Goal: Task Accomplishment & Management: Use online tool/utility

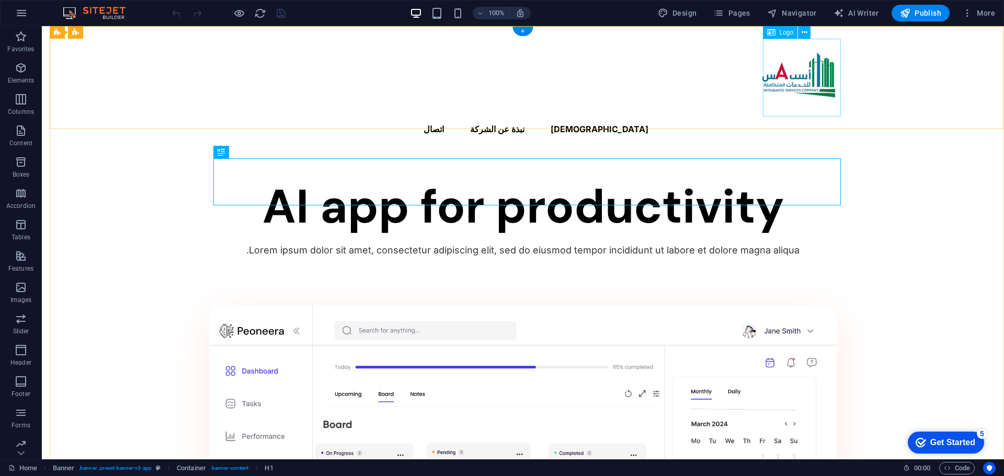
click at [812, 80] on div at bounding box center [522, 78] width 627 height 78
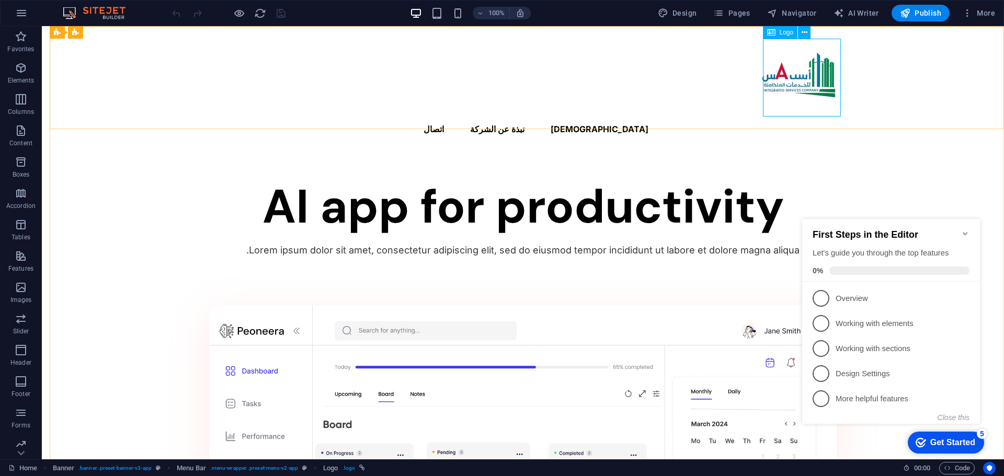
click at [782, 32] on span "Logo" at bounding box center [786, 32] width 14 height 6
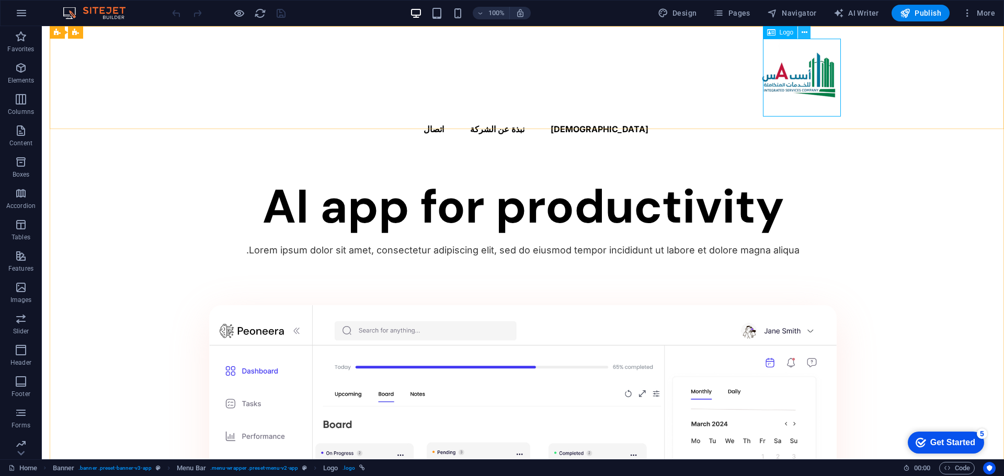
click at [807, 33] on icon at bounding box center [804, 32] width 6 height 11
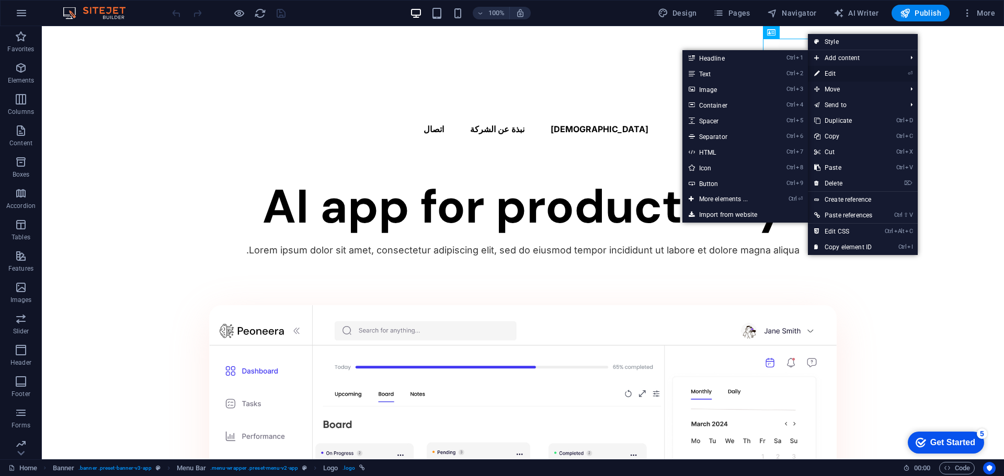
click at [824, 71] on link "⏎ Edit" at bounding box center [843, 74] width 71 height 16
select select "px"
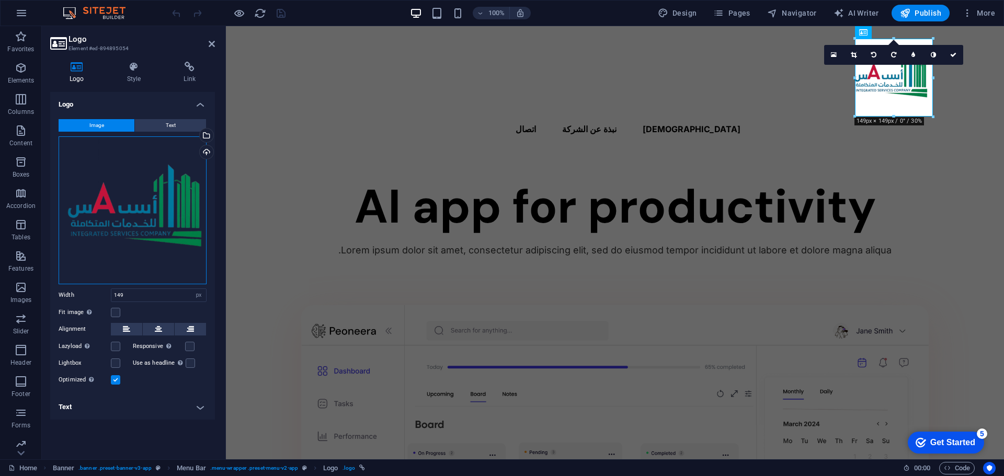
click at [175, 185] on div "Drag files here, click to choose files or select files from Files or our free s…" at bounding box center [133, 210] width 148 height 148
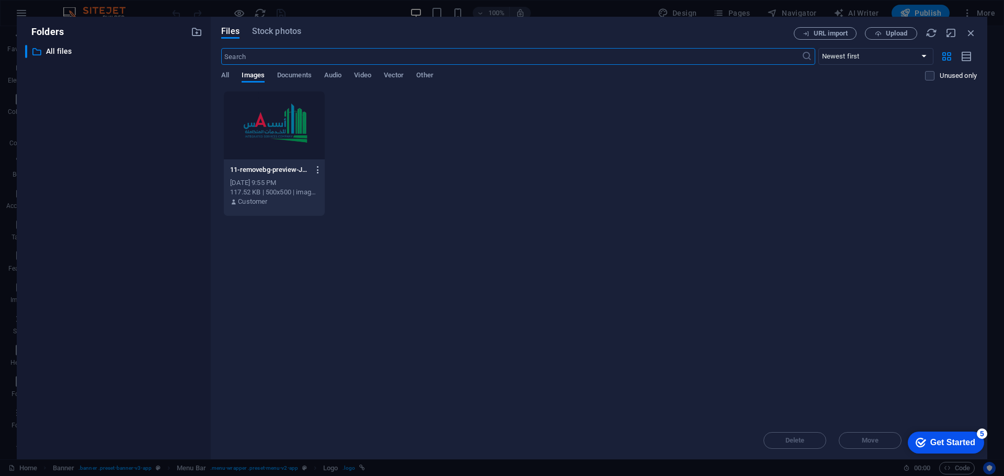
click at [315, 169] on icon "button" at bounding box center [318, 169] width 10 height 9
click at [333, 370] on h6 "Delete" at bounding box center [324, 372] width 44 height 13
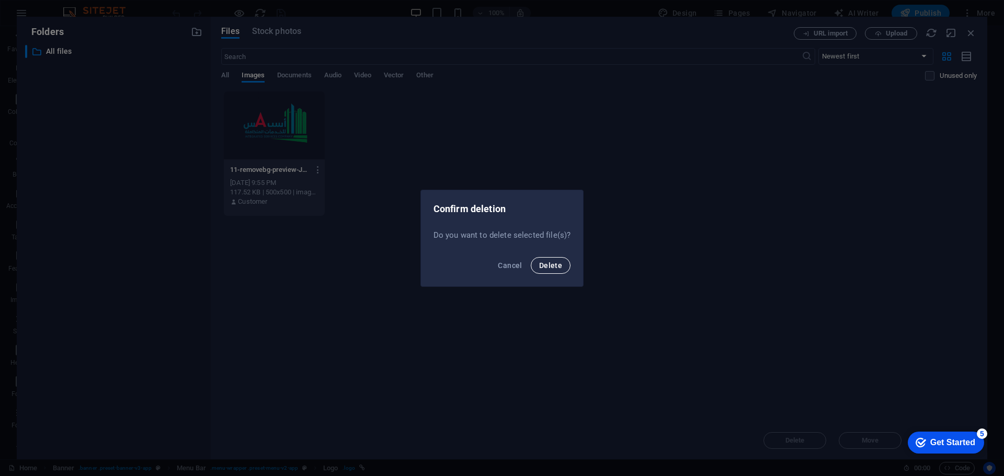
click at [556, 268] on span "Delete" at bounding box center [550, 265] width 23 height 8
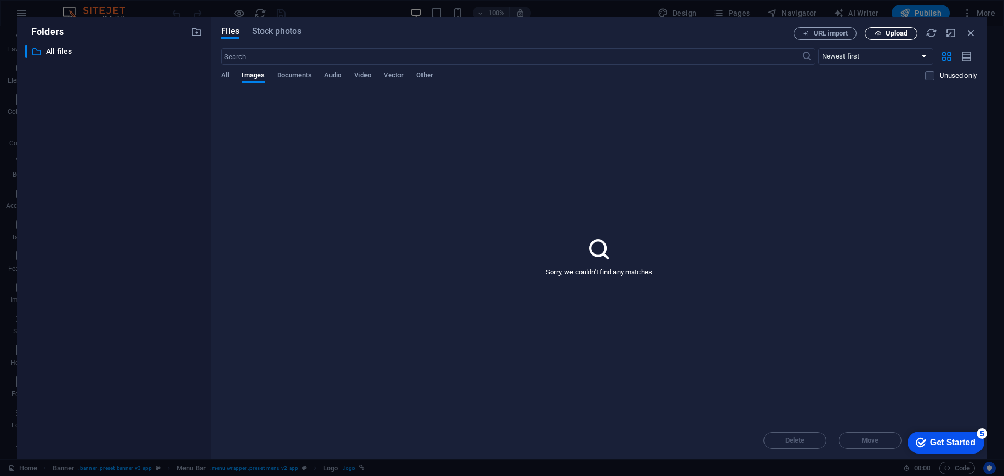
click at [875, 32] on icon "button" at bounding box center [878, 33] width 7 height 7
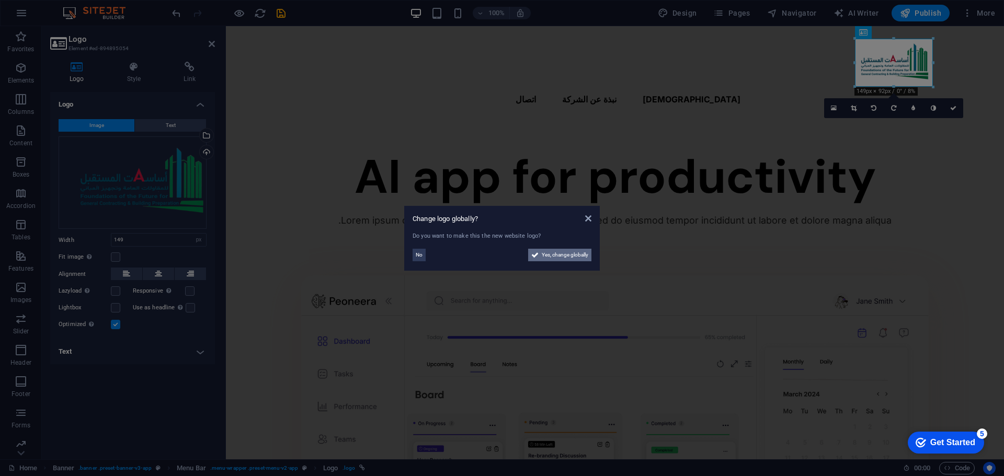
click at [556, 254] on span "Yes, change globally" at bounding box center [565, 255] width 47 height 13
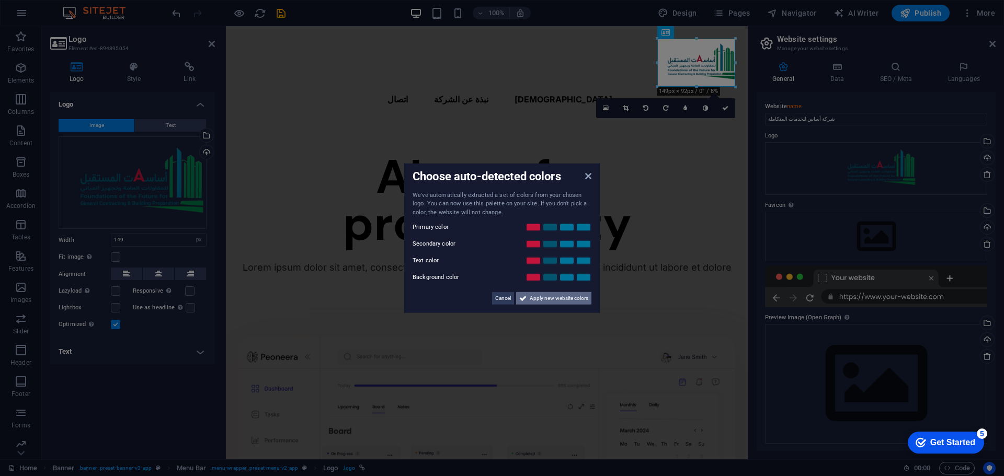
click at [540, 300] on span "Apply new website colors" at bounding box center [559, 298] width 59 height 13
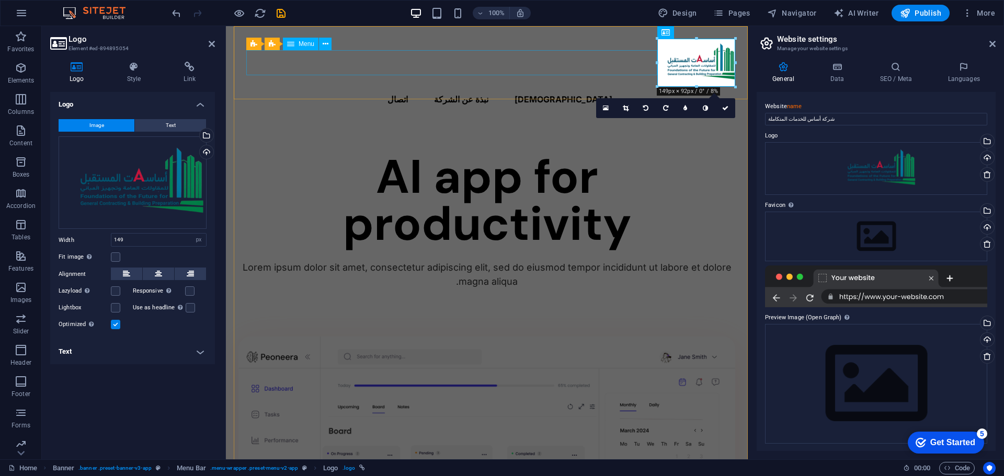
click at [537, 87] on nav "الرئسية نبذة عن الشركة اتصال" at bounding box center [486, 99] width 497 height 25
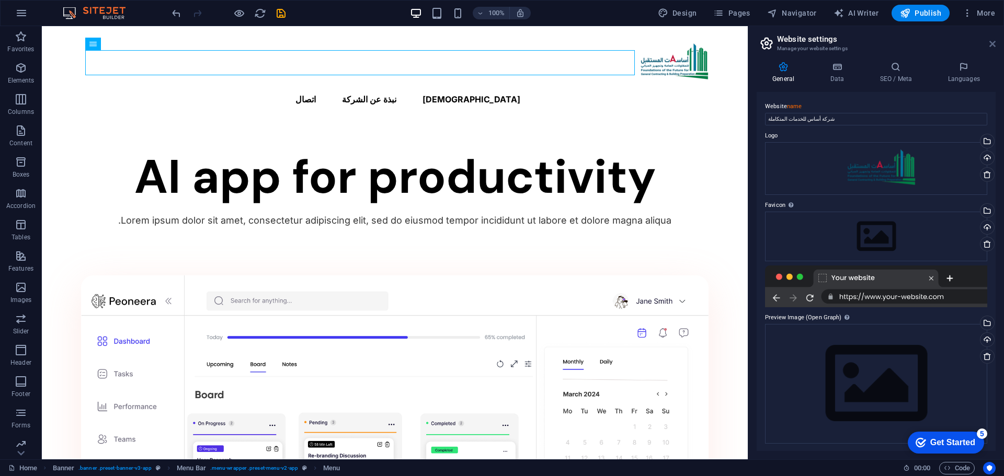
click at [992, 41] on icon at bounding box center [992, 44] width 6 height 8
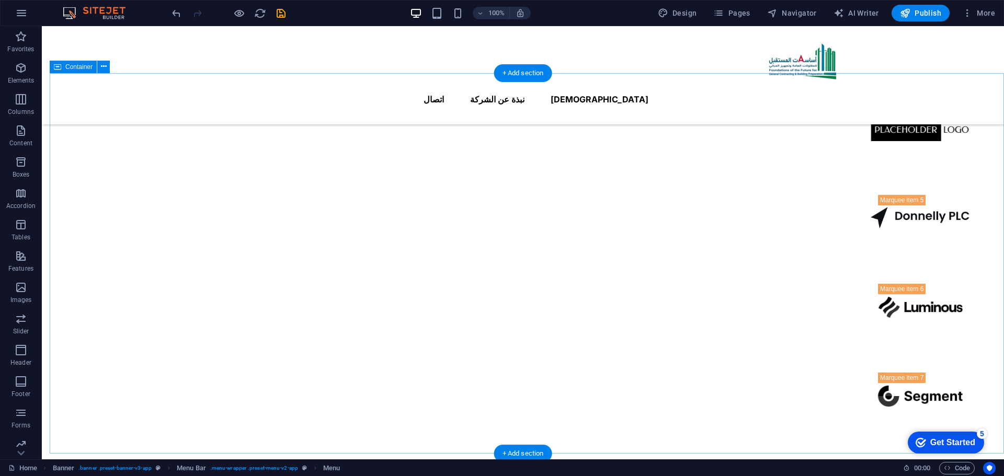
scroll to position [1133, 0]
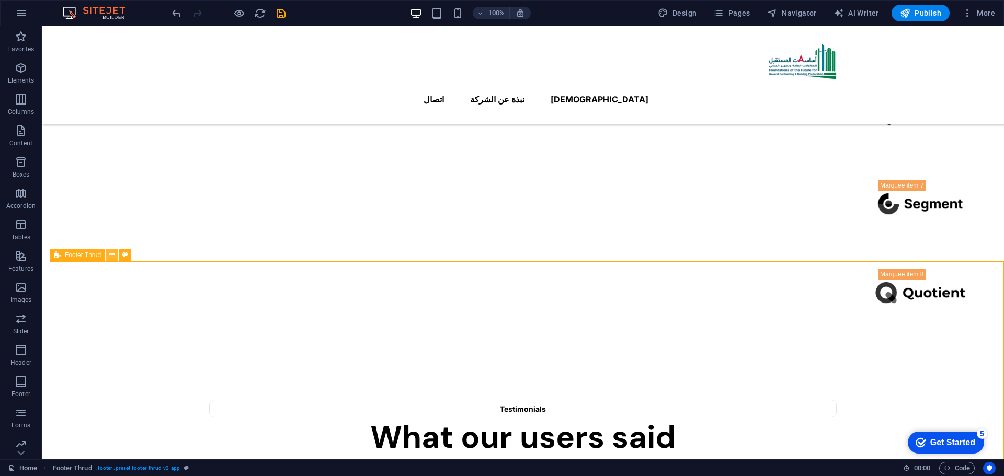
click at [112, 254] on icon at bounding box center [112, 254] width 6 height 11
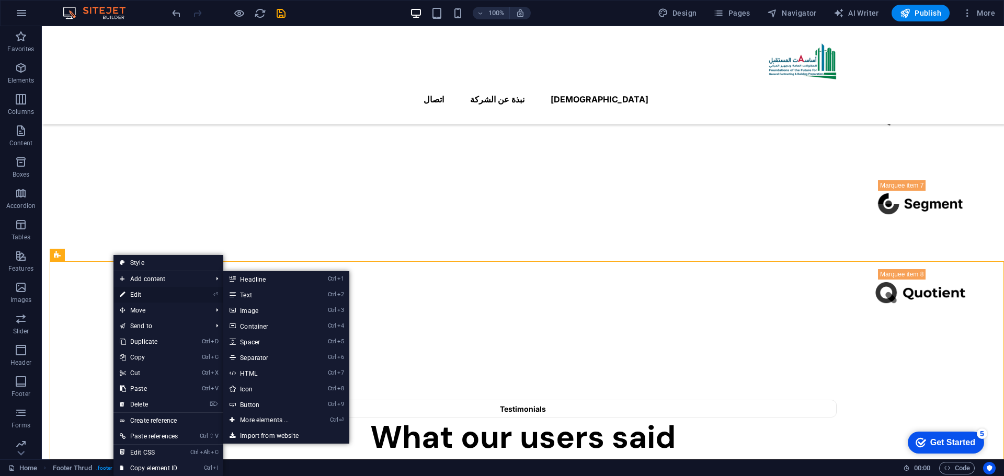
click at [133, 296] on link "⏎ Edit" at bounding box center [148, 295] width 71 height 16
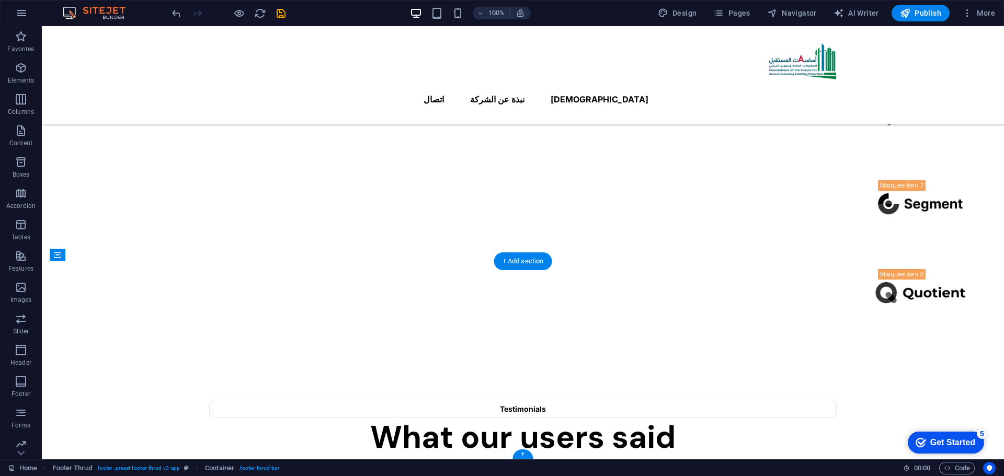
drag, startPoint x: 292, startPoint y: 421, endPoint x: 491, endPoint y: 418, distance: 198.7
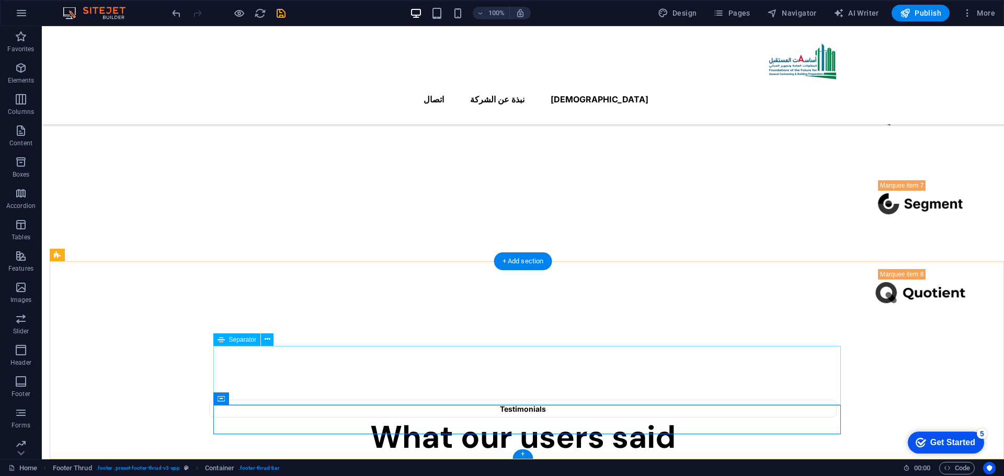
click at [271, 341] on button at bounding box center [267, 340] width 13 height 13
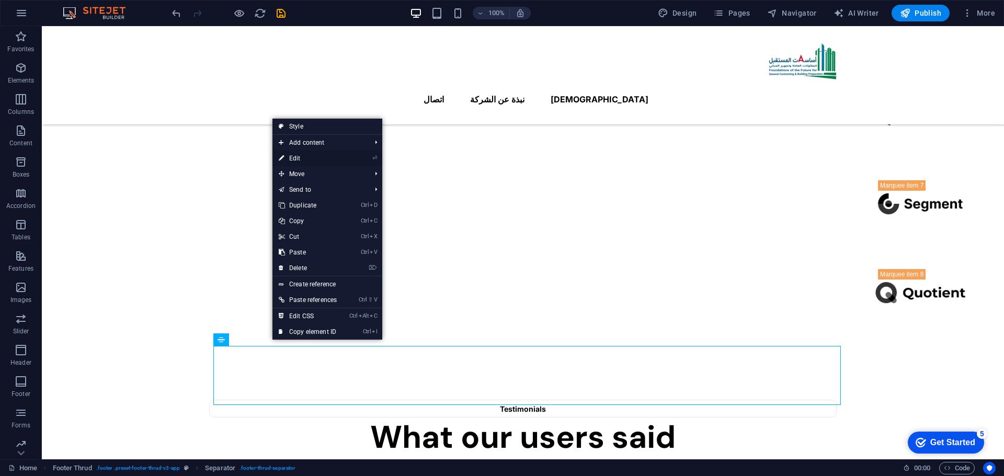
click at [311, 163] on link "⏎ Edit" at bounding box center [307, 159] width 71 height 16
select select "%"
select select "px"
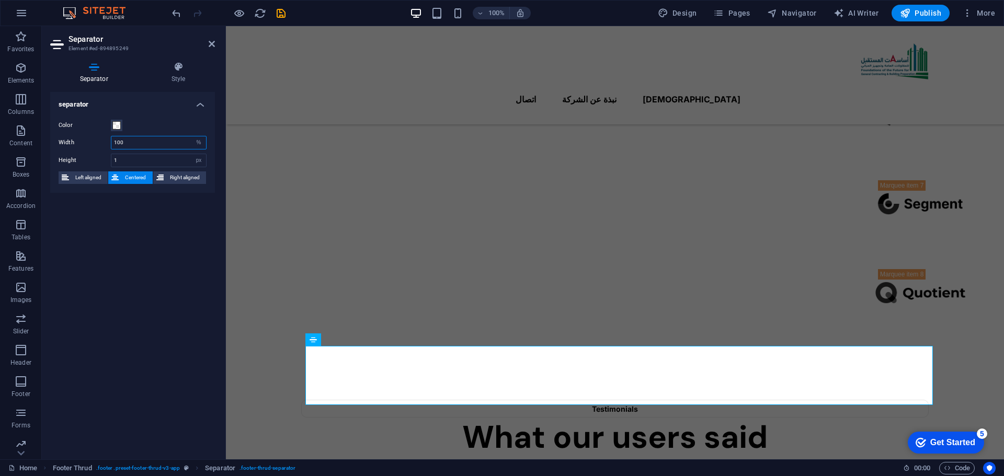
click at [134, 139] on input "100" at bounding box center [158, 142] width 95 height 13
click at [193, 240] on div "separator Color Width 50 px rem % vh vw Height 1 px rem vh vw Left aligned Cent…" at bounding box center [132, 271] width 165 height 359
click at [126, 146] on input "50" at bounding box center [158, 142] width 95 height 13
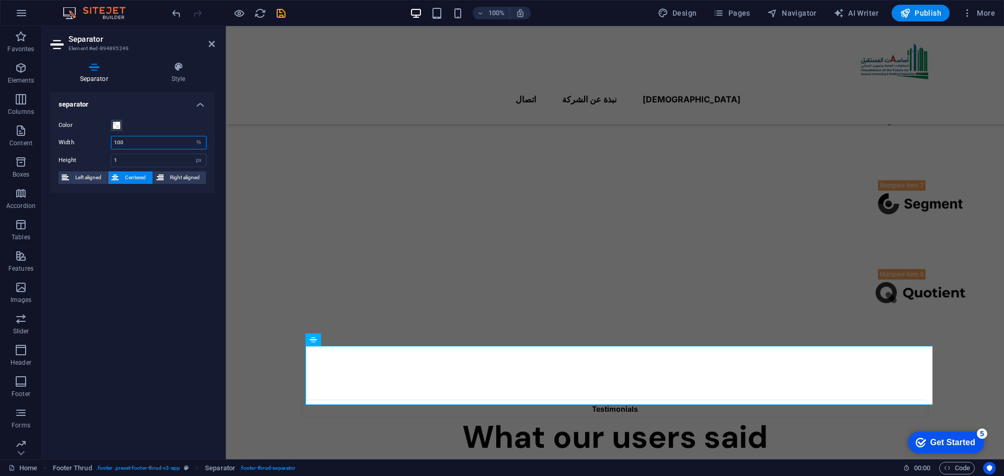
type input "100"
click at [177, 70] on icon at bounding box center [178, 67] width 73 height 10
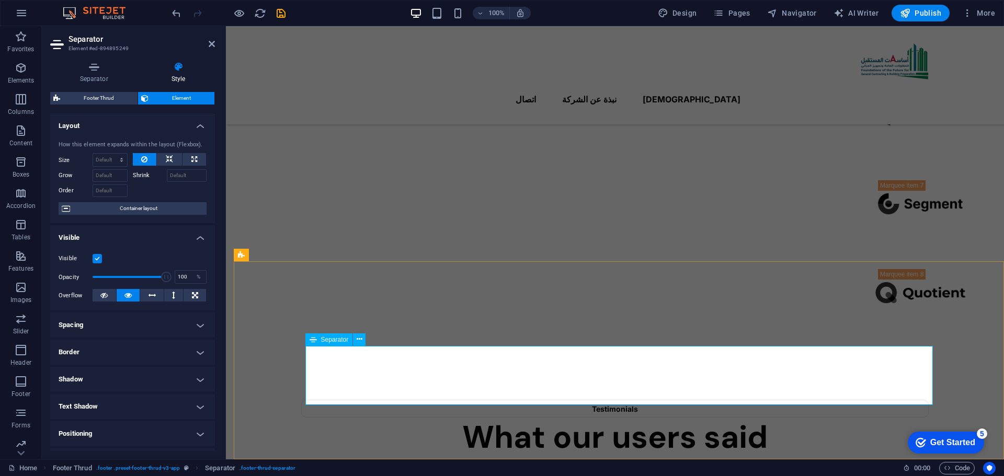
click at [330, 341] on span "Separator" at bounding box center [335, 340] width 28 height 6
click at [359, 341] on icon at bounding box center [360, 339] width 6 height 11
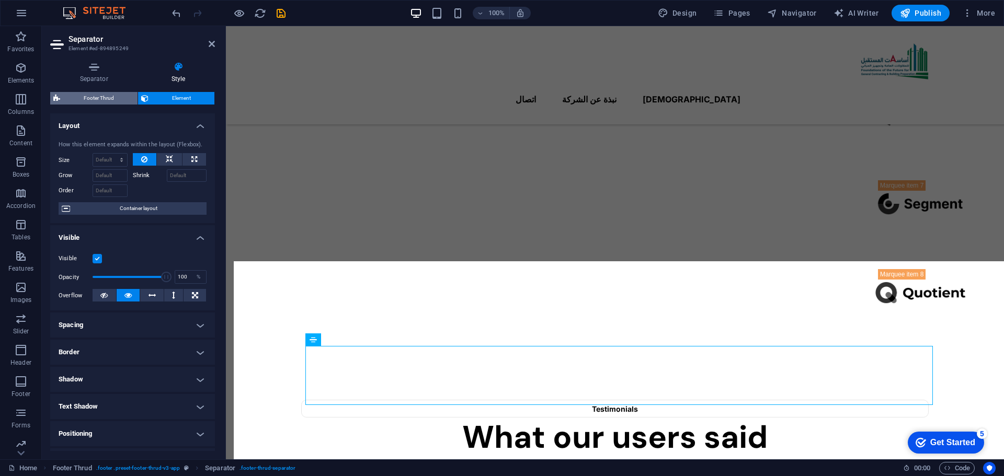
click at [98, 93] on span "Footer Thrud" at bounding box center [98, 98] width 71 height 13
select select "rem"
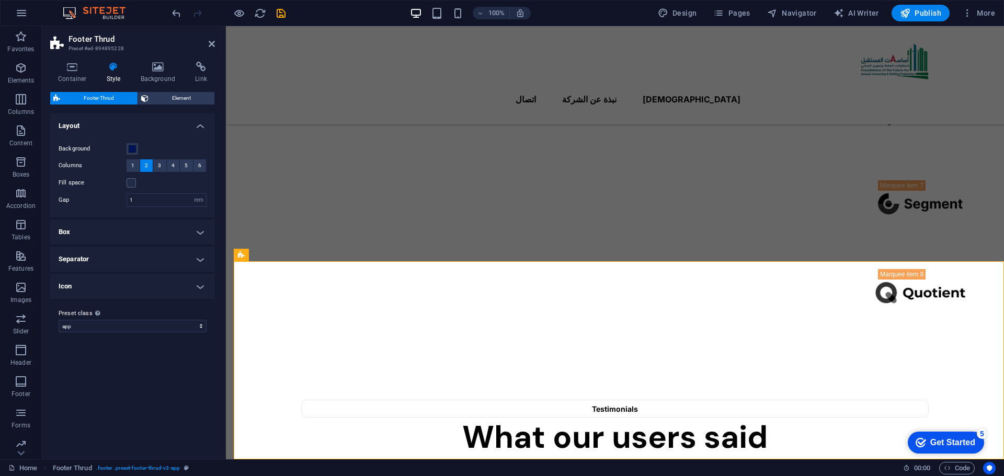
click at [180, 257] on h4 "Separator" at bounding box center [132, 259] width 165 height 25
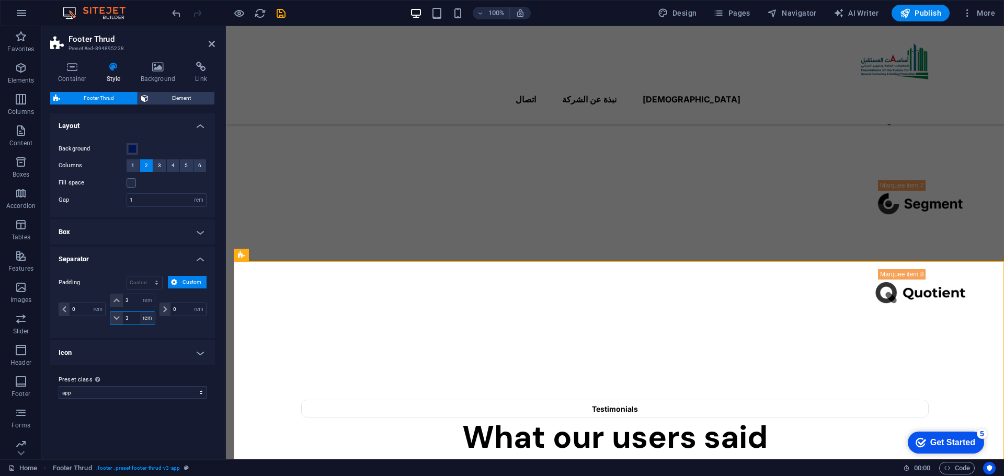
click at [140, 318] on select "px rem % vh vw" at bounding box center [147, 318] width 15 height 13
click at [209, 42] on icon at bounding box center [212, 44] width 6 height 8
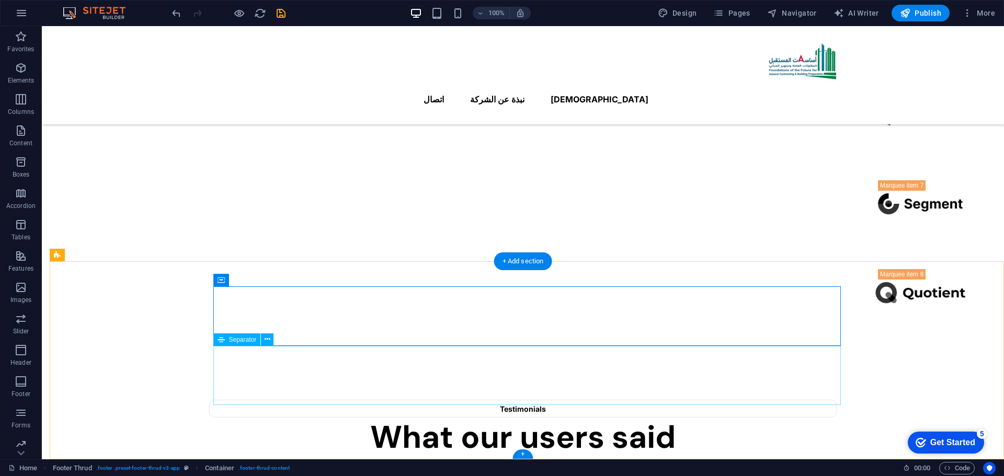
click at [112, 259] on icon at bounding box center [112, 254] width 6 height 11
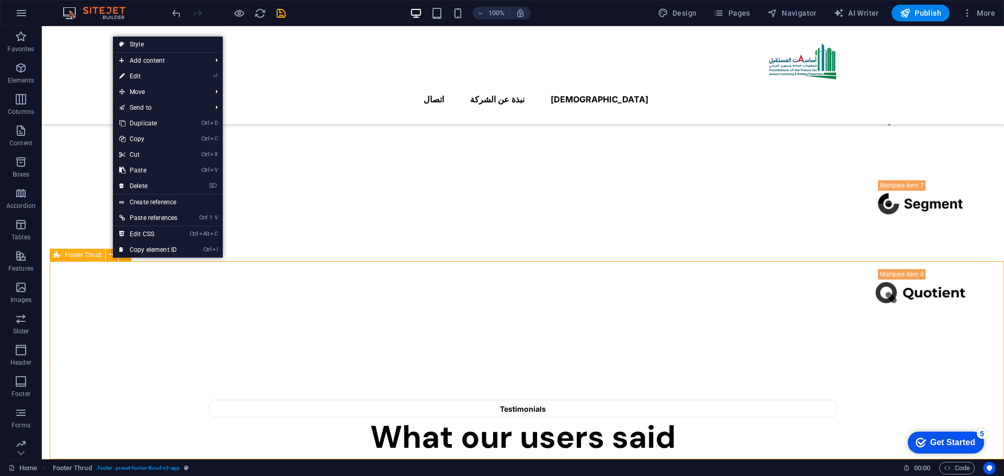
click at [82, 259] on div "Footer Thrud" at bounding box center [77, 255] width 55 height 13
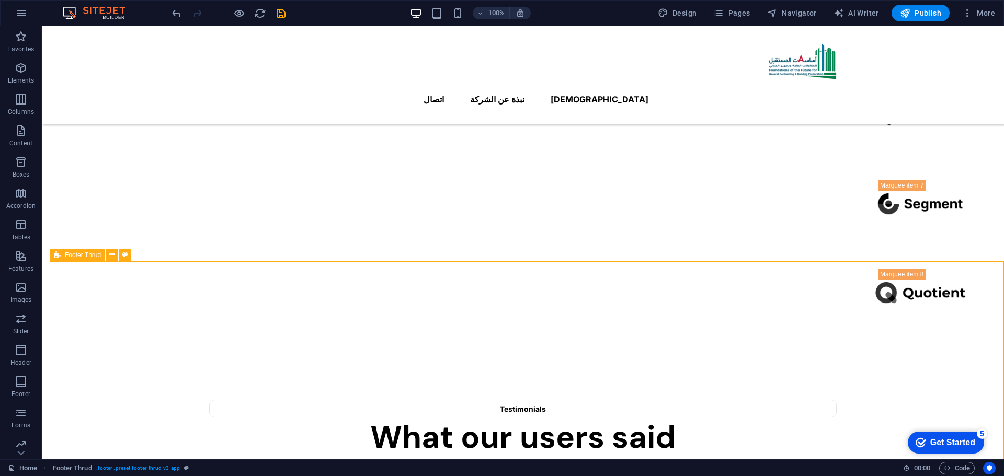
click at [82, 259] on div "Footer Thrud" at bounding box center [77, 255] width 55 height 13
click at [108, 257] on button at bounding box center [112, 255] width 13 height 13
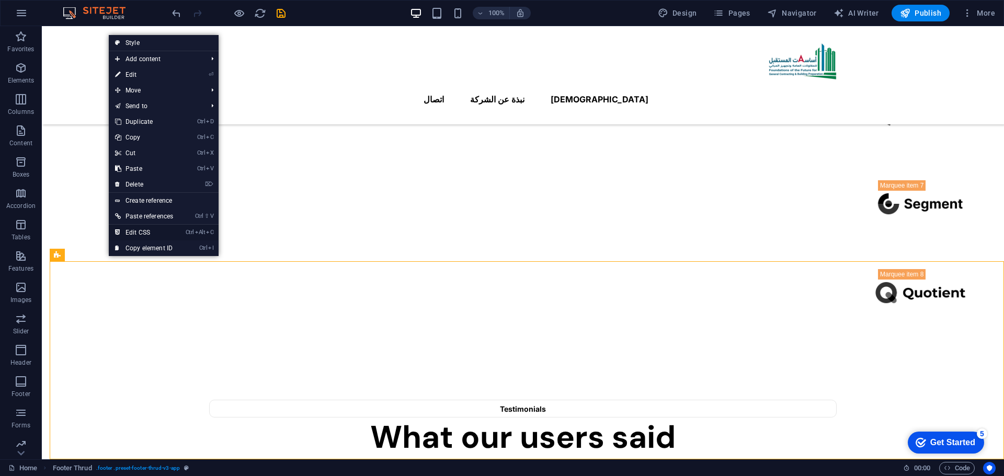
click at [123, 236] on link "Ctrl Alt C Edit CSS" at bounding box center [144, 233] width 71 height 16
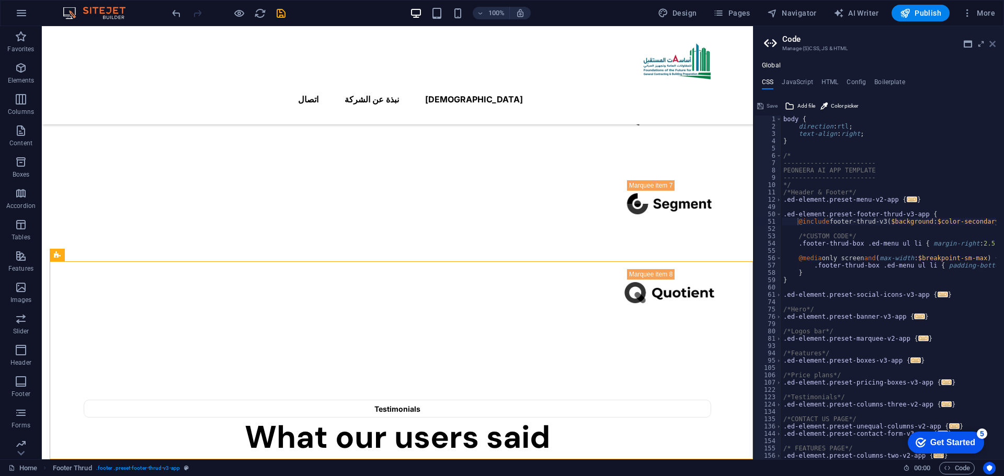
click at [990, 42] on icon at bounding box center [992, 44] width 6 height 8
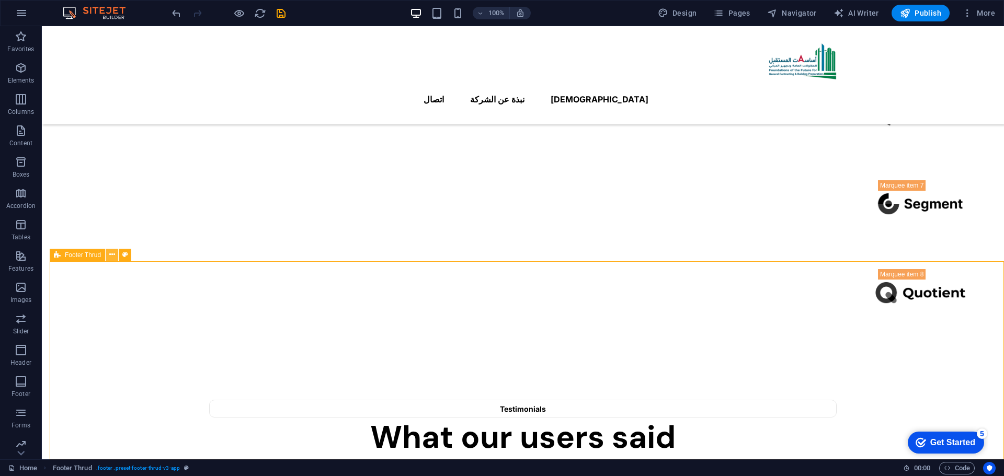
click at [112, 255] on icon at bounding box center [112, 254] width 6 height 11
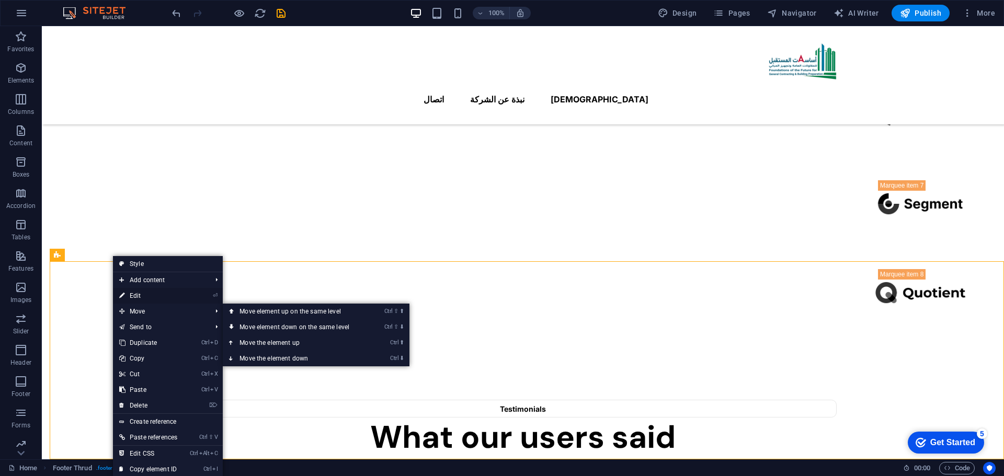
click at [154, 300] on link "⏎ Edit" at bounding box center [148, 296] width 71 height 16
select select "rem"
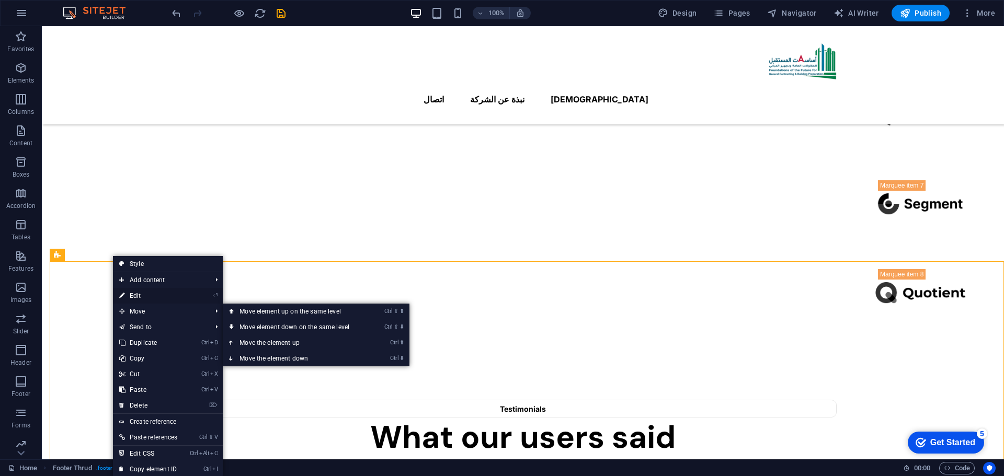
select select "rem"
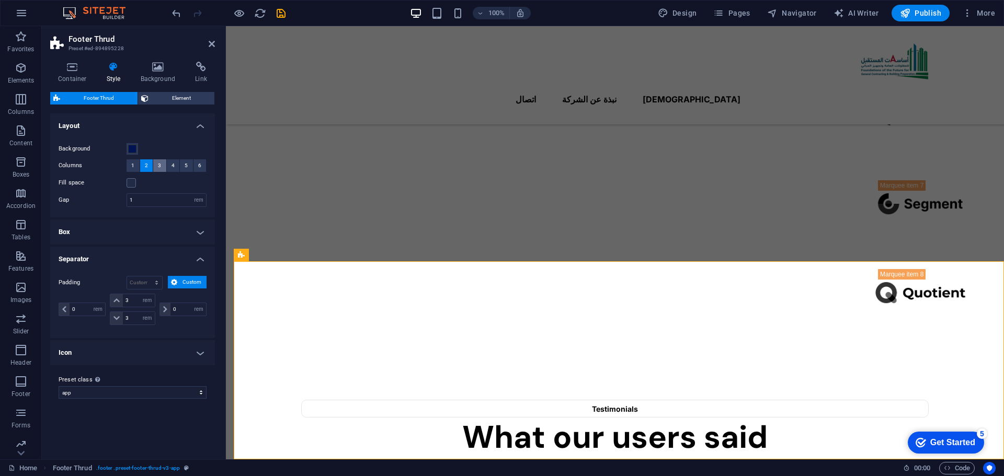
click at [157, 166] on button "3" at bounding box center [159, 165] width 13 height 13
click at [145, 167] on span "2" at bounding box center [146, 165] width 3 height 13
click at [132, 170] on span "1" at bounding box center [132, 165] width 3 height 13
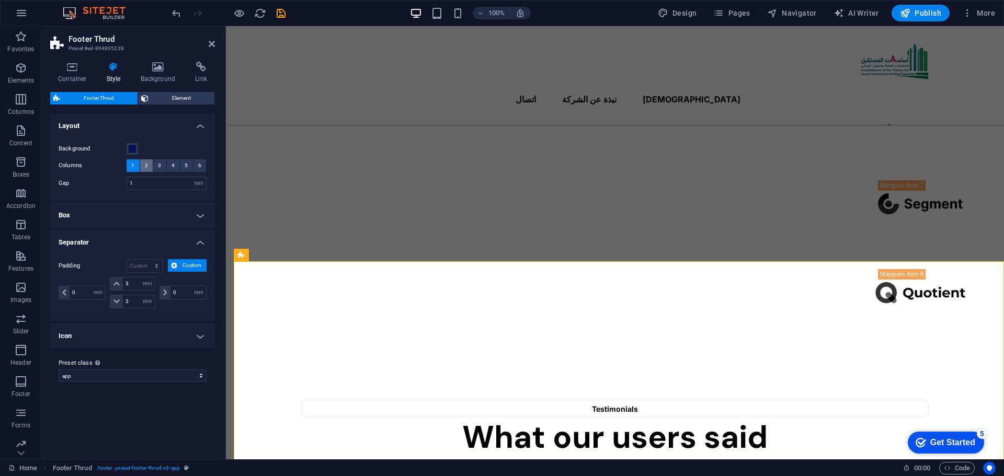
click at [148, 168] on button "2" at bounding box center [146, 165] width 13 height 13
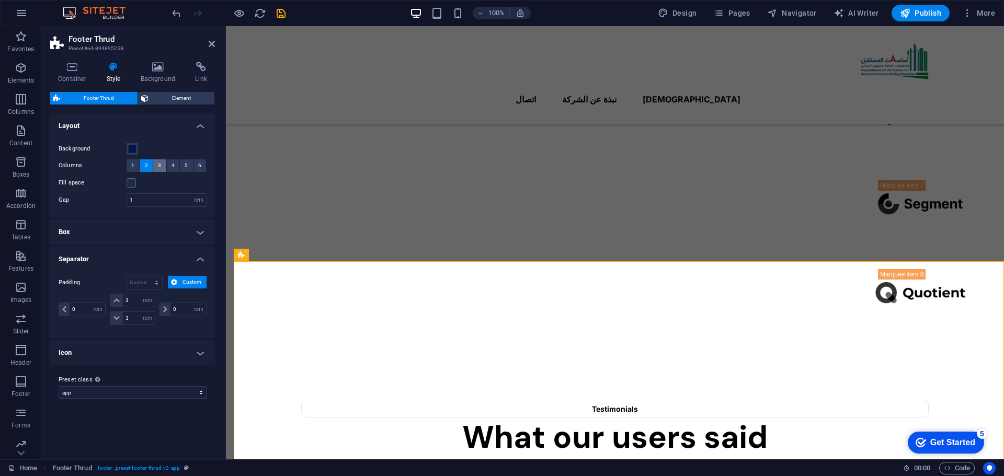
click at [158, 168] on button "3" at bounding box center [159, 165] width 13 height 13
click at [169, 168] on button "4" at bounding box center [173, 165] width 13 height 13
click at [181, 166] on button "5" at bounding box center [186, 165] width 13 height 13
click at [144, 169] on button "2" at bounding box center [146, 165] width 13 height 13
click at [141, 199] on input "1" at bounding box center [166, 200] width 79 height 13
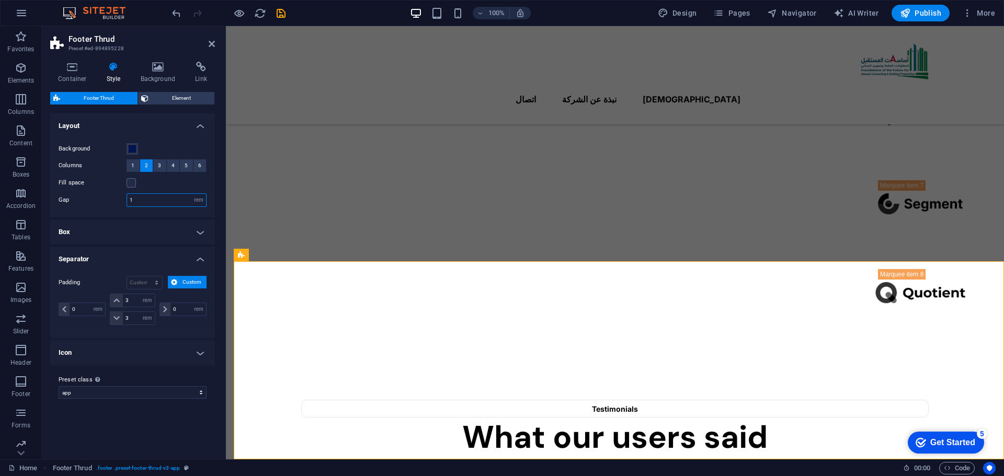
click at [141, 199] on input "1" at bounding box center [166, 200] width 79 height 13
click at [153, 220] on h4 "Box" at bounding box center [132, 232] width 165 height 25
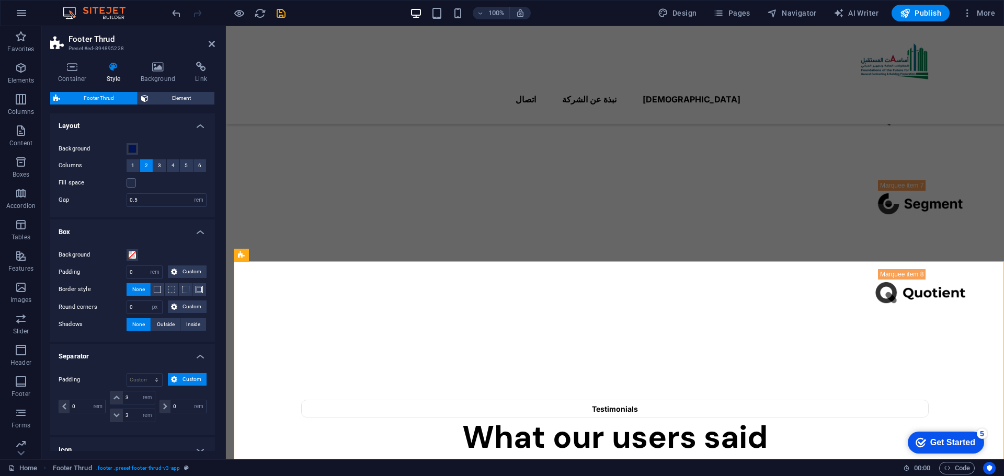
click at [102, 202] on label "Gap" at bounding box center [93, 200] width 68 height 6
click at [129, 187] on label at bounding box center [131, 182] width 9 height 9
click at [0, 0] on input "Fill space" at bounding box center [0, 0] width 0 height 0
click at [130, 187] on label at bounding box center [131, 182] width 9 height 9
click at [0, 0] on input "Fill space" at bounding box center [0, 0] width 0 height 0
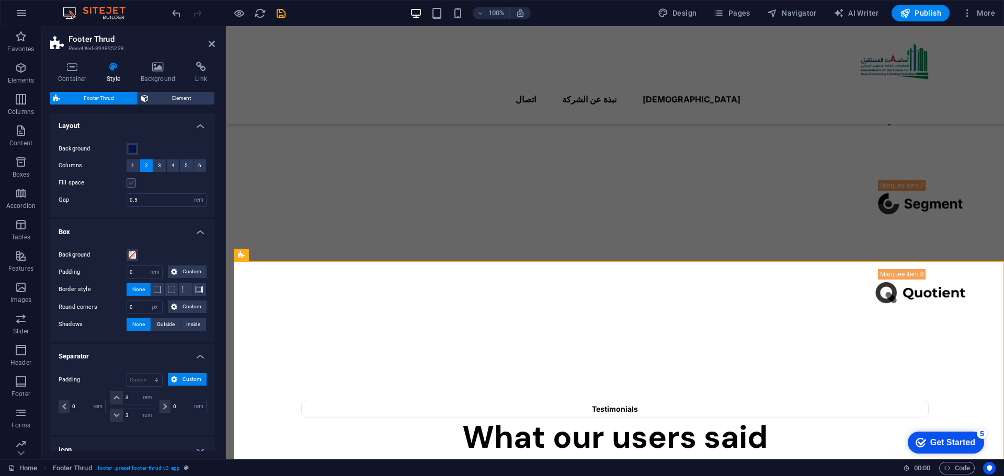
click at [130, 187] on label at bounding box center [131, 182] width 9 height 9
click at [0, 0] on input "Fill space" at bounding box center [0, 0] width 0 height 0
click at [105, 228] on h4 "Box" at bounding box center [132, 229] width 165 height 19
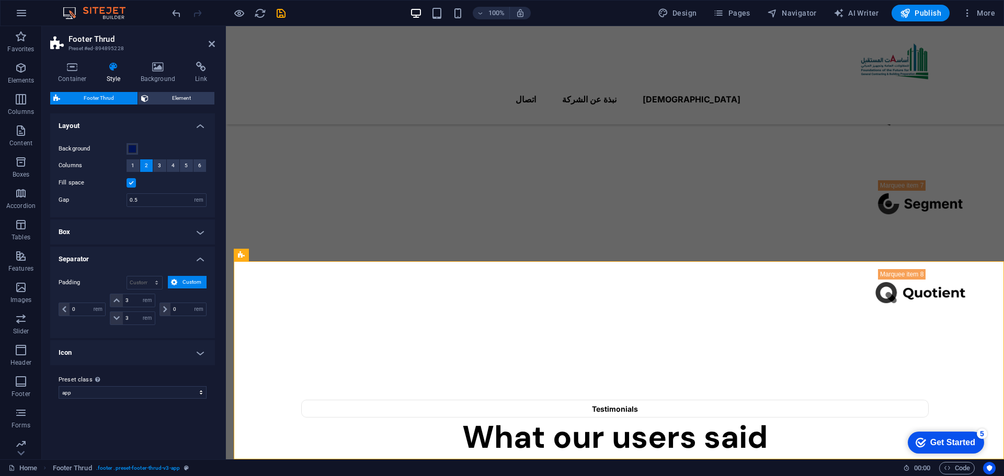
click at [132, 183] on label at bounding box center [131, 182] width 9 height 9
click at [0, 0] on input "Fill space" at bounding box center [0, 0] width 0 height 0
click at [138, 201] on input "0.5" at bounding box center [166, 200] width 79 height 13
type input "1"
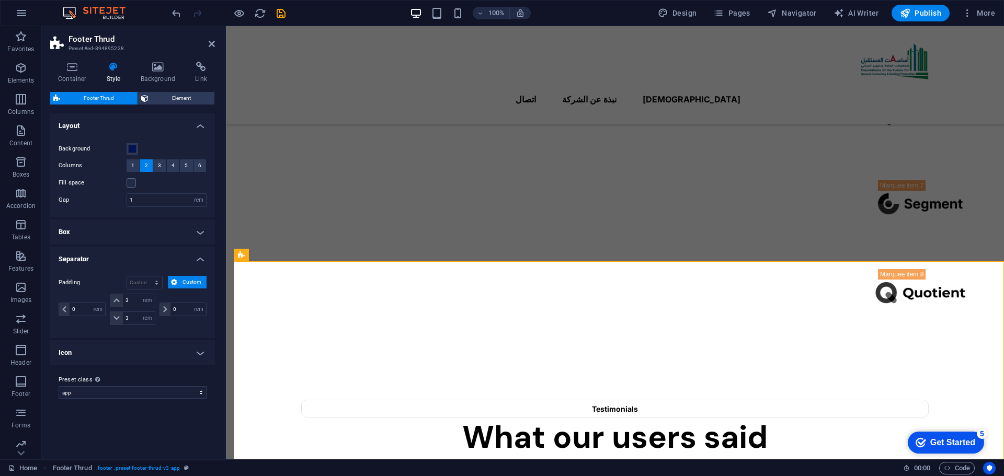
click at [96, 211] on div "Background Columns 1 2 3 4 5 6 Fill space Gap 1 rem px % vh vw" at bounding box center [132, 174] width 169 height 85
click at [172, 101] on span "Element" at bounding box center [182, 98] width 60 height 13
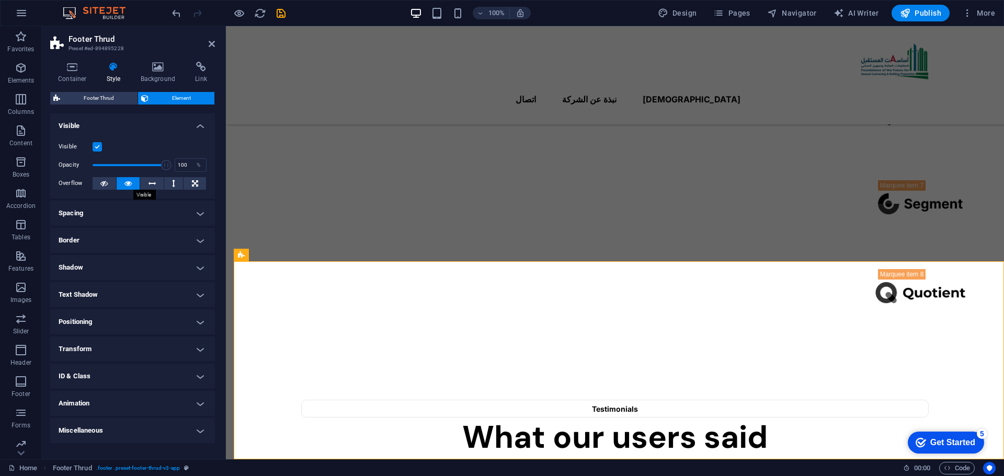
click at [129, 186] on icon at bounding box center [127, 183] width 7 height 13
click at [105, 182] on icon at bounding box center [103, 183] width 7 height 13
click at [125, 181] on icon at bounding box center [127, 183] width 7 height 13
click at [177, 181] on button at bounding box center [173, 183] width 19 height 13
click at [165, 214] on h4 "Spacing" at bounding box center [132, 213] width 165 height 25
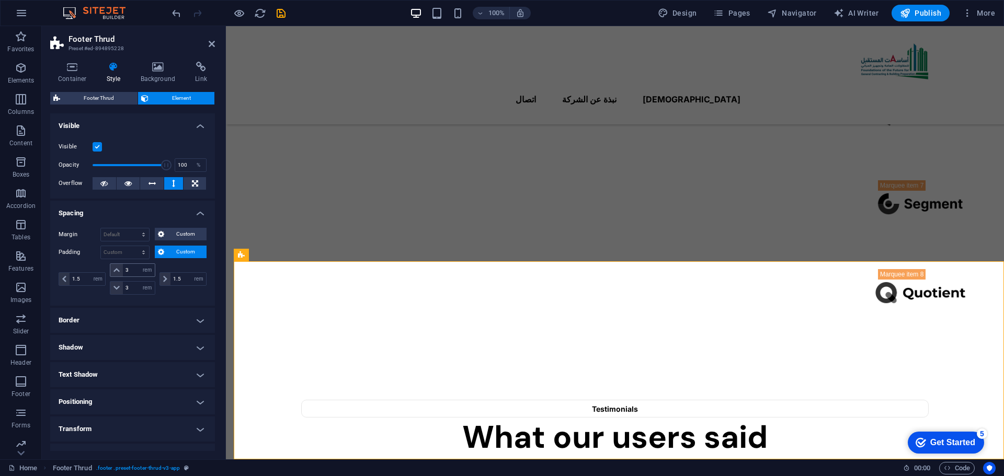
click at [113, 267] on icon at bounding box center [116, 270] width 6 height 6
click at [120, 290] on span at bounding box center [116, 288] width 13 height 13
click at [131, 288] on input "3" at bounding box center [138, 288] width 31 height 13
click at [161, 280] on span at bounding box center [165, 279] width 10 height 13
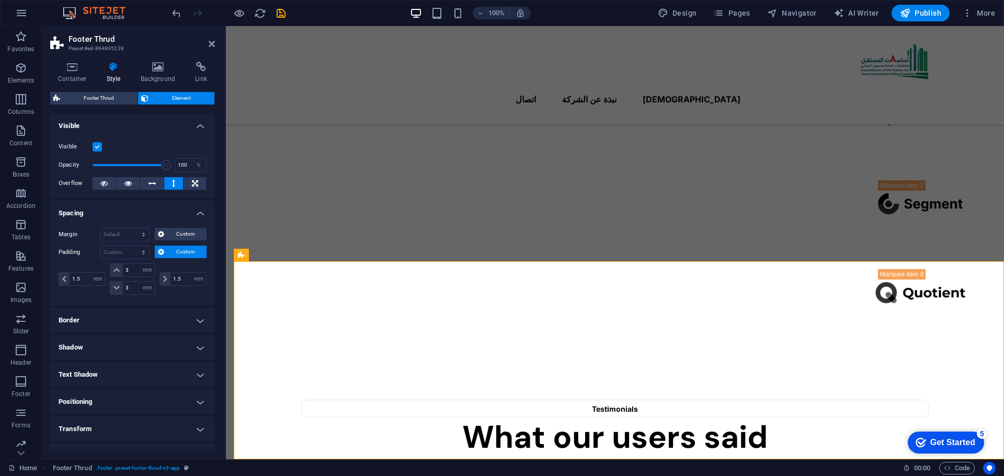
click at [121, 319] on h4 "Border" at bounding box center [132, 320] width 165 height 25
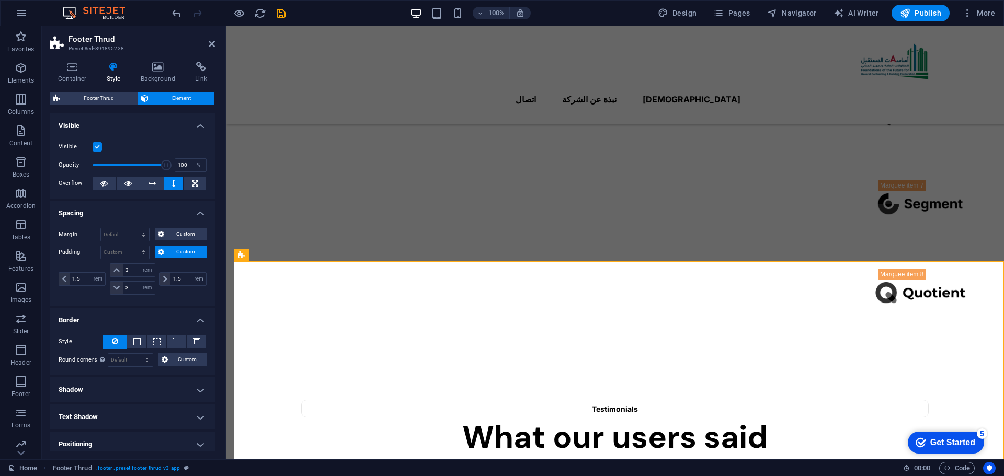
click at [111, 385] on h4 "Shadow" at bounding box center [132, 389] width 165 height 25
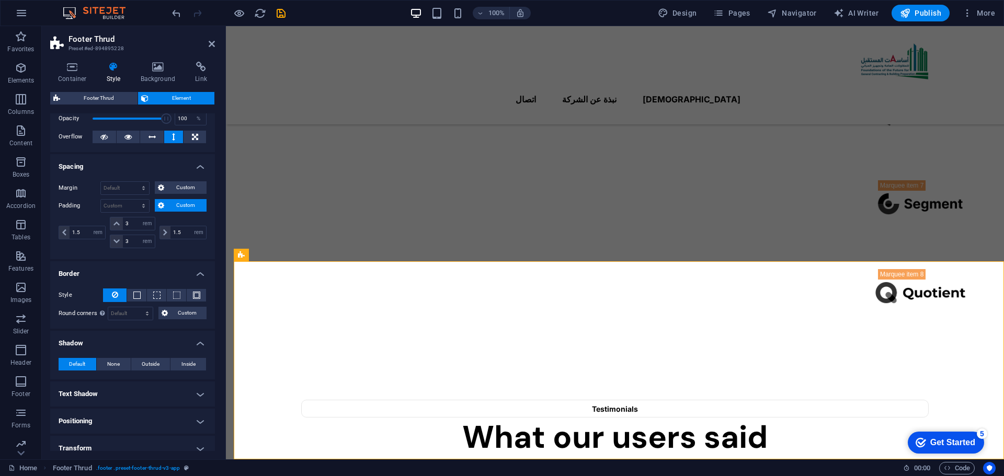
scroll to position [105, 0]
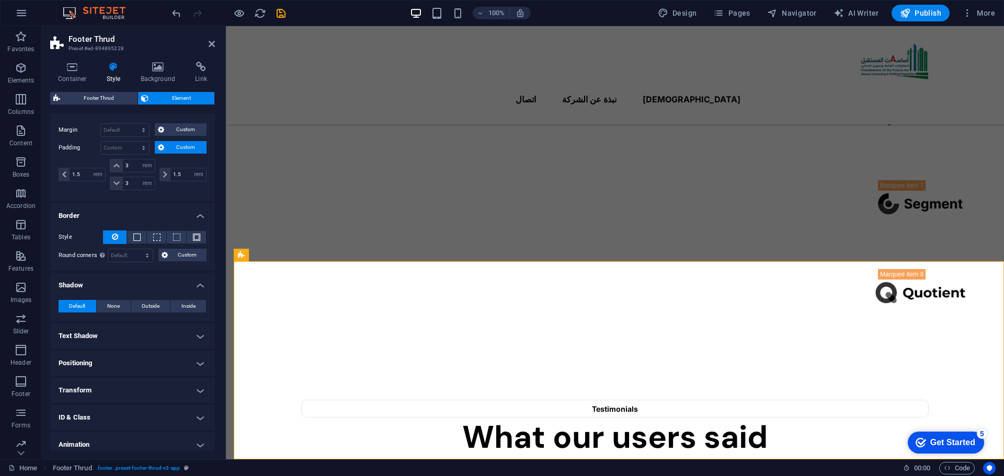
click at [135, 327] on h4 "Text Shadow" at bounding box center [132, 336] width 165 height 25
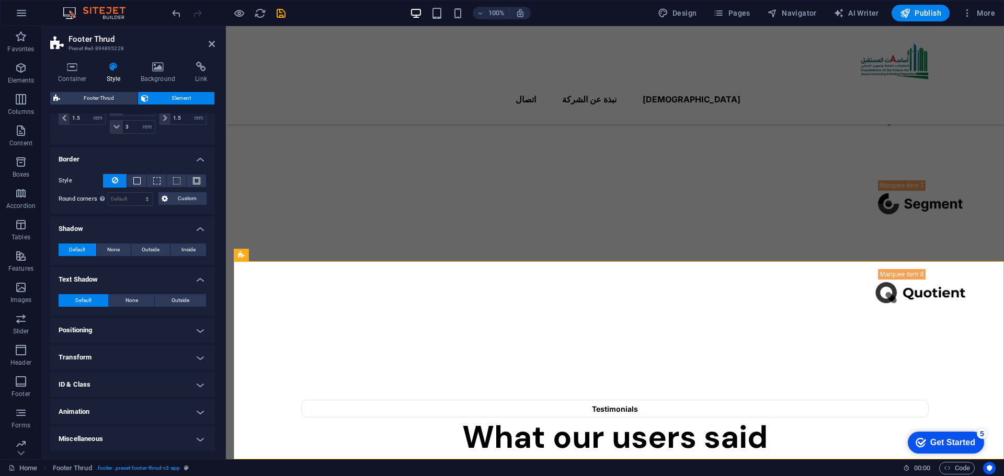
scroll to position [162, 0]
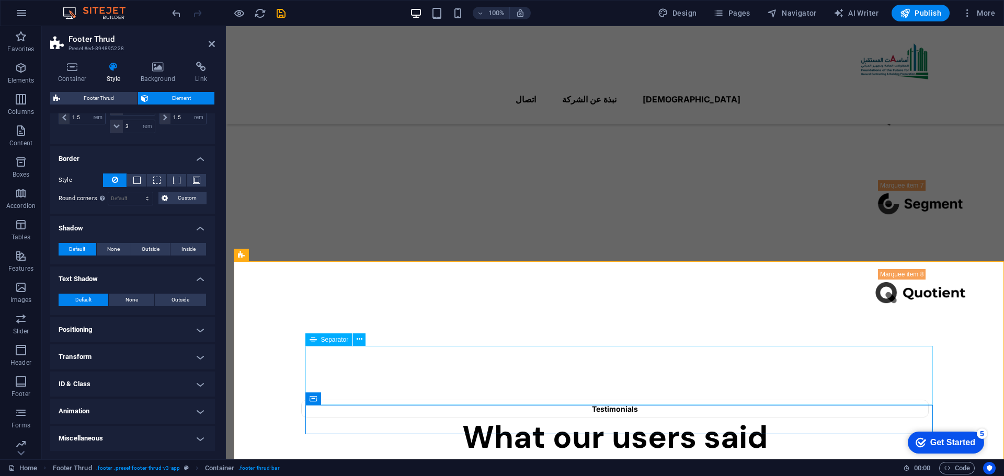
click at [357, 337] on icon at bounding box center [360, 339] width 6 height 11
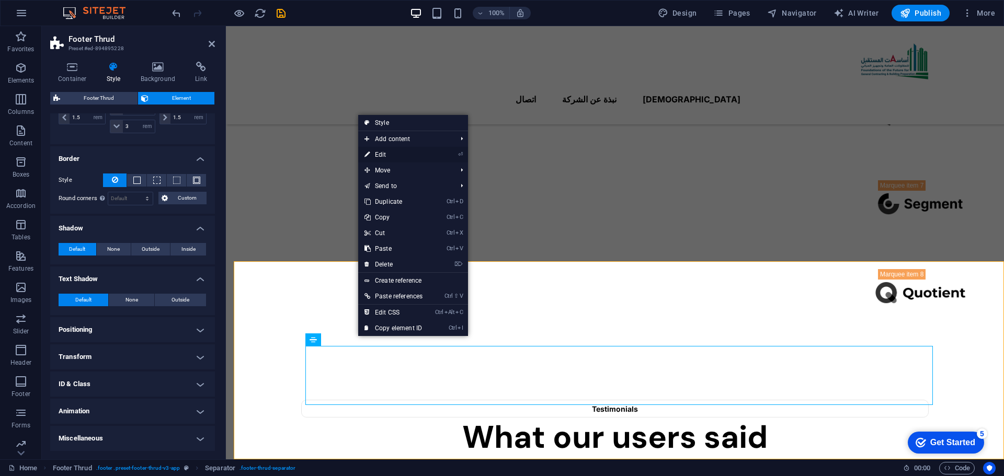
click at [386, 153] on link "⏎ Edit" at bounding box center [393, 155] width 71 height 16
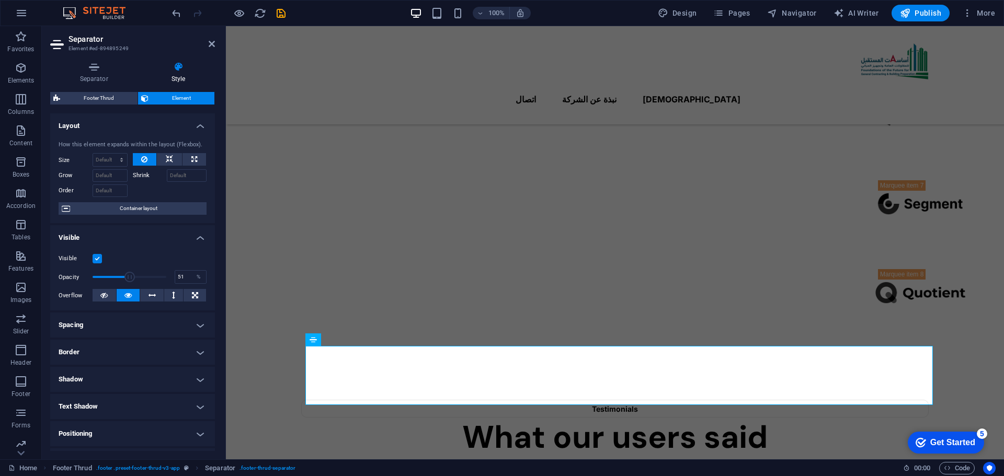
drag, startPoint x: 160, startPoint y: 277, endPoint x: 129, endPoint y: 277, distance: 31.4
click at [129, 277] on span at bounding box center [129, 277] width 10 height 10
drag, startPoint x: 132, startPoint y: 276, endPoint x: 88, endPoint y: 271, distance: 44.7
click at [120, 272] on span at bounding box center [125, 277] width 10 height 10
type input "100"
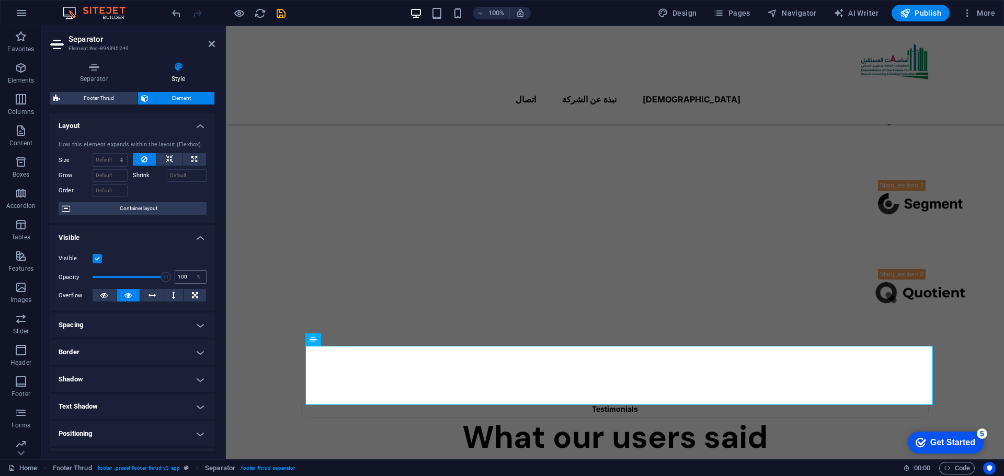
drag, startPoint x: 94, startPoint y: 273, endPoint x: 179, endPoint y: 282, distance: 86.3
click at [179, 282] on div "Opacity 100 %" at bounding box center [133, 277] width 148 height 16
click at [93, 259] on label at bounding box center [97, 258] width 9 height 9
click at [0, 0] on input "Visible" at bounding box center [0, 0] width 0 height 0
click at [93, 259] on label at bounding box center [97, 258] width 9 height 9
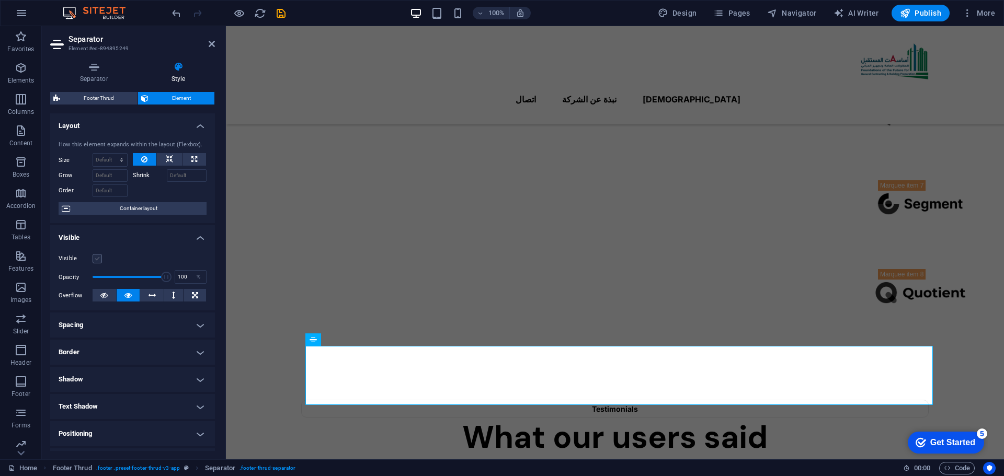
click at [0, 0] on input "Visible" at bounding box center [0, 0] width 0 height 0
click at [93, 259] on label at bounding box center [97, 258] width 9 height 9
click at [0, 0] on input "Visible" at bounding box center [0, 0] width 0 height 0
click at [93, 259] on label at bounding box center [97, 258] width 9 height 9
click at [0, 0] on input "Visible" at bounding box center [0, 0] width 0 height 0
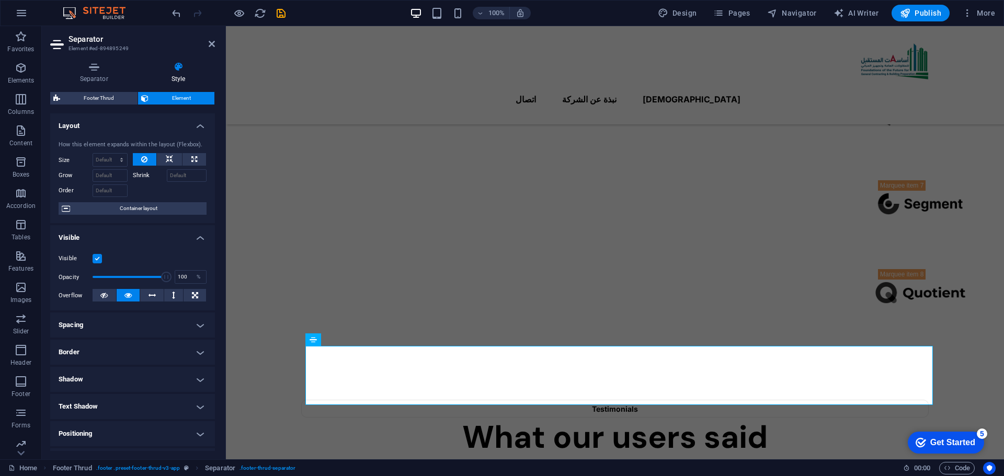
click at [98, 259] on label at bounding box center [97, 258] width 9 height 9
click at [0, 0] on input "Visible" at bounding box center [0, 0] width 0 height 0
click at [96, 261] on label at bounding box center [97, 258] width 9 height 9
click at [0, 0] on input "Visible" at bounding box center [0, 0] width 0 height 0
click at [137, 328] on h4 "Spacing" at bounding box center [132, 325] width 165 height 25
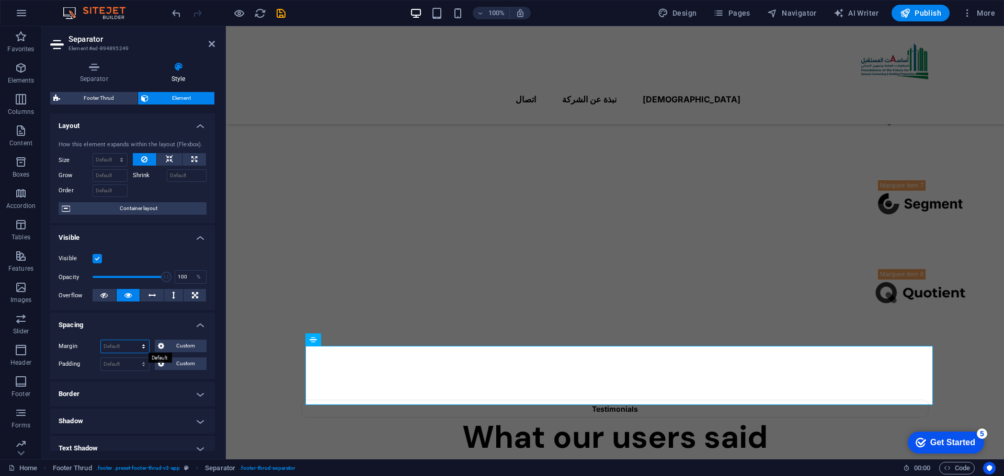
click at [138, 349] on select "Default auto px % rem vw vh Custom" at bounding box center [125, 346] width 48 height 13
select select "%"
click at [133, 340] on select "Default auto px % rem vw vh Custom" at bounding box center [125, 346] width 48 height 13
type input "100"
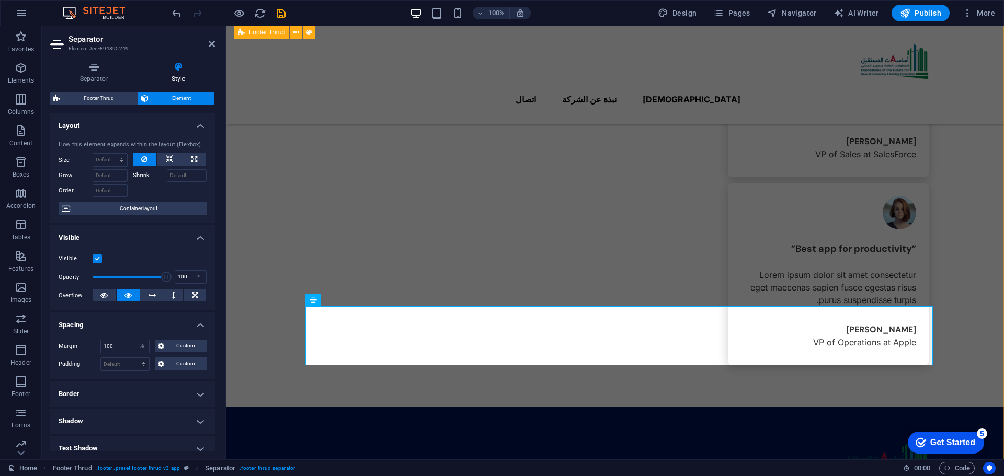
scroll to position [1789, 0]
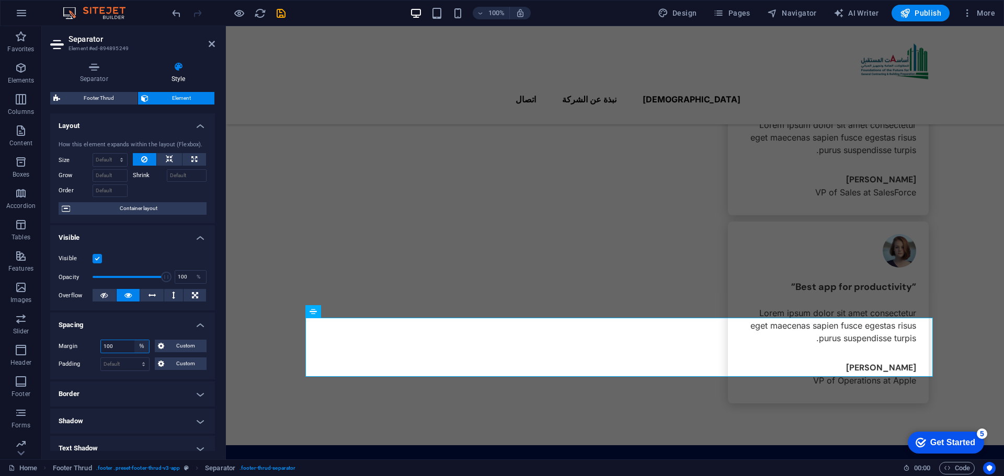
click at [143, 344] on select "Default auto px % rem vw vh Custom" at bounding box center [141, 346] width 15 height 13
select select "default"
click at [134, 340] on select "Default auto px % rem vw vh Custom" at bounding box center [141, 346] width 15 height 13
select select "DISABLED_OPTION_VALUE"
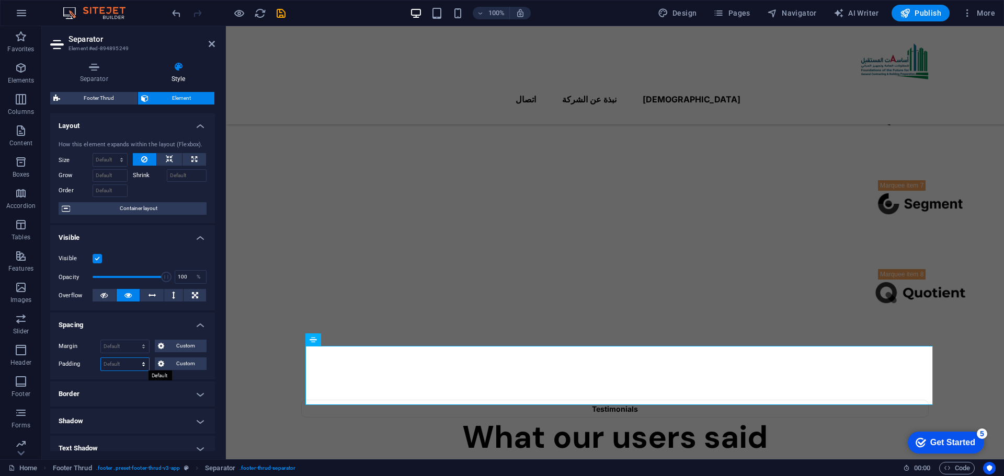
click at [141, 365] on select "Default px rem % vh vw Custom" at bounding box center [125, 364] width 48 height 13
select select "px"
click at [133, 358] on select "Default px rem % vh vw Custom" at bounding box center [125, 364] width 48 height 13
type input "0"
click at [143, 363] on select "Default px rem % vh vw Custom" at bounding box center [141, 364] width 15 height 13
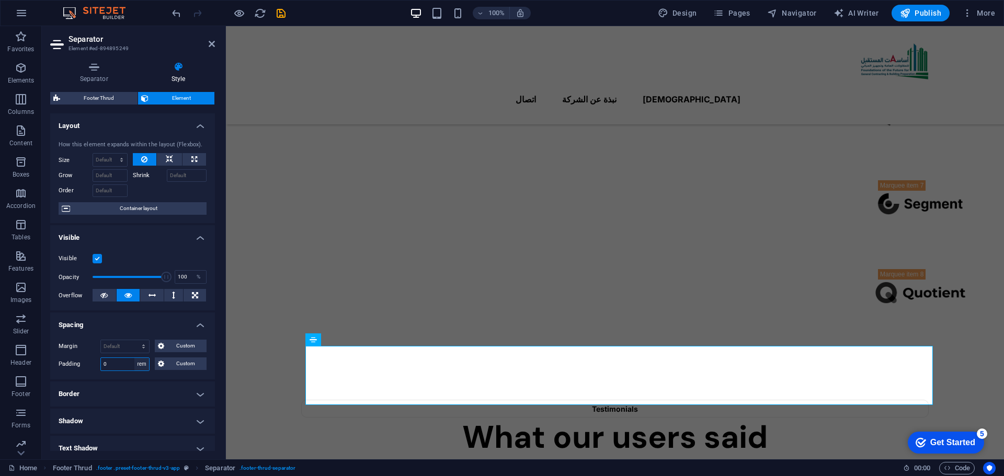
click at [134, 358] on select "Default px rem % vh vw Custom" at bounding box center [141, 364] width 15 height 13
click at [140, 363] on select "Default px rem % vh vw Custom" at bounding box center [141, 364] width 15 height 13
select select "%"
click at [134, 358] on select "Default px rem % vh vw Custom" at bounding box center [141, 364] width 15 height 13
type input "100"
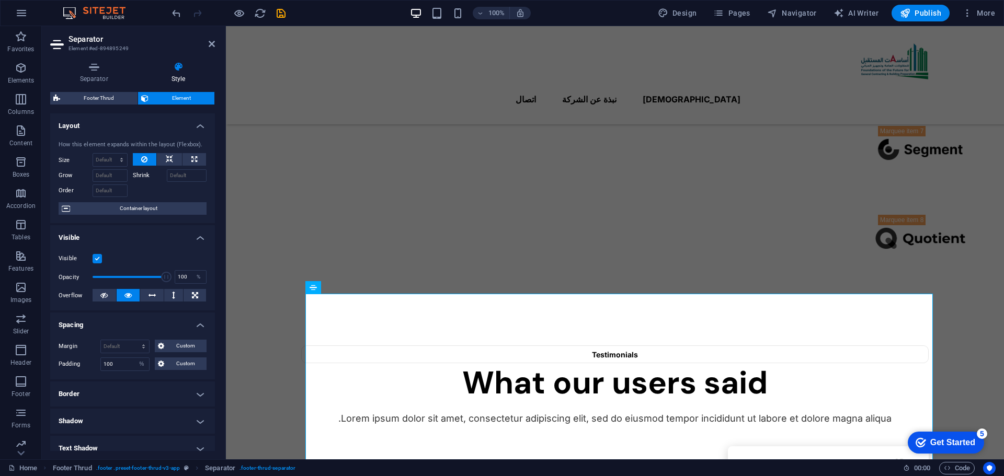
scroll to position [1186, 0]
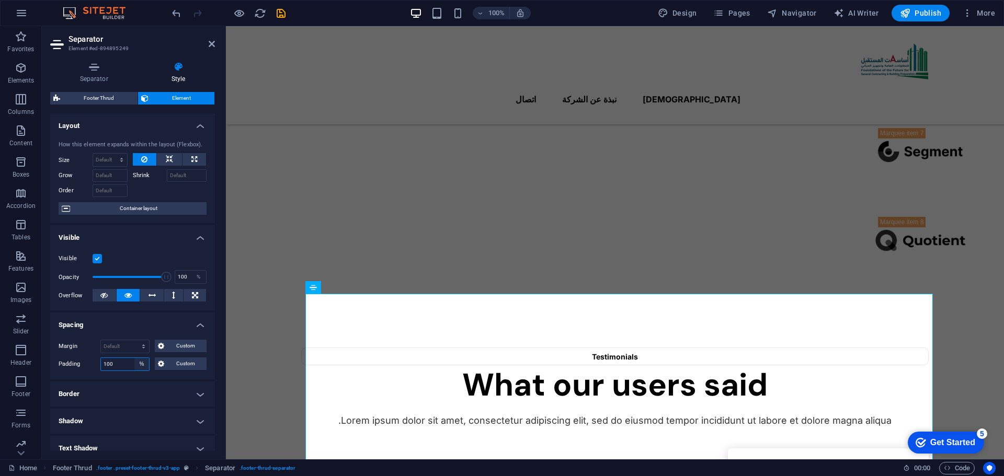
click at [139, 361] on select "Default px rem % vh vw Custom" at bounding box center [141, 364] width 15 height 13
click at [134, 358] on select "Default px rem % vh vw Custom" at bounding box center [141, 364] width 15 height 13
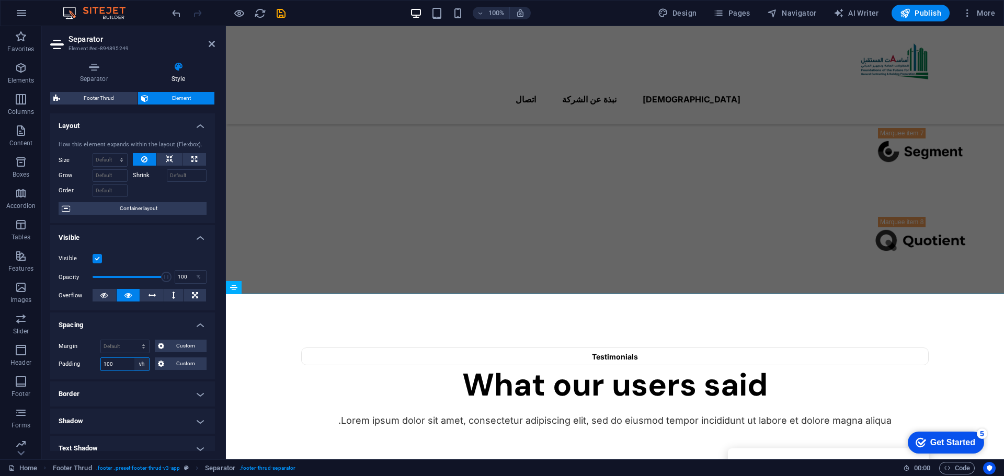
click at [143, 366] on select "Default px rem % vh vw Custom" at bounding box center [141, 364] width 15 height 13
click at [134, 358] on select "Default px rem % vh vw Custom" at bounding box center [141, 364] width 15 height 13
click at [144, 363] on select "Default px rem % vh vw Custom" at bounding box center [141, 364] width 15 height 13
select select "rem"
click at [134, 358] on select "Default px rem % vh vw Custom" at bounding box center [141, 364] width 15 height 13
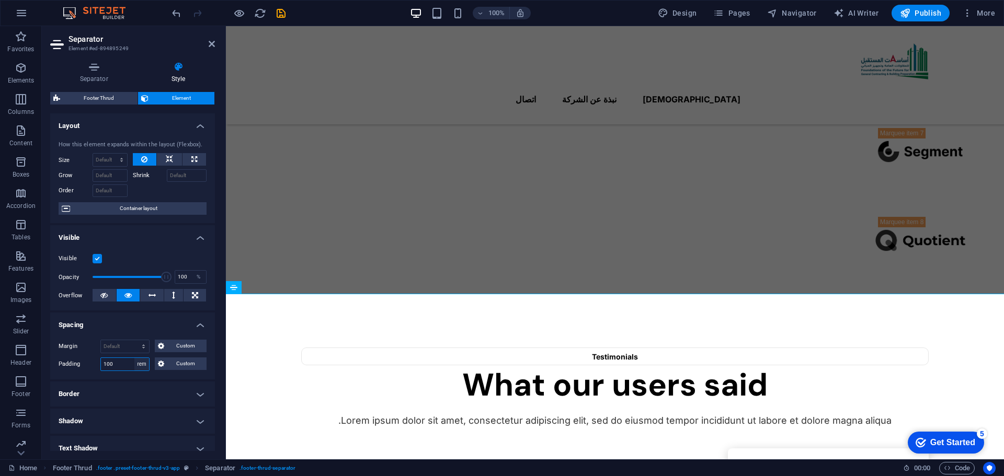
type input "90"
click at [144, 364] on select "Default px rem % vh vw Custom" at bounding box center [141, 364] width 15 height 13
select select "default"
click at [134, 358] on select "Default px rem % vh vw Custom" at bounding box center [141, 364] width 15 height 13
select select "DISABLED_OPTION_VALUE"
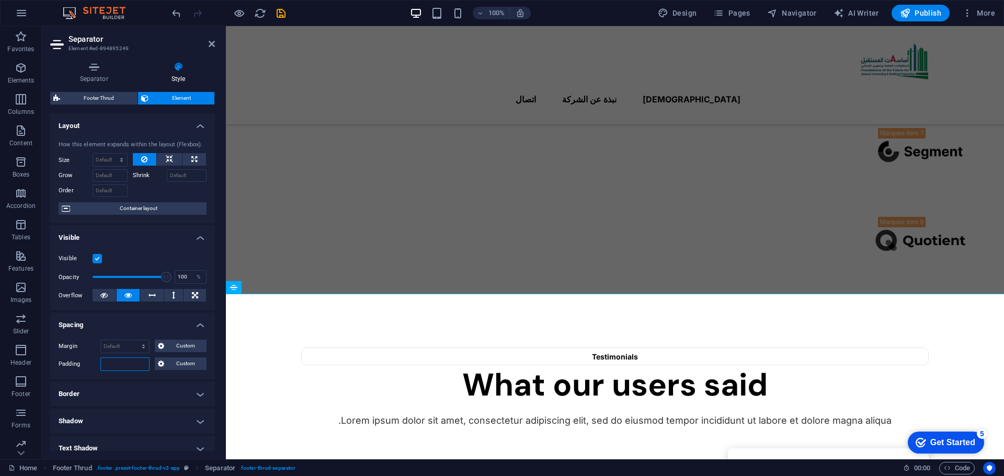
scroll to position [1133, 0]
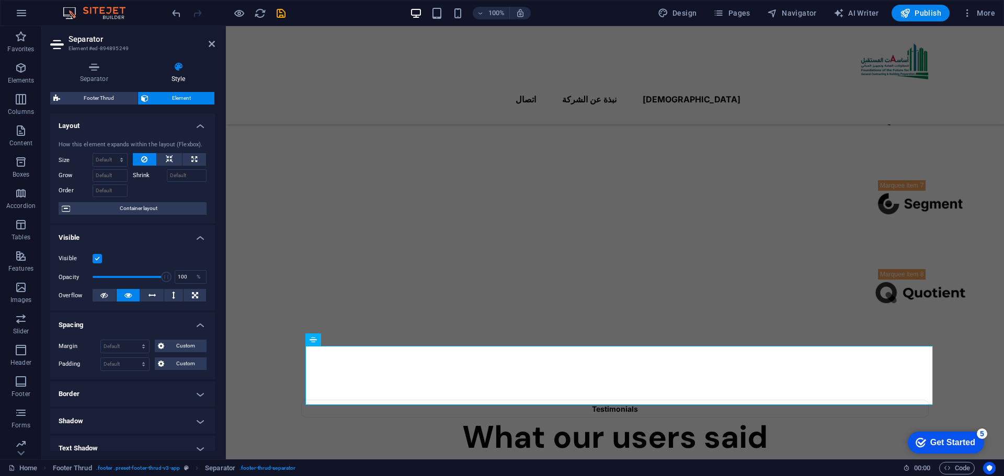
click at [135, 400] on h4 "Border" at bounding box center [132, 394] width 165 height 25
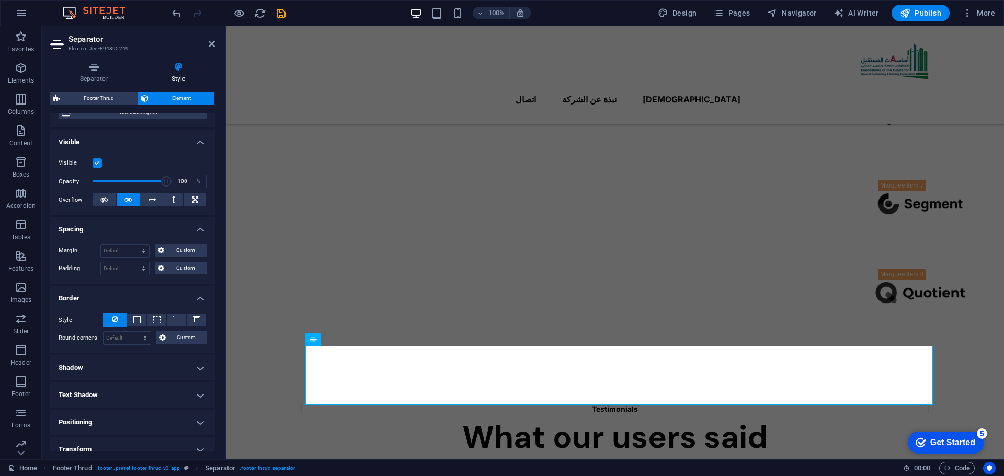
scroll to position [105, 0]
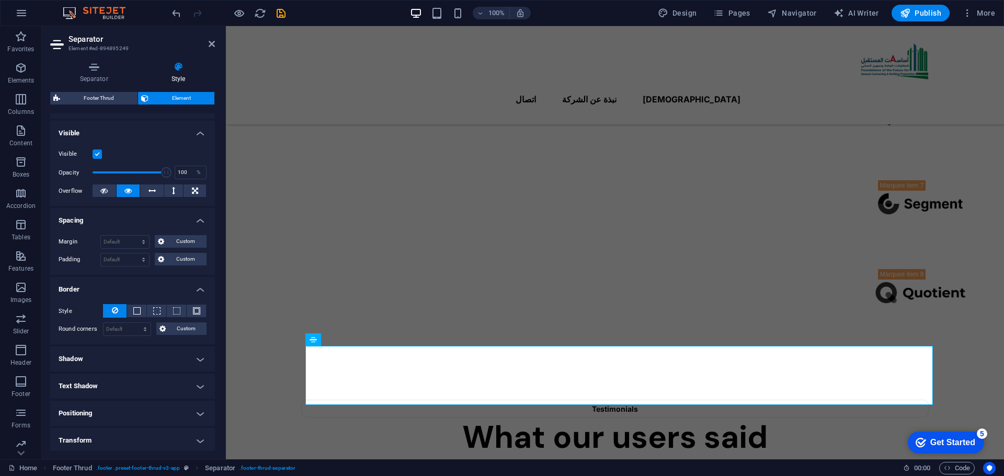
click at [136, 360] on h4 "Shadow" at bounding box center [132, 359] width 165 height 25
click at [129, 401] on h4 "Text Shadow" at bounding box center [132, 409] width 165 height 25
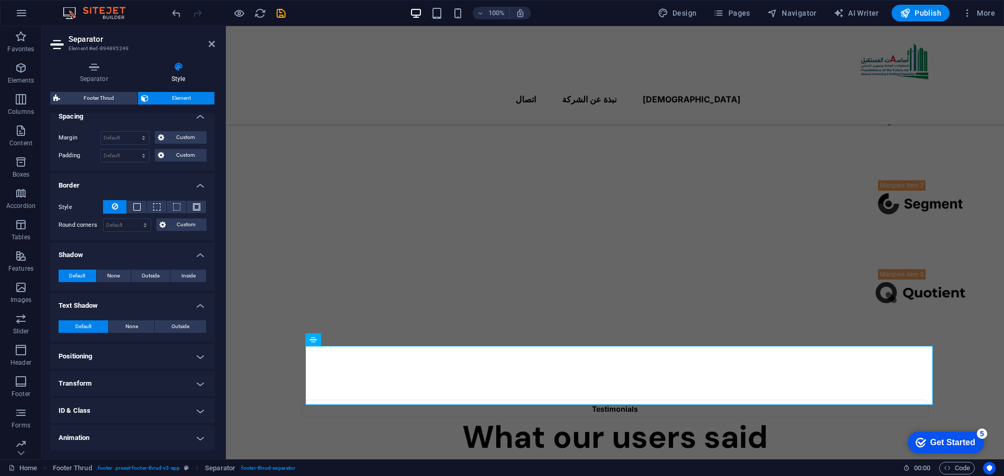
scroll to position [209, 0]
click at [133, 351] on h4 "Positioning" at bounding box center [132, 355] width 165 height 25
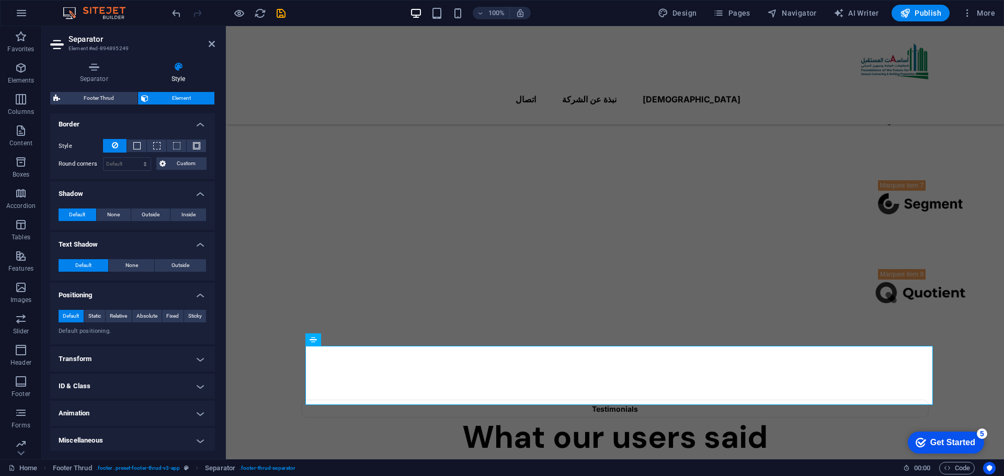
scroll to position [272, 0]
click at [96, 317] on span "Static" at bounding box center [94, 314] width 13 height 13
click at [72, 316] on span "Default" at bounding box center [71, 314] width 16 height 13
click at [129, 414] on h4 "Animation" at bounding box center [132, 411] width 165 height 25
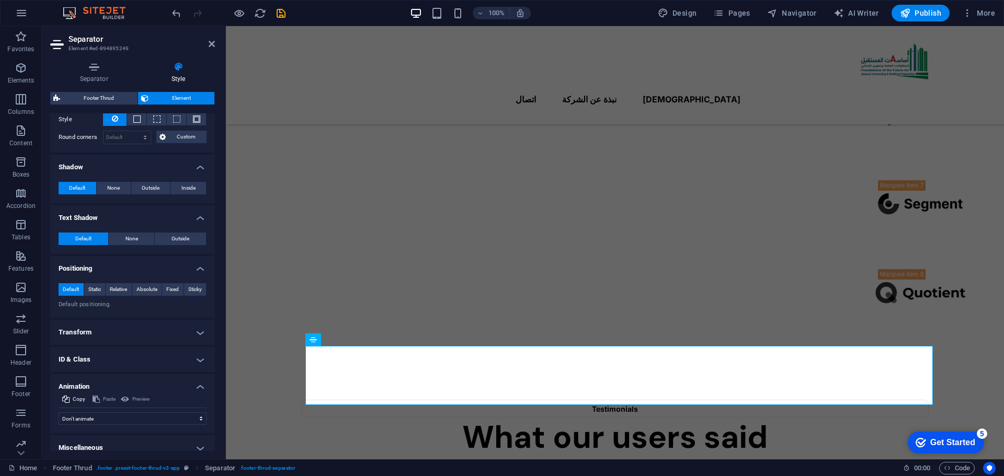
scroll to position [306, 0]
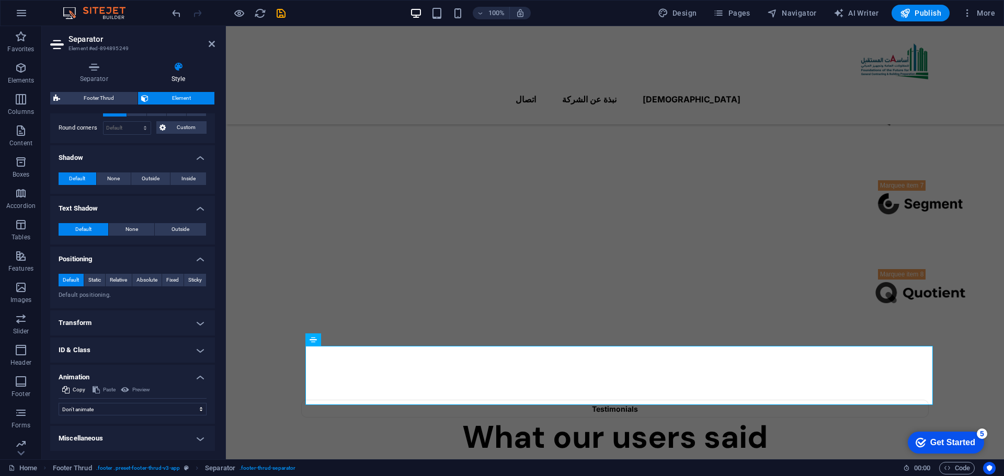
click at [108, 438] on h4 "Miscellaneous" at bounding box center [132, 438] width 165 height 25
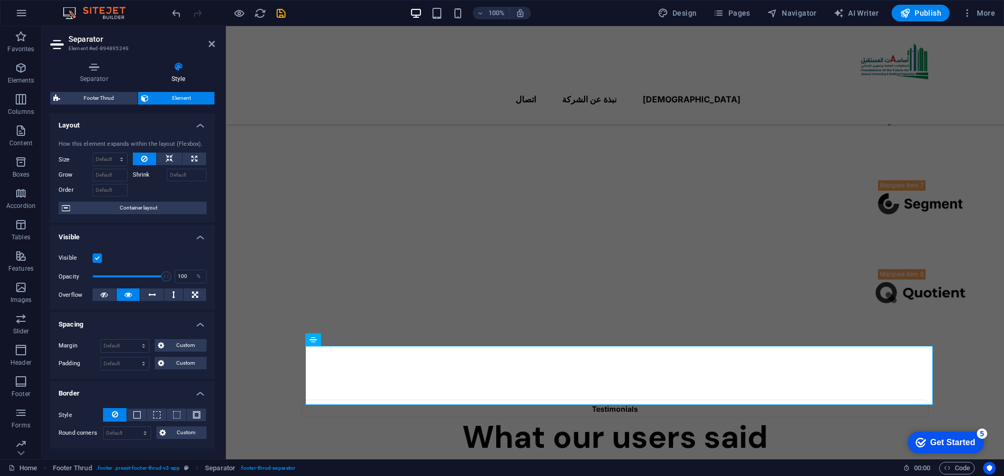
scroll to position [0, 0]
click at [118, 210] on span "Container layout" at bounding box center [138, 208] width 130 height 13
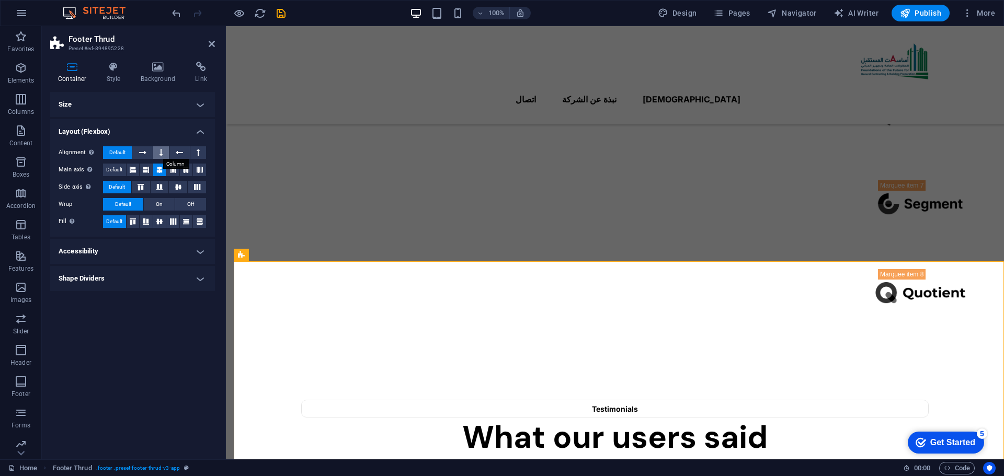
click at [158, 153] on button at bounding box center [161, 152] width 16 height 13
click at [124, 152] on span "Default" at bounding box center [117, 152] width 16 height 13
click at [114, 74] on h4 "Style" at bounding box center [116, 73] width 34 height 22
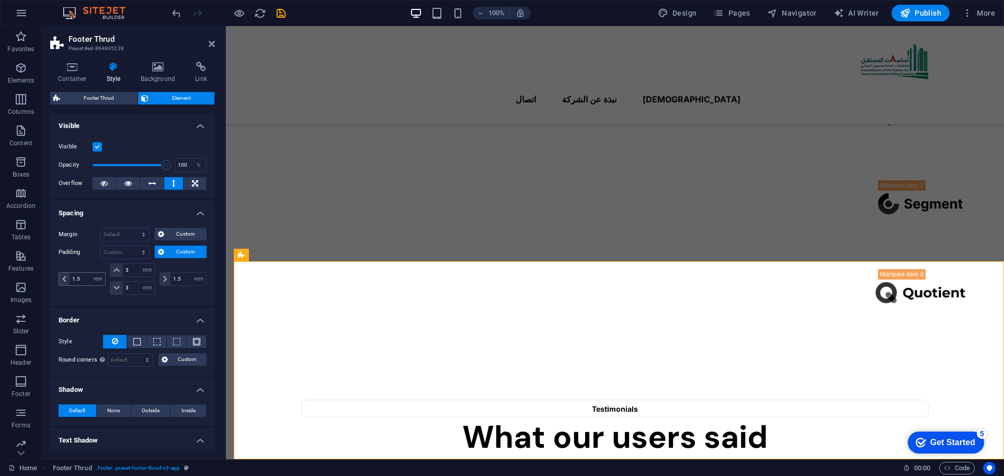
click at [59, 281] on span at bounding box center [64, 279] width 10 height 13
click at [65, 279] on icon at bounding box center [64, 279] width 4 height 6
click at [87, 274] on input "1.5" at bounding box center [88, 279] width 36 height 13
click at [184, 235] on span "Custom" at bounding box center [185, 234] width 36 height 13
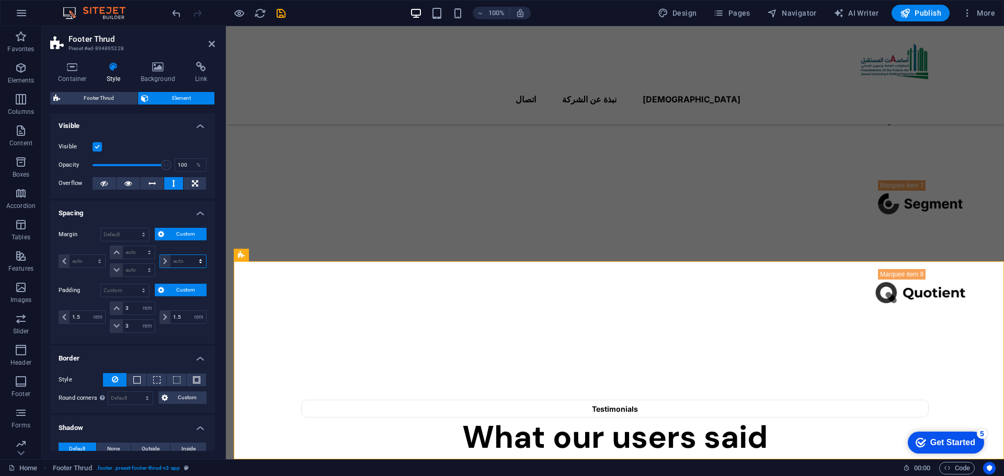
click at [196, 263] on select "auto px % rem vw vh" at bounding box center [183, 261] width 46 height 13
select select "px"
click at [189, 255] on select "auto px % rem vw vh" at bounding box center [183, 261] width 46 height 13
type input "0"
select select "px"
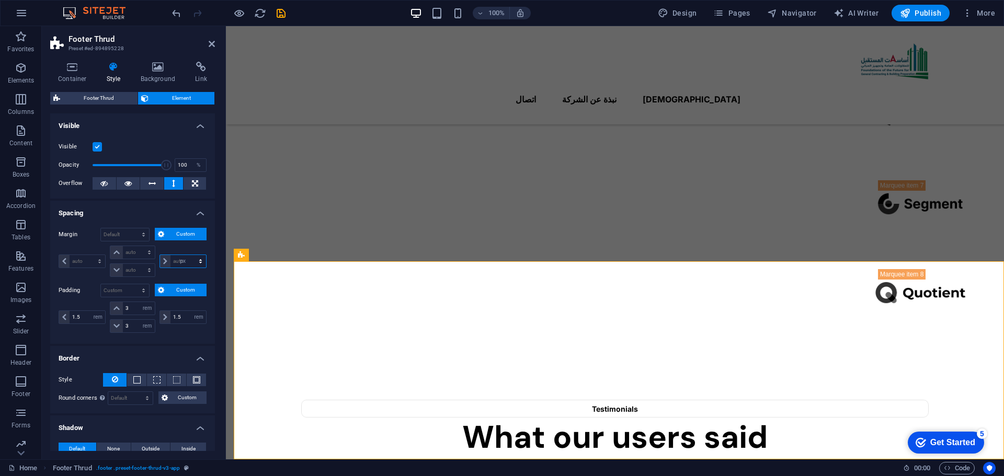
type input "0"
select select "px"
type input "0"
select select "px"
type input "0"
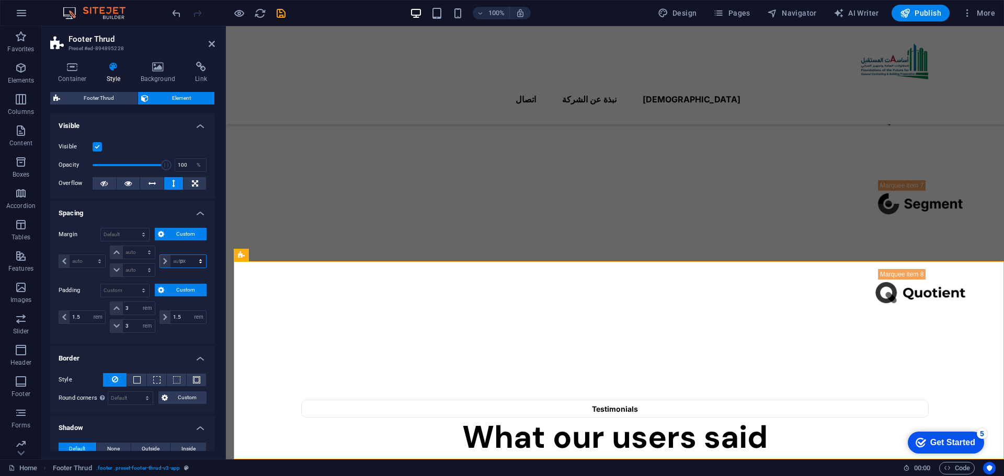
select select "px"
type input "0"
click at [199, 261] on select "auto px % rem vw vh" at bounding box center [198, 261] width 15 height 13
select select "auto"
click at [191, 255] on select "auto px % rem vw vh" at bounding box center [198, 261] width 15 height 13
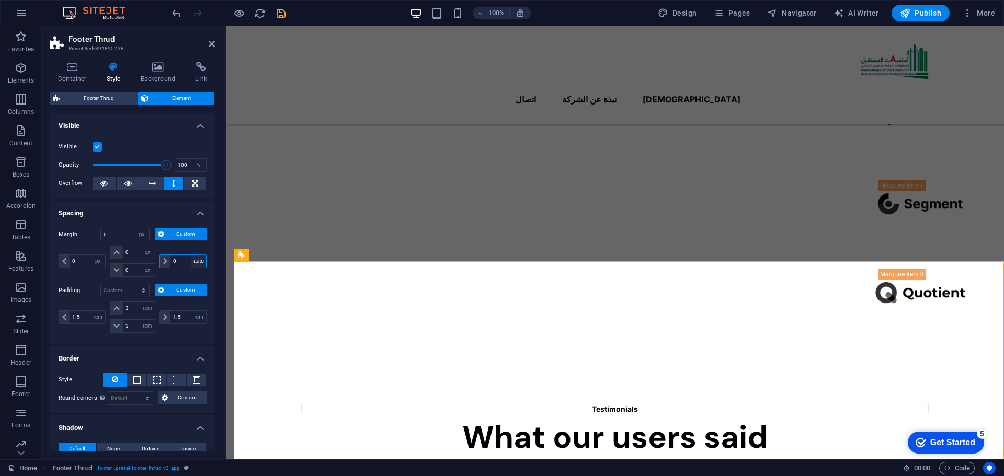
select select "DISABLED_OPTION_VALUE"
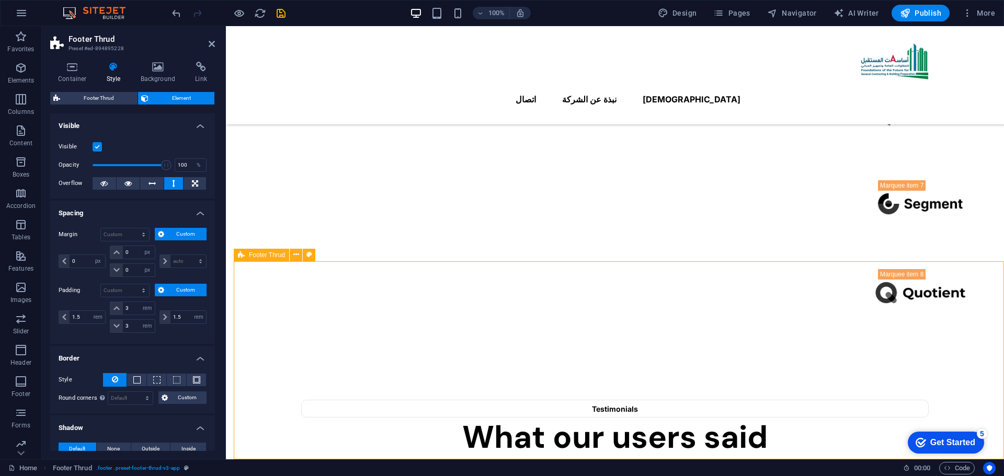
drag, startPoint x: 343, startPoint y: 263, endPoint x: 345, endPoint y: 272, distance: 9.1
click at [172, 291] on span "Custom" at bounding box center [185, 290] width 36 height 13
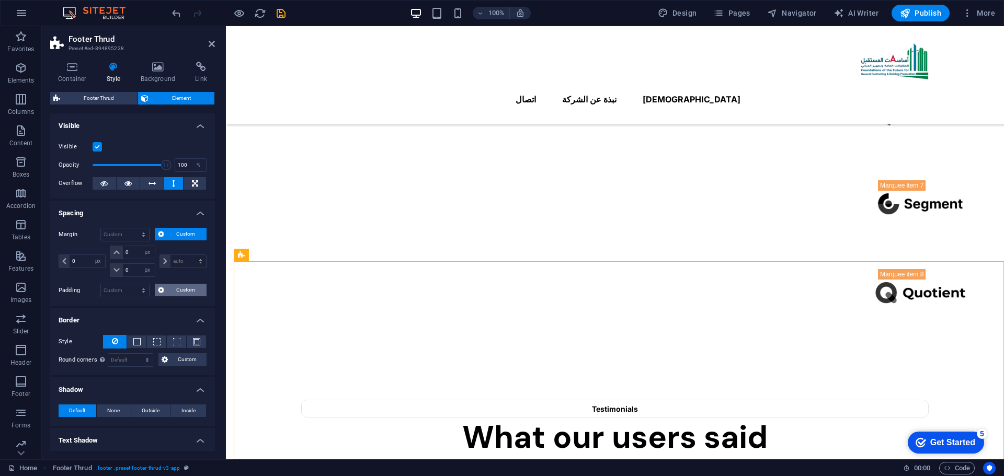
click at [178, 291] on span "Custom" at bounding box center [185, 290] width 36 height 13
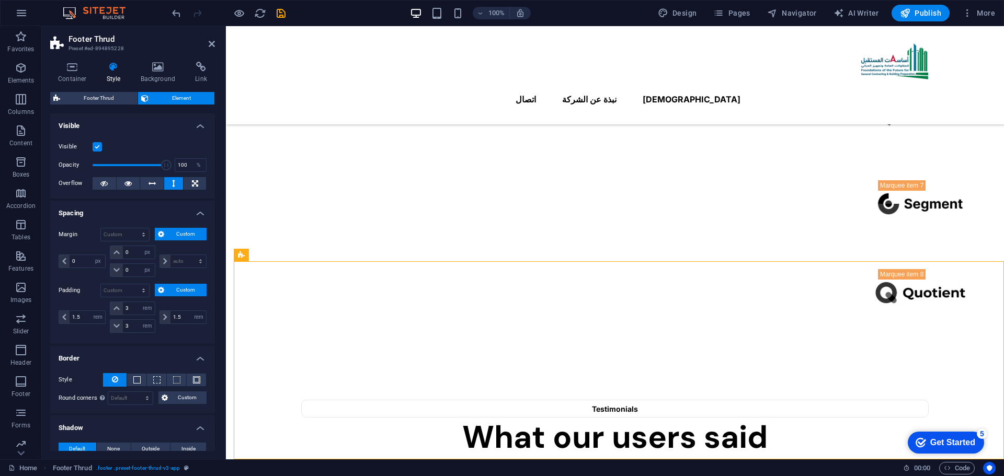
click at [174, 232] on span "Custom" at bounding box center [185, 234] width 36 height 13
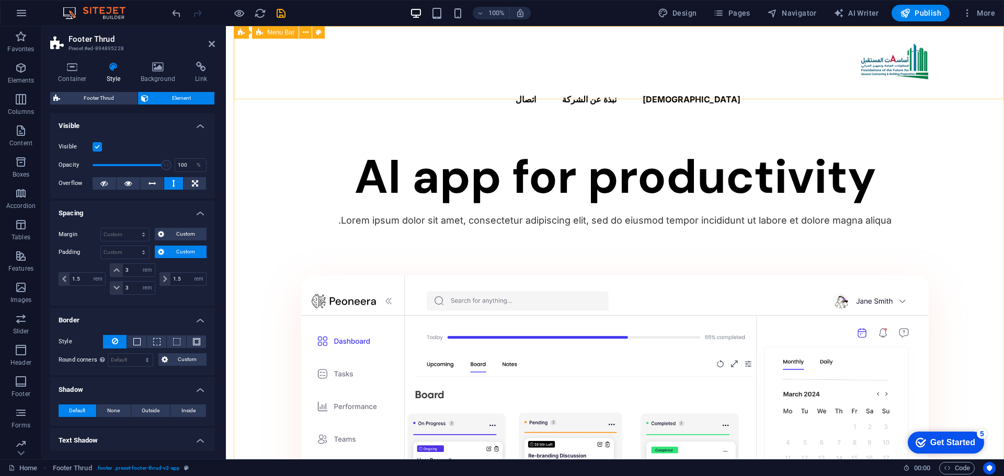
click at [395, 85] on div "الرئسية نبذة عن الشركة اتصال" at bounding box center [615, 75] width 778 height 98
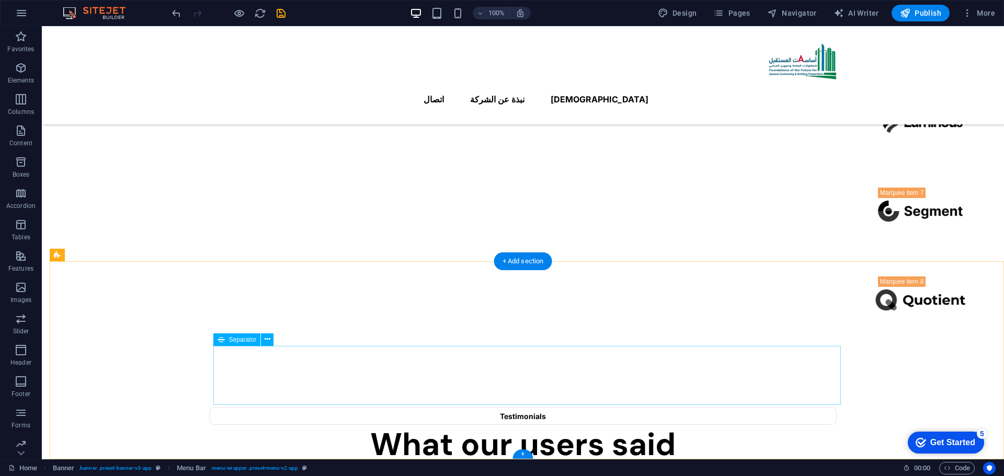
scroll to position [1133, 0]
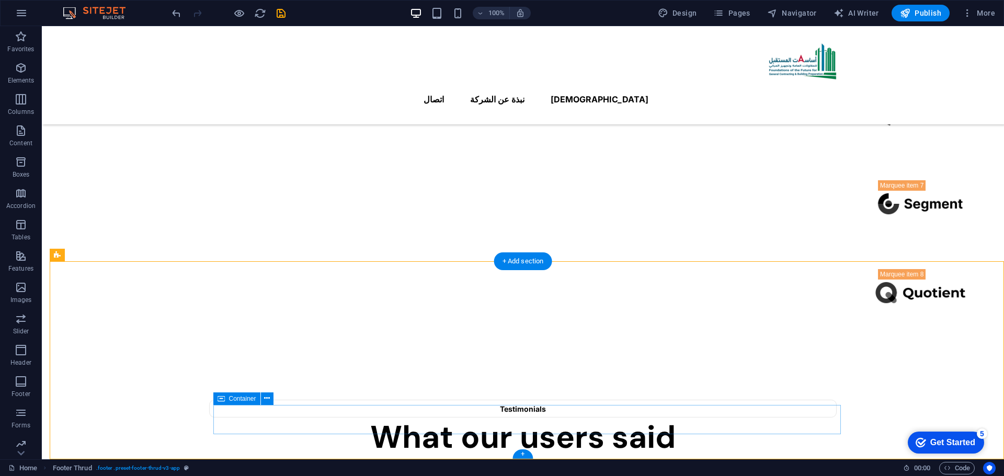
click at [522, 452] on div "+" at bounding box center [522, 454] width 20 height 9
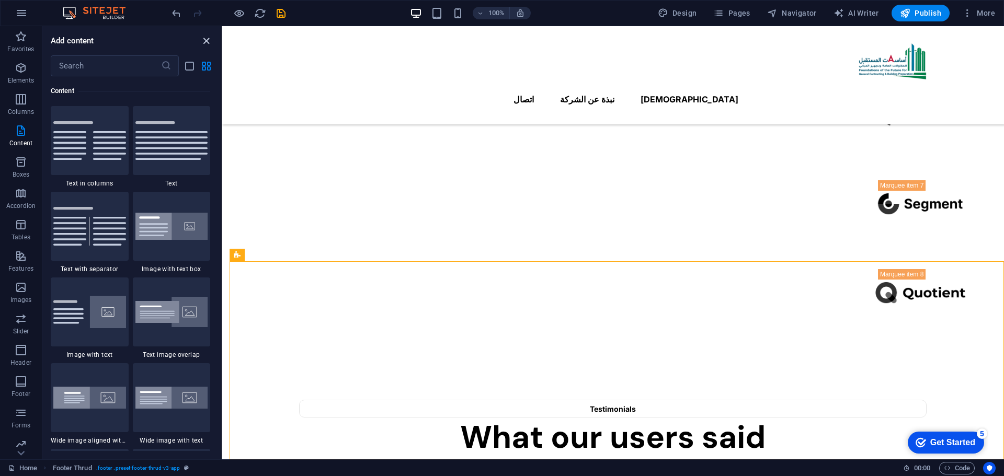
click at [202, 43] on icon "close panel" at bounding box center [206, 41] width 12 height 12
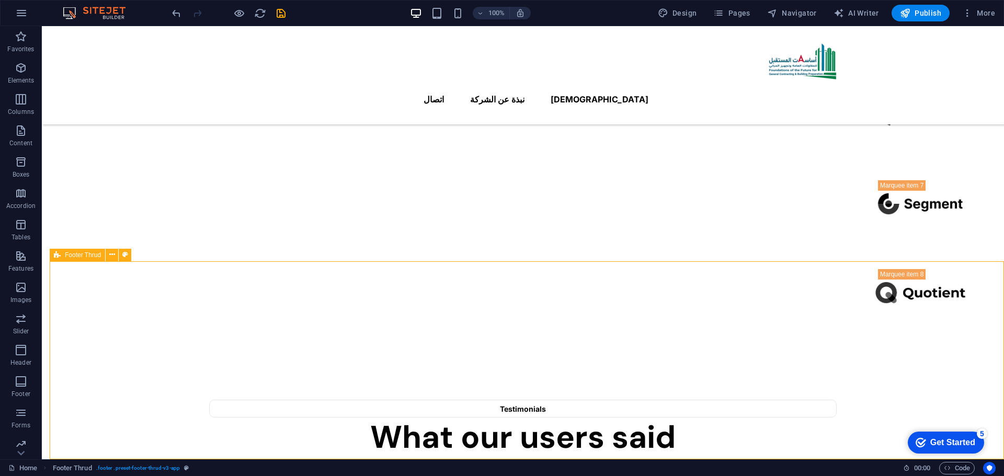
click at [70, 252] on span "Footer Thrud" at bounding box center [83, 255] width 36 height 6
click at [112, 256] on icon at bounding box center [112, 254] width 6 height 11
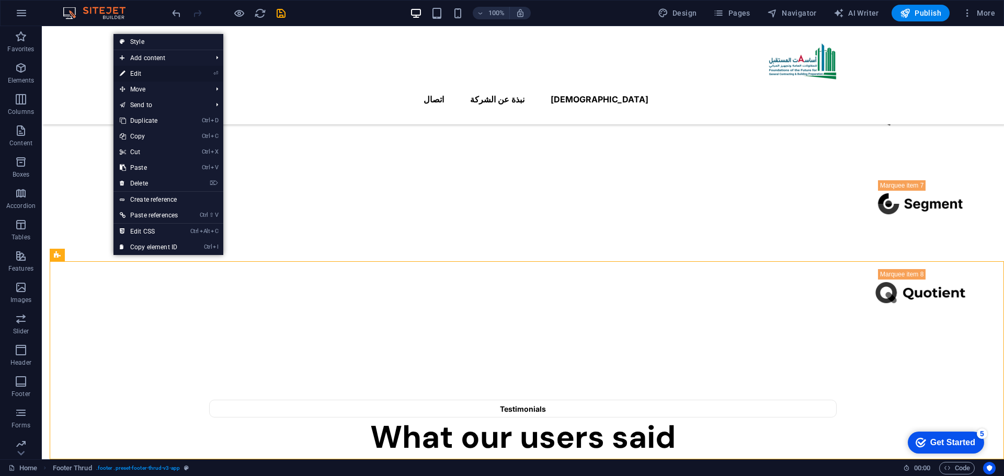
click at [154, 75] on link "⏎ Edit" at bounding box center [148, 74] width 71 height 16
select select "px"
select select "rem"
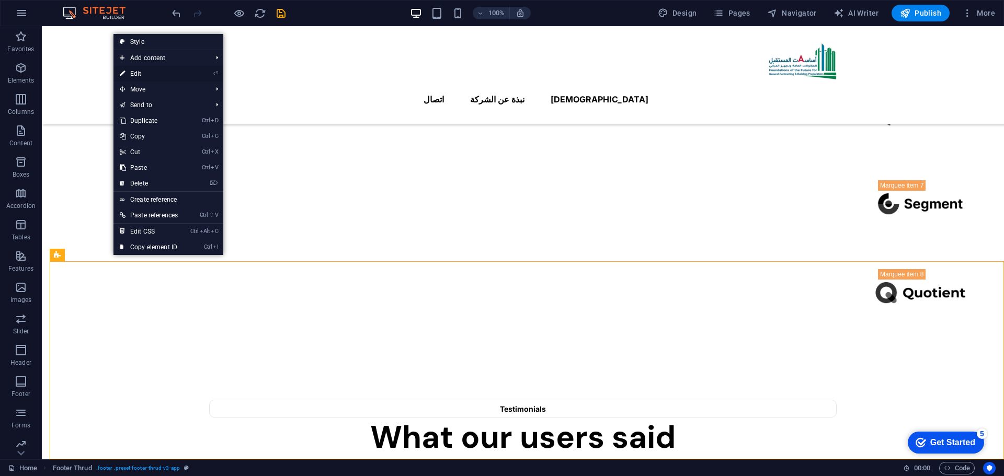
select select "rem"
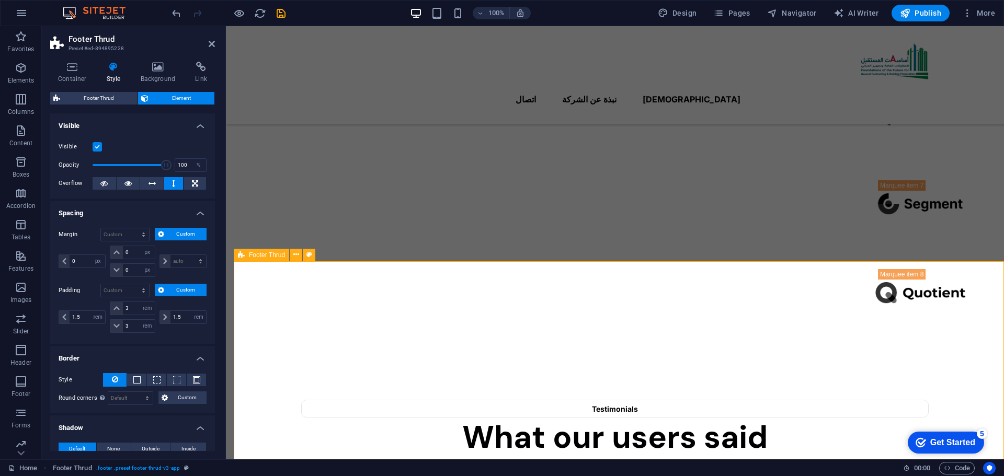
click at [92, 102] on span "Footer Thrud" at bounding box center [98, 98] width 71 height 13
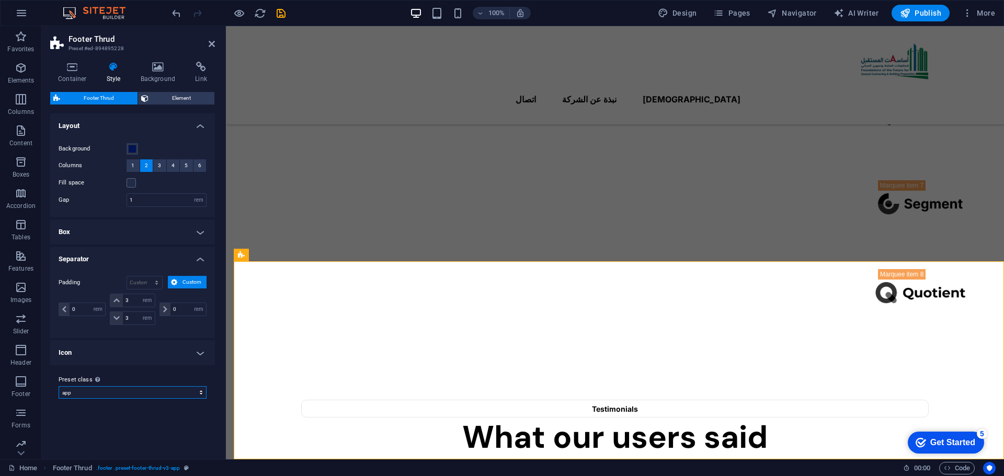
click at [172, 388] on select "app Add preset class" at bounding box center [133, 392] width 148 height 13
click at [59, 386] on select "app Add preset class" at bounding box center [133, 392] width 148 height 13
select select "preset-footer-thrud-v3-app"
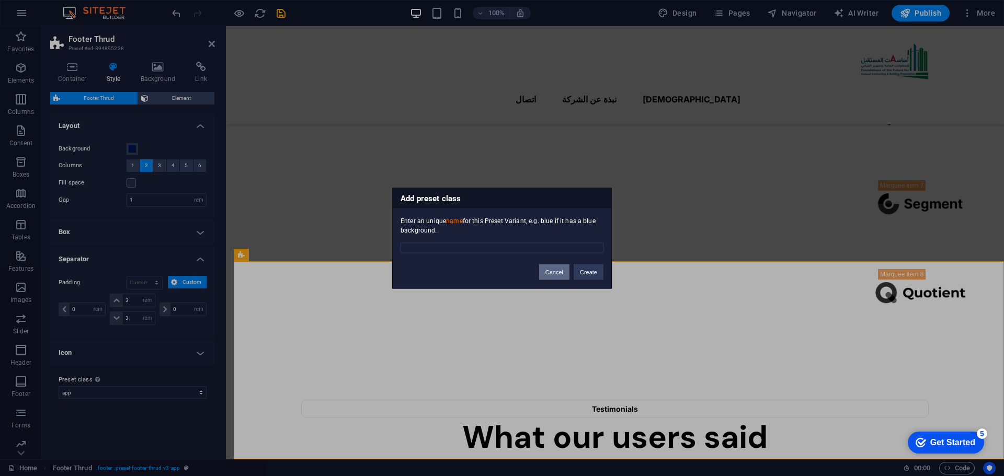
click at [549, 271] on button "Cancel" at bounding box center [554, 272] width 30 height 16
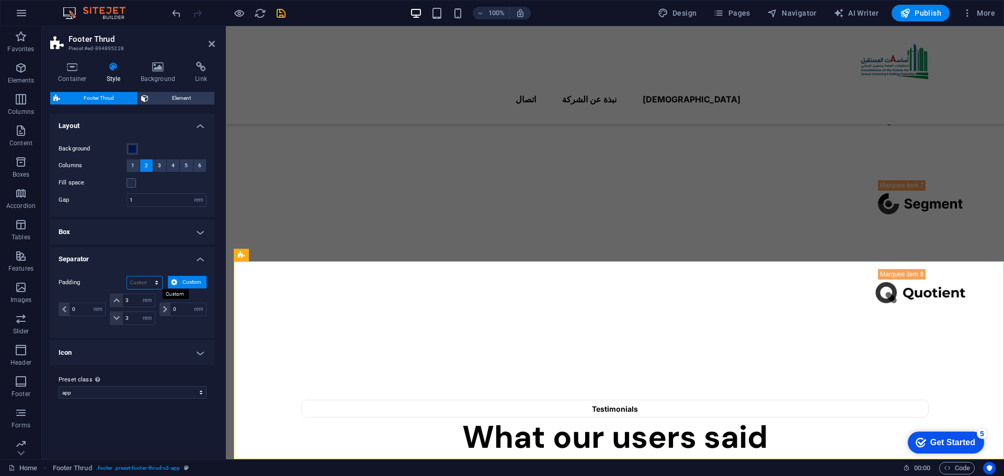
click at [137, 285] on select "px rem % vh vw Custom" at bounding box center [144, 283] width 35 height 13
select select "rem"
click at [147, 277] on select "px rem % vh vw Custom" at bounding box center [144, 283] width 35 height 13
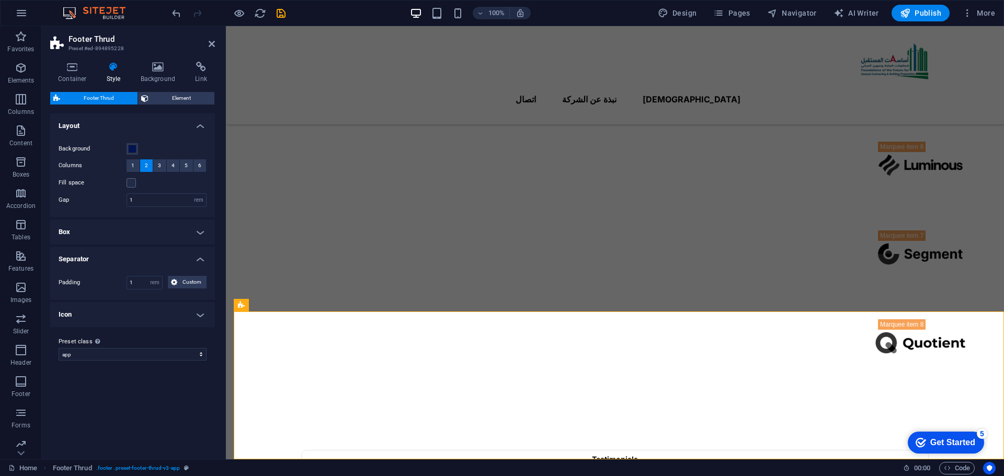
scroll to position [1100, 0]
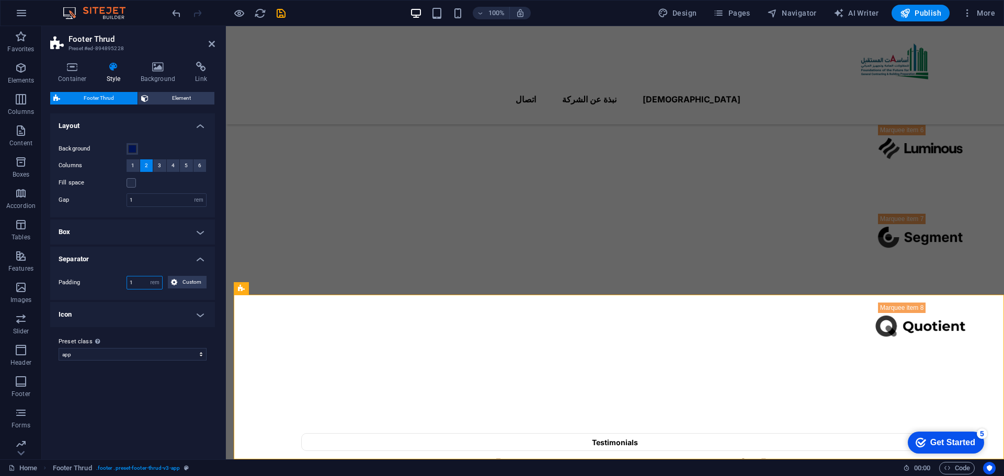
click at [138, 282] on input "1" at bounding box center [144, 283] width 35 height 13
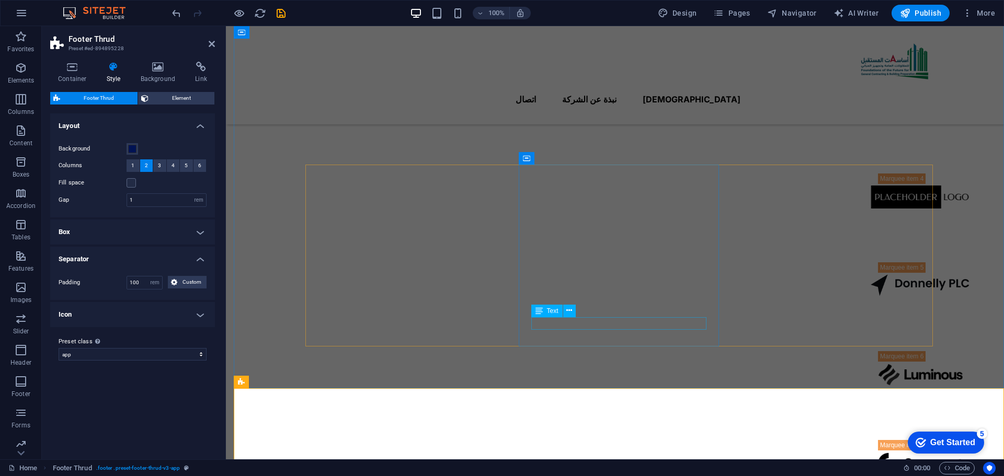
scroll to position [767, 0]
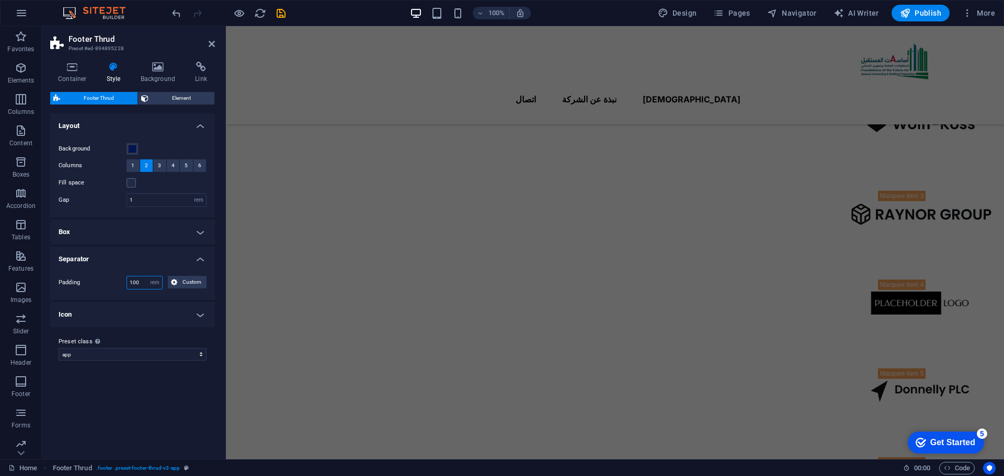
click at [140, 283] on input "100" at bounding box center [144, 283] width 35 height 13
click at [141, 283] on input "100" at bounding box center [144, 283] width 35 height 13
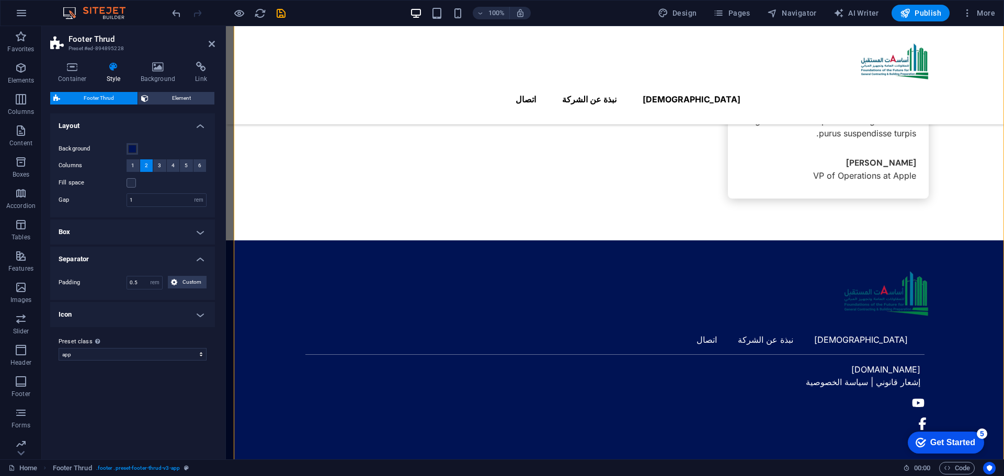
scroll to position [1092, 0]
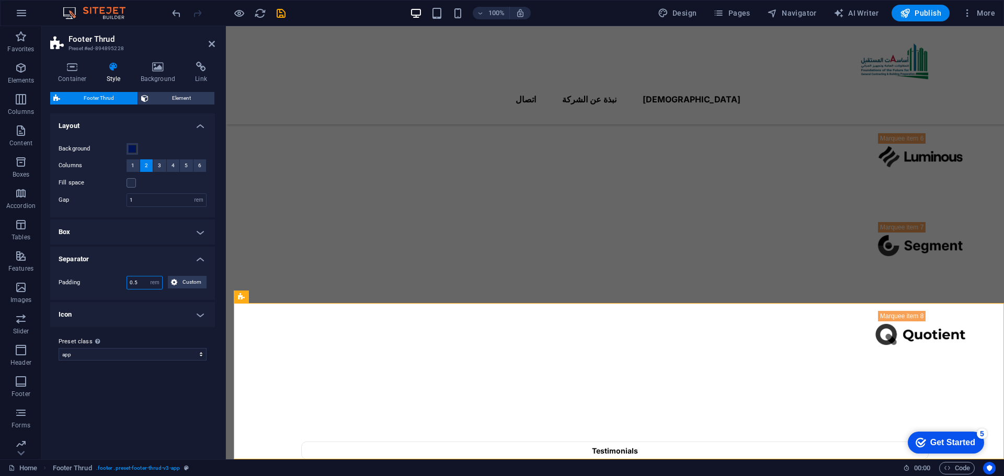
click at [137, 283] on input "0.5" at bounding box center [144, 283] width 35 height 13
click at [134, 283] on input "0.5" at bounding box center [144, 283] width 35 height 13
click at [145, 302] on h4 "Icon" at bounding box center [132, 314] width 165 height 25
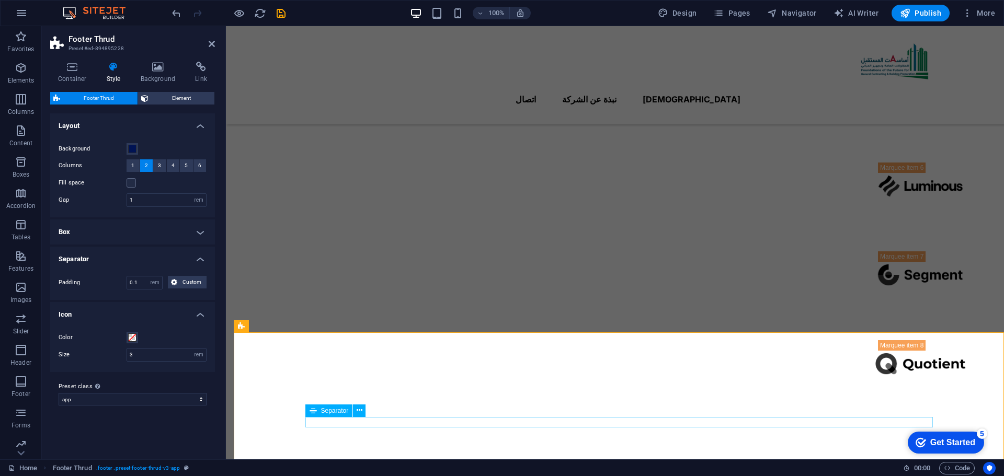
scroll to position [1085, 0]
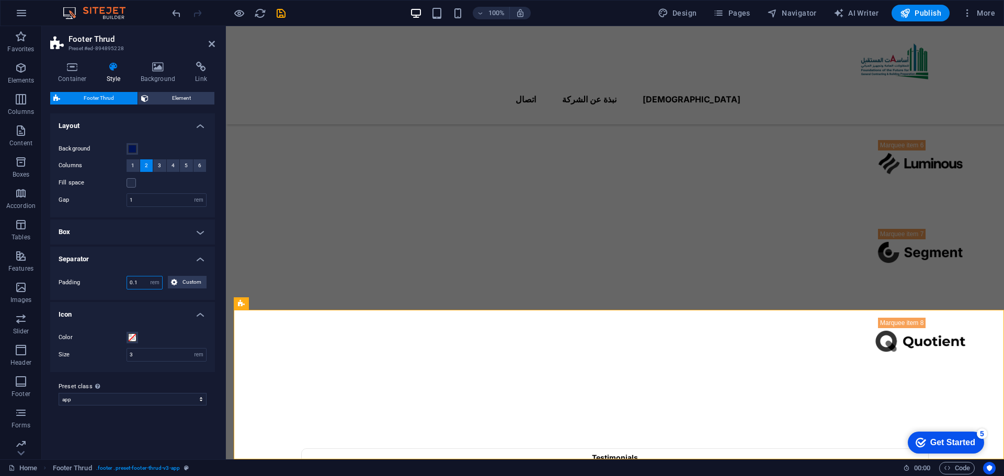
click at [140, 286] on input "0.1" at bounding box center [144, 283] width 35 height 13
type input "00"
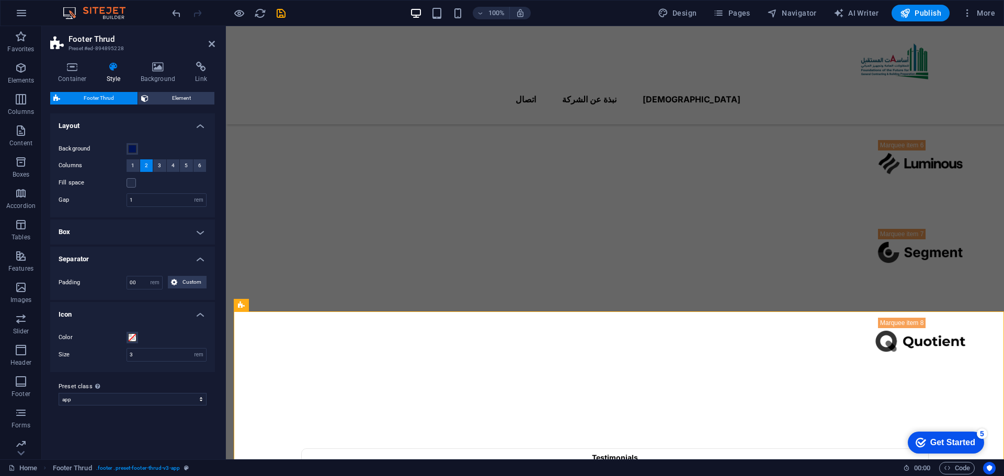
scroll to position [1083, 0]
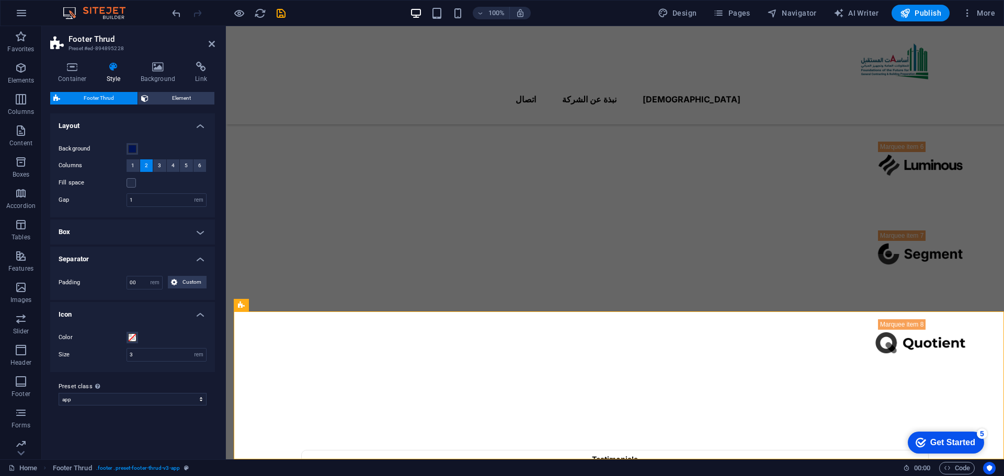
click at [197, 311] on h4 "Icon" at bounding box center [132, 311] width 165 height 19
click at [157, 284] on select "px rem % vh vw Custom" at bounding box center [154, 283] width 15 height 13
select select "%"
click at [147, 277] on select "px rem % vh vw Custom" at bounding box center [154, 283] width 15 height 13
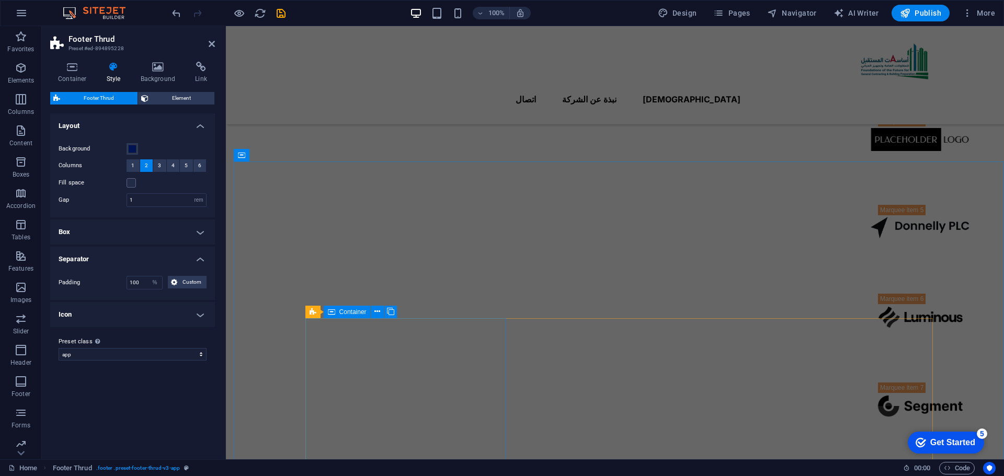
scroll to position [979, 0]
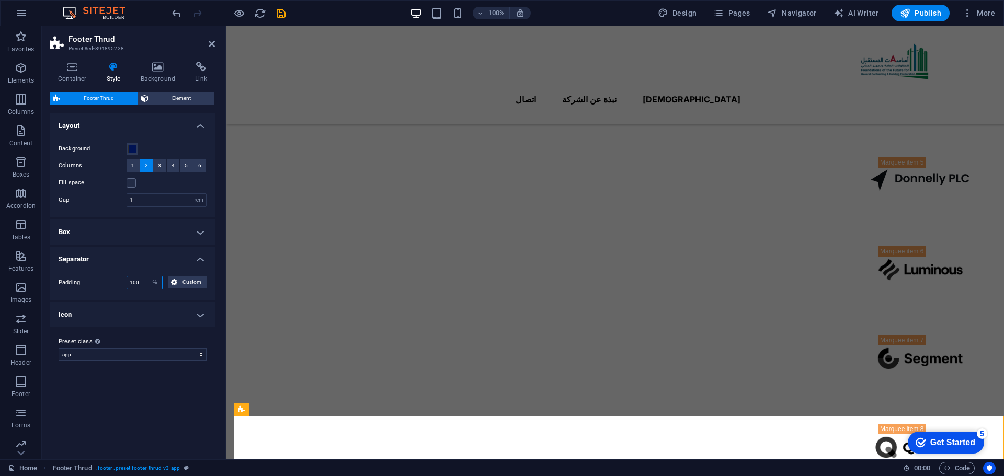
click at [133, 281] on input "100" at bounding box center [144, 283] width 35 height 13
type input "0"
click at [152, 302] on h4 "Icon" at bounding box center [132, 314] width 165 height 25
click at [197, 309] on h4 "Icon" at bounding box center [132, 311] width 165 height 19
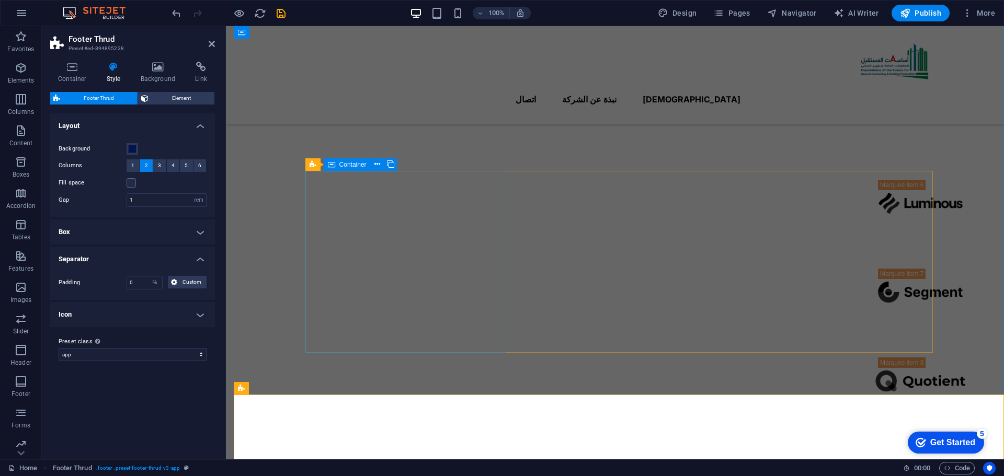
scroll to position [1083, 0]
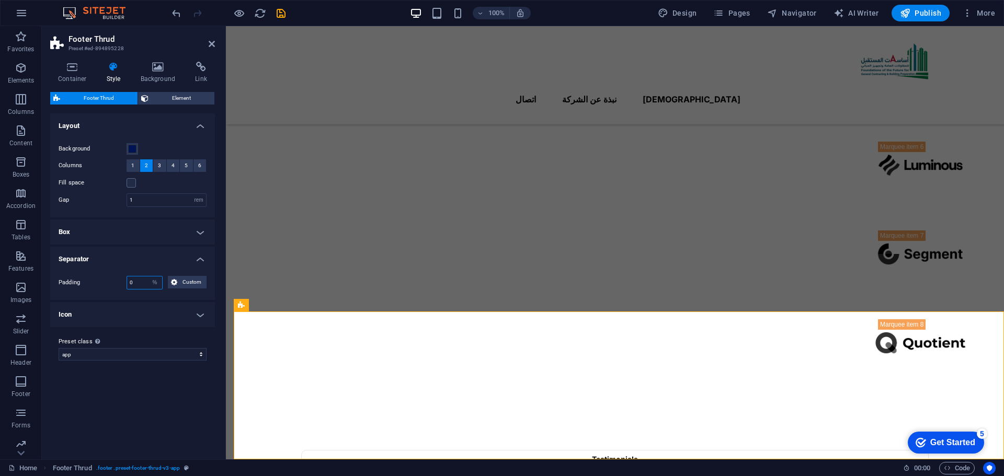
click at [142, 282] on input "0" at bounding box center [144, 283] width 35 height 13
type input "3"
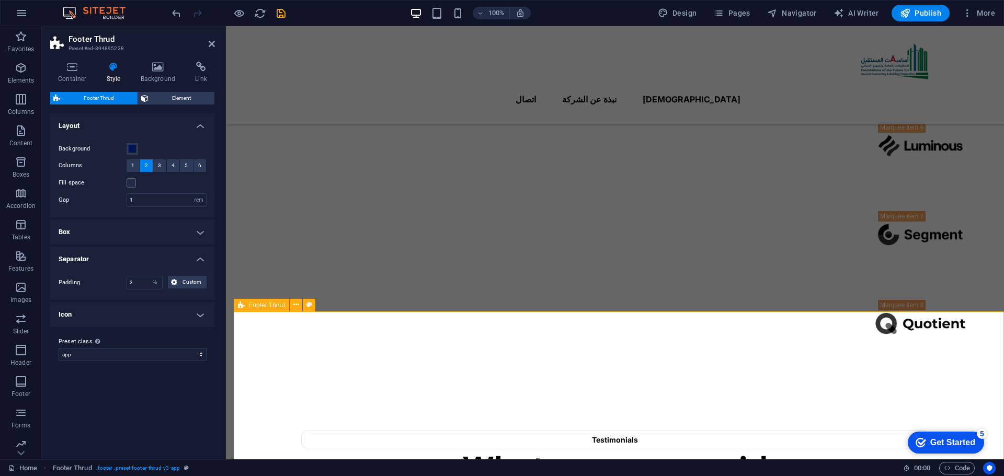
scroll to position [1121, 0]
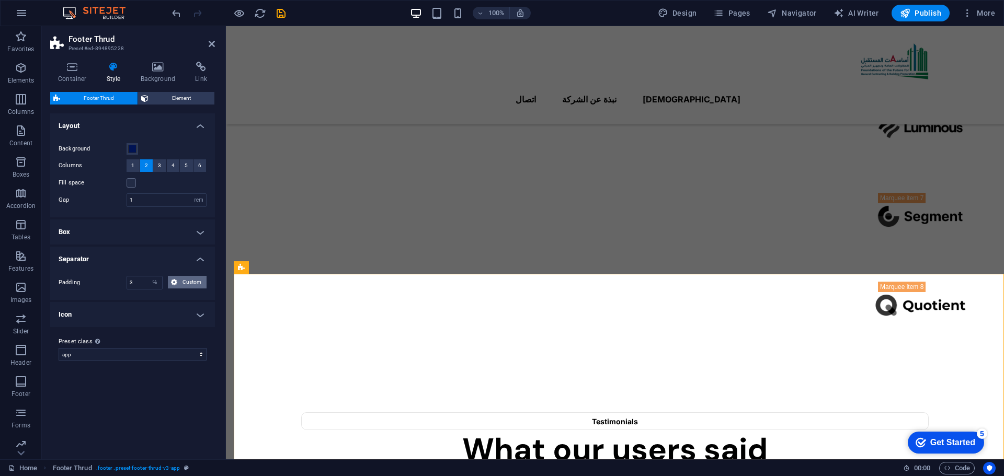
click at [179, 284] on button "Custom" at bounding box center [187, 282] width 39 height 13
click at [116, 301] on icon at bounding box center [116, 300] width 6 height 6
click at [116, 320] on icon at bounding box center [116, 318] width 6 height 6
drag, startPoint x: 131, startPoint y: 302, endPoint x: 124, endPoint y: 302, distance: 6.3
click at [124, 302] on input "3" at bounding box center [138, 300] width 31 height 13
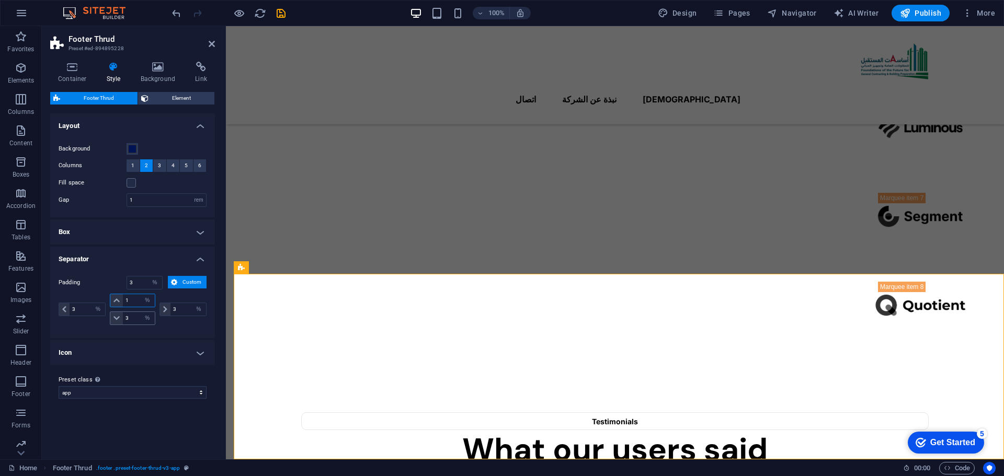
type input "1"
select select "DISABLED_OPTION_VALUE"
drag, startPoint x: 130, startPoint y: 317, endPoint x: 124, endPoint y: 317, distance: 5.8
click at [124, 317] on input "3" at bounding box center [138, 318] width 31 height 13
type input "3"
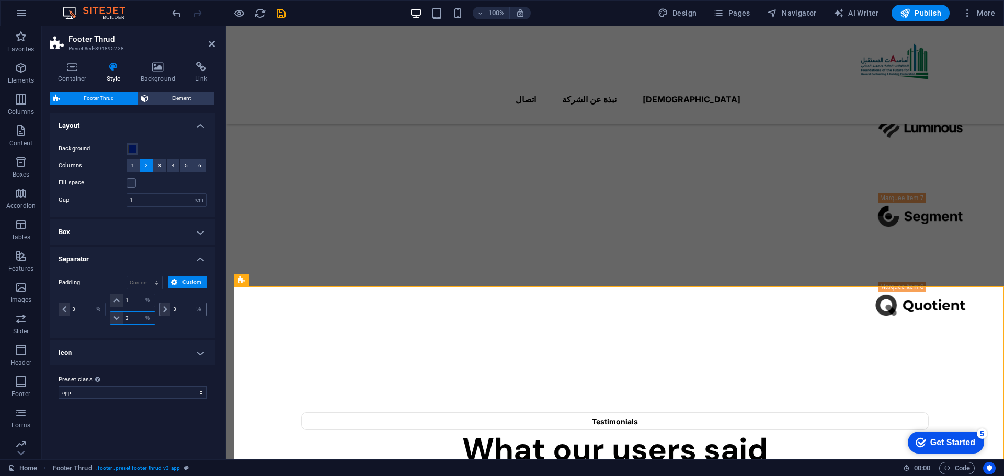
scroll to position [1108, 0]
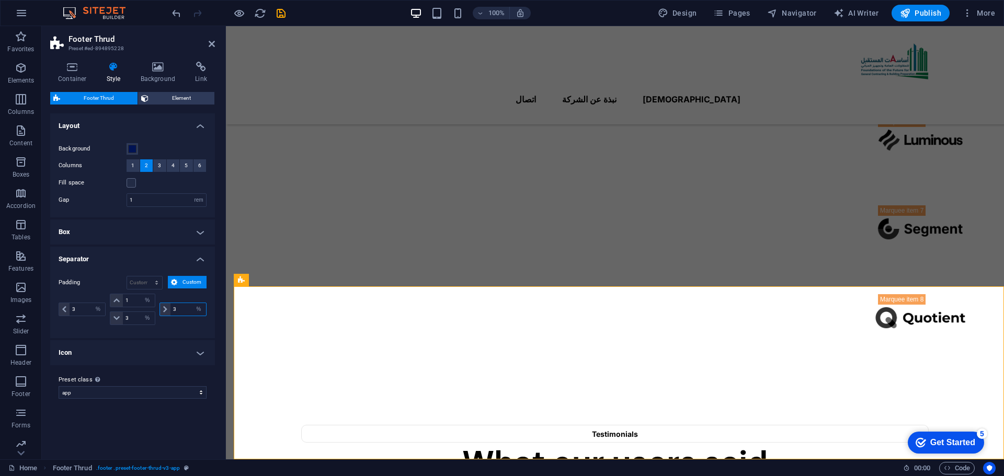
click at [173, 308] on input "3" at bounding box center [188, 309] width 36 height 13
drag, startPoint x: 180, startPoint y: 308, endPoint x: 172, endPoint y: 308, distance: 7.8
click at [172, 308] on input "13" at bounding box center [188, 309] width 36 height 13
type input "1"
drag, startPoint x: 84, startPoint y: 309, endPoint x: 65, endPoint y: 307, distance: 18.9
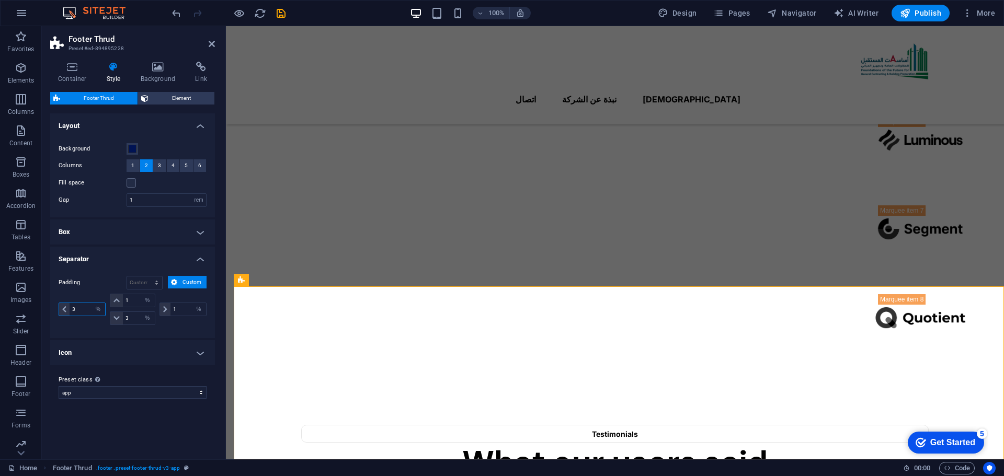
click at [65, 307] on div "3 px rem % vh vw" at bounding box center [82, 310] width 47 height 14
type input "3"
drag, startPoint x: 131, startPoint y: 320, endPoint x: 123, endPoint y: 320, distance: 7.3
click at [123, 320] on input "3" at bounding box center [138, 318] width 31 height 13
type input "1"
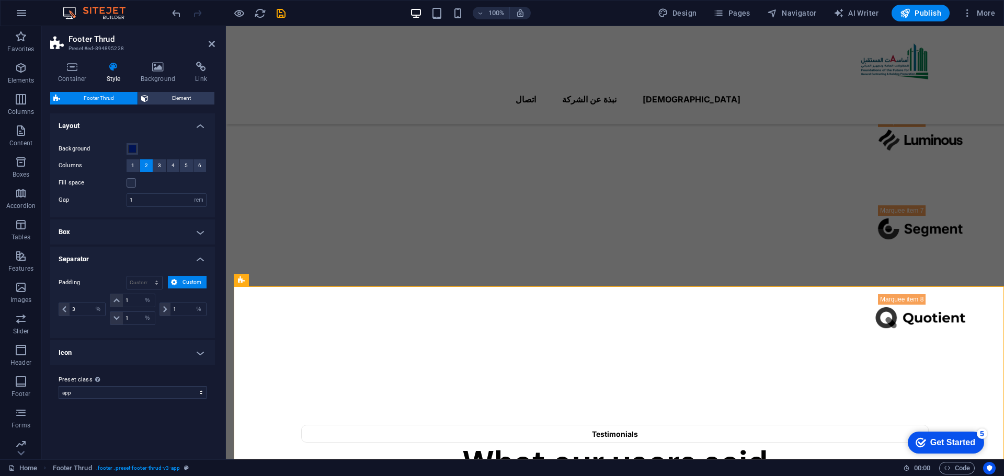
click at [123, 331] on div "Padding px rem % vh vw Custom Custom 3 px rem % vh vw 1 px rem % vh vw 1 px rem…" at bounding box center [132, 302] width 169 height 73
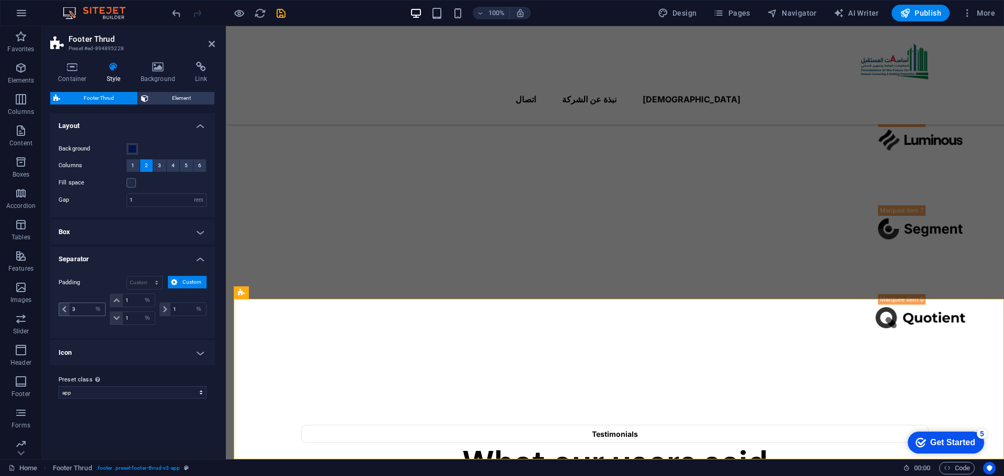
scroll to position [1096, 0]
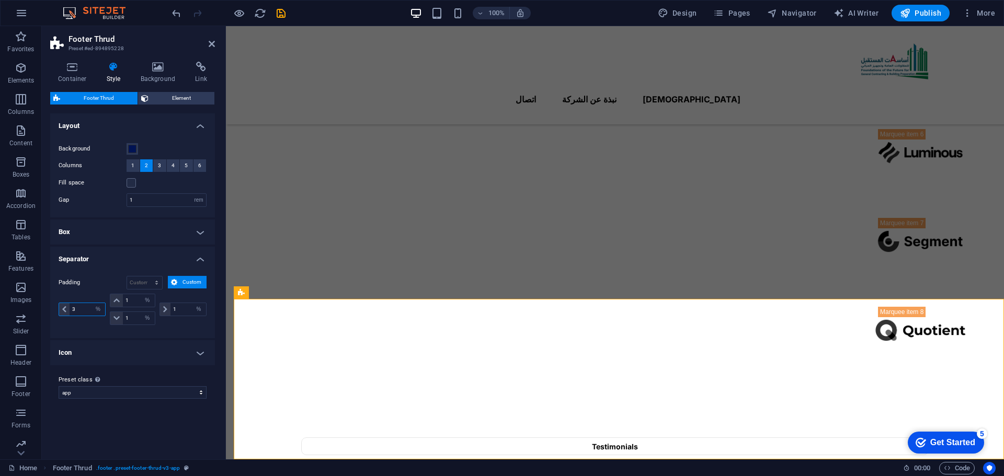
drag, startPoint x: 85, startPoint y: 311, endPoint x: 72, endPoint y: 311, distance: 13.1
click at [72, 311] on input "3" at bounding box center [88, 309] width 36 height 13
type input "1"
select select "%"
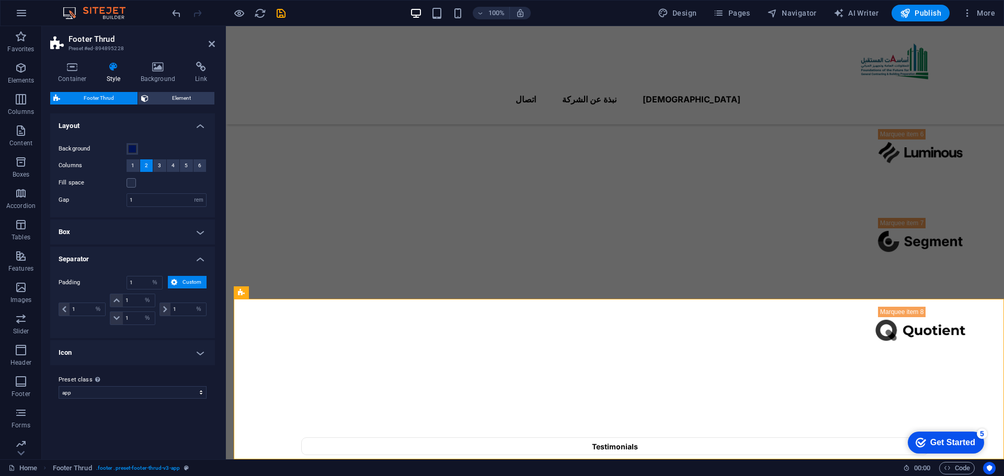
click at [92, 342] on h4 "Icon" at bounding box center [132, 352] width 165 height 25
click at [167, 392] on input "3" at bounding box center [166, 392] width 79 height 13
type input "1"
click at [163, 364] on div "Color Size 1 px rem vh vw" at bounding box center [132, 383] width 169 height 51
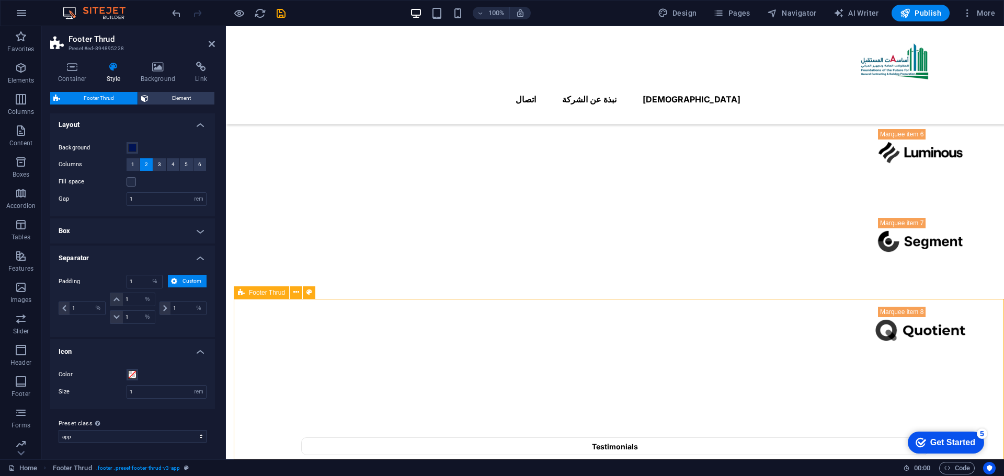
drag, startPoint x: 340, startPoint y: 301, endPoint x: 341, endPoint y: 314, distance: 13.6
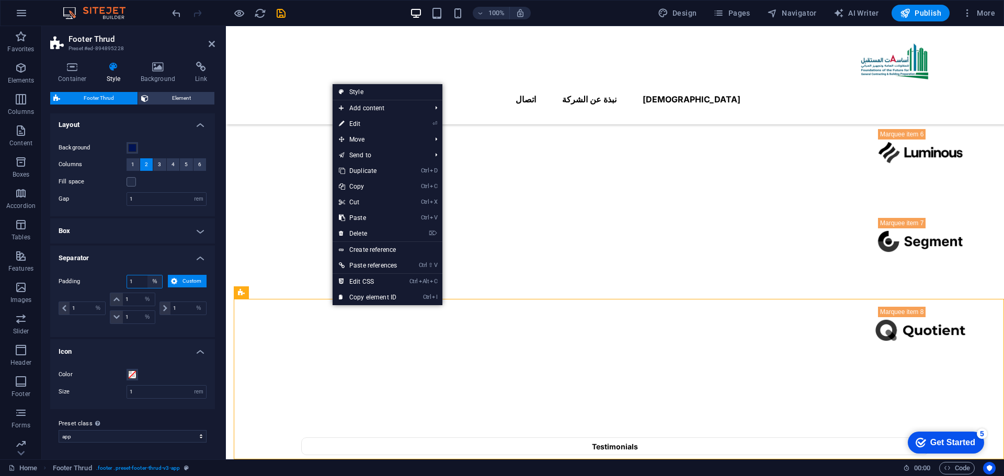
click at [157, 284] on select "px rem % vh vw Custom" at bounding box center [154, 282] width 15 height 13
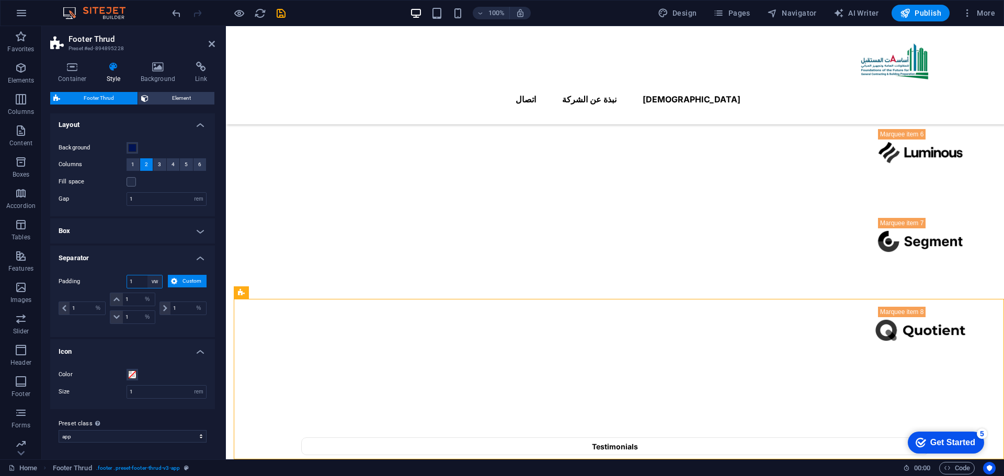
click at [147, 276] on select "px rem % vh vw Custom" at bounding box center [154, 282] width 15 height 13
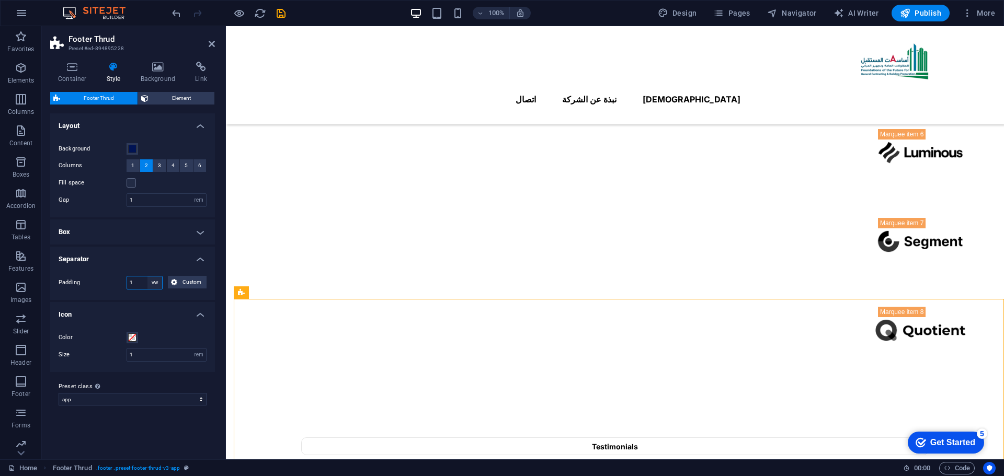
click at [155, 278] on select "px rem % vh vw Custom" at bounding box center [154, 283] width 15 height 13
select select "px"
click at [147, 277] on select "px rem % vh vw Custom" at bounding box center [154, 283] width 15 height 13
type input "14"
click at [157, 285] on select "px rem % vh vw Custom" at bounding box center [154, 283] width 15 height 13
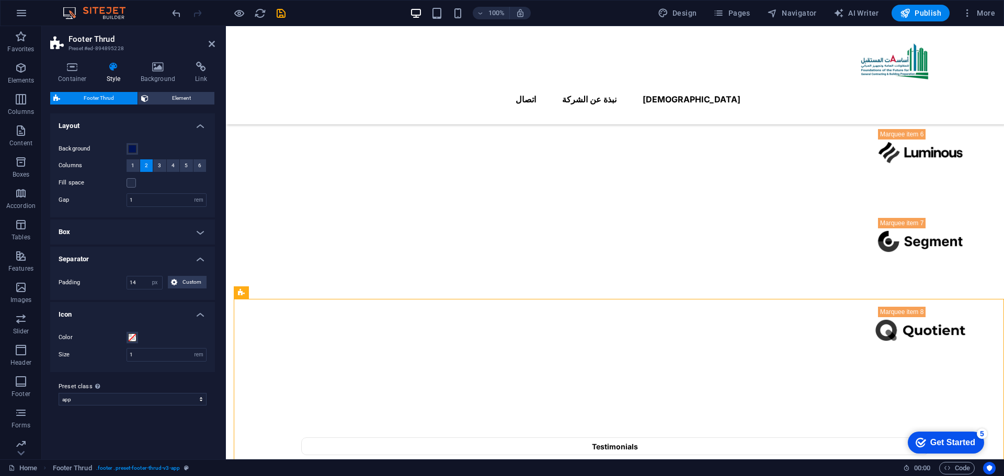
click at [140, 267] on div "Padding 14 px rem % vh vw Custom Custom 14 px rem % vh vw 14 px rem % vh vw 14 …" at bounding box center [132, 283] width 169 height 35
click at [176, 286] on icon at bounding box center [174, 282] width 6 height 13
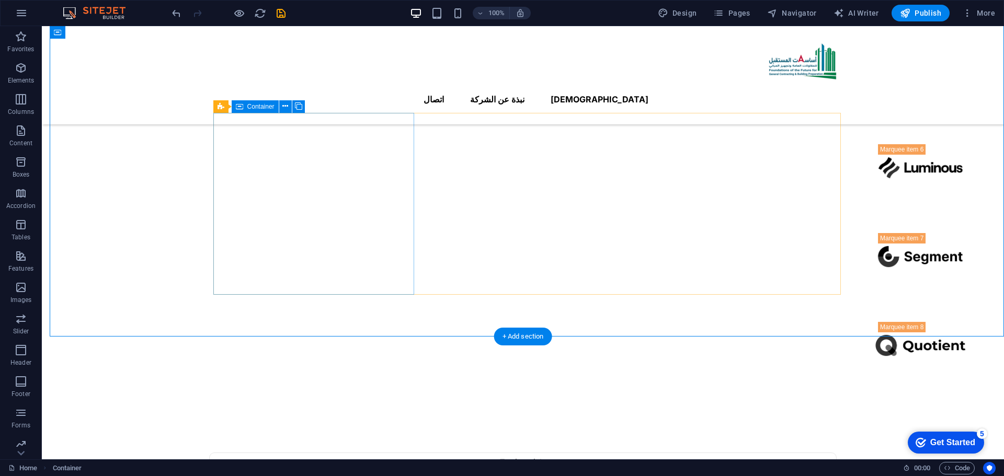
scroll to position [1098, 0]
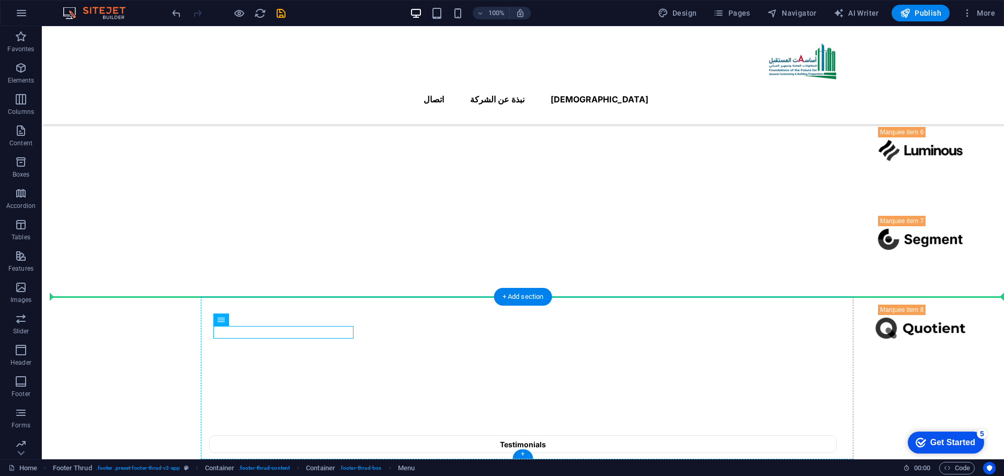
drag, startPoint x: 300, startPoint y: 329, endPoint x: 300, endPoint y: 355, distance: 25.6
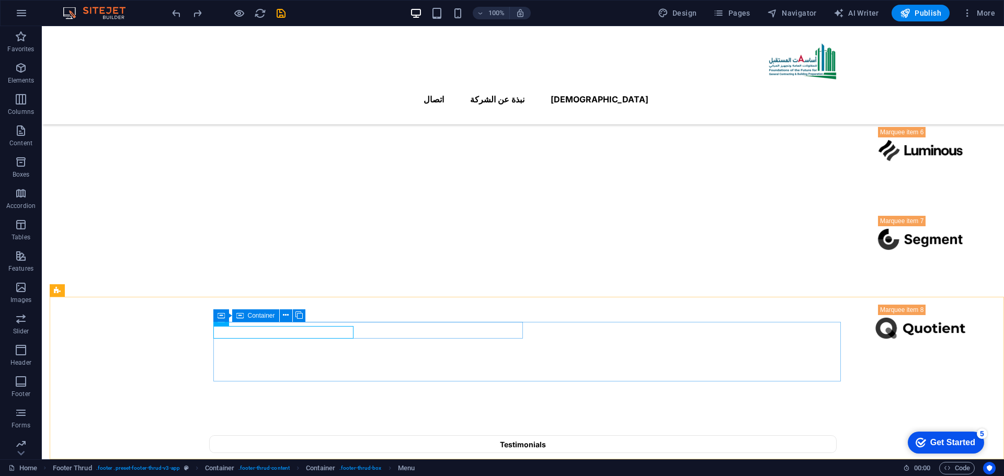
click at [238, 314] on icon at bounding box center [239, 315] width 7 height 13
click at [292, 321] on icon at bounding box center [293, 319] width 6 height 11
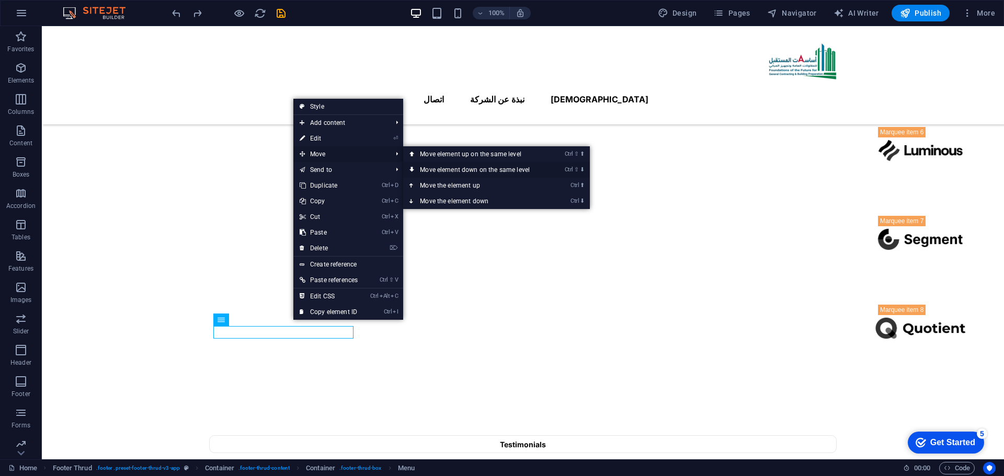
click at [448, 172] on link "Ctrl ⇧ ⬇ Move element down on the same level" at bounding box center [476, 170] width 147 height 16
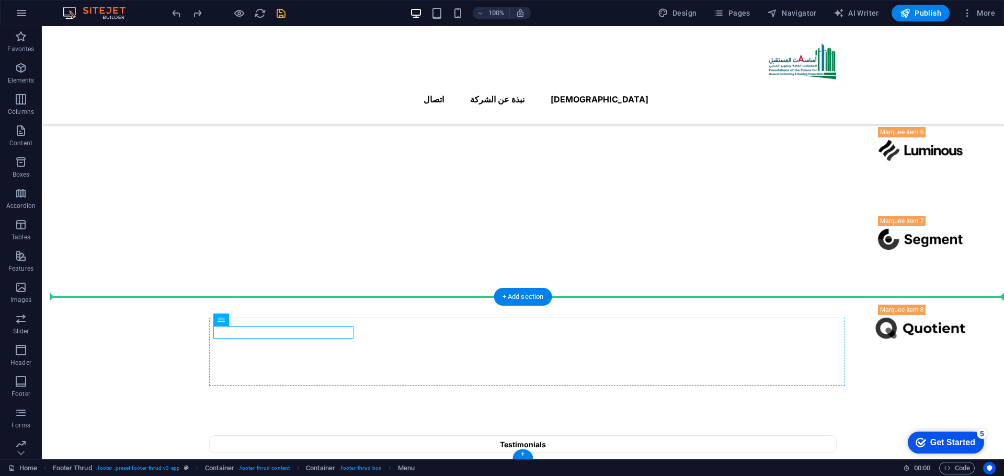
drag, startPoint x: 351, startPoint y: 333, endPoint x: 365, endPoint y: 335, distance: 14.3
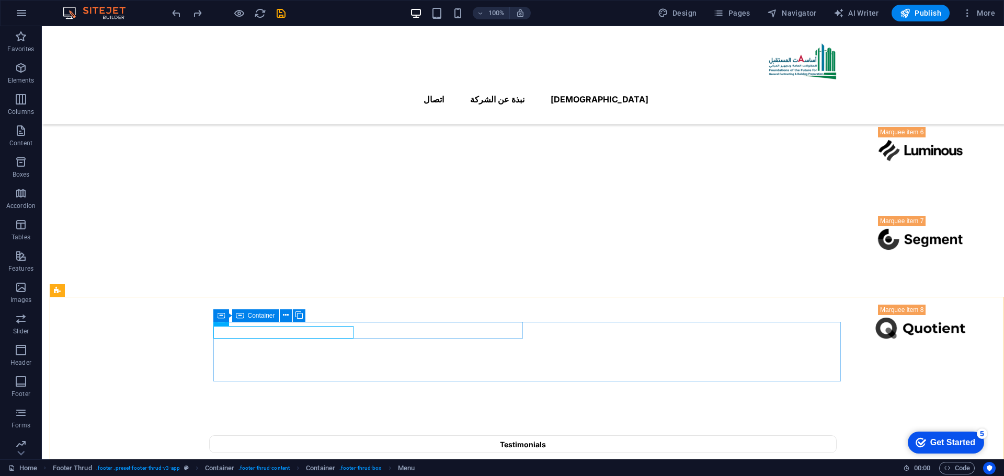
click at [262, 317] on span "Container" at bounding box center [261, 316] width 27 height 6
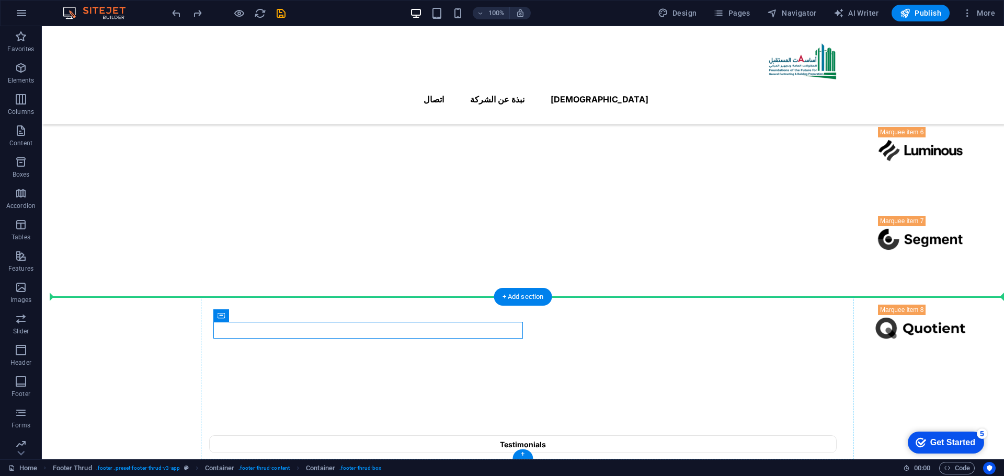
drag, startPoint x: 304, startPoint y: 343, endPoint x: 372, endPoint y: 331, distance: 69.1
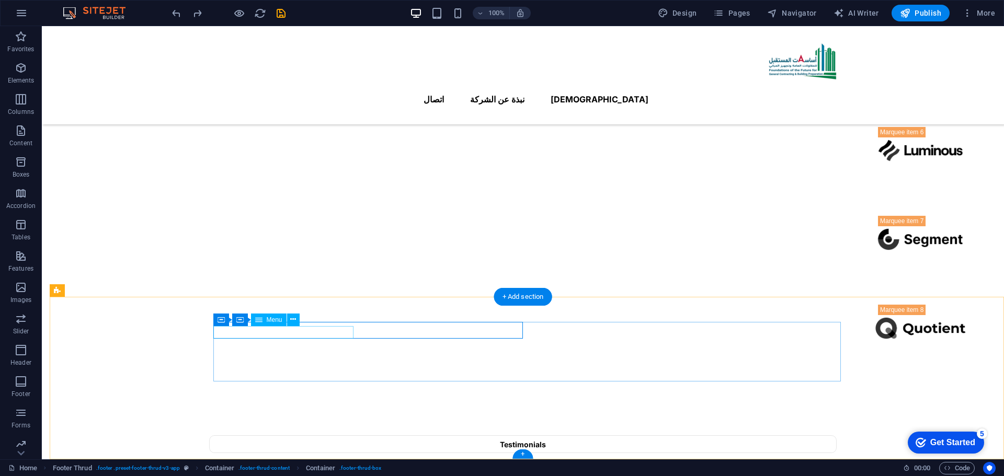
select select "1"
select select
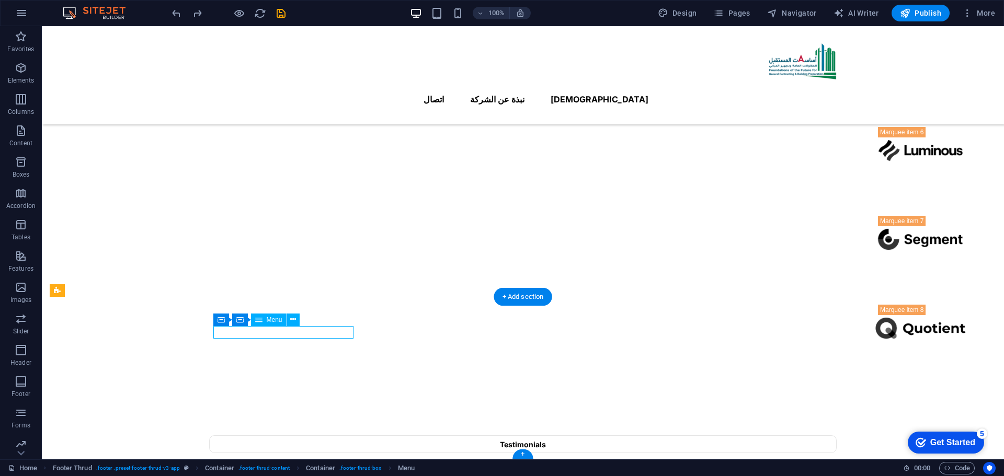
select select "3"
select select
select select "4"
select select
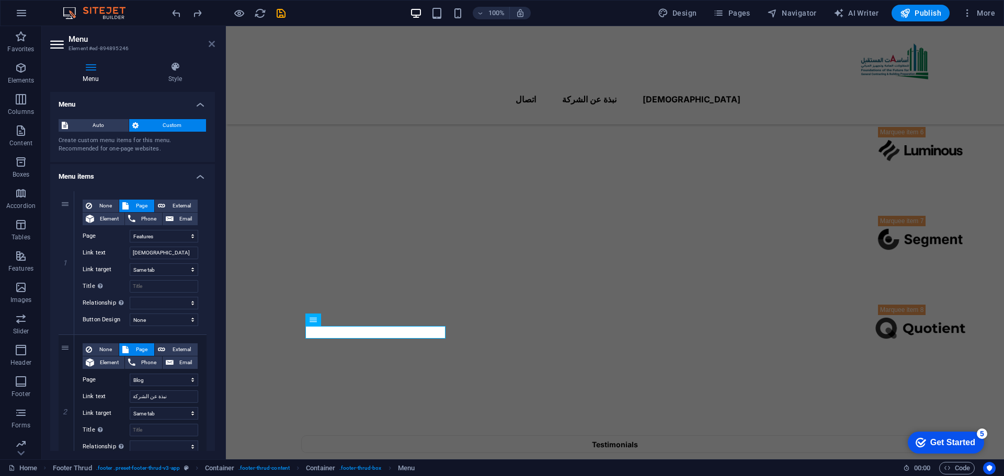
click at [213, 45] on icon at bounding box center [212, 44] width 6 height 8
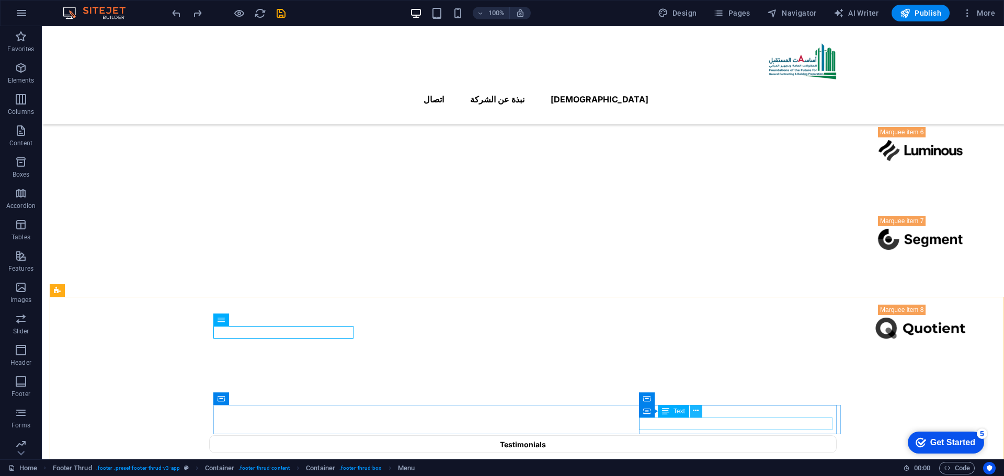
click at [694, 412] on icon at bounding box center [696, 411] width 6 height 11
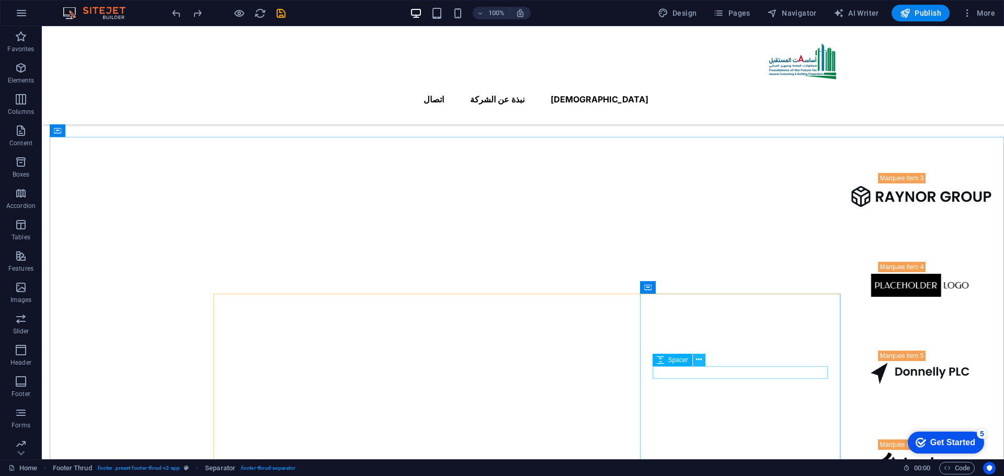
scroll to position [627, 0]
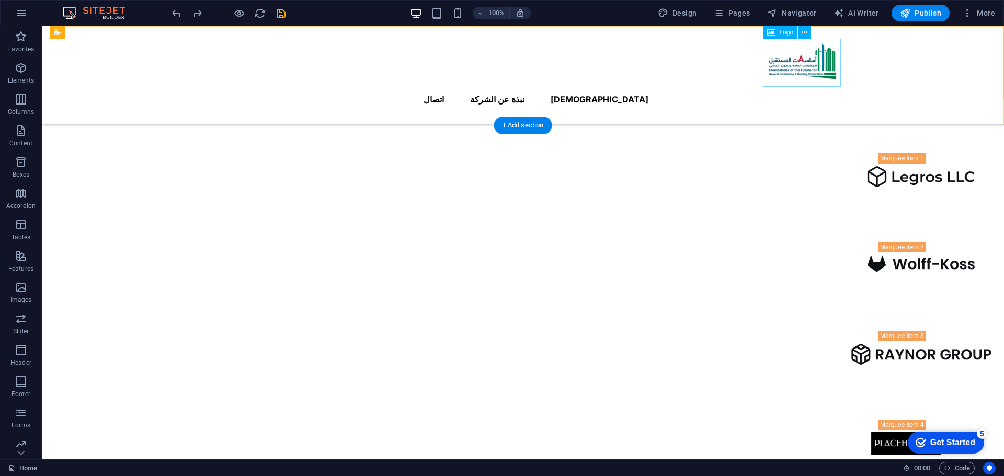
click at [802, 78] on div at bounding box center [522, 63] width 627 height 48
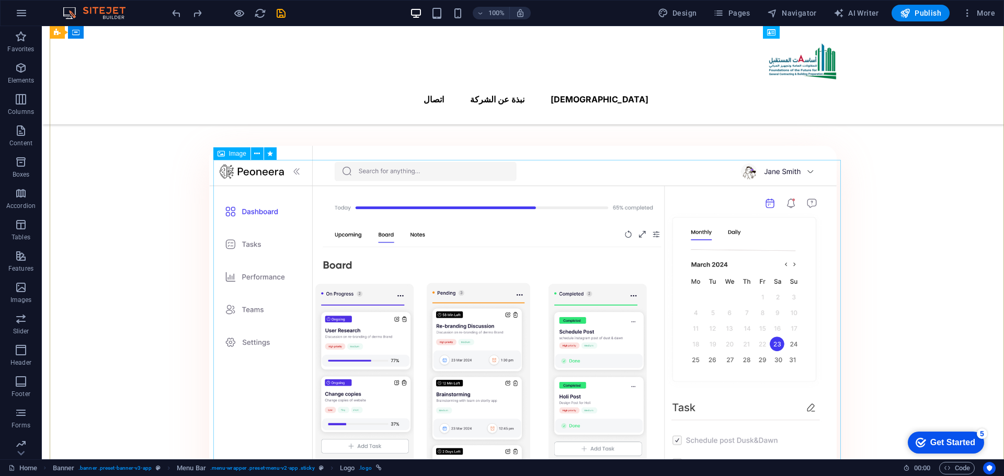
scroll to position [0, 0]
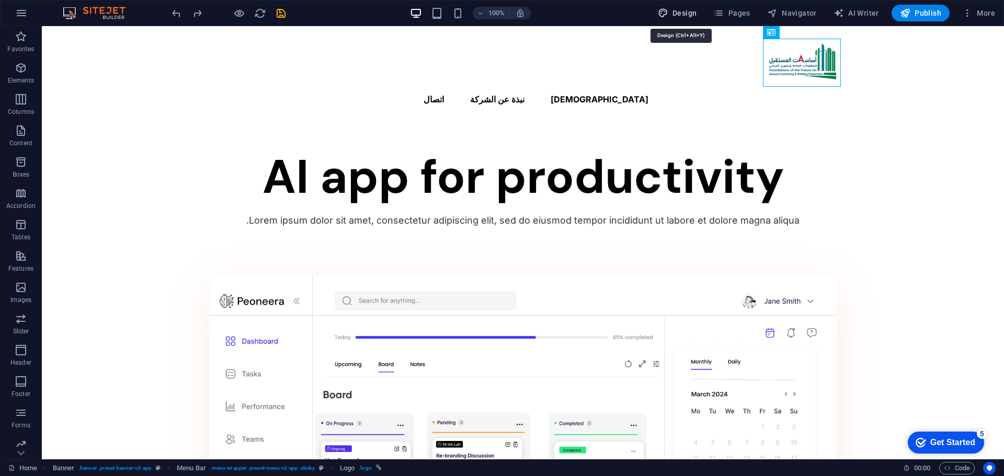
drag, startPoint x: 671, startPoint y: 16, endPoint x: 428, endPoint y: 182, distance: 294.9
click at [668, 16] on icon "button" at bounding box center [663, 13] width 10 height 10
select select "600"
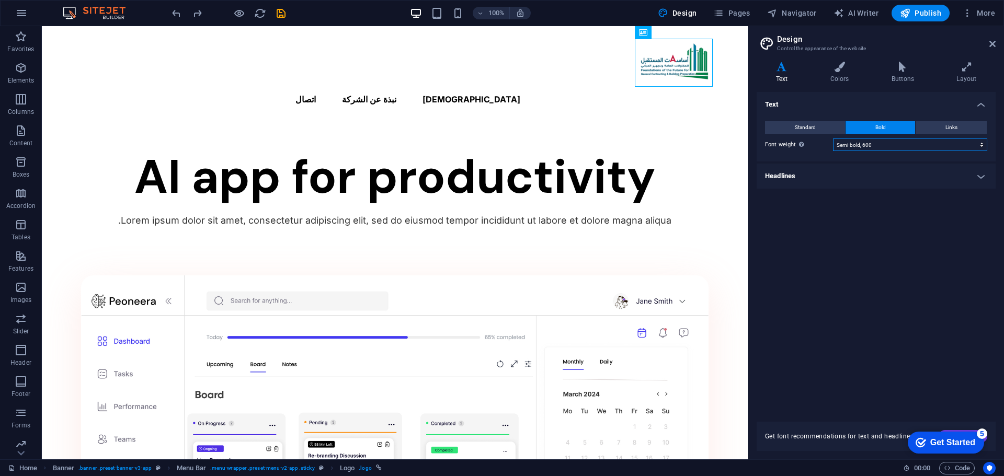
click at [882, 145] on select "Thin, 100 Extra-light, 200 Light, 300 Regular, 400 Medium, 500 Semi-bold, 600 B…" at bounding box center [910, 145] width 154 height 13
click at [960, 79] on h4 "Layout" at bounding box center [966, 73] width 58 height 22
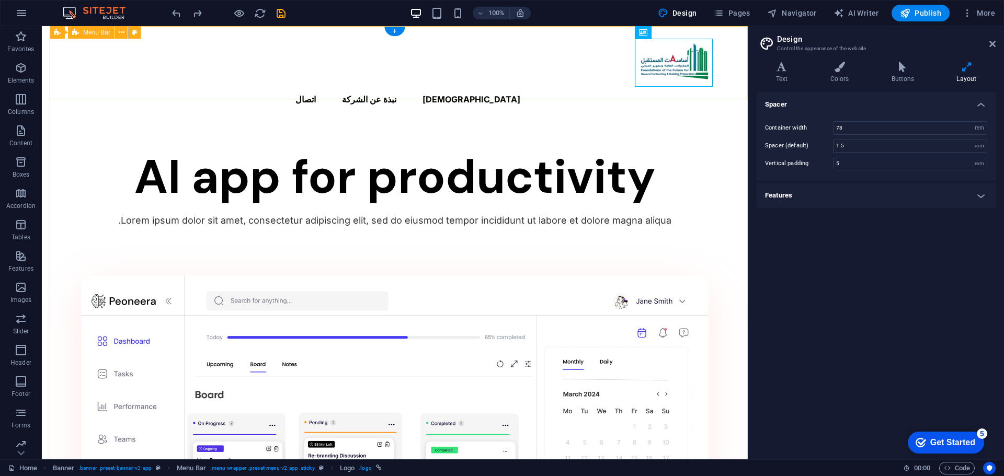
click at [517, 84] on div "الرئسية نبذة عن الشركة اتصال" at bounding box center [395, 75] width 706 height 98
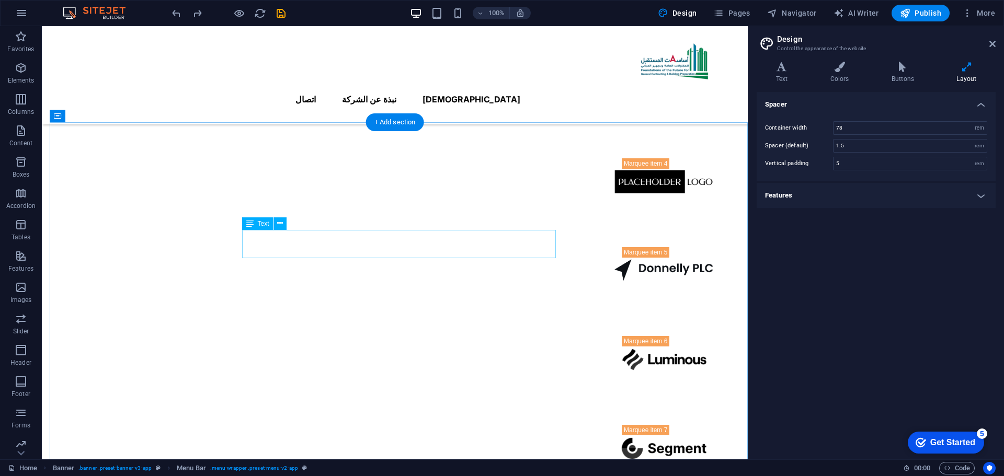
scroll to position [1098, 0]
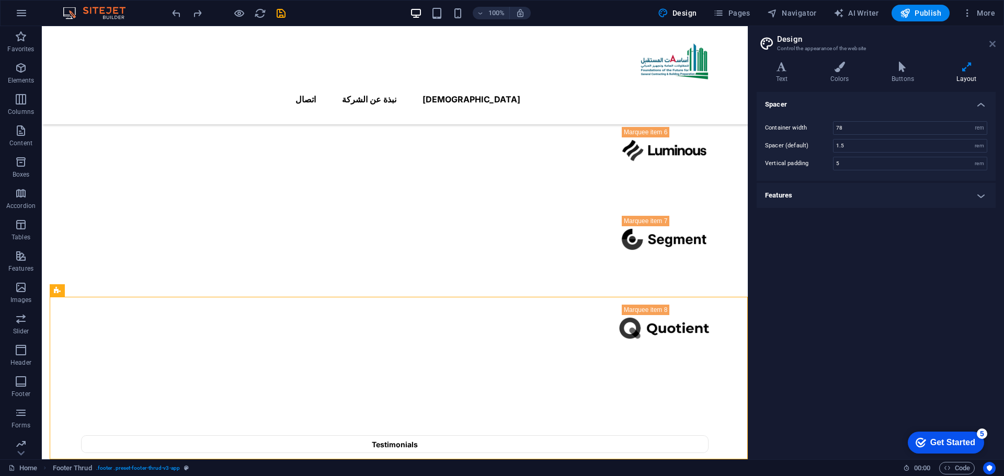
click at [992, 45] on icon at bounding box center [992, 44] width 6 height 8
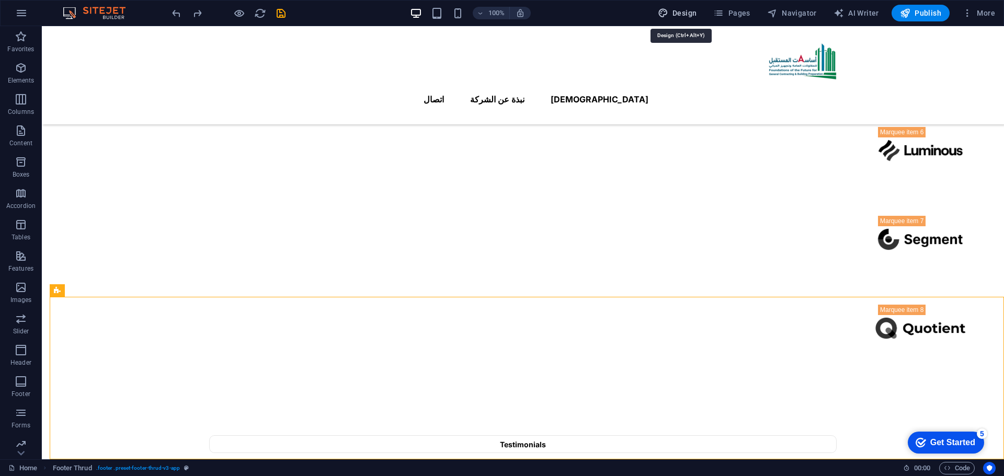
click at [684, 14] on span "Design" at bounding box center [677, 13] width 39 height 10
select select "rem"
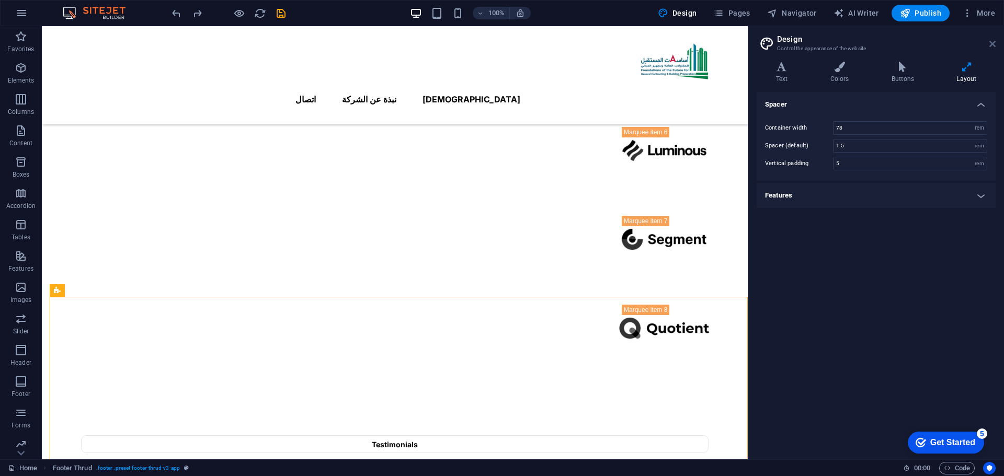
click at [993, 43] on icon at bounding box center [992, 44] width 6 height 8
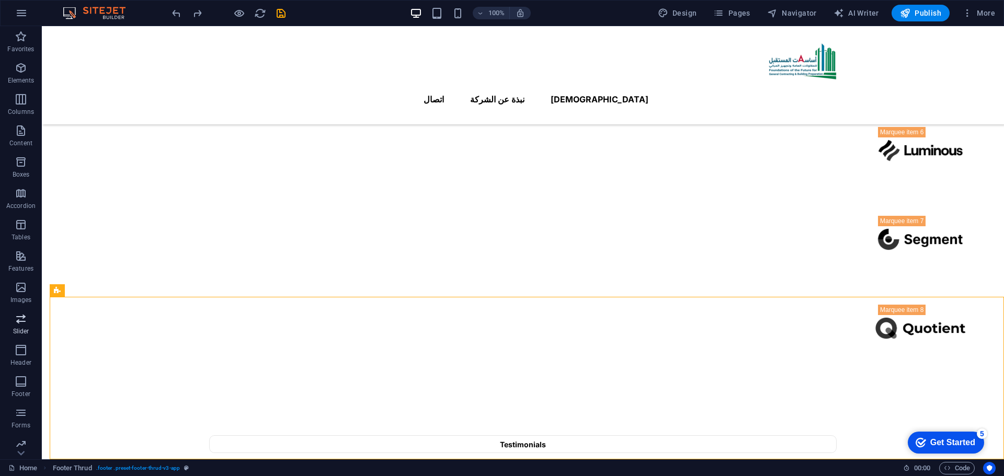
scroll to position [37, 0]
click at [113, 291] on icon at bounding box center [112, 290] width 6 height 11
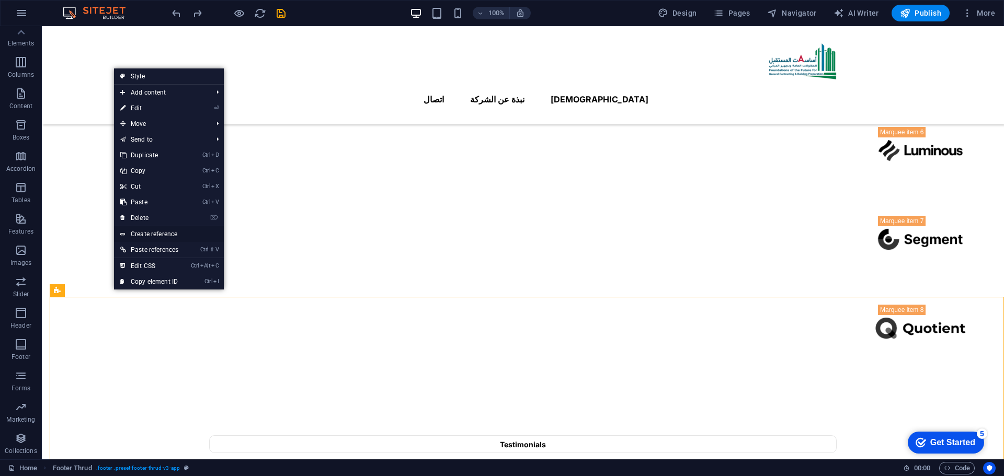
click at [152, 233] on link "Create reference" at bounding box center [169, 234] width 110 height 16
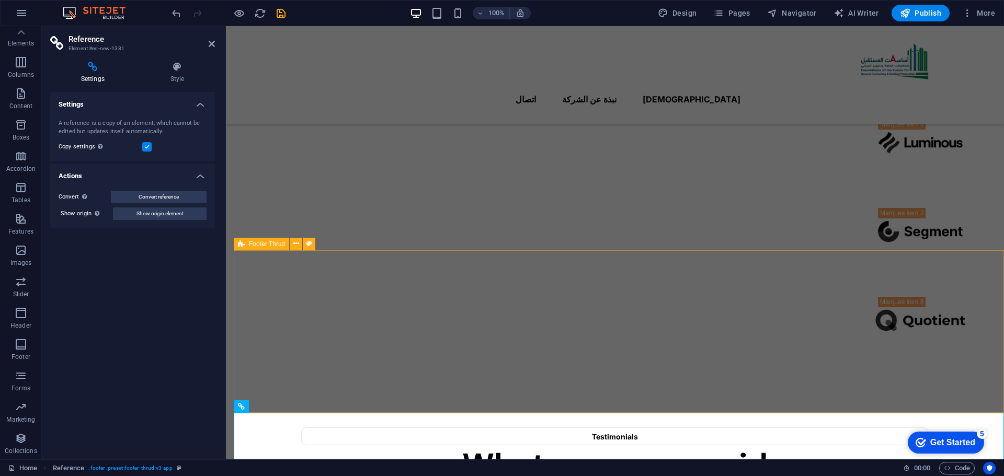
scroll to position [1156, 0]
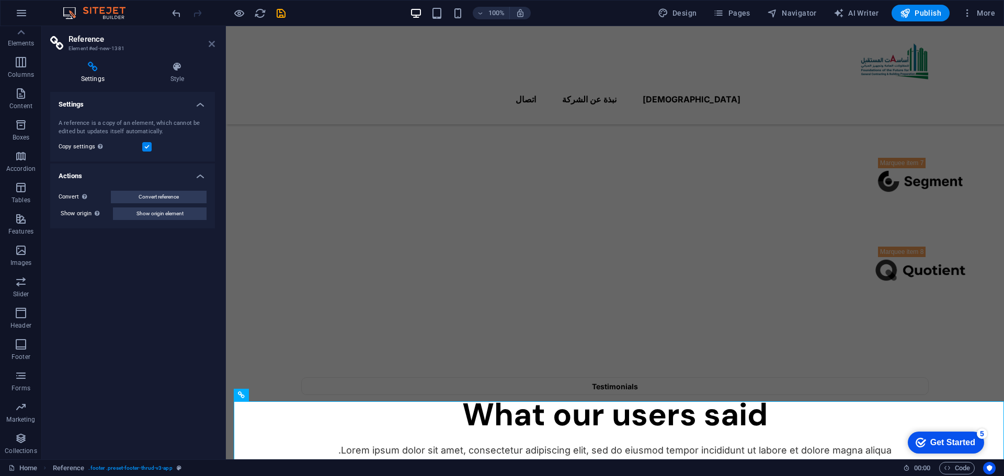
click at [213, 43] on icon at bounding box center [212, 44] width 6 height 8
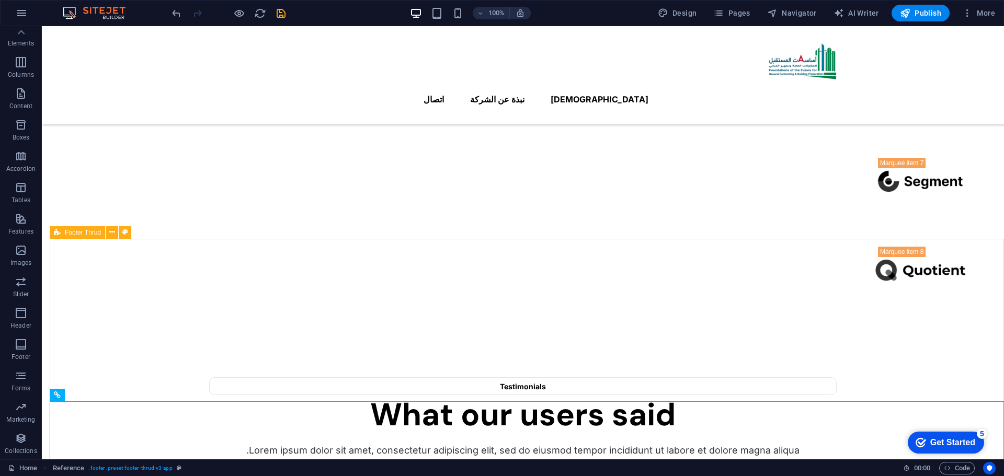
click at [88, 233] on span "Footer Thrud" at bounding box center [83, 233] width 36 height 6
click at [108, 233] on button at bounding box center [112, 232] width 13 height 13
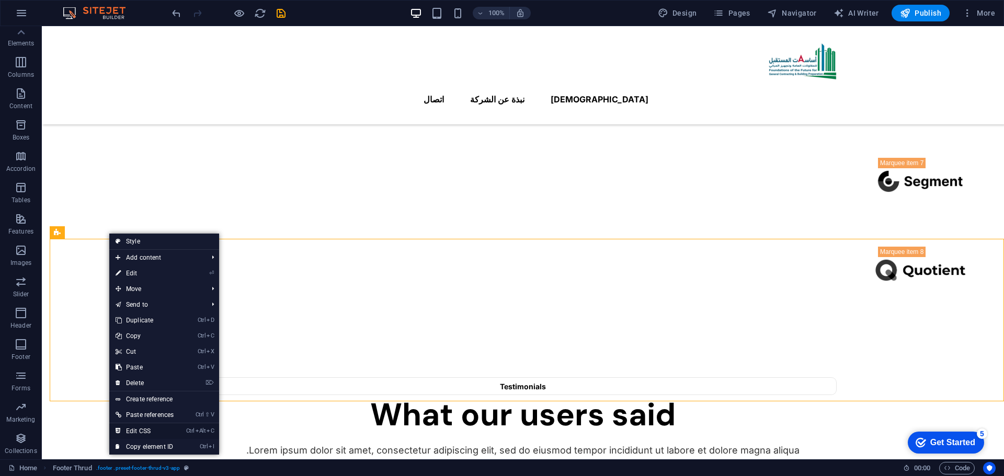
click at [157, 429] on link "Ctrl Alt C Edit CSS" at bounding box center [144, 431] width 71 height 16
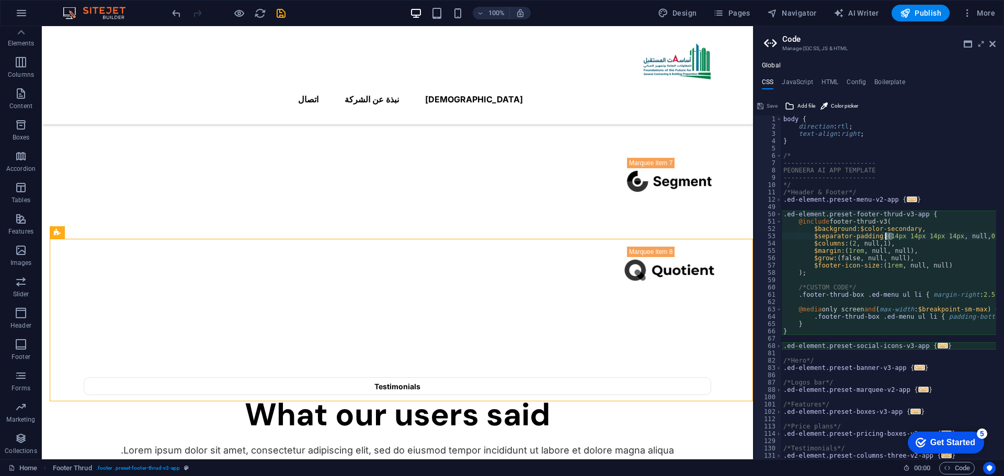
drag, startPoint x: 892, startPoint y: 234, endPoint x: 886, endPoint y: 235, distance: 5.8
click at [886, 235] on div "body { direction : rtl ; text-align : right ; } /* ------------------------ PEO…" at bounding box center [924, 295] width 286 height 359
drag, startPoint x: 908, startPoint y: 236, endPoint x: 901, endPoint y: 236, distance: 6.8
click at [901, 236] on div "body { direction : rtl ; text-align : right ; } /* ------------------------ PEO…" at bounding box center [922, 291] width 282 height 351
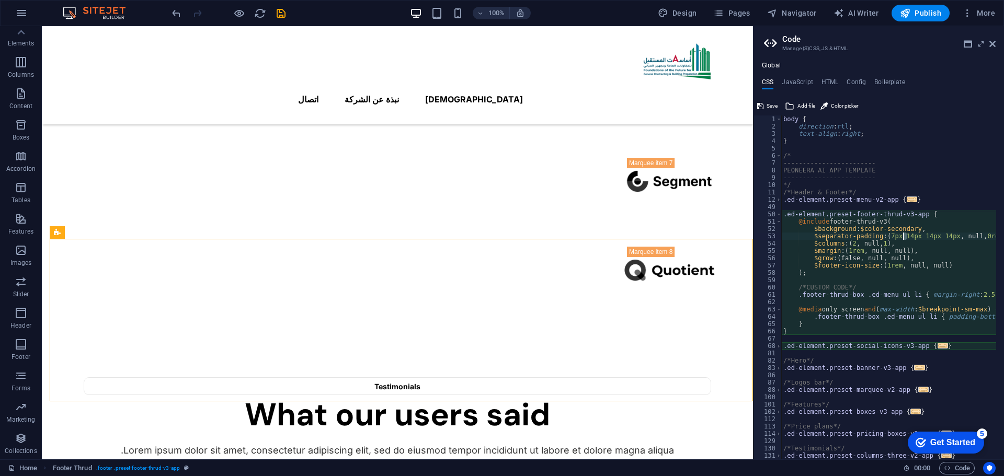
click at [897, 235] on div "body { direction : rtl ; text-align : right ; } /* ------------------------ PEO…" at bounding box center [922, 291] width 282 height 351
drag, startPoint x: 906, startPoint y: 235, endPoint x: 900, endPoint y: 235, distance: 5.8
click at [900, 235] on div "body { direction : rtl ; text-align : right ; } /* ------------------------ PEO…" at bounding box center [922, 291] width 282 height 351
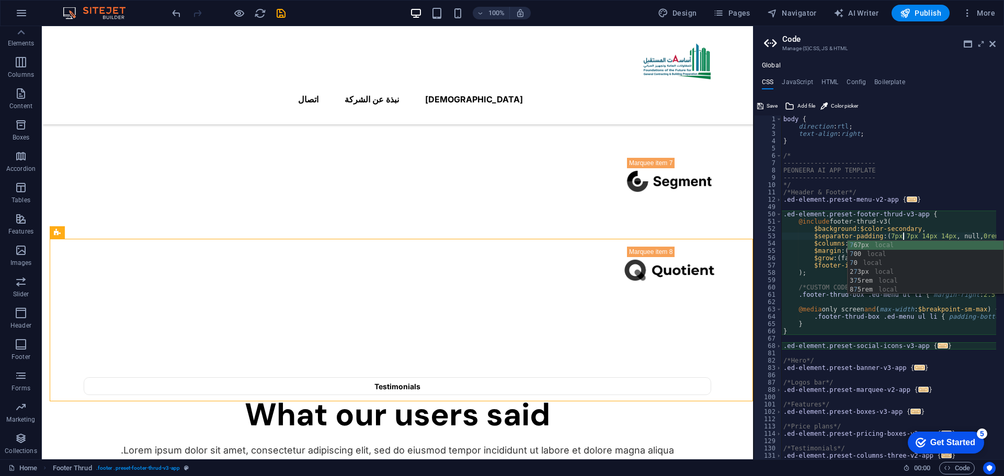
scroll to position [0, 12]
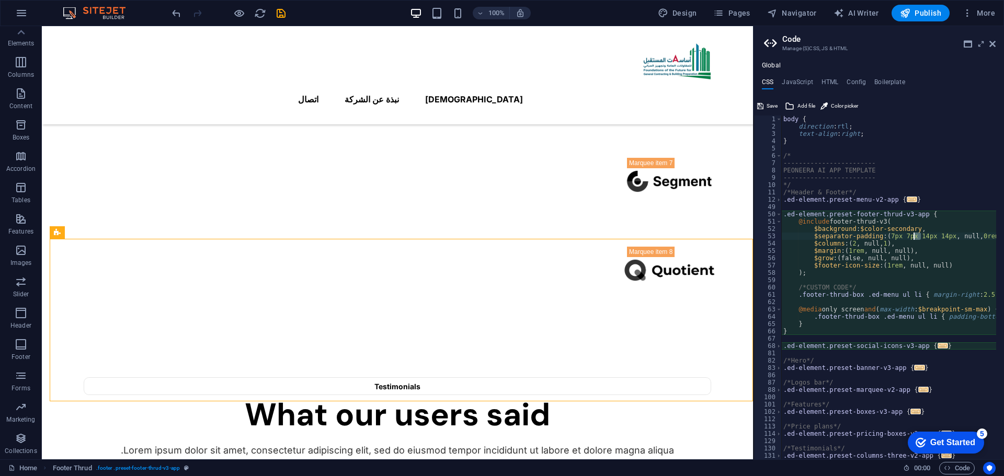
drag, startPoint x: 920, startPoint y: 235, endPoint x: 913, endPoint y: 235, distance: 6.8
click at [913, 235] on div "body { direction : rtl ; text-align : right ; } /* ------------------------ PEO…" at bounding box center [920, 291] width 279 height 351
drag, startPoint x: 934, startPoint y: 236, endPoint x: 927, endPoint y: 237, distance: 6.5
click at [927, 237] on div "body { direction : rtl ; text-align : right ; } /* ------------------------ PEO…" at bounding box center [919, 291] width 276 height 351
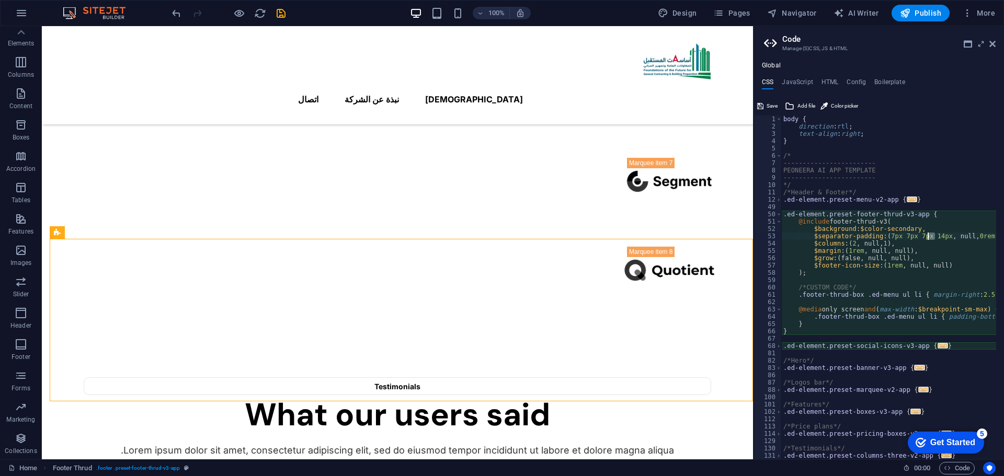
scroll to position [0, 14]
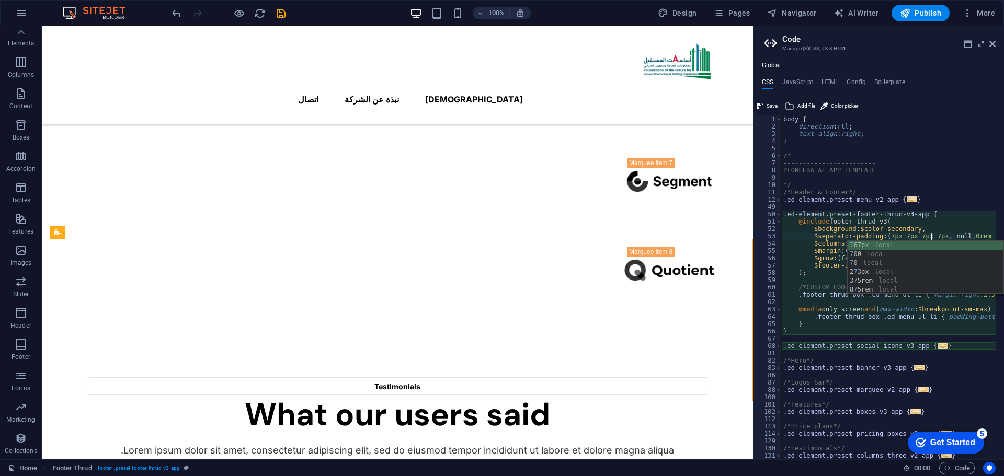
click at [947, 182] on div "body { direction : rtl ; text-align : right ; } /* ------------------------ PEO…" at bounding box center [917, 291] width 272 height 351
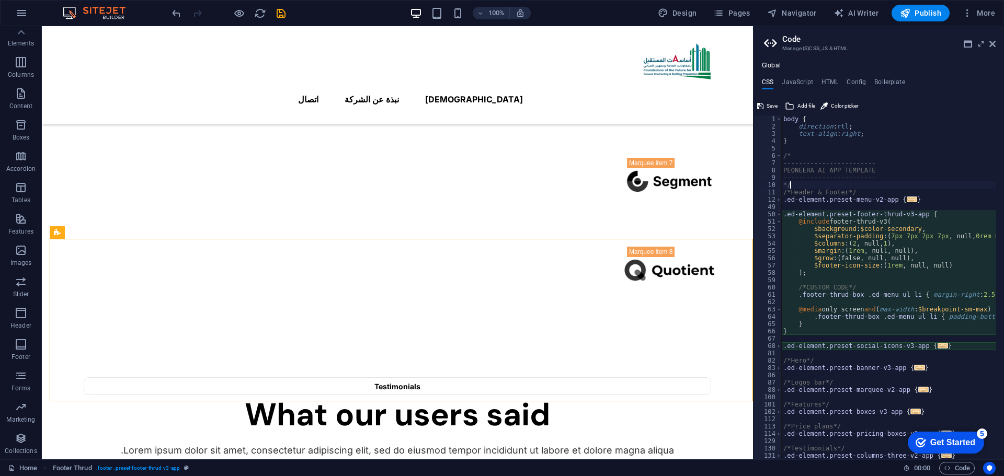
scroll to position [0, 0]
click at [652, 252] on div "Logo" at bounding box center [635, 257] width 35 height 13
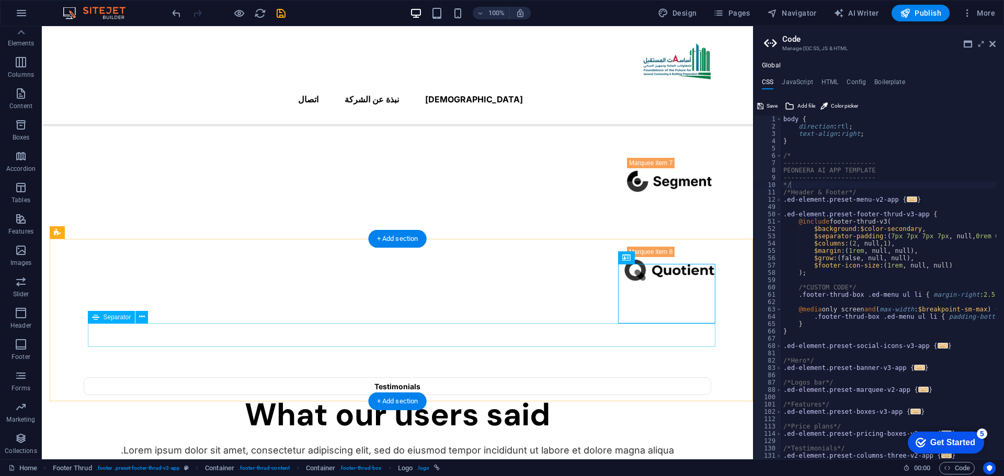
scroll to position [1208, 0]
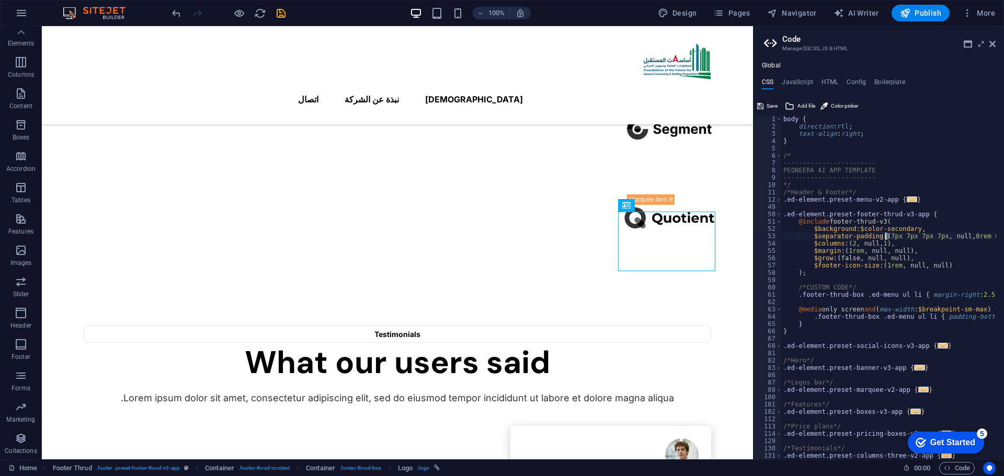
click at [886, 238] on div "body { direction : rtl ; text-align : right ; } /* ------------------------ PEO…" at bounding box center [917, 291] width 272 height 351
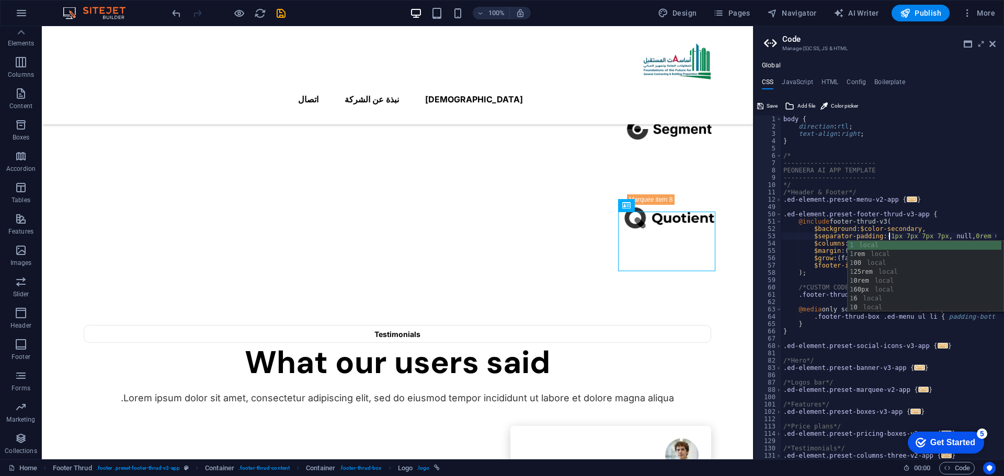
scroll to position [0, 11]
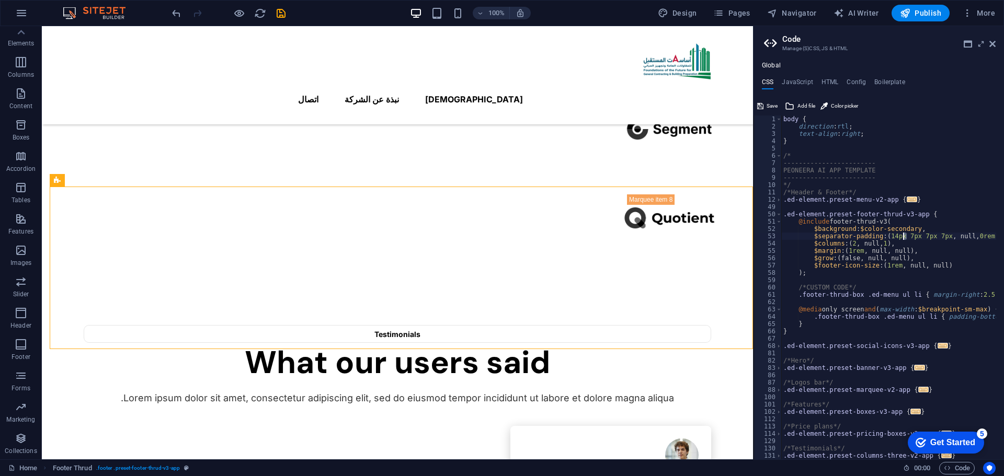
click at [904, 235] on div "body { direction : rtl ; text-align : right ; } /* ------------------------ PEO…" at bounding box center [919, 291] width 276 height 351
click at [922, 237] on div "body { direction : rtl ; text-align : right ; } /* ------------------------ PEO…" at bounding box center [920, 291] width 279 height 351
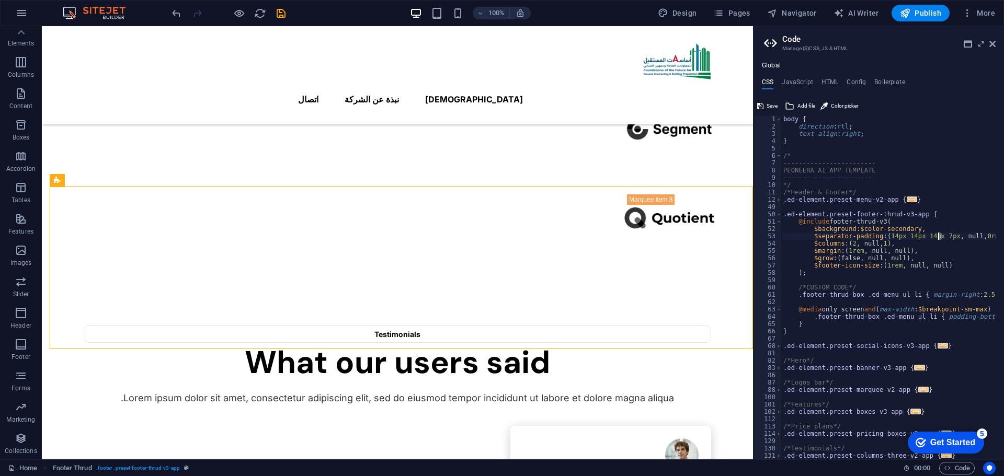
click at [939, 238] on div "body { direction : rtl ; text-align : right ; } /* ------------------------ PEO…" at bounding box center [922, 291] width 282 height 351
click at [858, 243] on div "14 px local" at bounding box center [925, 254] width 156 height 27
click at [958, 236] on div "body { direction : rtl ; text-align : right ; } /* ------------------------ PEO…" at bounding box center [927, 291] width 293 height 351
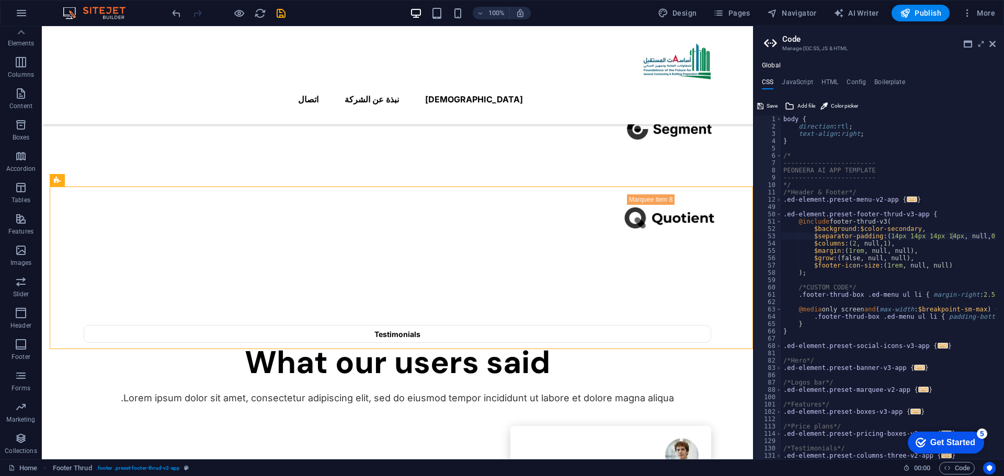
type textarea ");"
click at [829, 273] on div "body { direction : rtl ; text-align : right ; } /* ------------------------ PEO…" at bounding box center [924, 291] width 286 height 351
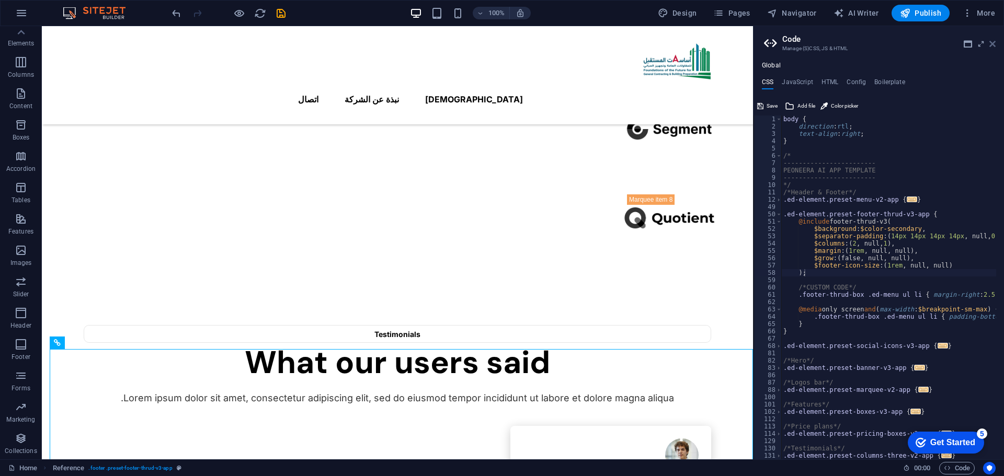
click at [993, 43] on icon at bounding box center [992, 44] width 6 height 8
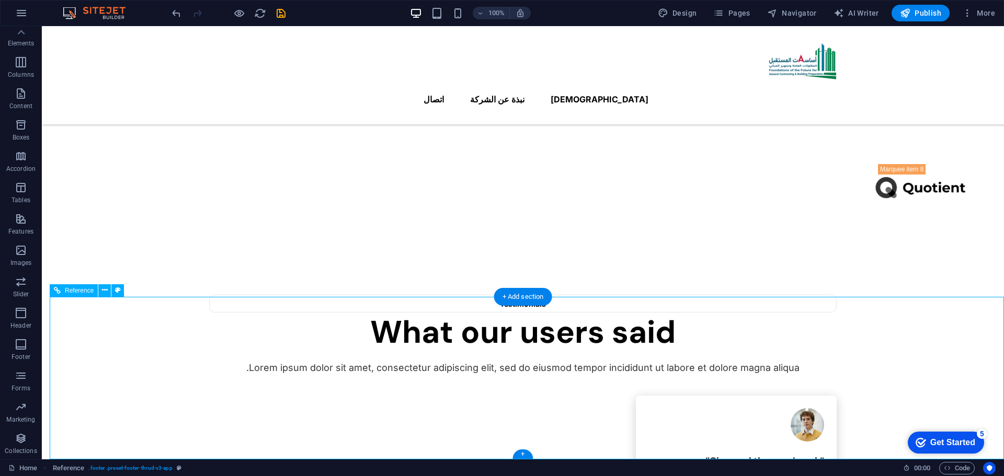
scroll to position [1260, 0]
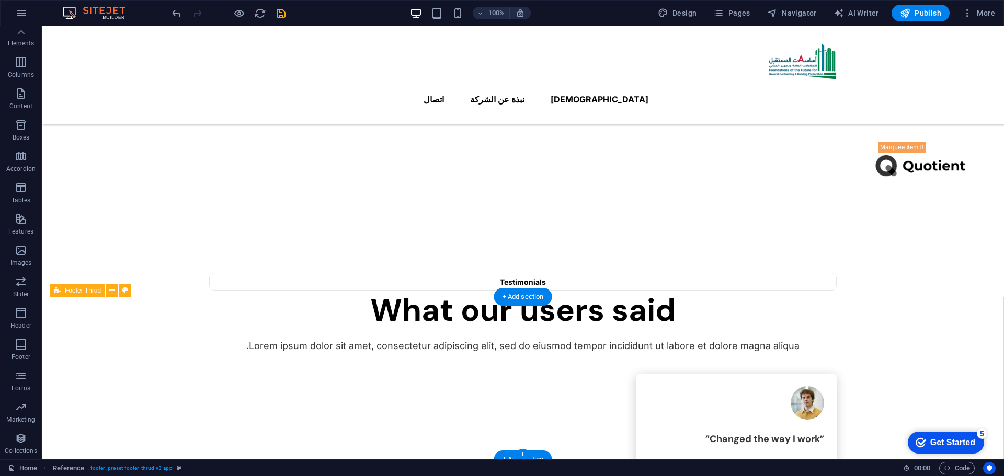
scroll to position [1098, 0]
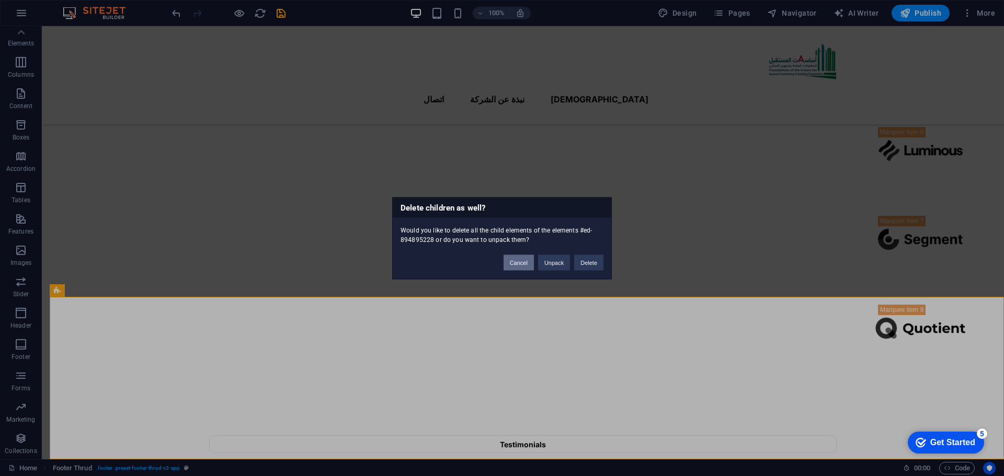
click at [507, 268] on button "Cancel" at bounding box center [518, 263] width 30 height 16
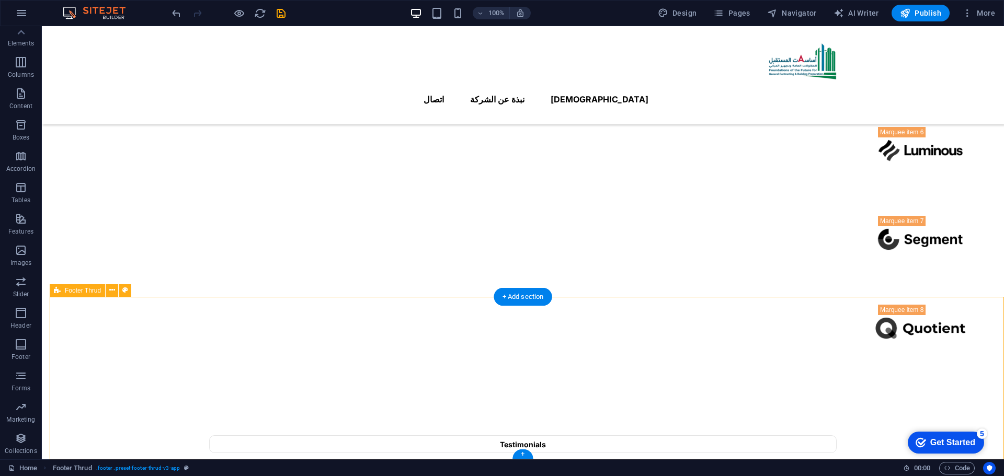
drag, startPoint x: 398, startPoint y: 302, endPoint x: 399, endPoint y: 313, distance: 10.5
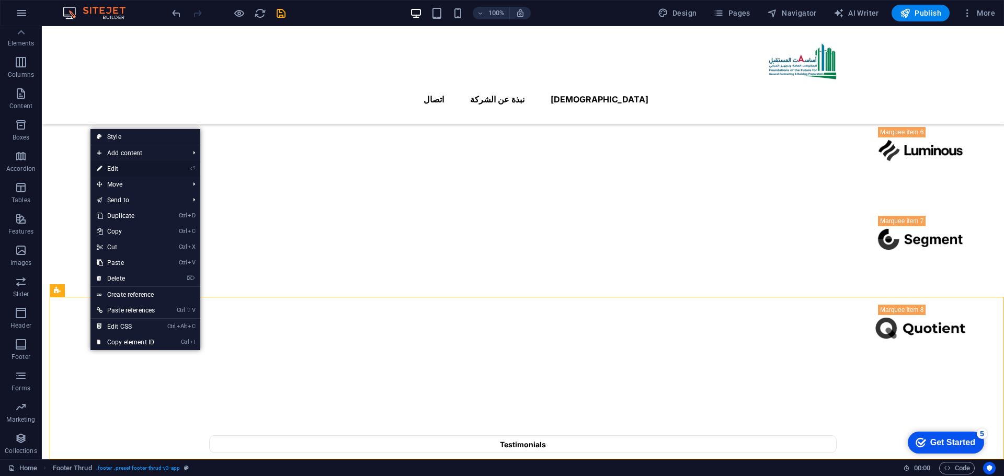
click at [159, 167] on link "⏎ Edit" at bounding box center [125, 169] width 71 height 16
select select "rem"
select select "px"
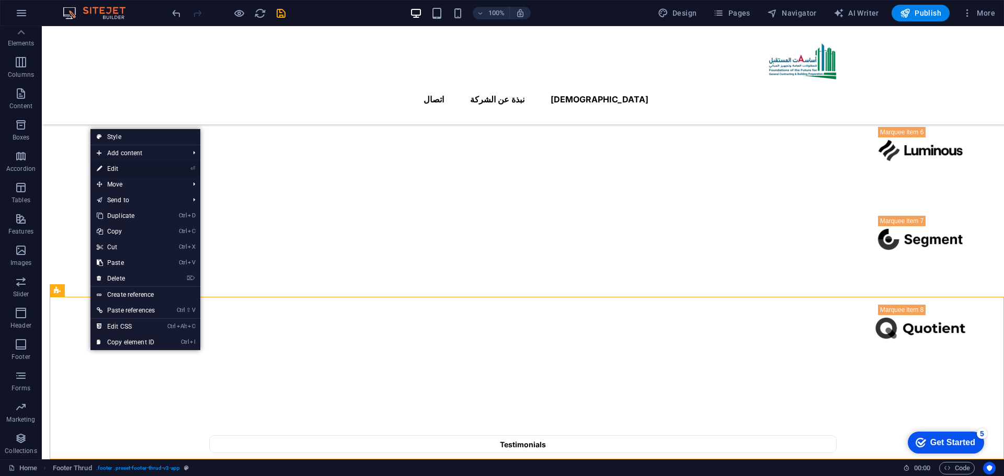
select select "px"
select select "rem"
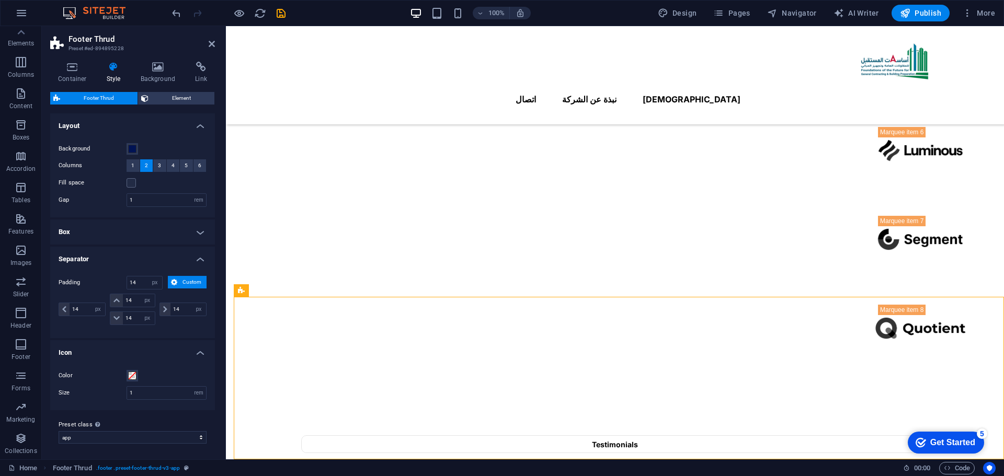
drag, startPoint x: 466, startPoint y: 317, endPoint x: 238, endPoint y: 307, distance: 228.2
click at [133, 376] on span at bounding box center [132, 375] width 8 height 8
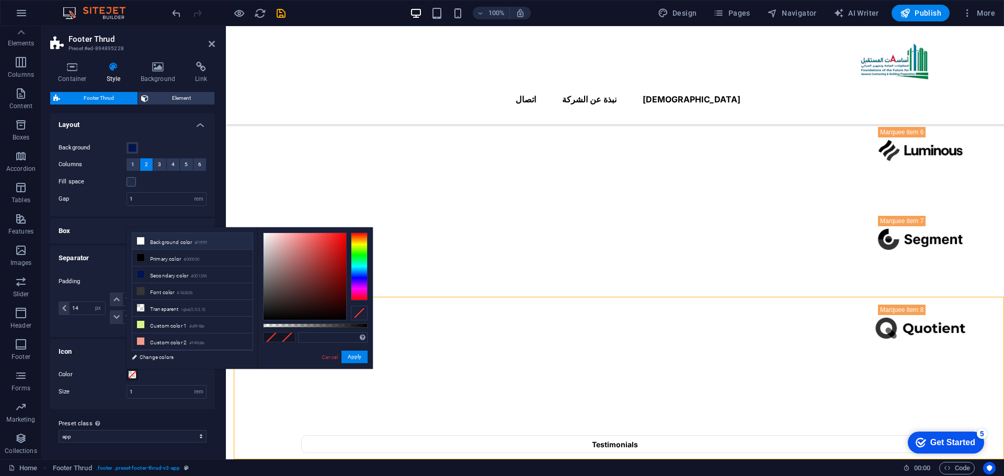
click at [205, 241] on small "#ffffff" at bounding box center [200, 242] width 13 height 7
type input "#ffffff"
click at [330, 354] on link "Cancel" at bounding box center [329, 357] width 18 height 8
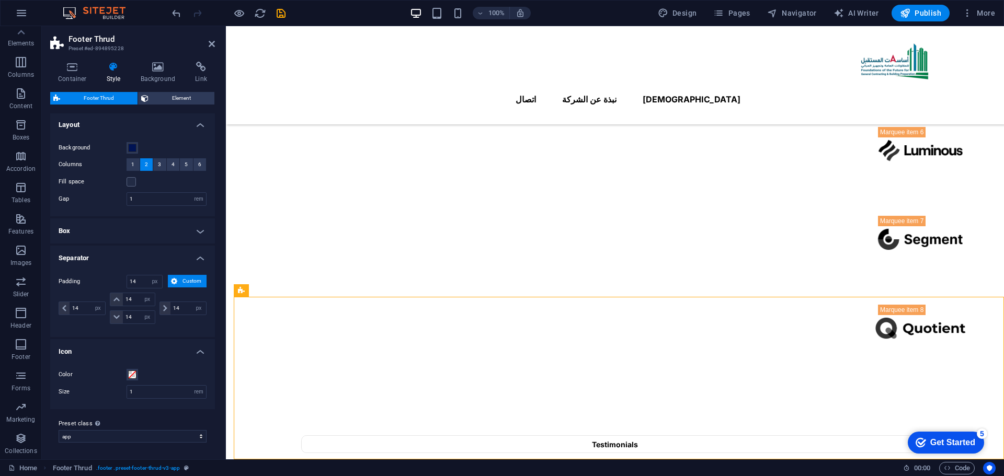
click at [159, 233] on h4 "Box" at bounding box center [132, 231] width 165 height 25
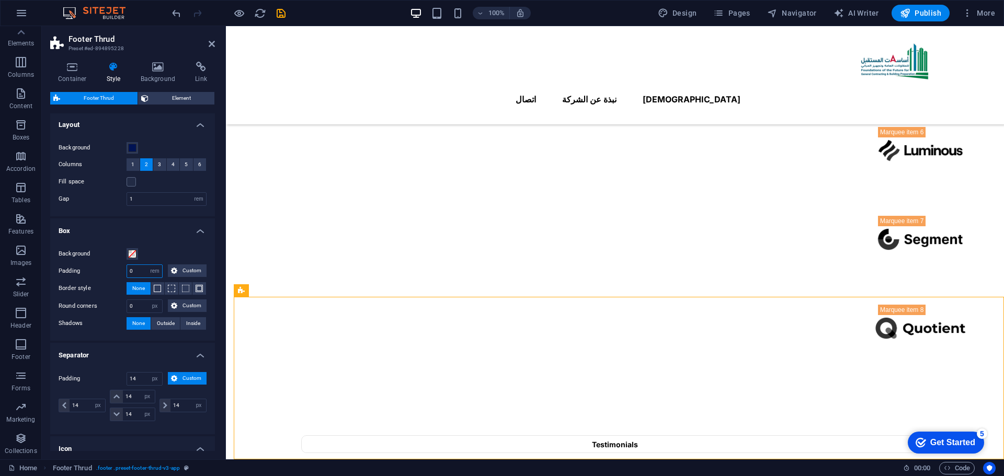
click at [137, 270] on input "0" at bounding box center [144, 271] width 35 height 13
click at [113, 273] on label "Padding" at bounding box center [93, 271] width 68 height 13
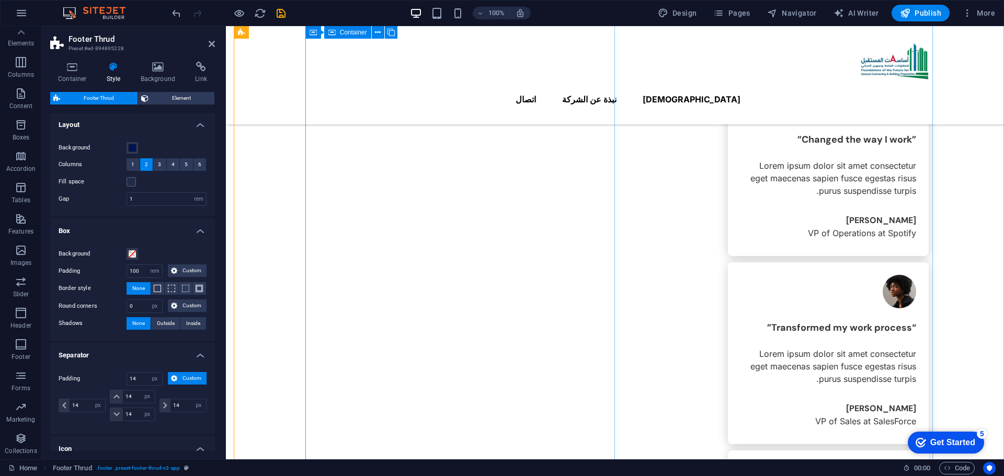
scroll to position [1412, 0]
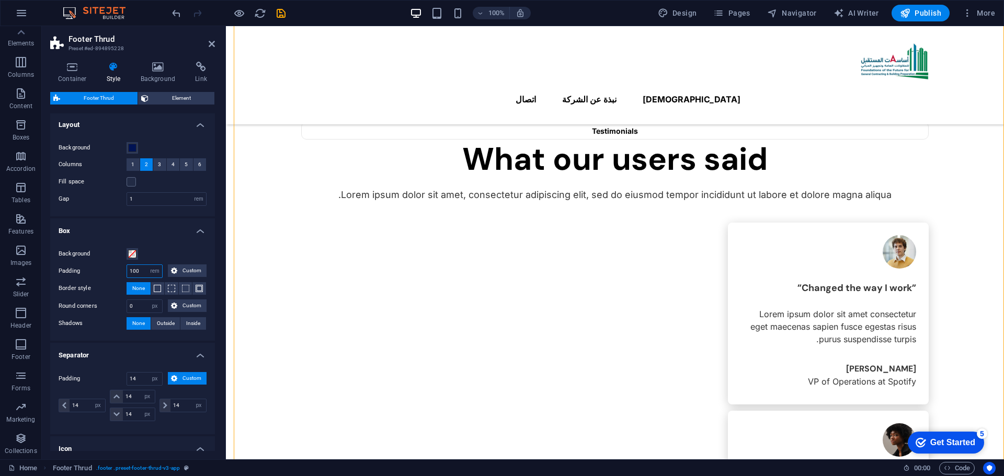
click at [138, 268] on input "100" at bounding box center [144, 271] width 35 height 13
type input "0"
click at [102, 277] on label "Padding" at bounding box center [93, 271] width 68 height 13
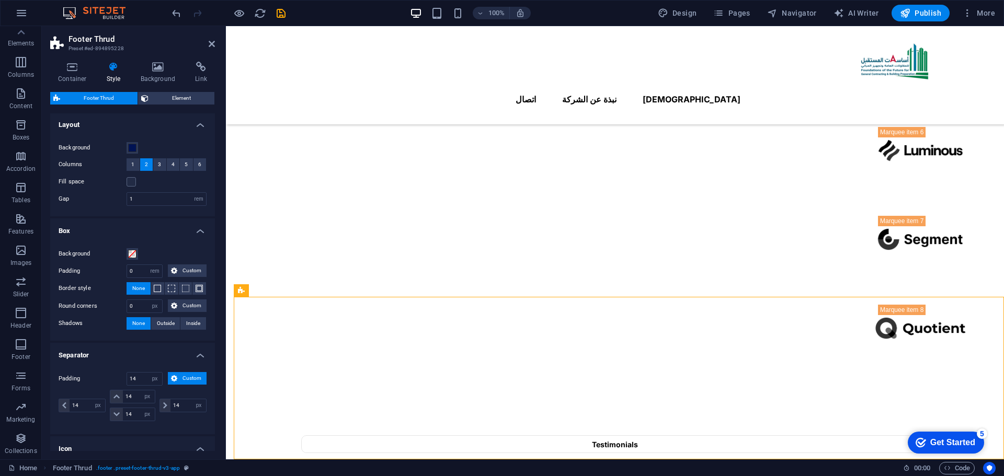
scroll to position [0, 0]
click at [164, 100] on span "Element" at bounding box center [182, 98] width 60 height 13
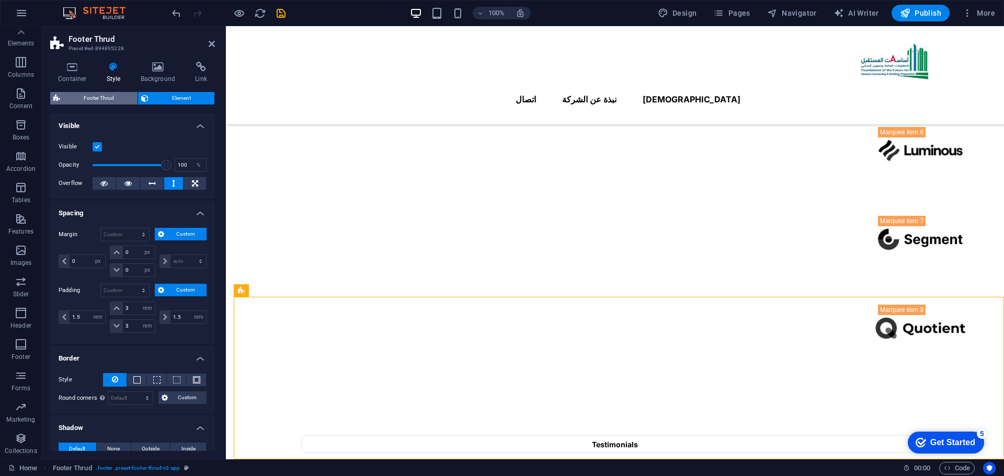
click at [112, 104] on span "Footer Thrud" at bounding box center [98, 98] width 71 height 13
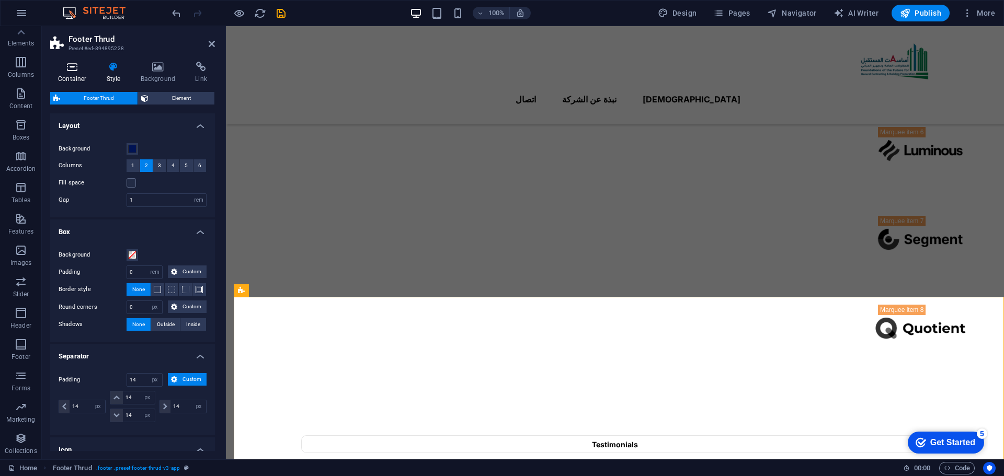
click at [83, 77] on h4 "Container" at bounding box center [74, 73] width 49 height 22
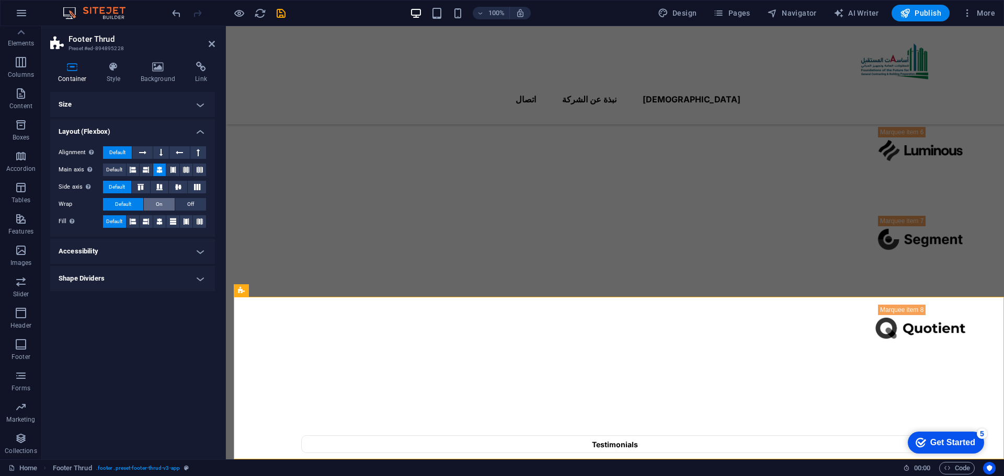
click at [155, 207] on button "On" at bounding box center [159, 204] width 31 height 13
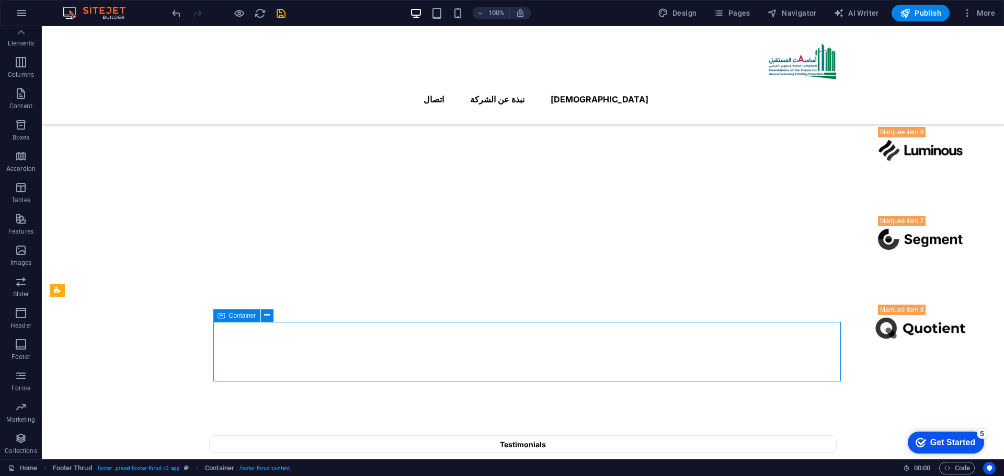
drag, startPoint x: 392, startPoint y: 349, endPoint x: 462, endPoint y: 360, distance: 70.3
drag, startPoint x: 438, startPoint y: 359, endPoint x: 355, endPoint y: 359, distance: 82.6
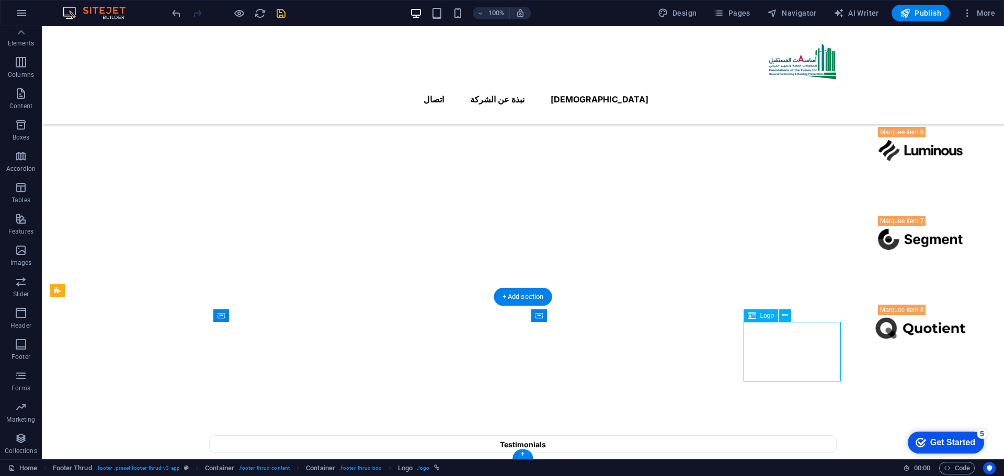
drag, startPoint x: 787, startPoint y: 354, endPoint x: 854, endPoint y: 347, distance: 67.3
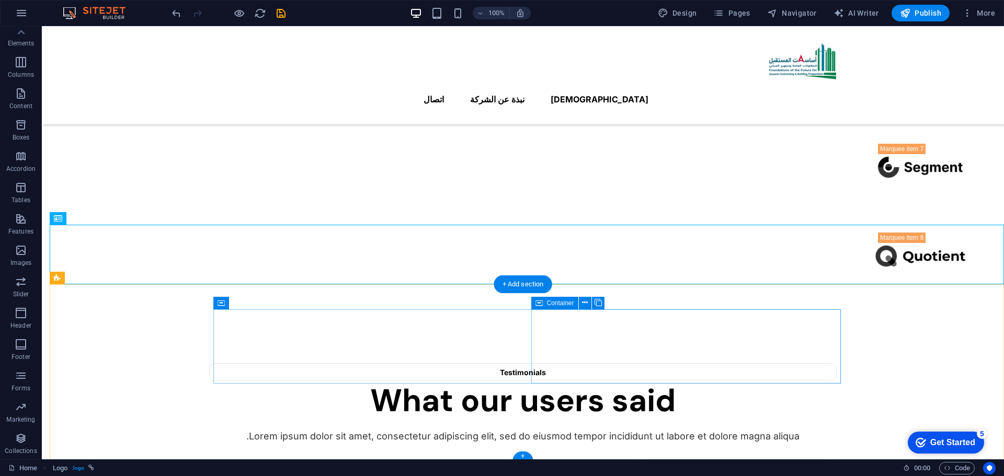
scroll to position [1172, 0]
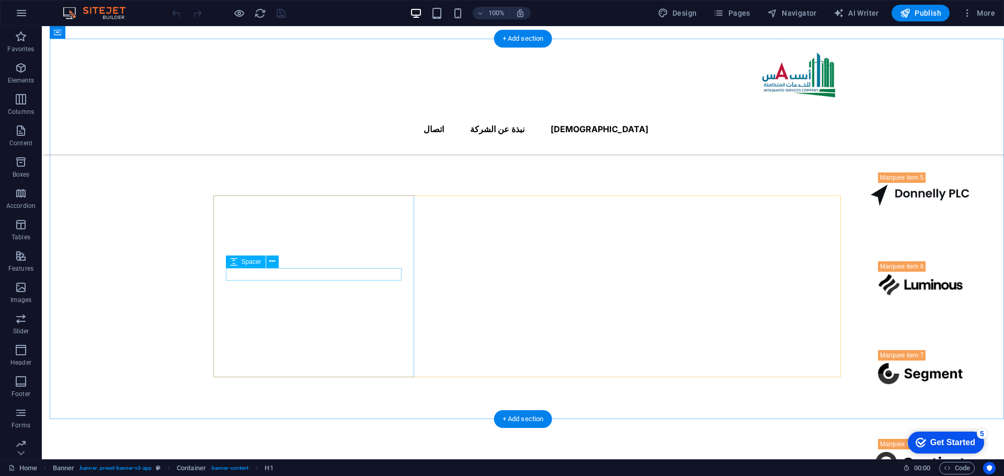
scroll to position [1201, 0]
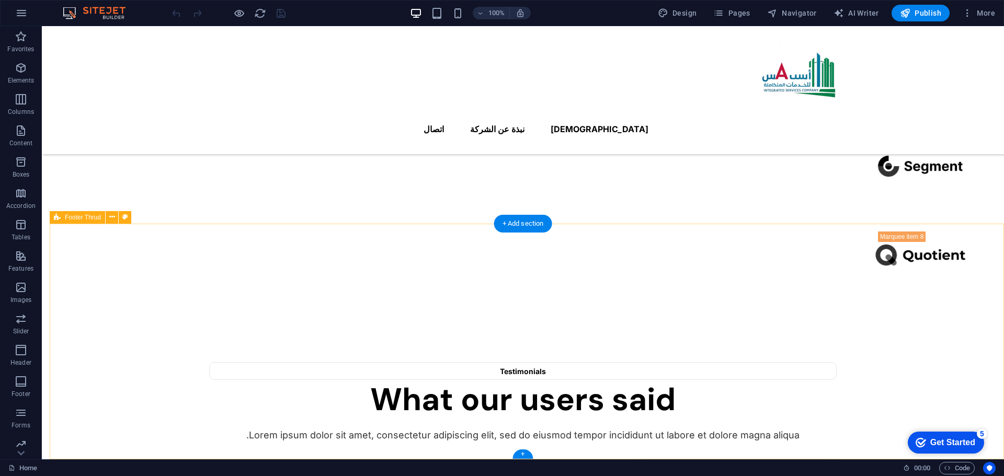
click at [112, 217] on icon at bounding box center [112, 217] width 6 height 11
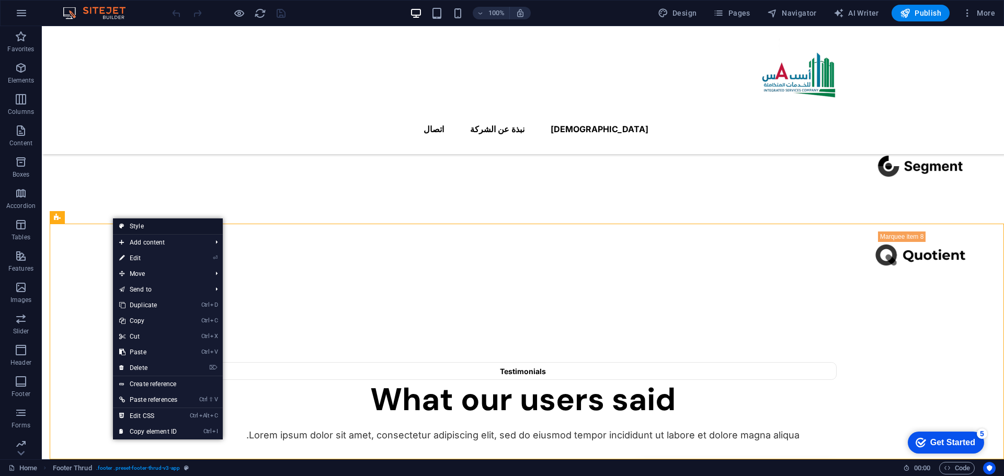
click at [116, 226] on link "Style" at bounding box center [168, 227] width 110 height 16
select select "rem"
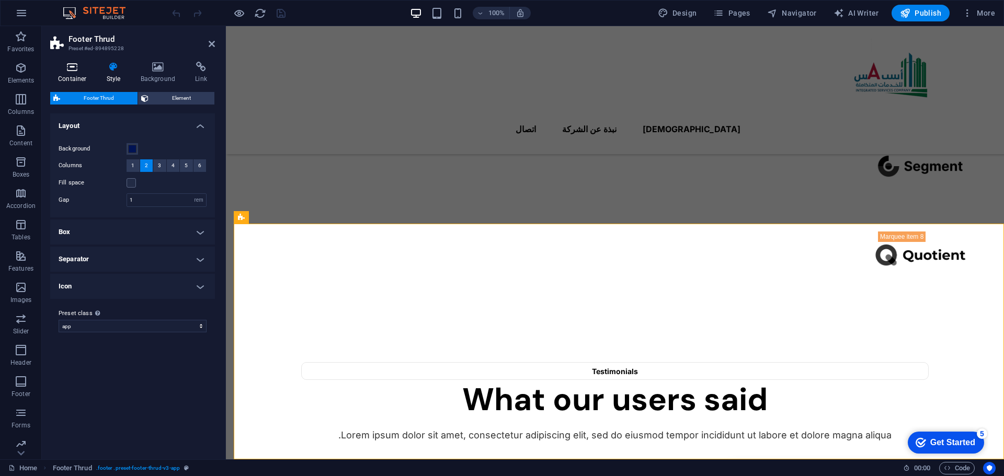
click at [63, 71] on icon at bounding box center [72, 67] width 44 height 10
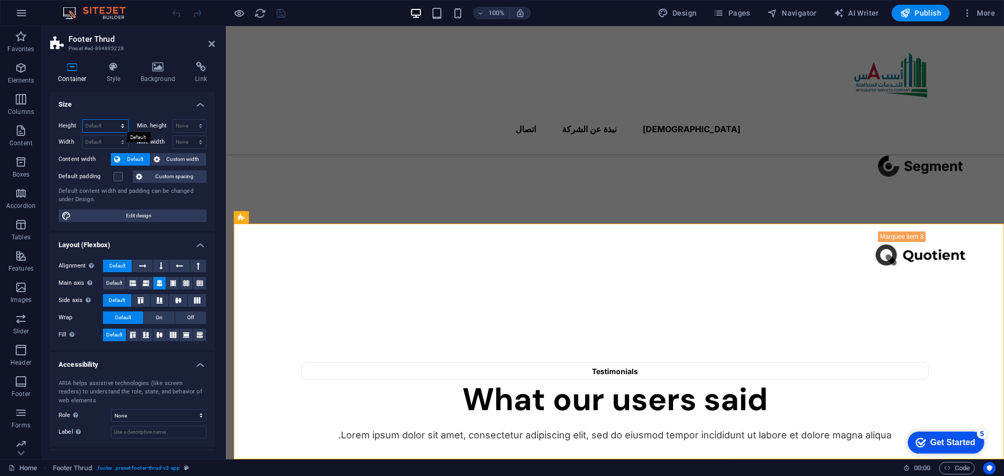
click at [118, 128] on select "Default px rem % vh vw" at bounding box center [105, 126] width 45 height 13
select select "px"
click at [112, 120] on select "Default px rem % vh vw" at bounding box center [105, 126] width 45 height 13
click at [121, 140] on select "Default px rem % em vh vw" at bounding box center [105, 142] width 45 height 13
click at [99, 124] on input "451" at bounding box center [105, 126] width 45 height 13
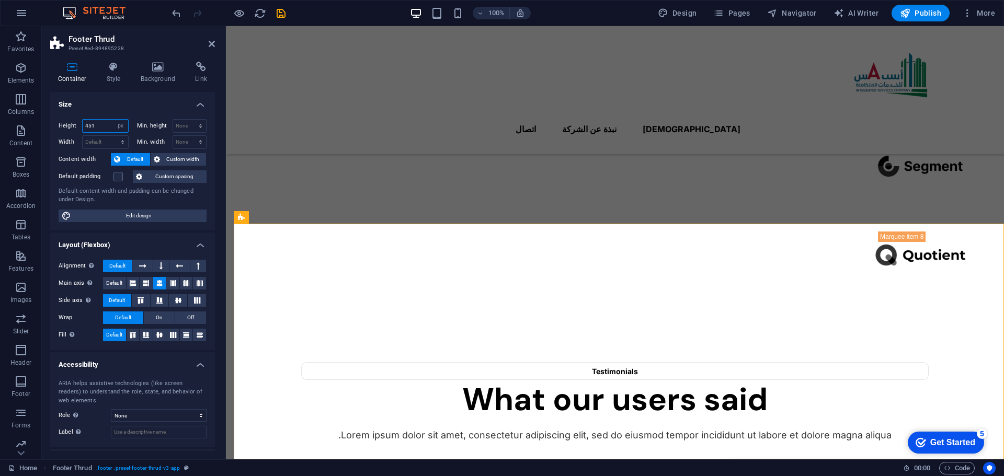
click at [99, 124] on input "451" at bounding box center [105, 126] width 45 height 13
type input "100"
click at [94, 111] on div "Height 100 Default px rem % vh vw Min. height None px rem % vh vw Width Default…" at bounding box center [132, 171] width 165 height 120
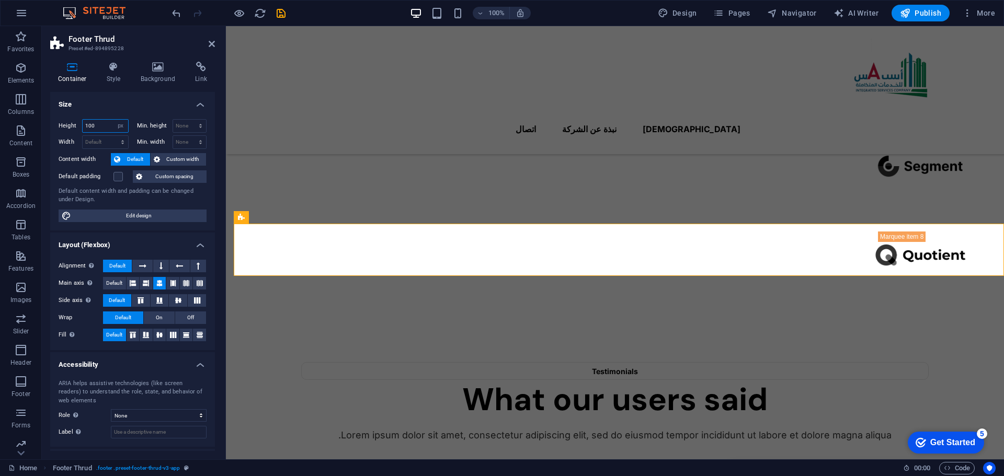
click at [97, 128] on input "100" at bounding box center [105, 126] width 45 height 13
click at [122, 126] on select "Default px rem % vh vw" at bounding box center [120, 126] width 15 height 13
select select "default"
click at [113, 120] on select "Default px rem % vh vw" at bounding box center [120, 126] width 15 height 13
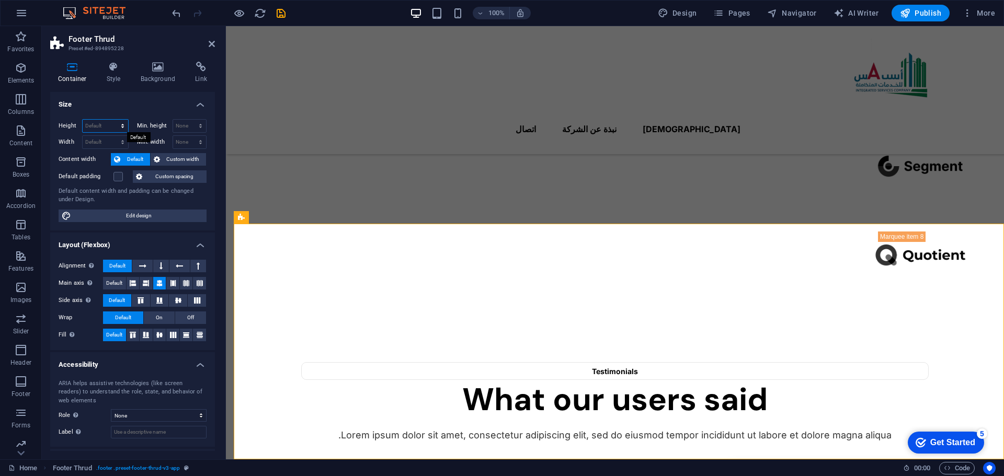
click at [100, 124] on select "Default px rem % vh vw" at bounding box center [105, 126] width 45 height 13
select select "px"
click at [112, 120] on select "Default px rem % vh vw" at bounding box center [105, 126] width 45 height 13
click at [98, 127] on input "451" at bounding box center [105, 126] width 45 height 13
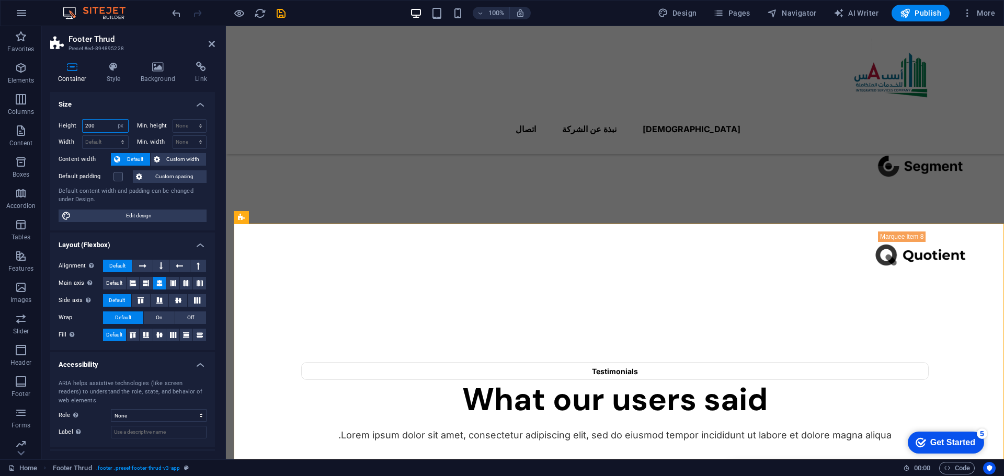
type input "200"
click at [99, 114] on div "Height 200 Default px rem % vh vw Min. height None px rem % vh vw Width Default…" at bounding box center [132, 171] width 165 height 120
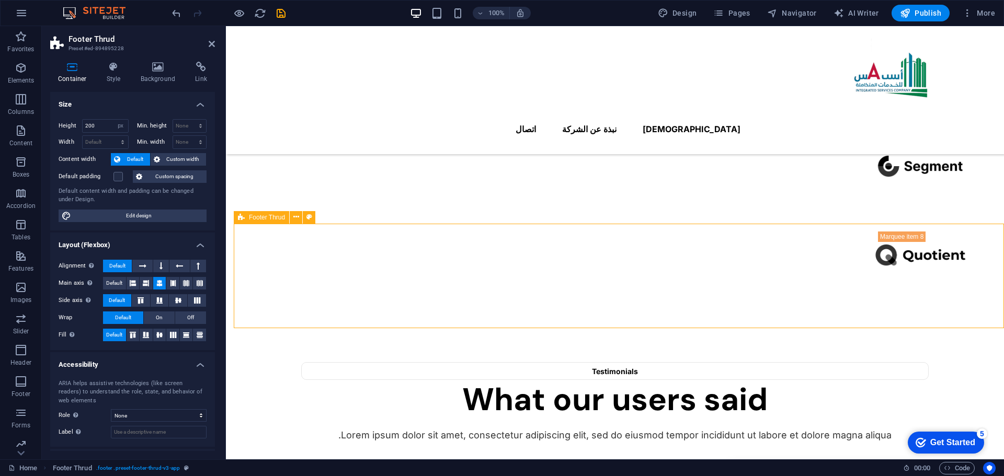
drag, startPoint x: 277, startPoint y: 253, endPoint x: 278, endPoint y: 274, distance: 21.0
click at [115, 124] on select "Default px rem % vh vw" at bounding box center [120, 126] width 15 height 13
select select "default"
click at [113, 120] on select "Default px rem % vh vw" at bounding box center [120, 126] width 15 height 13
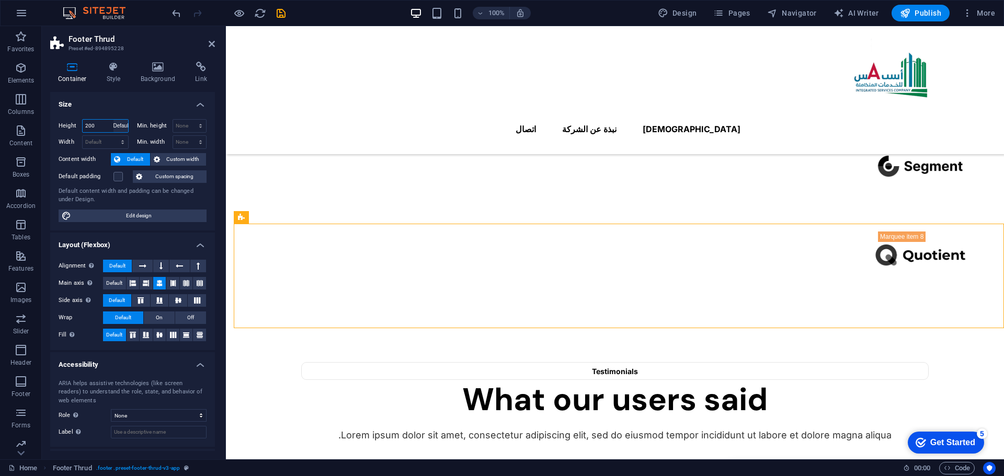
select select "DISABLED_OPTION_VALUE"
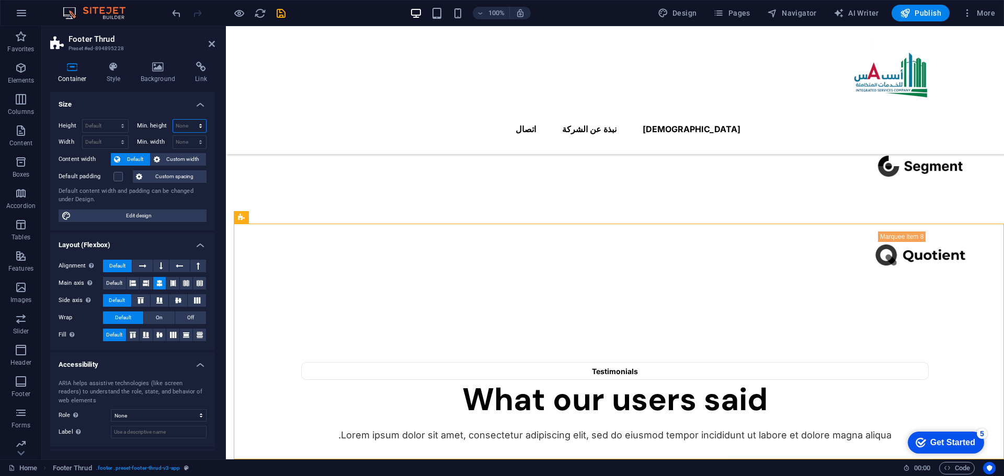
click at [191, 123] on select "None px rem % vh vw" at bounding box center [189, 126] width 33 height 13
select select "px"
click at [189, 120] on select "None px rem % vh vw" at bounding box center [189, 126] width 33 height 13
type input "100"
click at [142, 102] on h4 "Size" at bounding box center [132, 101] width 165 height 19
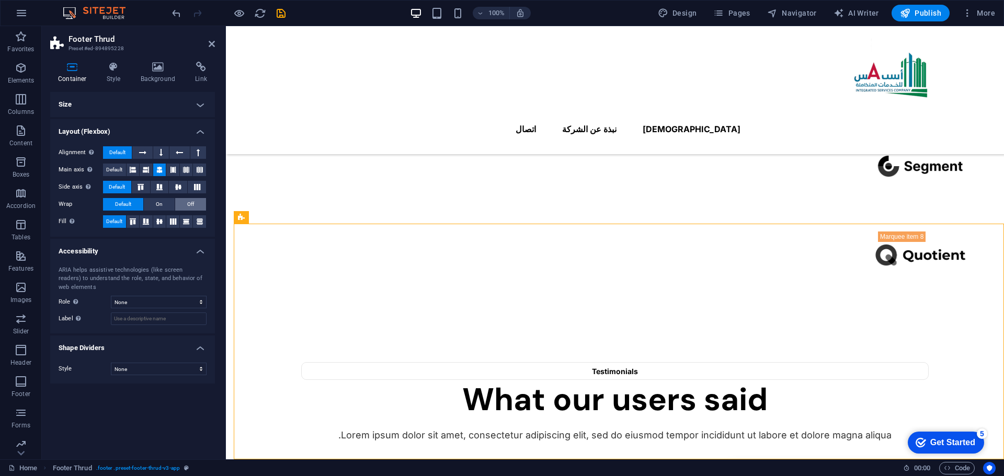
click at [181, 203] on button "Off" at bounding box center [190, 204] width 31 height 13
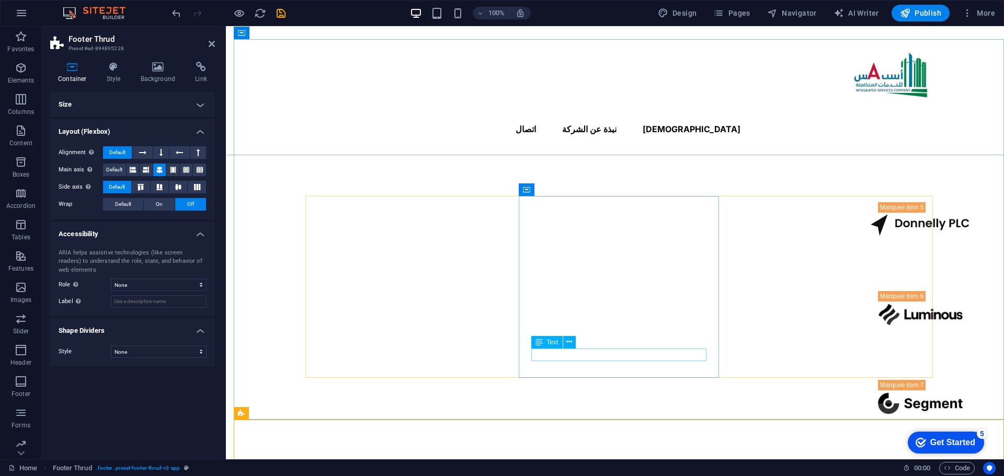
scroll to position [1120, 0]
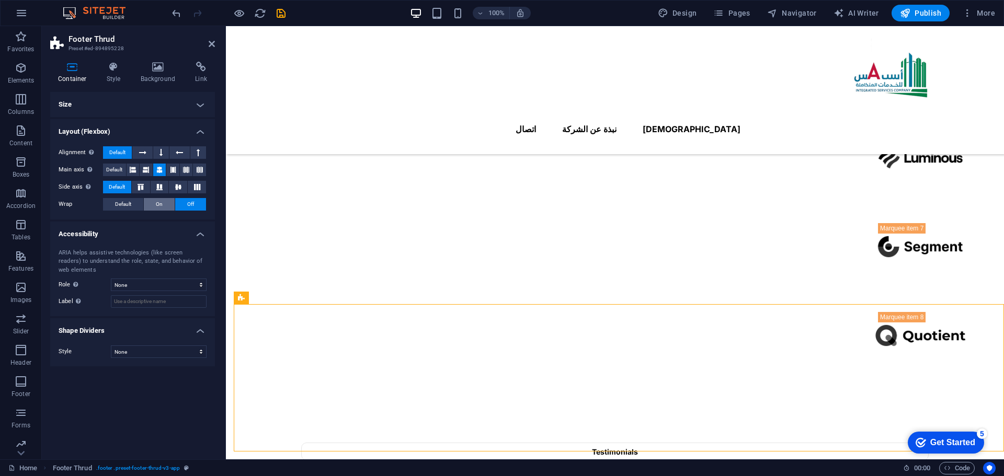
click at [157, 204] on span "On" at bounding box center [159, 204] width 7 height 13
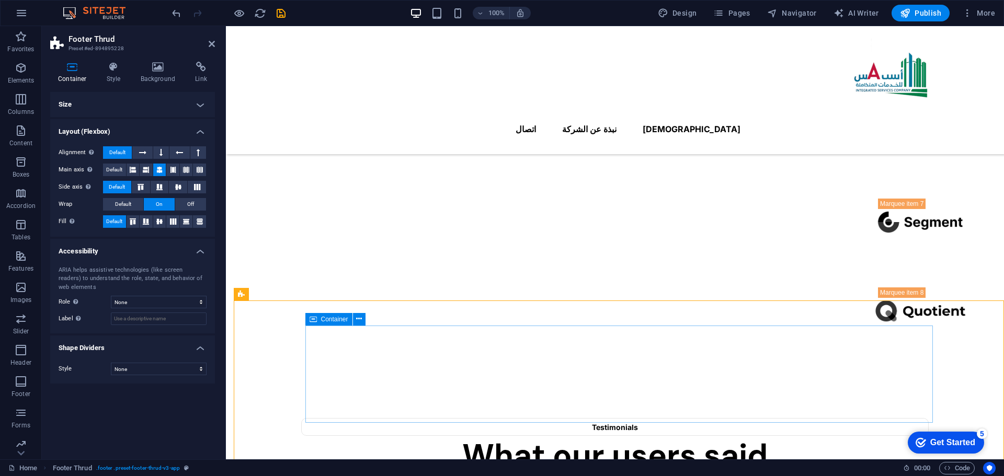
scroll to position [1201, 0]
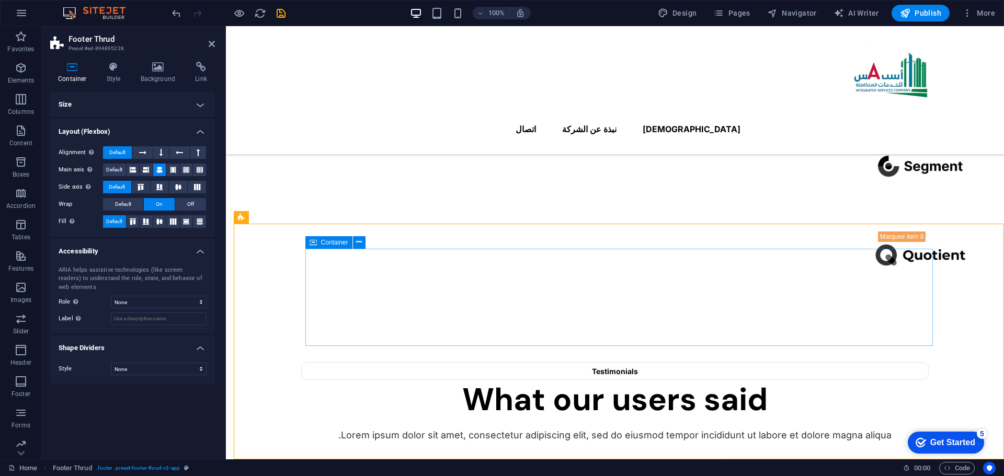
drag, startPoint x: 477, startPoint y: 322, endPoint x: 480, endPoint y: 326, distance: 5.7
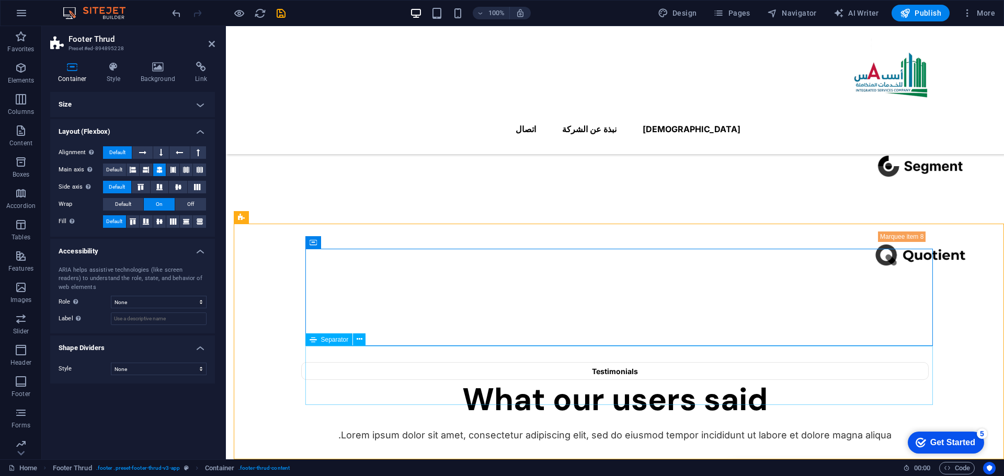
click at [368, 242] on span "Spacer" at bounding box center [369, 242] width 20 height 6
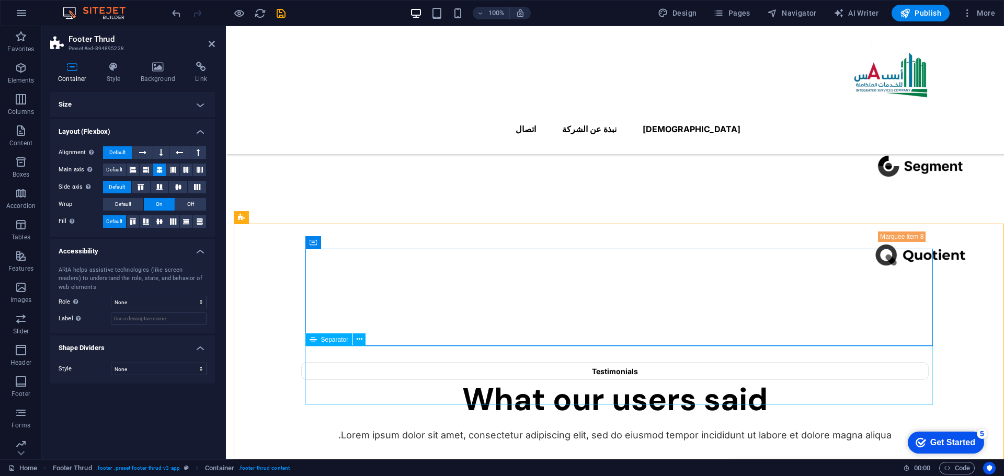
click at [363, 244] on span "Spacer" at bounding box center [369, 242] width 20 height 6
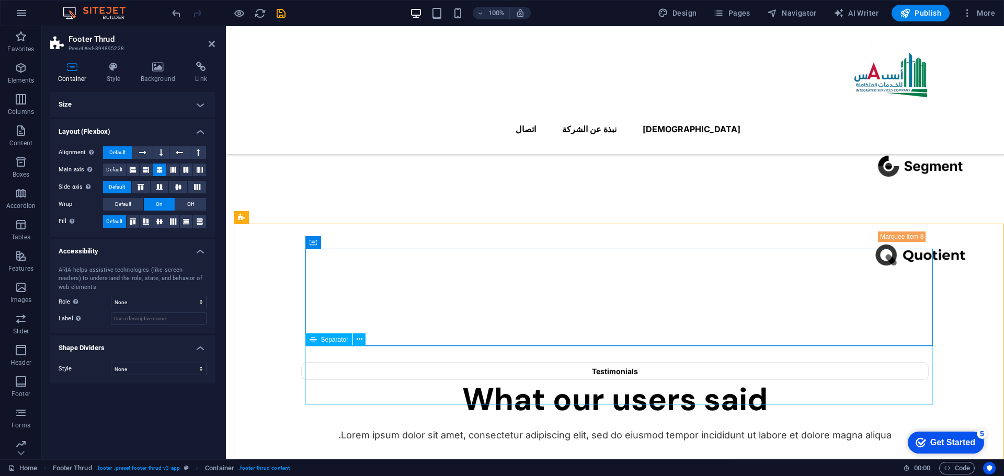
click at [358, 340] on icon at bounding box center [360, 339] width 6 height 11
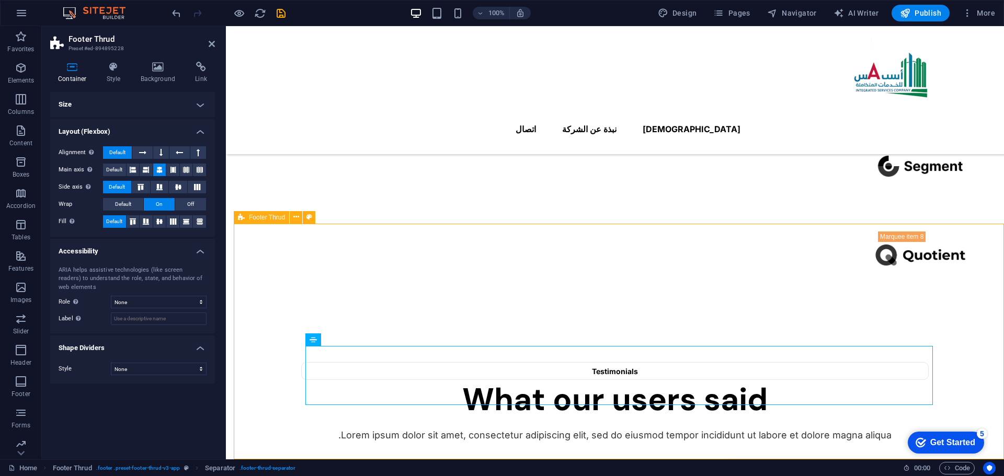
click at [133, 221] on icon at bounding box center [133, 222] width 13 height 6
click at [130, 222] on icon at bounding box center [133, 222] width 13 height 6
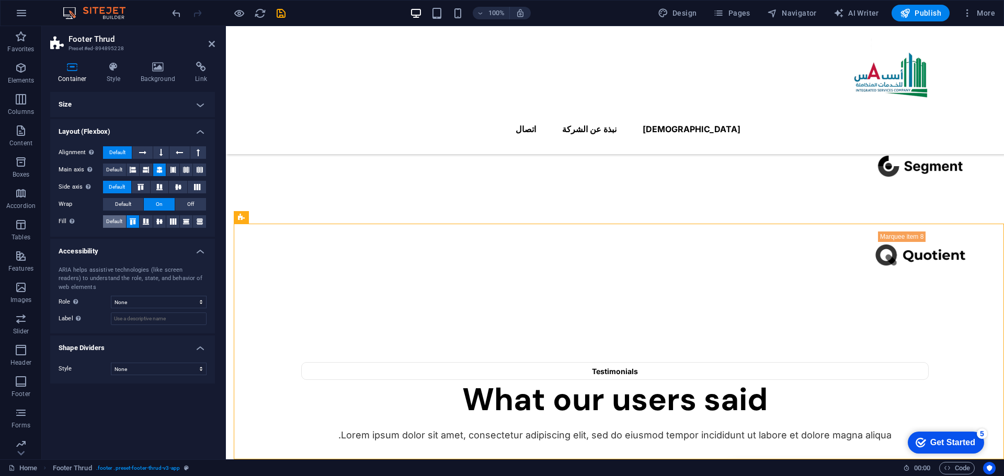
click at [113, 222] on span "Default" at bounding box center [114, 221] width 16 height 13
click at [124, 205] on span "Default" at bounding box center [123, 204] width 16 height 13
click at [154, 205] on button "On" at bounding box center [159, 204] width 31 height 13
click at [337, 342] on span "Separator" at bounding box center [335, 340] width 28 height 6
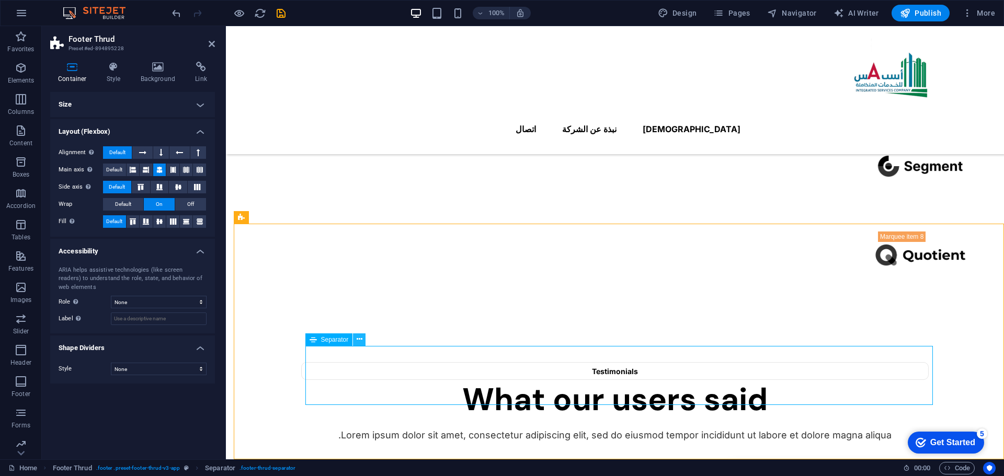
click at [354, 338] on button at bounding box center [359, 340] width 13 height 13
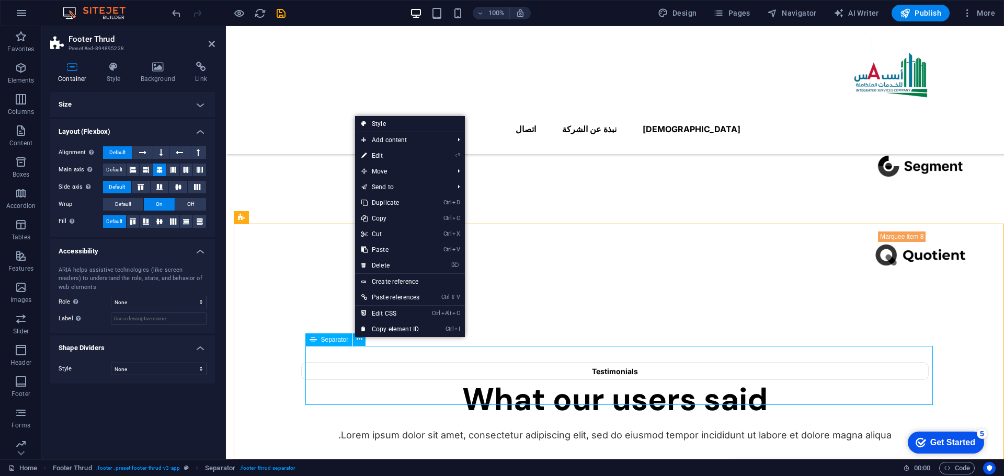
click at [328, 339] on span "Separator" at bounding box center [335, 340] width 28 height 6
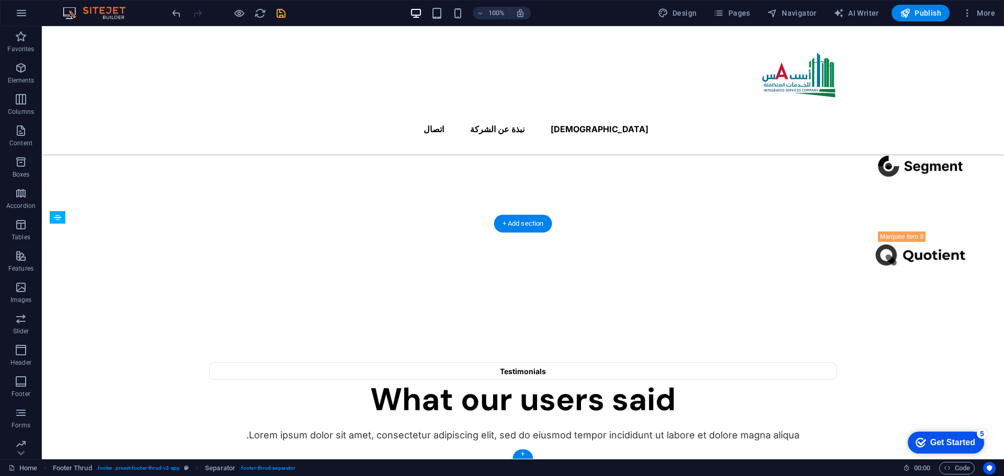
drag, startPoint x: 377, startPoint y: 367, endPoint x: 335, endPoint y: 355, distance: 43.5
drag, startPoint x: 398, startPoint y: 283, endPoint x: 399, endPoint y: 278, distance: 5.3
drag, startPoint x: 429, startPoint y: 281, endPoint x: 443, endPoint y: 398, distance: 118.5
drag, startPoint x: 446, startPoint y: 395, endPoint x: 460, endPoint y: 384, distance: 17.1
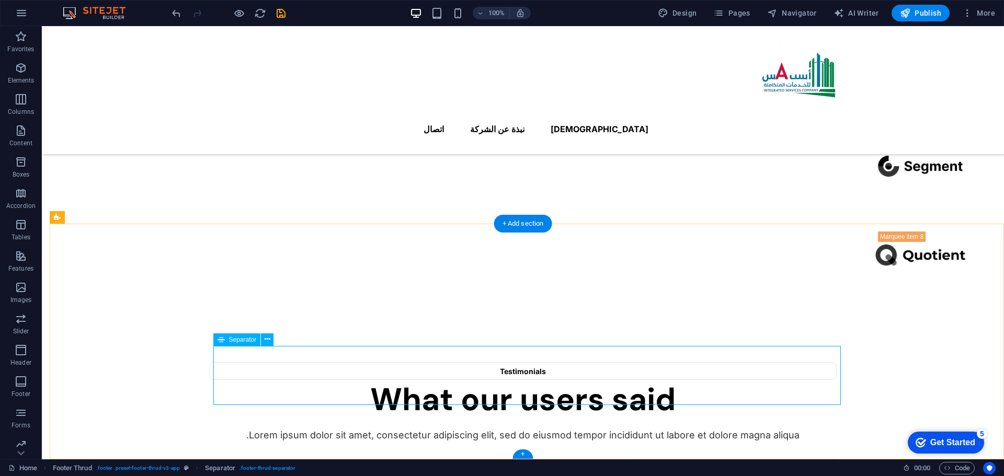
drag, startPoint x: 462, startPoint y: 358, endPoint x: 278, endPoint y: 358, distance: 183.5
select select "%"
select select "px"
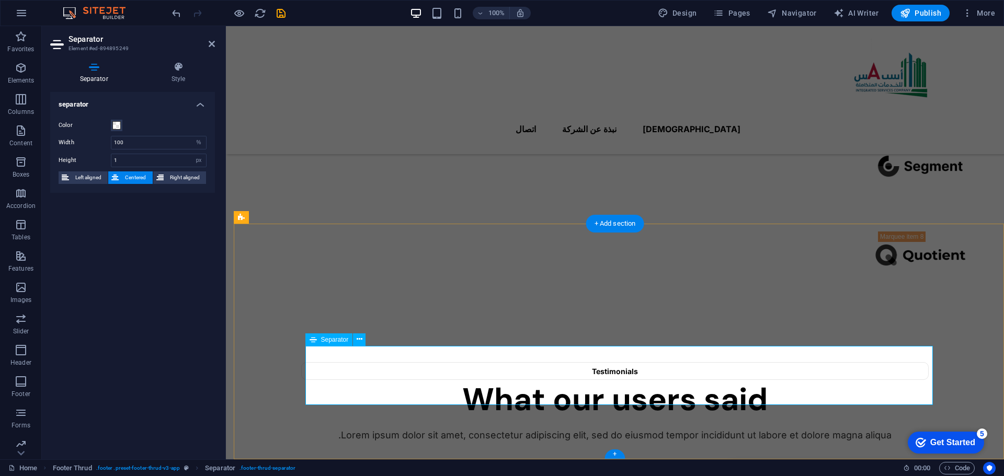
click at [130, 143] on input "100" at bounding box center [158, 142] width 95 height 13
click at [157, 127] on div "Color" at bounding box center [133, 125] width 148 height 13
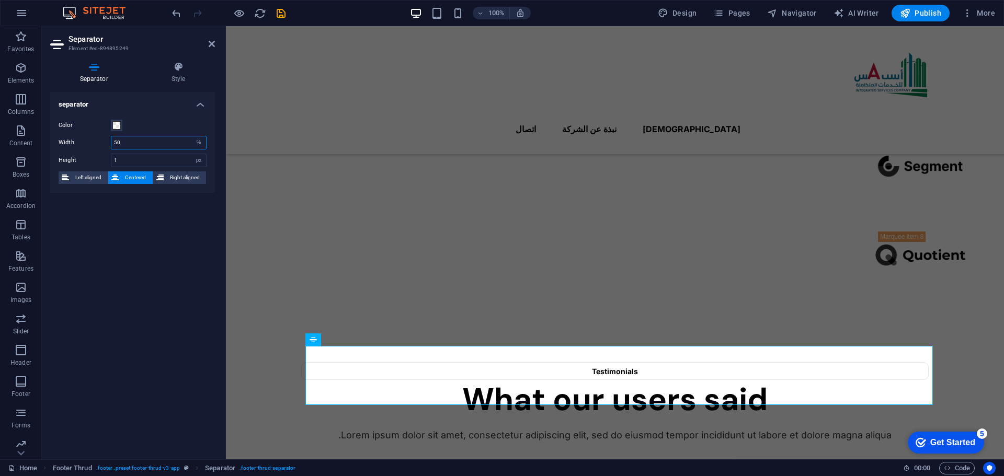
click at [148, 145] on input "50" at bounding box center [158, 142] width 95 height 13
type input "100"
click at [150, 124] on div "Color" at bounding box center [133, 125] width 148 height 13
click at [170, 178] on span "Right aligned" at bounding box center [185, 177] width 36 height 13
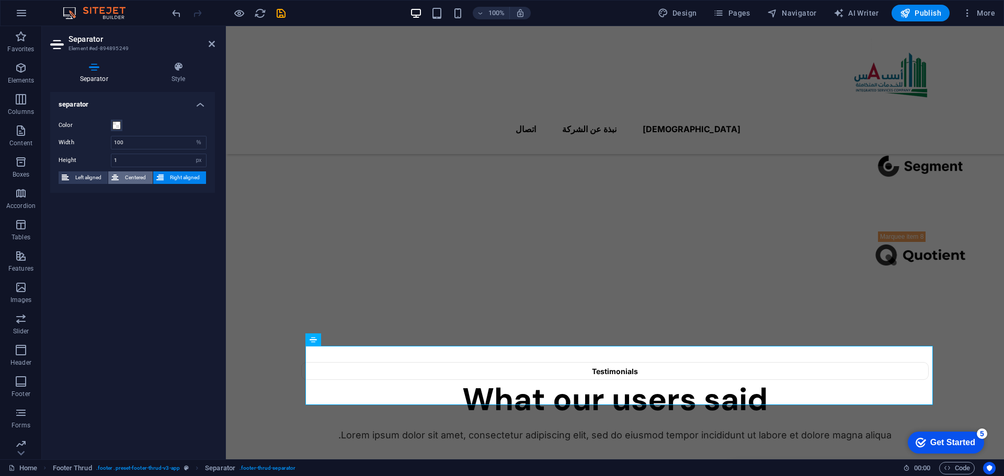
click at [140, 180] on span "Centered" at bounding box center [135, 177] width 27 height 13
click at [132, 160] on input "1" at bounding box center [158, 160] width 95 height 13
type input "2"
click at [145, 121] on div "Color" at bounding box center [133, 125] width 148 height 13
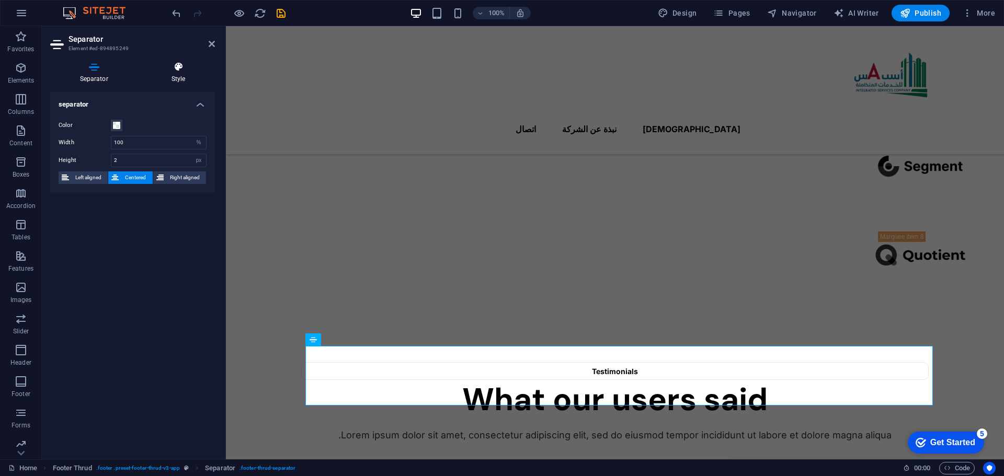
click at [181, 79] on h4 "Style" at bounding box center [178, 73] width 73 height 22
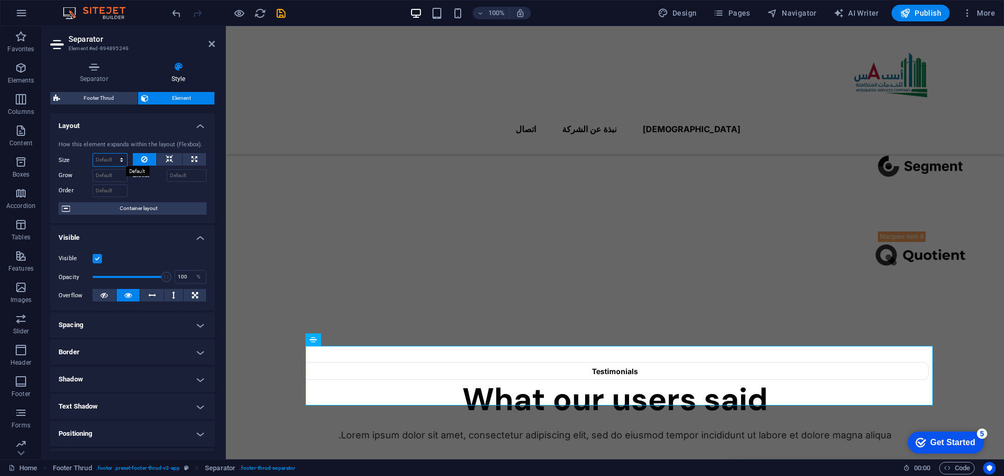
click at [110, 161] on select "Default auto px % 1/1 1/2 1/3 1/4 1/5 1/6 1/7 1/8 1/9 1/10" at bounding box center [110, 160] width 34 height 13
select select "px"
click at [111, 154] on select "Default auto px % 1/1 1/2 1/3 1/4 1/5 1/6 1/7 1/8 1/9 1/10" at bounding box center [110, 160] width 34 height 13
type input "0"
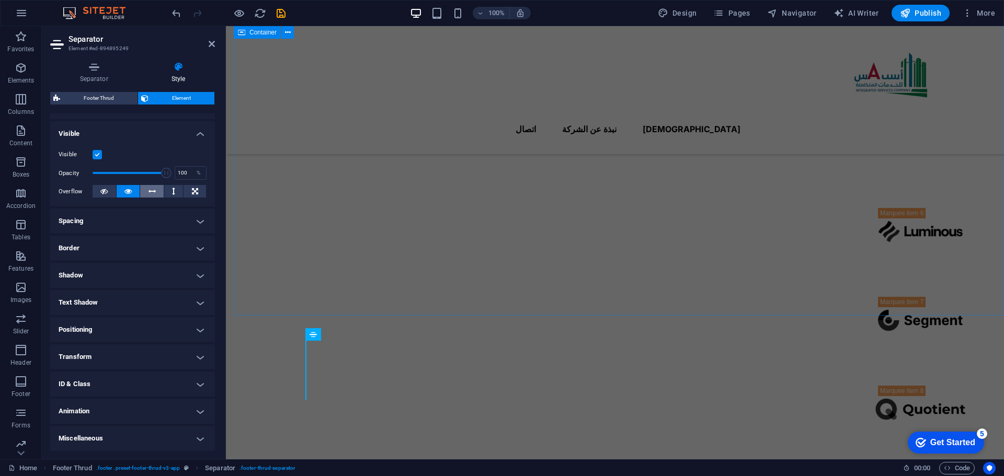
scroll to position [985, 0]
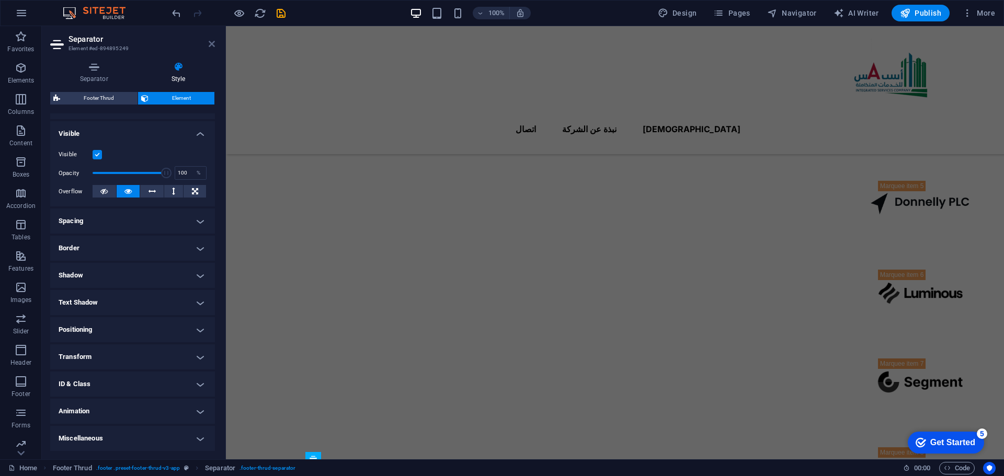
click at [211, 43] on icon at bounding box center [212, 44] width 6 height 8
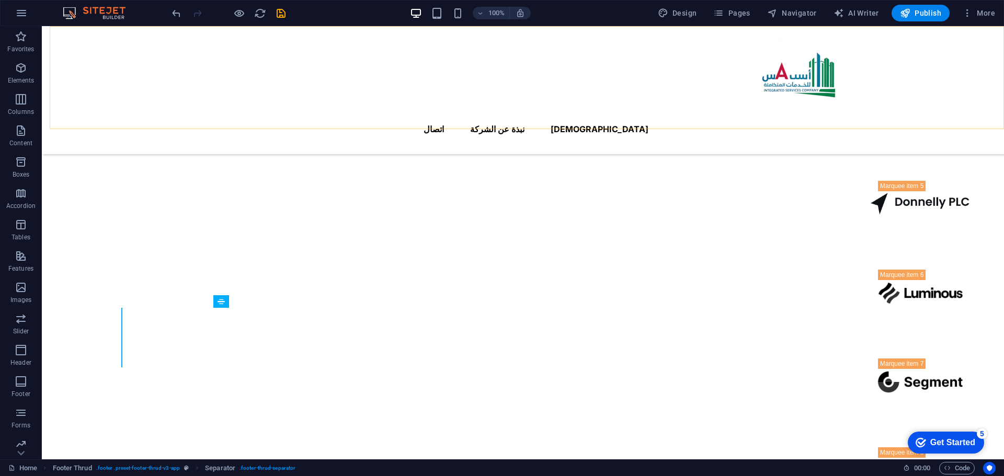
scroll to position [1142, 0]
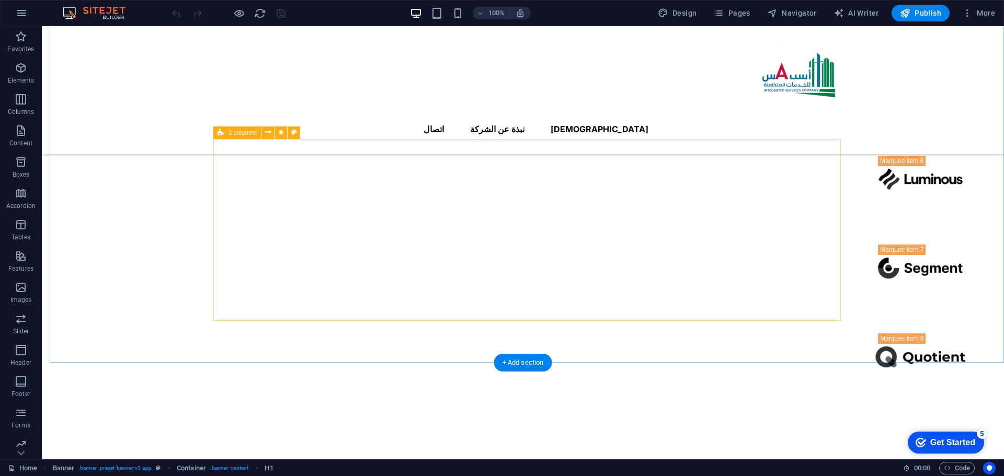
scroll to position [1201, 0]
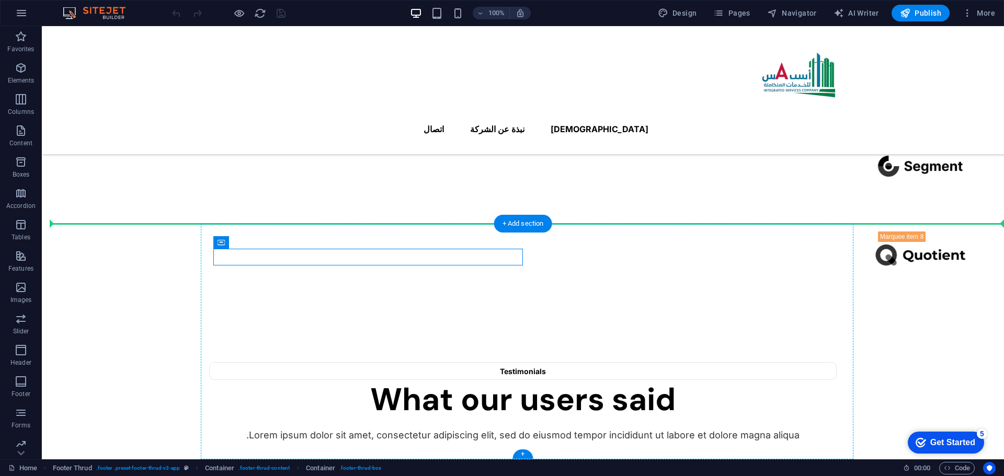
drag, startPoint x: 504, startPoint y: 254, endPoint x: 491, endPoint y: 298, distance: 45.8
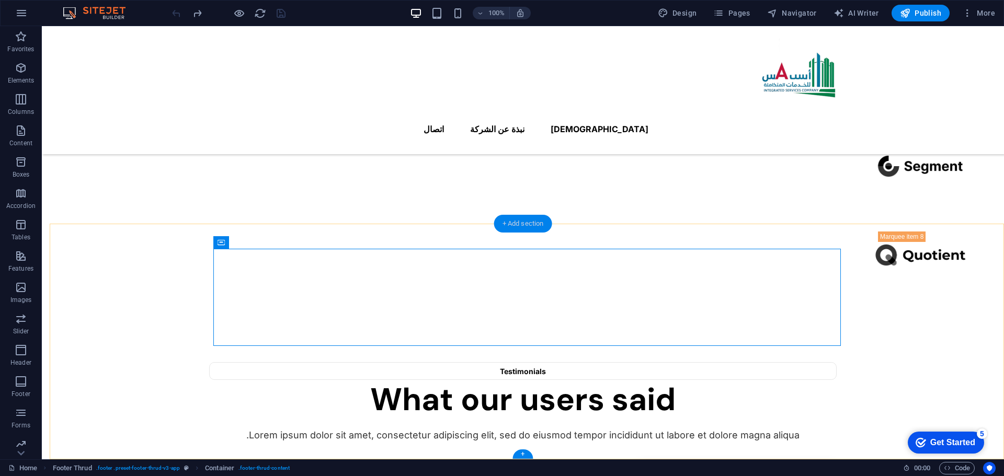
click at [504, 228] on div "+ Add section" at bounding box center [523, 224] width 58 height 18
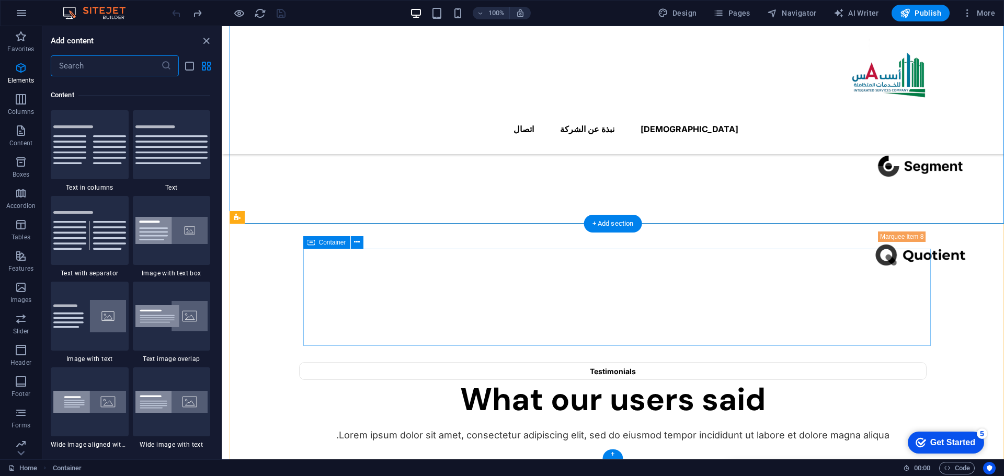
scroll to position [1829, 0]
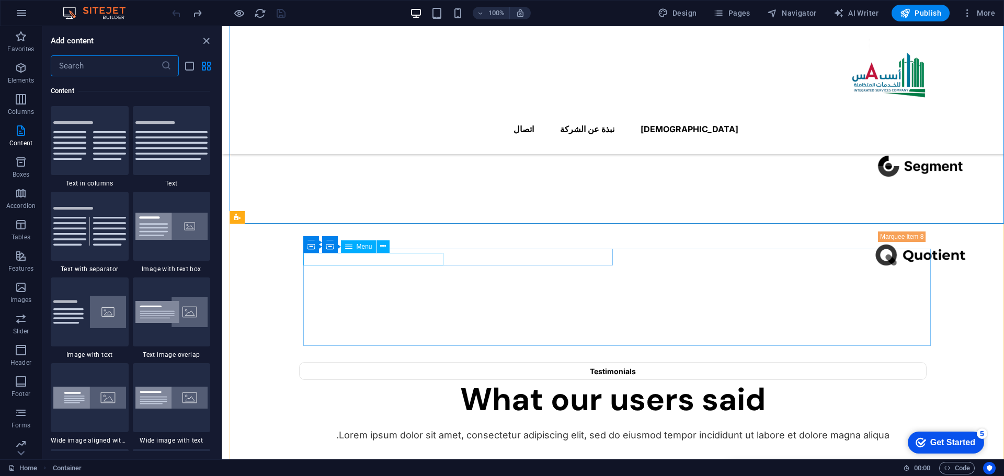
click at [361, 246] on span "Menu" at bounding box center [365, 247] width 16 height 6
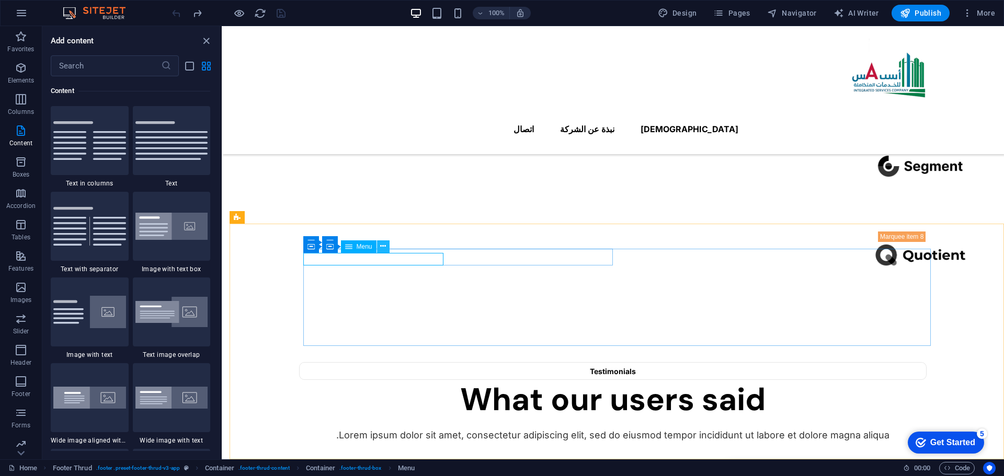
click at [385, 249] on icon at bounding box center [383, 246] width 6 height 11
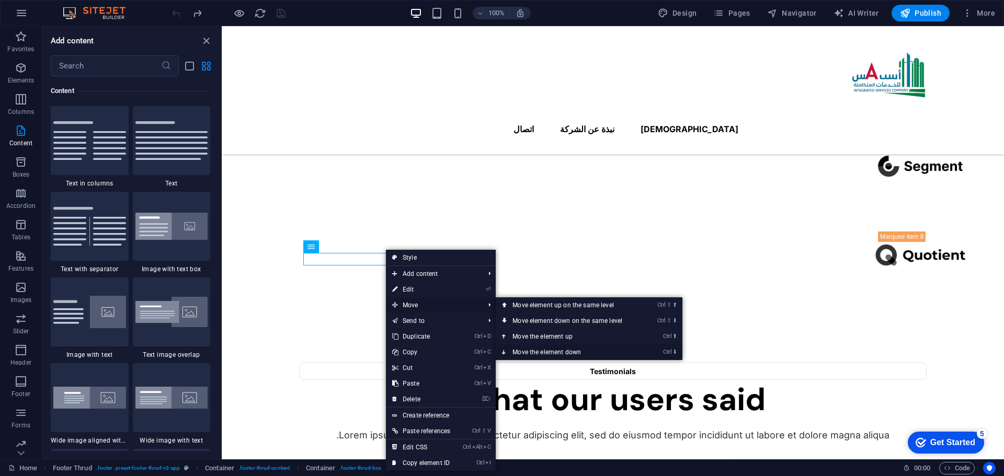
click at [537, 353] on link "Ctrl ⬇ Move the element down" at bounding box center [569, 353] width 147 height 16
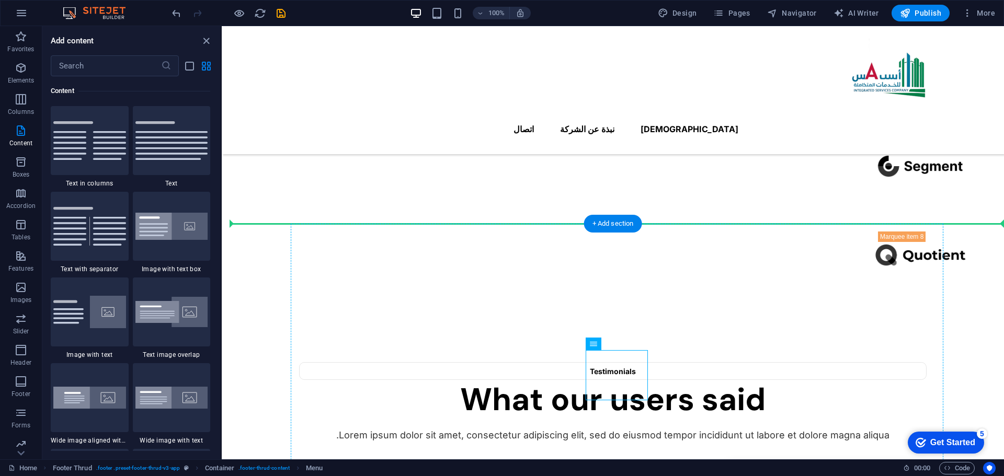
drag, startPoint x: 612, startPoint y: 362, endPoint x: 573, endPoint y: 352, distance: 40.1
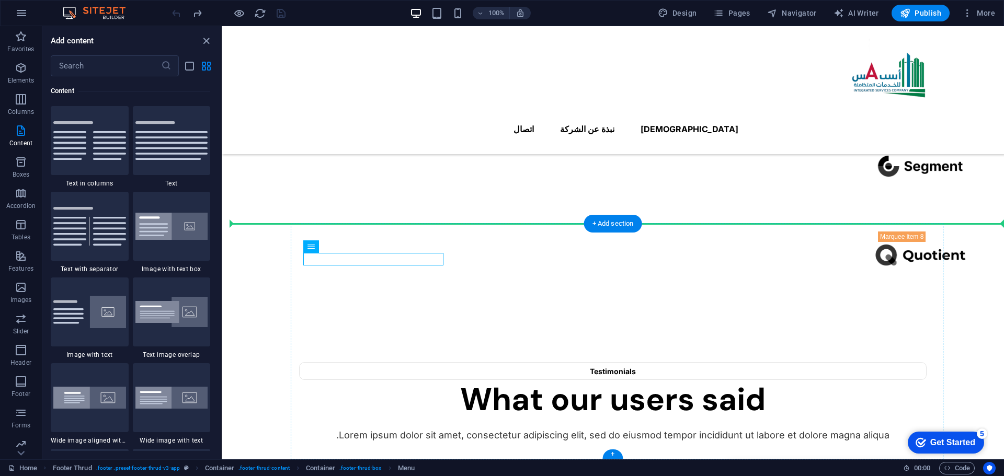
drag, startPoint x: 345, startPoint y: 261, endPoint x: 361, endPoint y: 295, distance: 37.9
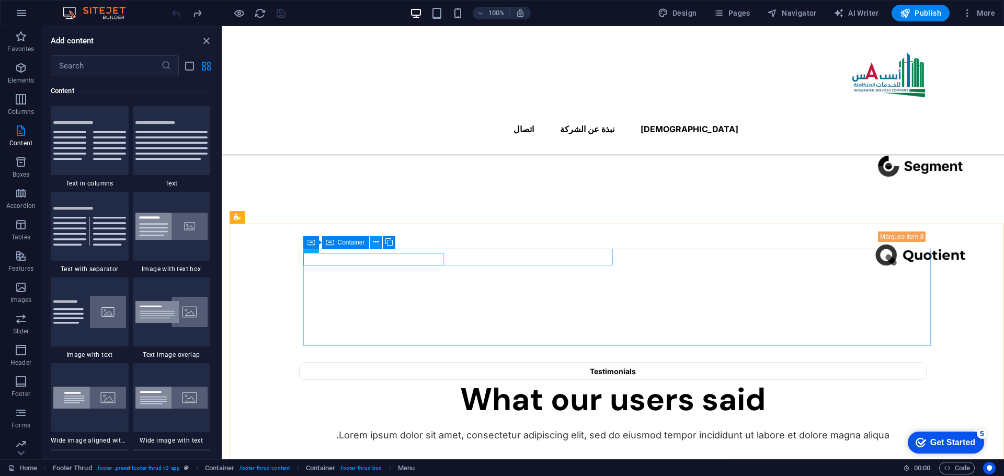
click at [373, 243] on button at bounding box center [376, 242] width 13 height 13
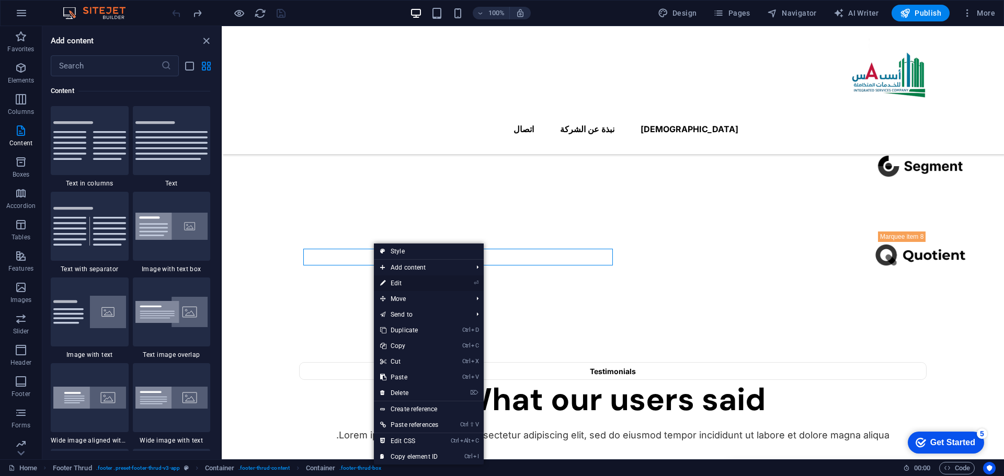
click at [410, 279] on link "⏎ Edit" at bounding box center [409, 284] width 71 height 16
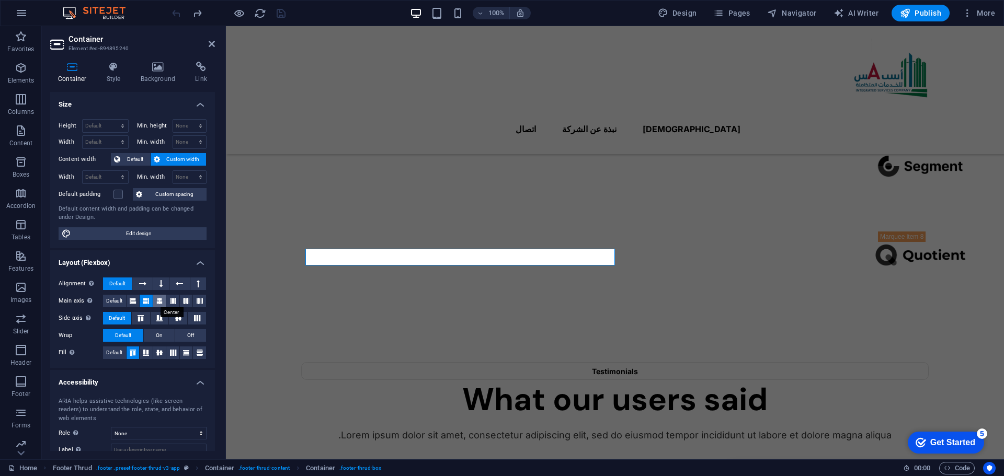
click at [159, 299] on icon at bounding box center [159, 301] width 6 height 13
click at [143, 300] on icon at bounding box center [146, 301] width 6 height 13
click at [159, 283] on icon at bounding box center [160, 284] width 3 height 13
click at [142, 283] on icon at bounding box center [142, 284] width 7 height 13
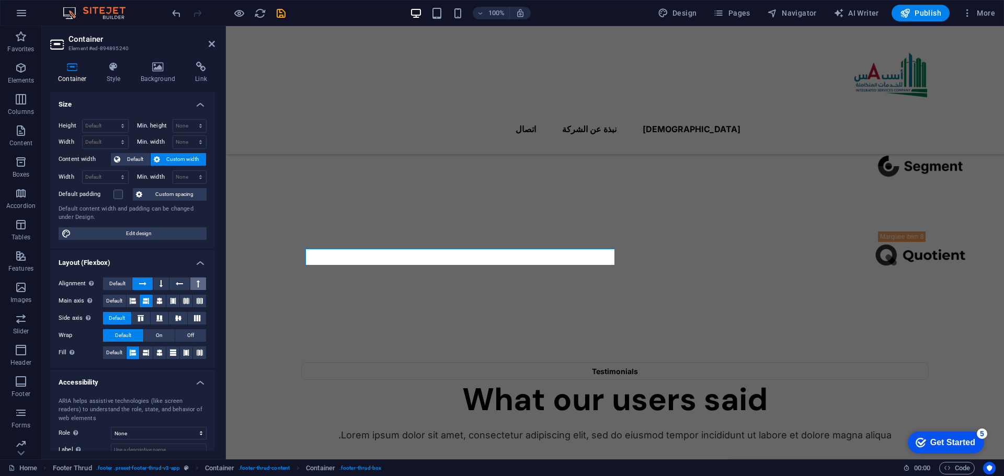
click at [193, 281] on button at bounding box center [198, 284] width 16 height 13
click at [139, 285] on icon at bounding box center [142, 284] width 7 height 13
click at [121, 280] on span "Default" at bounding box center [117, 284] width 16 height 13
click at [120, 280] on span "Default" at bounding box center [117, 284] width 16 height 13
click at [143, 280] on icon at bounding box center [142, 284] width 7 height 13
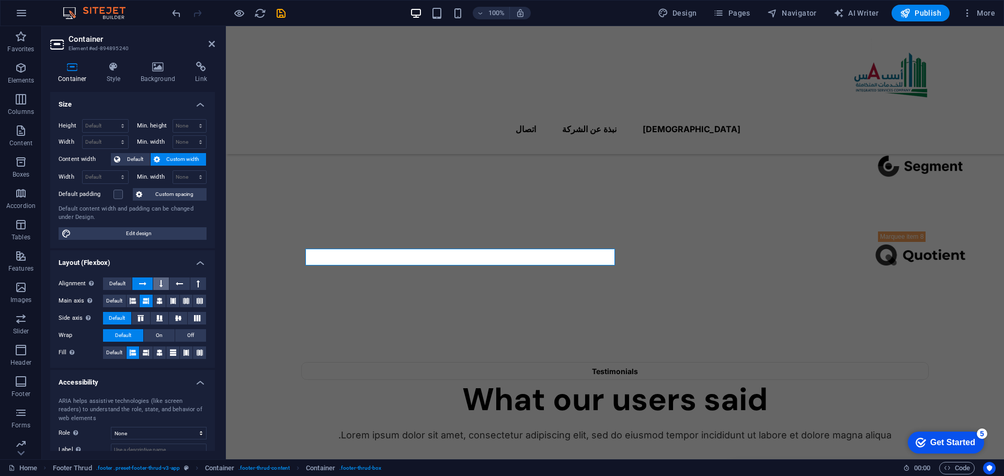
click at [160, 281] on icon at bounding box center [160, 284] width 3 height 13
click at [144, 283] on icon at bounding box center [142, 284] width 7 height 13
click at [144, 316] on icon at bounding box center [140, 318] width 13 height 6
click at [166, 316] on button at bounding box center [160, 318] width 18 height 13
click at [150, 337] on button "On" at bounding box center [159, 335] width 31 height 13
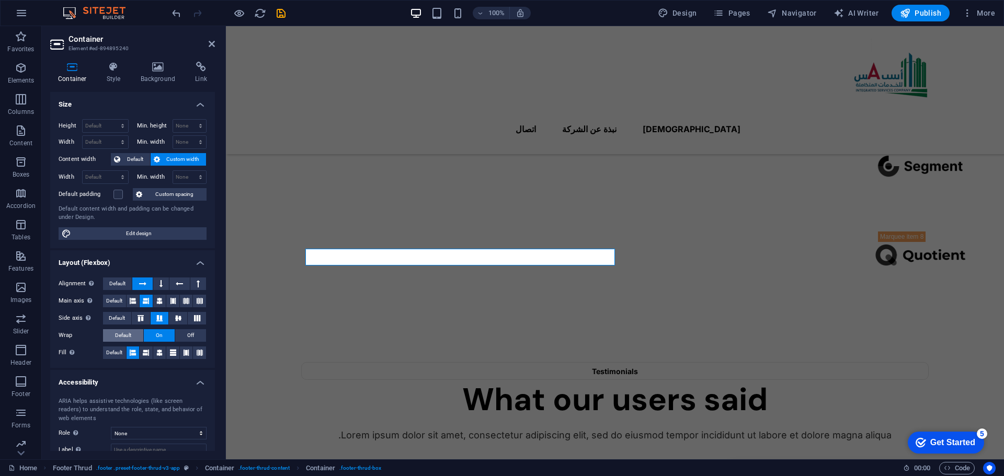
click at [130, 330] on span "Default" at bounding box center [123, 335] width 16 height 13
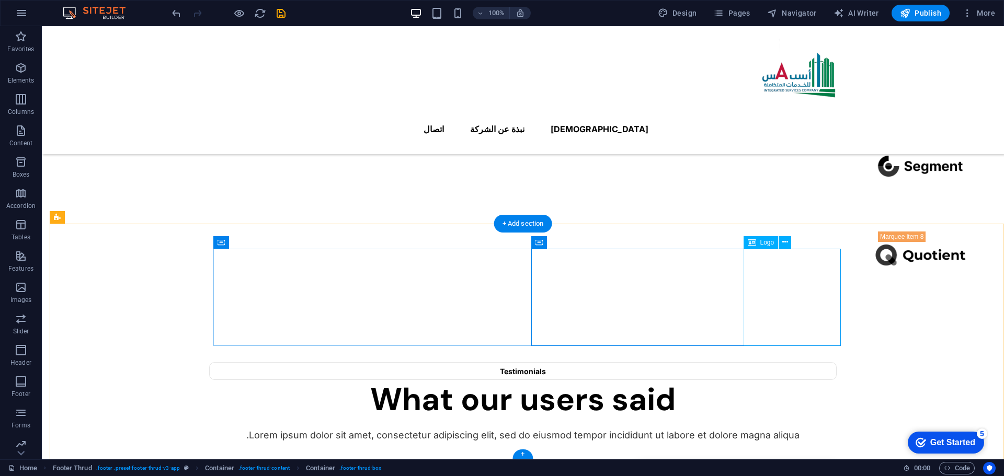
click at [785, 244] on icon at bounding box center [785, 242] width 6 height 11
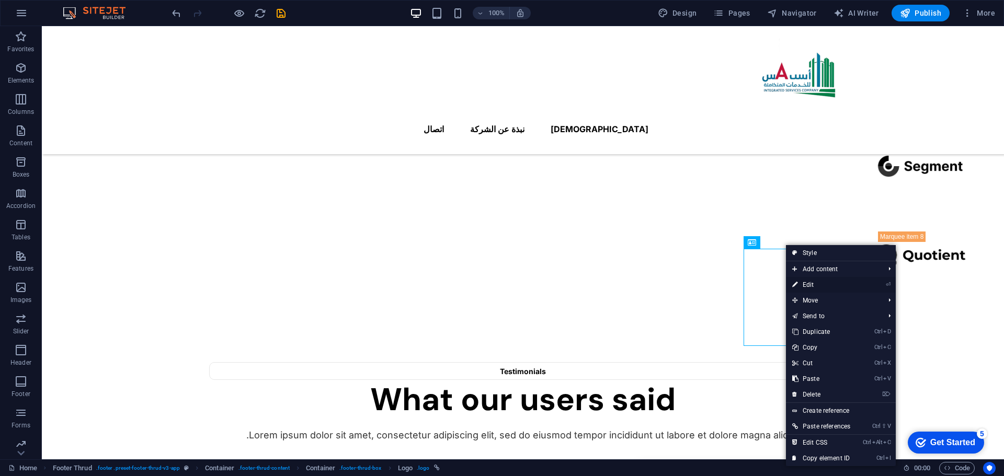
click at [801, 290] on link "⏎ Edit" at bounding box center [821, 285] width 71 height 16
select select "px"
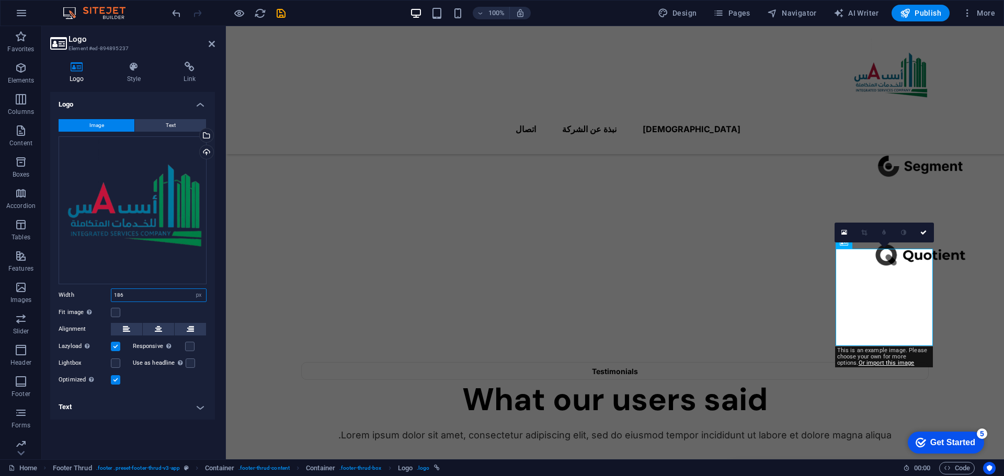
click at [138, 295] on input "186" at bounding box center [158, 295] width 95 height 13
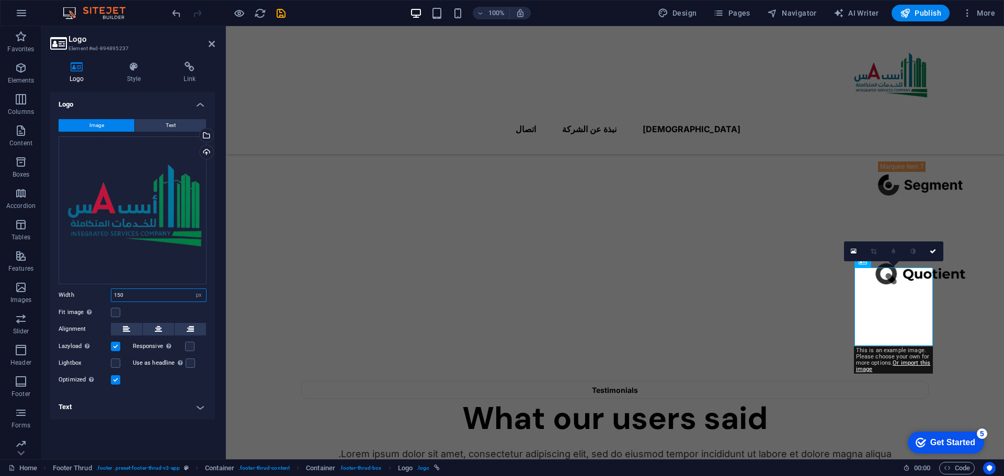
type input "150"
click at [121, 408] on h4 "Text" at bounding box center [132, 407] width 165 height 25
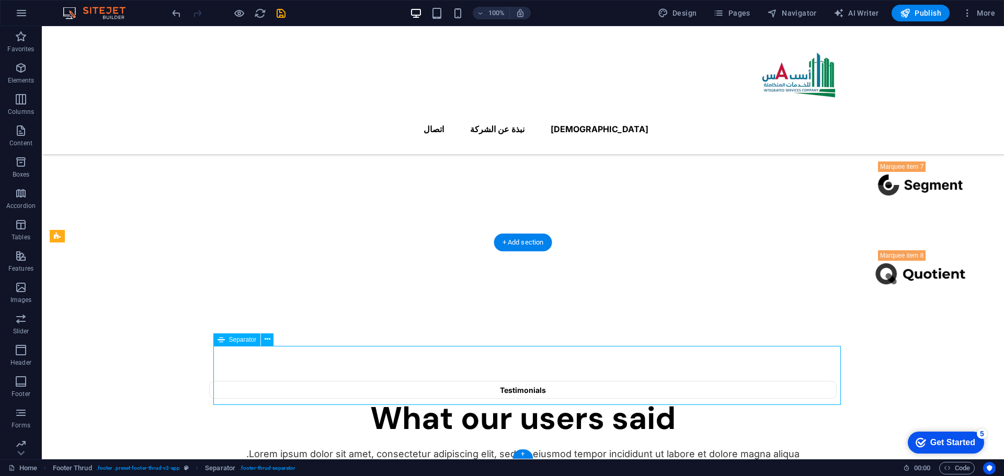
select select "%"
select select "px"
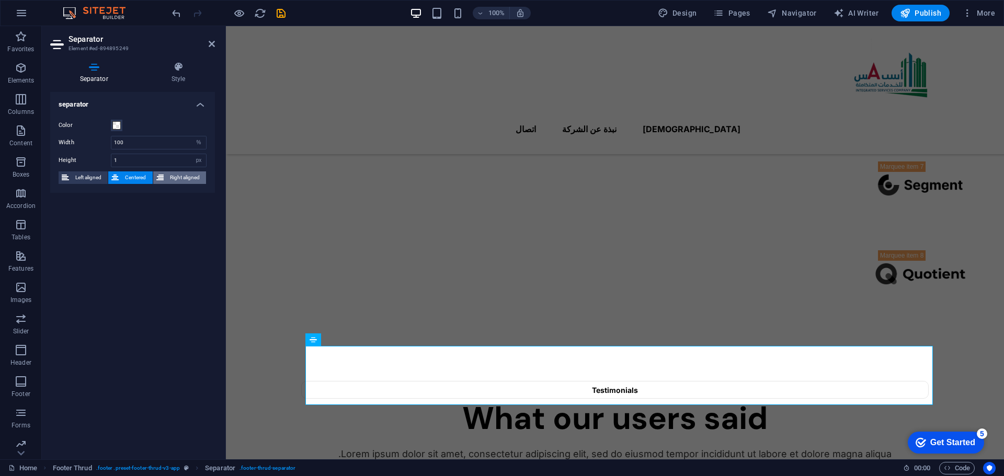
click at [177, 181] on span "Right aligned" at bounding box center [185, 177] width 36 height 13
click at [132, 178] on span "Centered" at bounding box center [135, 177] width 27 height 13
click at [169, 75] on h4 "Style" at bounding box center [178, 73] width 73 height 22
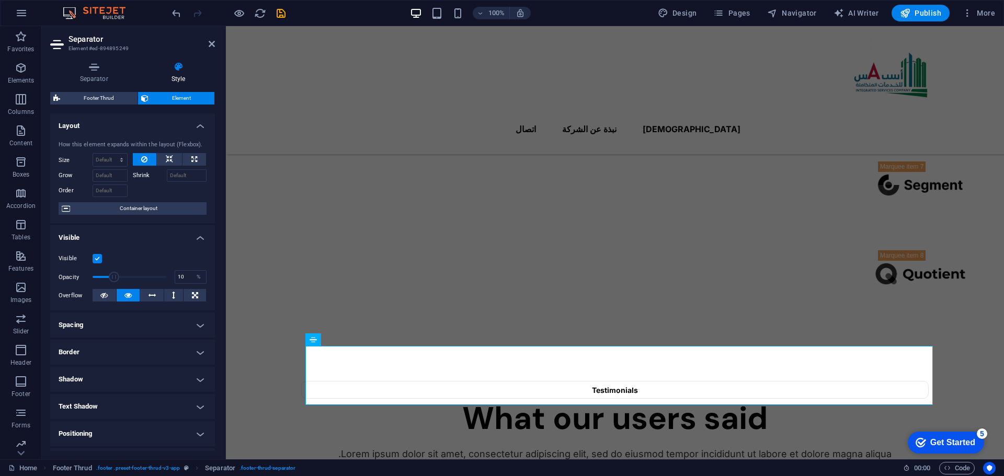
drag, startPoint x: 160, startPoint y: 280, endPoint x: 99, endPoint y: 278, distance: 61.7
click at [109, 278] on span at bounding box center [114, 277] width 10 height 10
type input "100"
drag, startPoint x: 99, startPoint y: 278, endPoint x: 184, endPoint y: 282, distance: 85.3
click at [184, 282] on div "Opacity 100 %" at bounding box center [133, 277] width 148 height 16
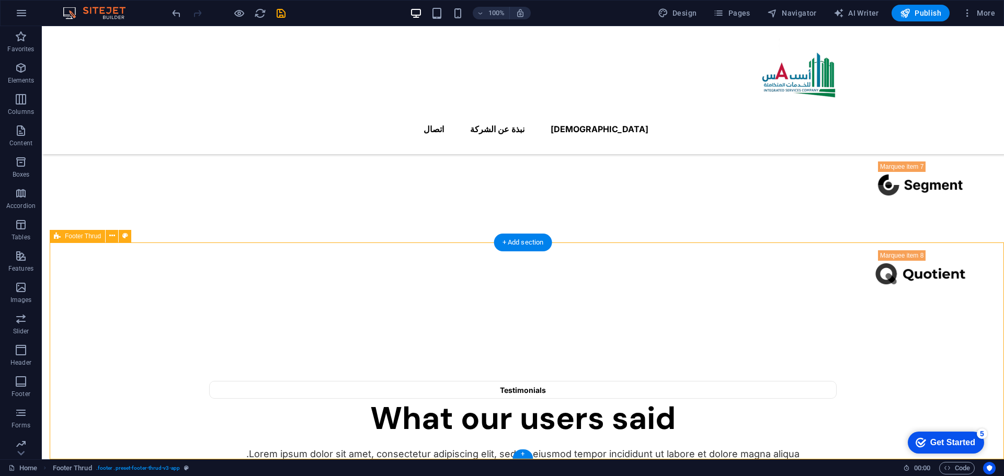
drag, startPoint x: 885, startPoint y: 295, endPoint x: 745, endPoint y: 382, distance: 164.6
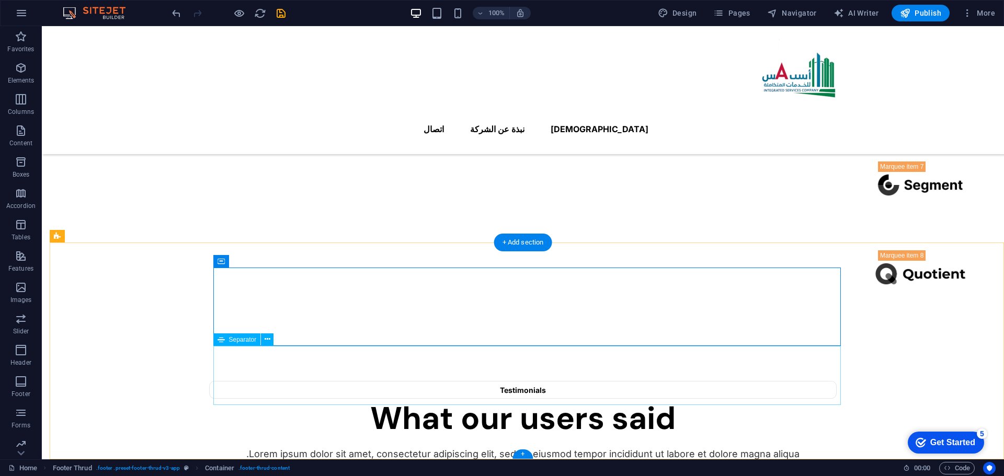
click at [270, 341] on button at bounding box center [267, 340] width 13 height 13
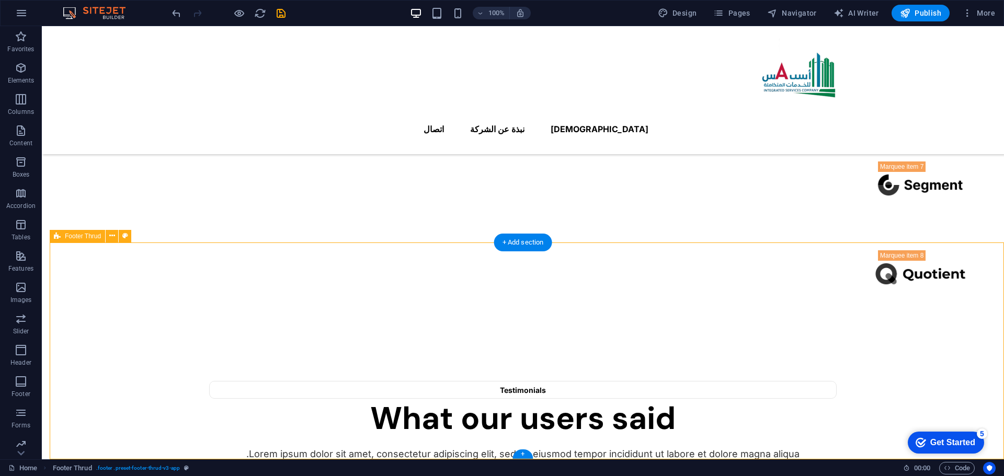
click at [113, 235] on icon at bounding box center [112, 236] width 6 height 11
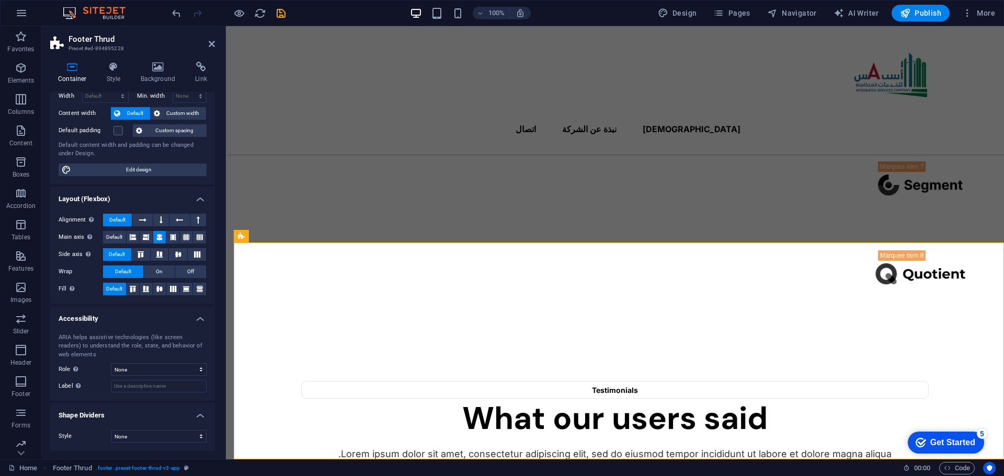
scroll to position [0, 0]
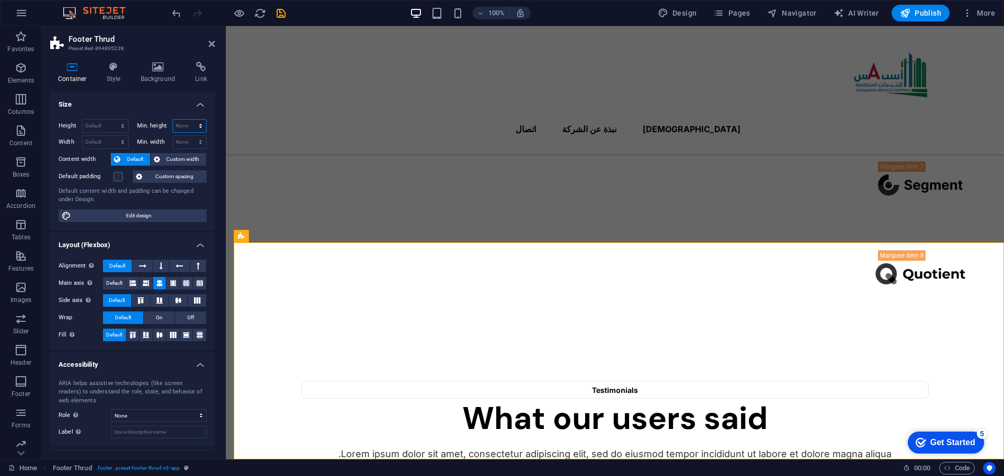
click at [188, 127] on select "None px rem % vh vw" at bounding box center [189, 126] width 33 height 13
select select "px"
click at [189, 120] on select "None px rem % vh vw" at bounding box center [189, 126] width 33 height 13
type input "1"
click at [161, 103] on h4 "Size" at bounding box center [132, 101] width 165 height 19
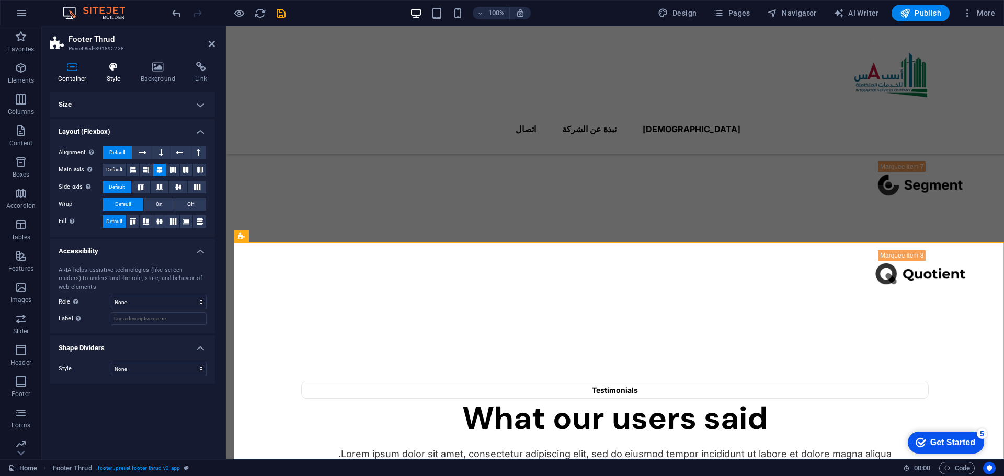
click at [114, 72] on icon at bounding box center [114, 67] width 30 height 10
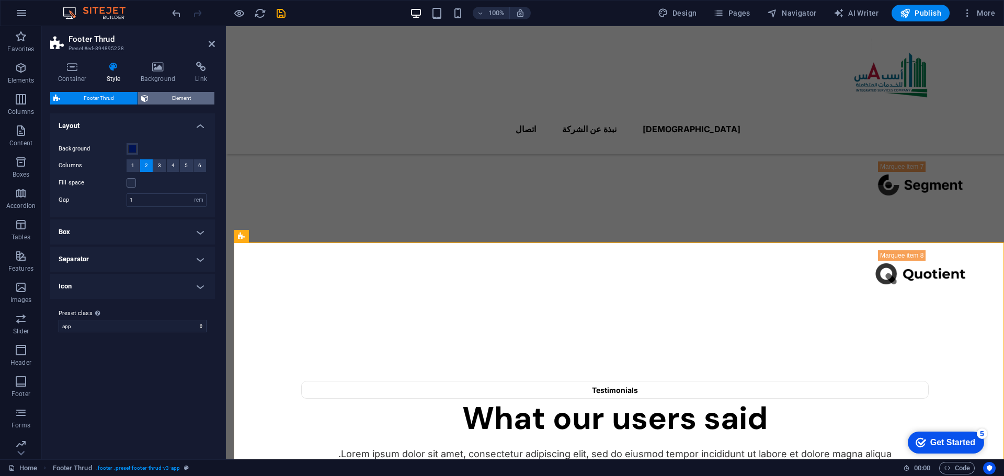
click at [162, 98] on span "Element" at bounding box center [182, 98] width 60 height 13
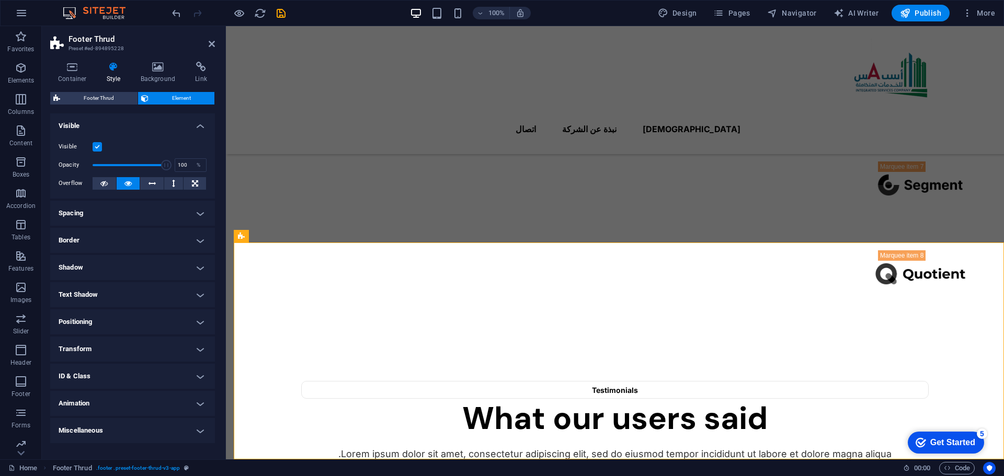
click at [152, 332] on h4 "Positioning" at bounding box center [132, 321] width 165 height 25
click at [90, 342] on span "Static" at bounding box center [94, 343] width 13 height 13
click at [117, 343] on span "Relative" at bounding box center [118, 343] width 17 height 13
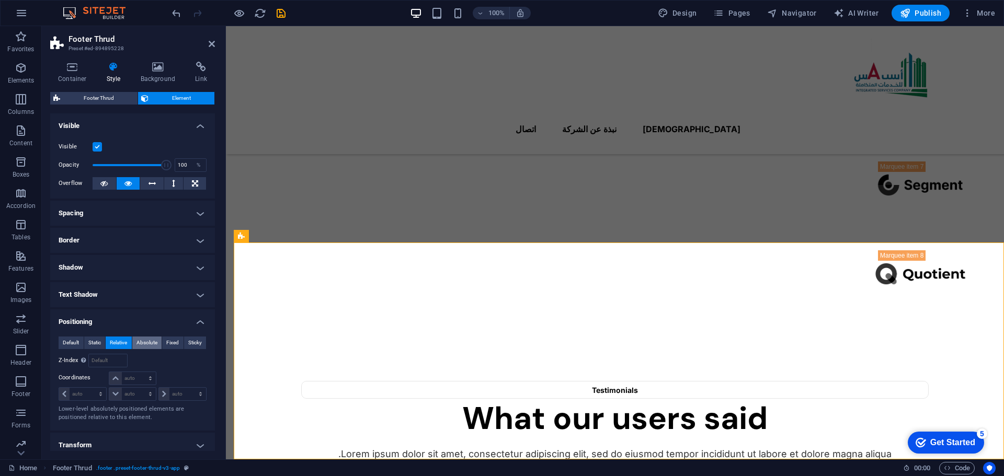
click at [138, 342] on span "Absolute" at bounding box center [146, 343] width 21 height 13
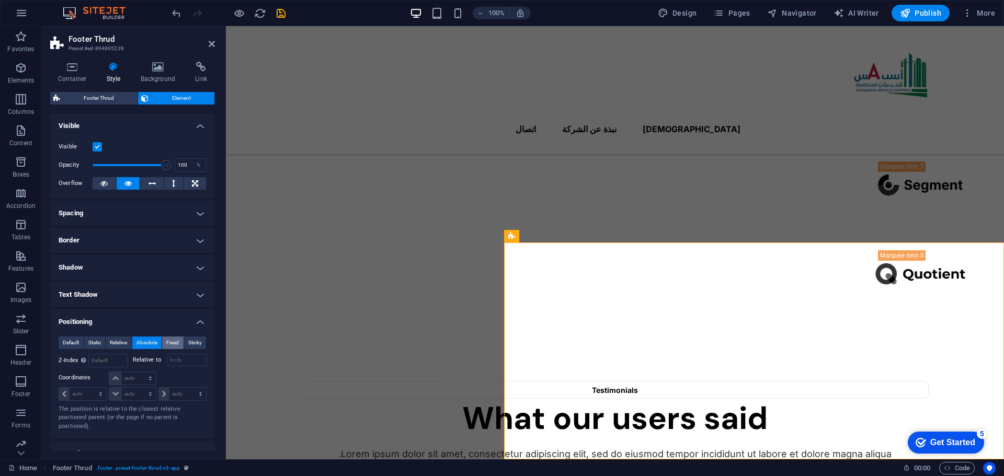
click at [170, 345] on span "Fixed" at bounding box center [172, 343] width 13 height 13
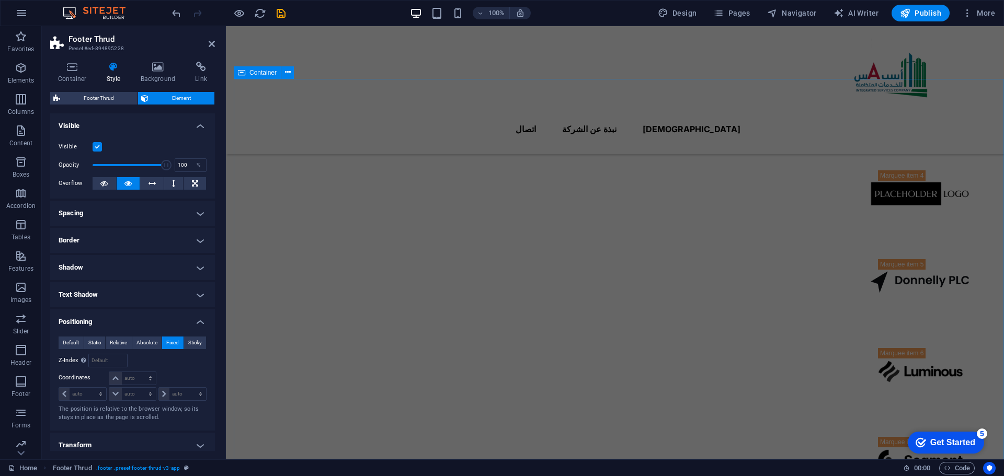
scroll to position [965, 0]
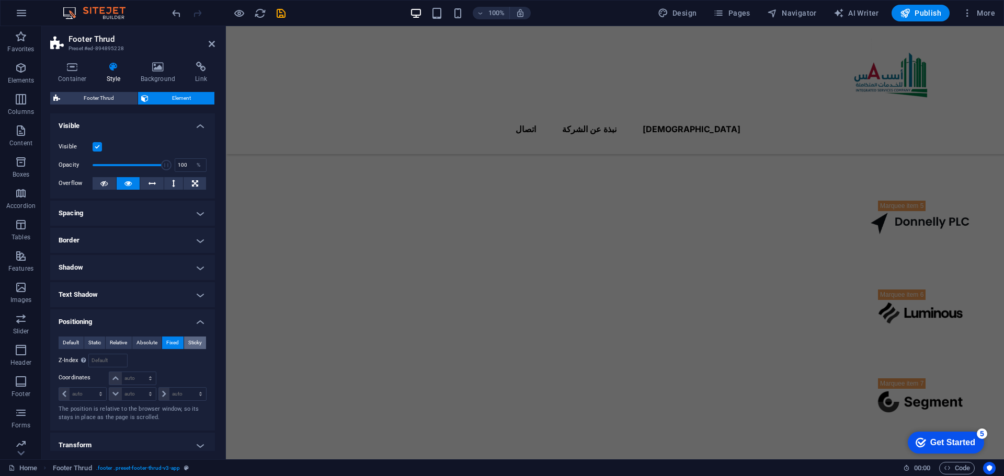
click at [185, 342] on button "Sticky" at bounding box center [195, 343] width 22 height 13
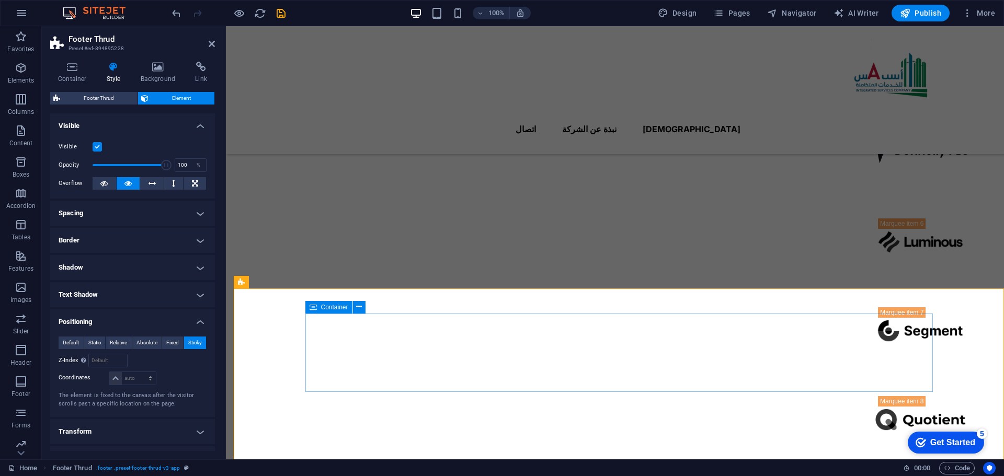
scroll to position [1182, 0]
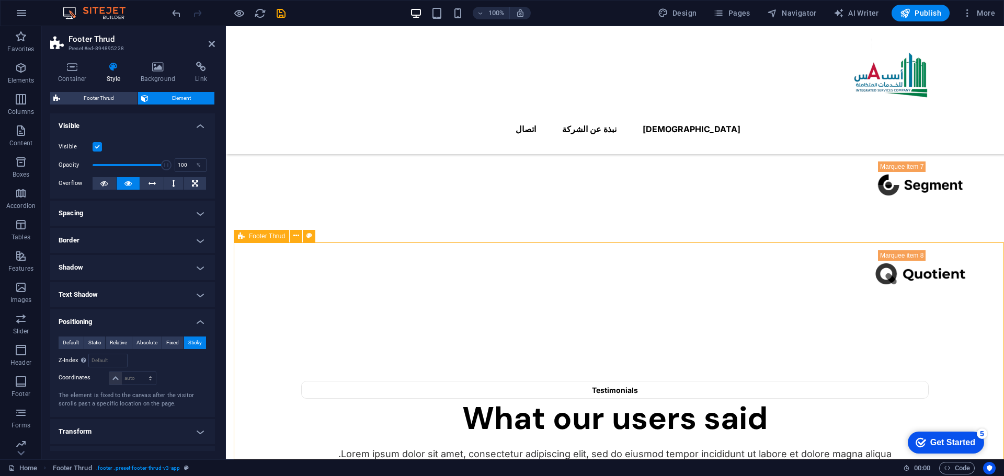
drag, startPoint x: 348, startPoint y: 243, endPoint x: 344, endPoint y: 258, distance: 15.6
click at [91, 360] on input "number" at bounding box center [108, 360] width 38 height 13
click at [112, 379] on select "auto px rem % em" at bounding box center [132, 378] width 46 height 13
click at [109, 372] on select "auto px rem % em" at bounding box center [132, 378] width 46 height 13
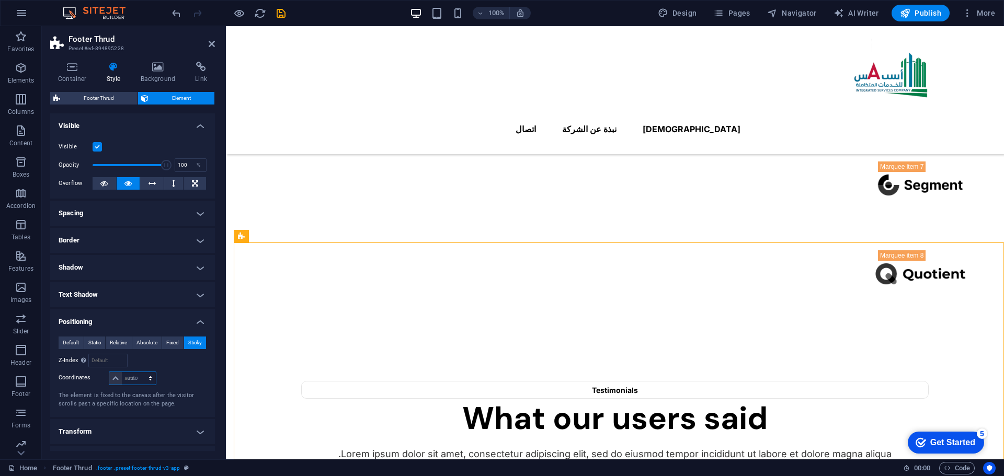
select select "DISABLED_OPTION_VALUE"
click at [129, 436] on h4 "Transform" at bounding box center [132, 431] width 165 height 25
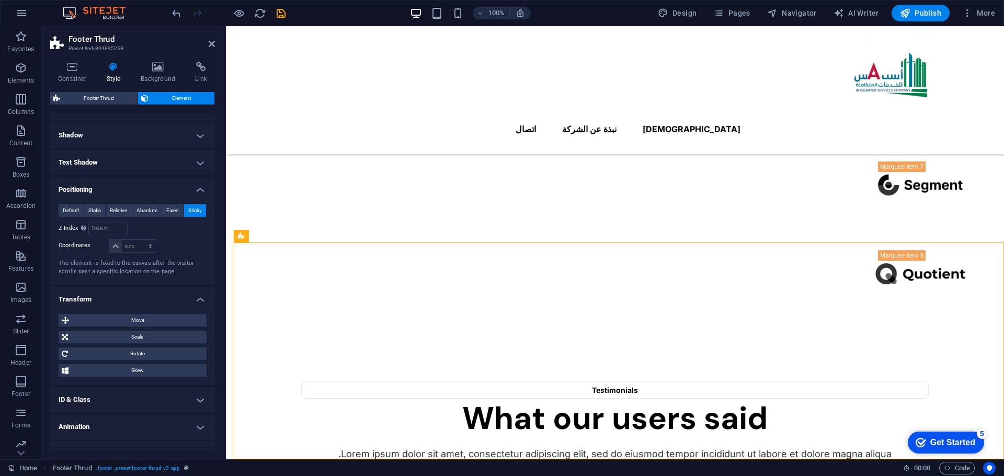
scroll to position [148, 0]
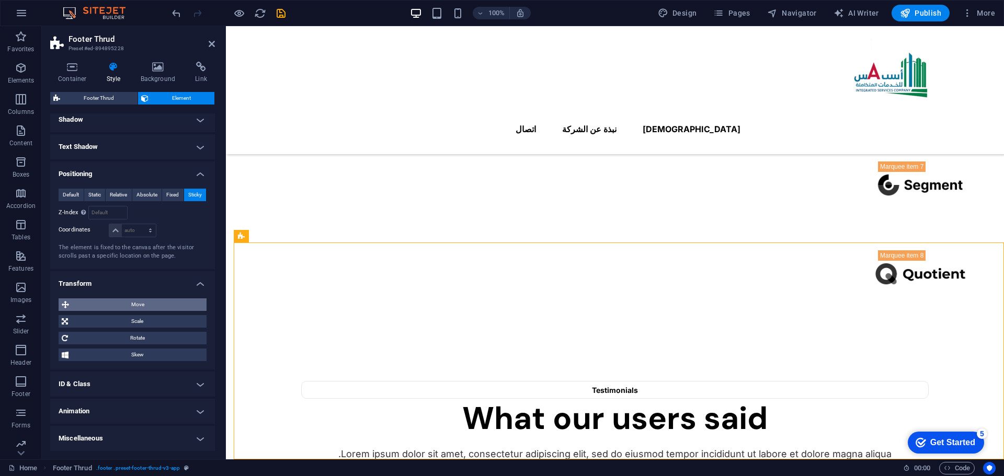
click at [148, 307] on span "Move" at bounding box center [137, 305] width 131 height 13
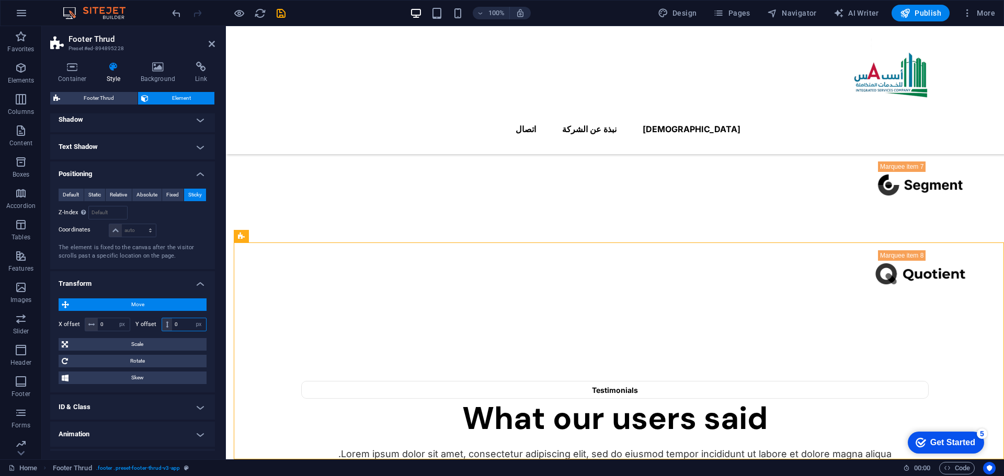
click at [179, 327] on input "0" at bounding box center [189, 324] width 34 height 13
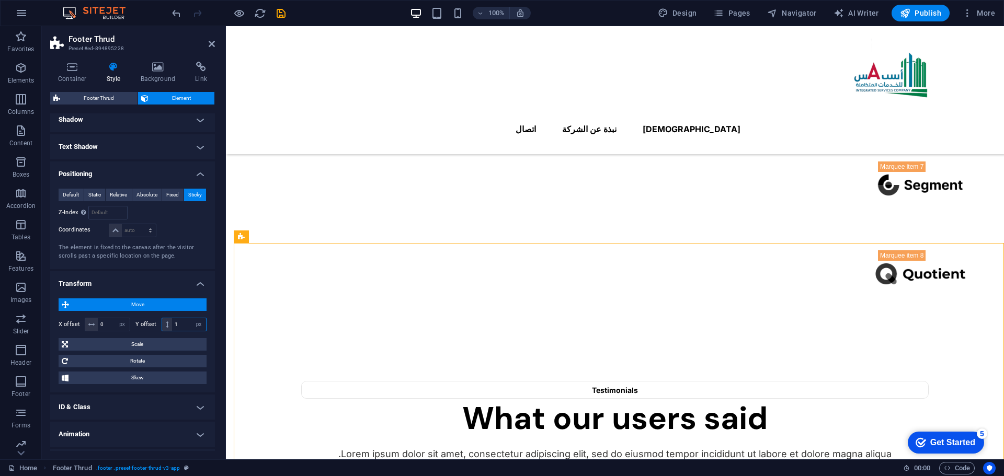
click at [179, 325] on input "1" at bounding box center [189, 324] width 34 height 13
click at [104, 326] on input "0" at bounding box center [114, 324] width 32 height 13
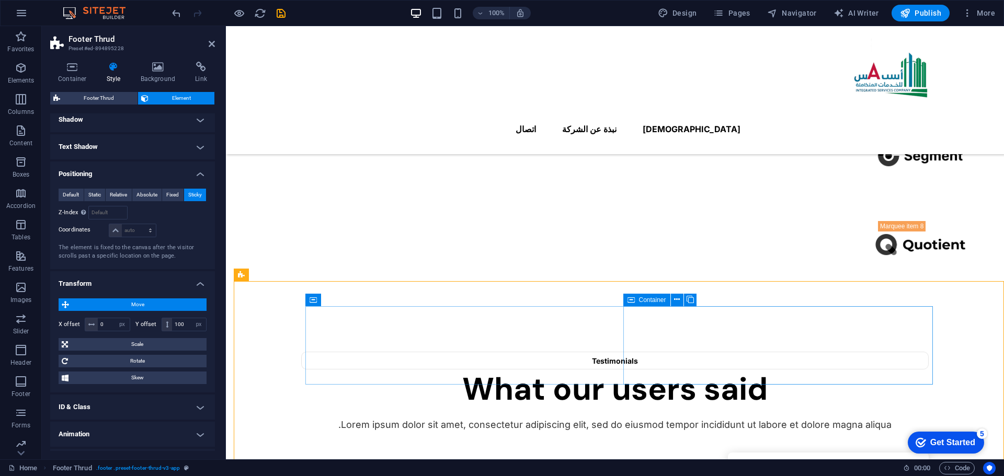
scroll to position [1234, 0]
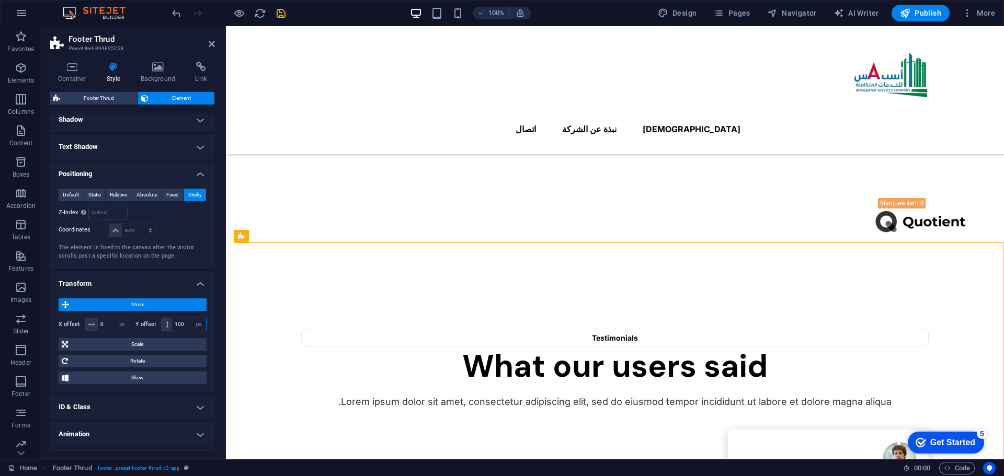
click at [185, 327] on input "100" at bounding box center [189, 324] width 34 height 13
click at [120, 325] on select "px rem % em vh vw" at bounding box center [122, 324] width 15 height 13
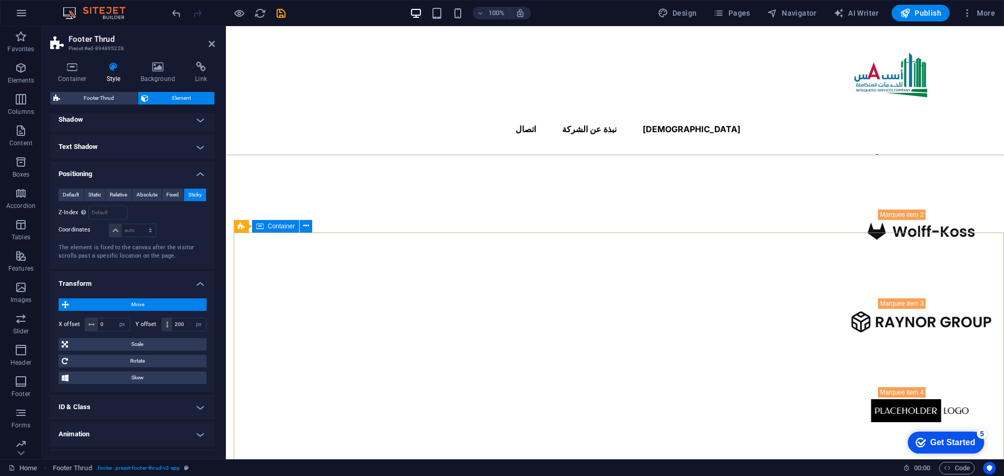
scroll to position [732, 0]
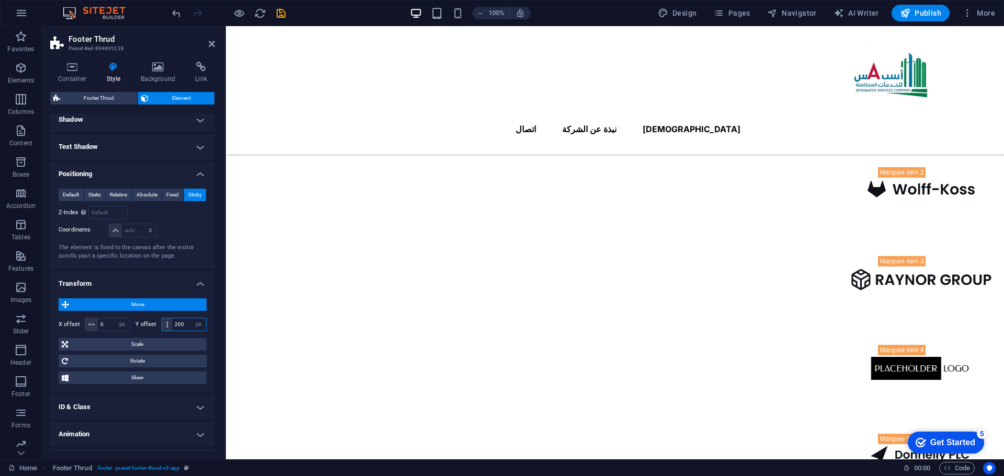
click at [172, 325] on input "200" at bounding box center [189, 324] width 34 height 13
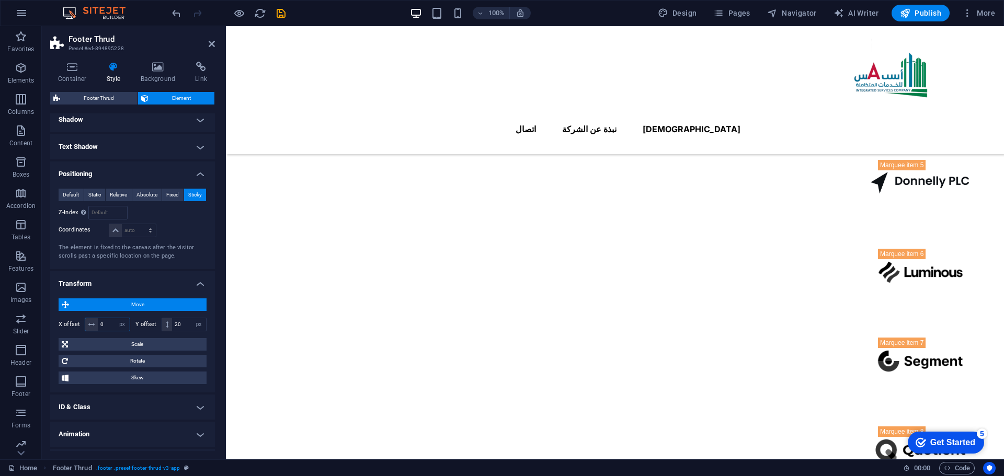
click at [113, 326] on input "0" at bounding box center [114, 324] width 32 height 13
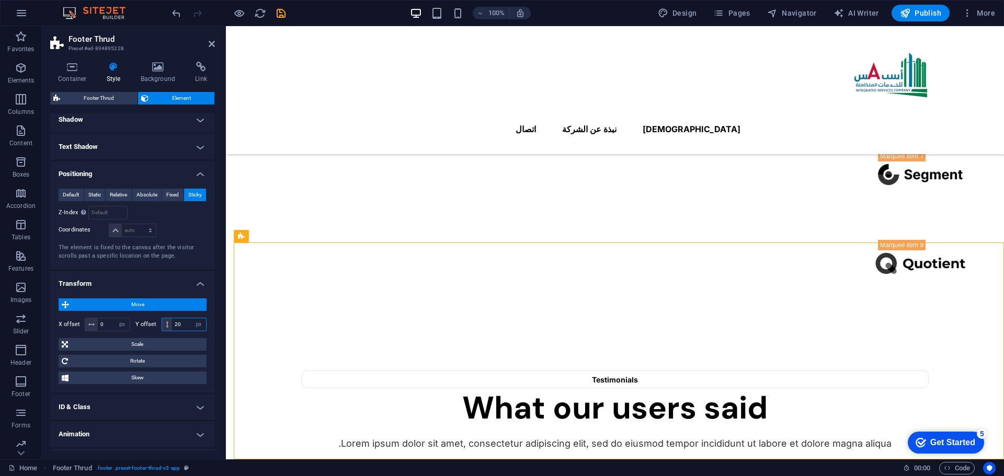
click at [179, 329] on input "20" at bounding box center [189, 324] width 34 height 13
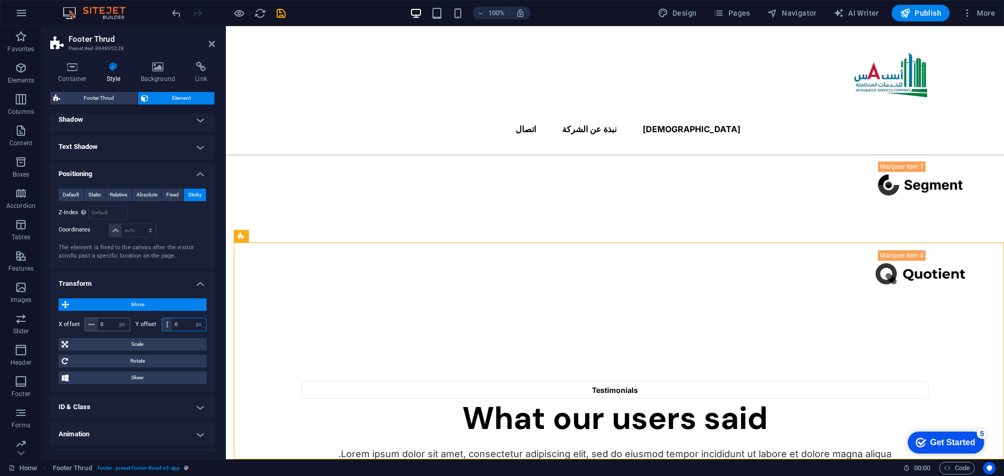
type input "0"
click at [106, 324] on input "0" at bounding box center [114, 324] width 32 height 13
click at [147, 344] on span "Scale" at bounding box center [137, 344] width 132 height 13
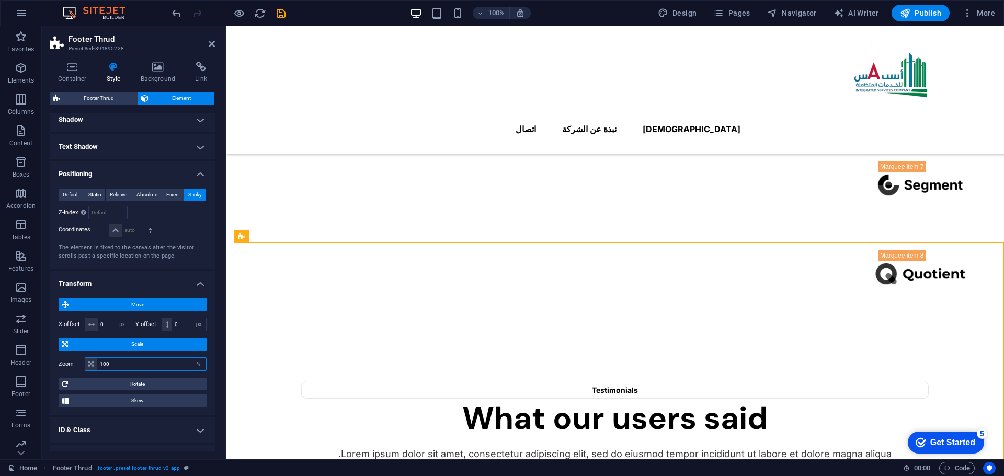
click at [125, 365] on input "100" at bounding box center [151, 364] width 109 height 13
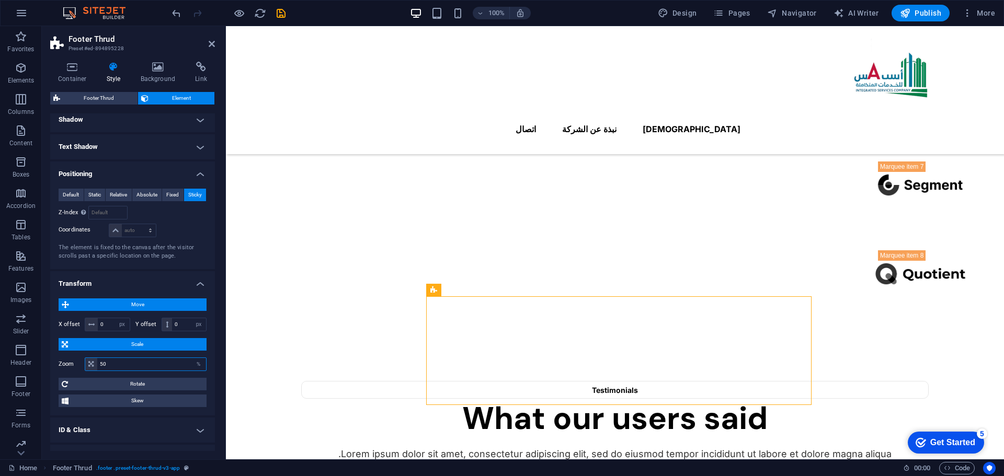
click at [121, 363] on input "50" at bounding box center [151, 364] width 109 height 13
type input "100"
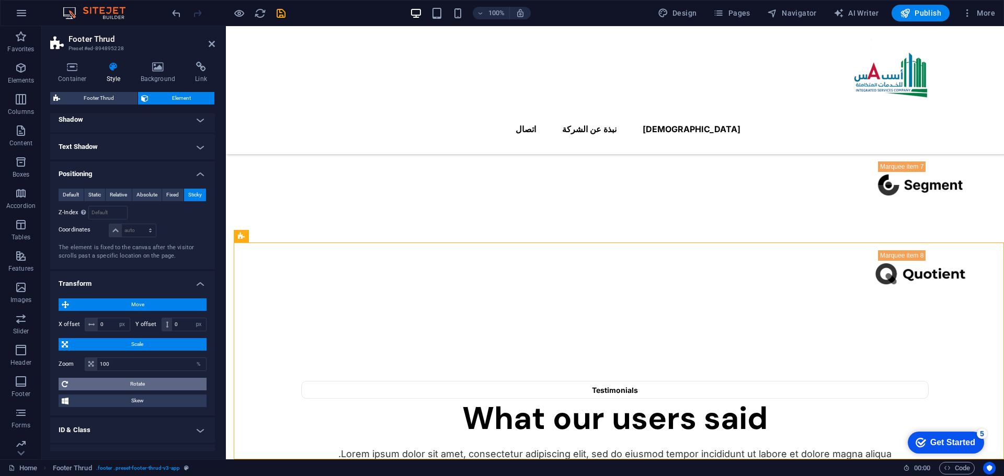
click at [135, 385] on span "Rotate" at bounding box center [137, 384] width 132 height 13
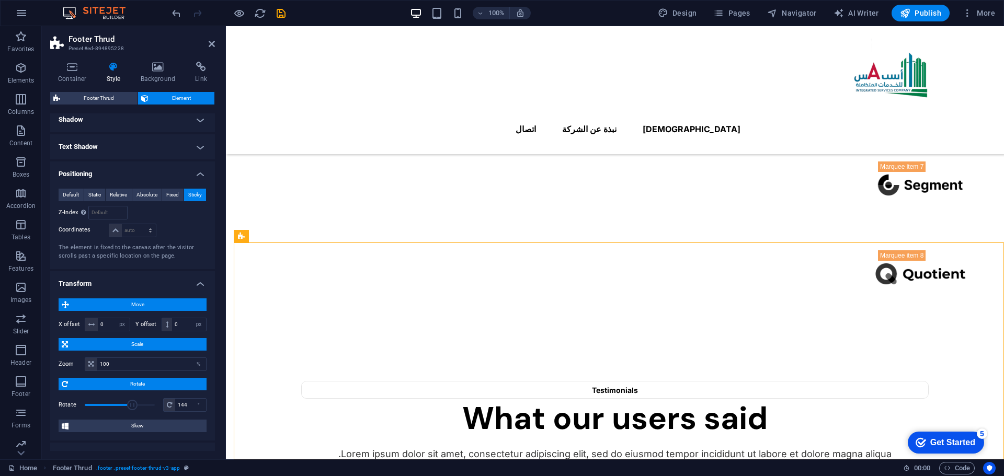
drag, startPoint x: 116, startPoint y: 404, endPoint x: 132, endPoint y: 405, distance: 16.2
click at [132, 405] on span at bounding box center [132, 405] width 10 height 10
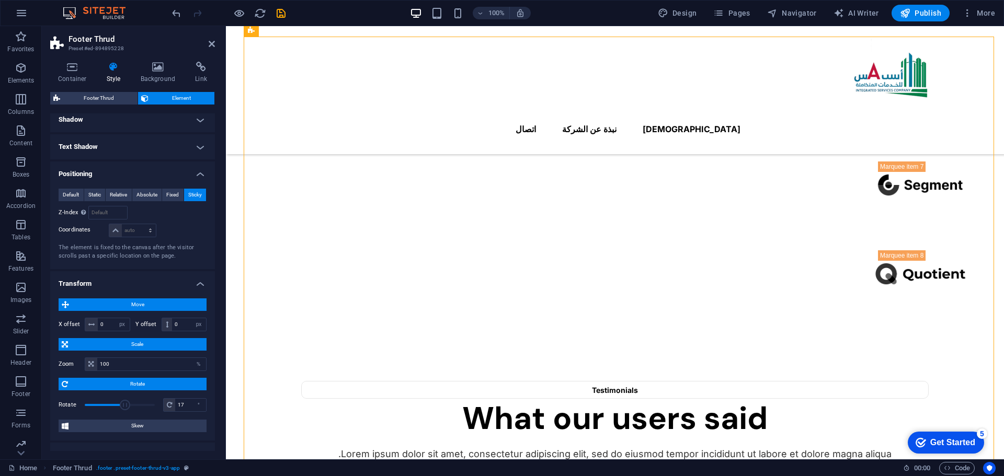
drag, startPoint x: 132, startPoint y: 406, endPoint x: 120, endPoint y: 403, distance: 12.4
click at [120, 403] on span at bounding box center [125, 405] width 10 height 10
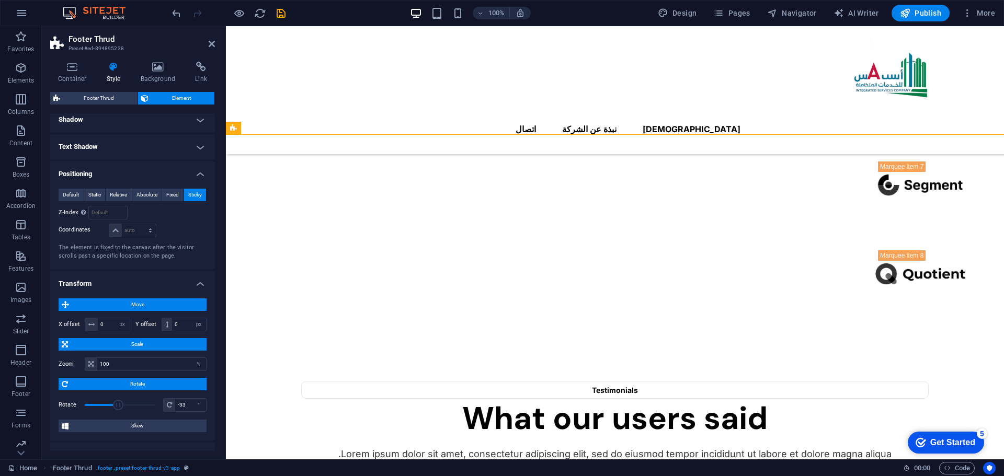
click at [116, 402] on span at bounding box center [118, 405] width 10 height 10
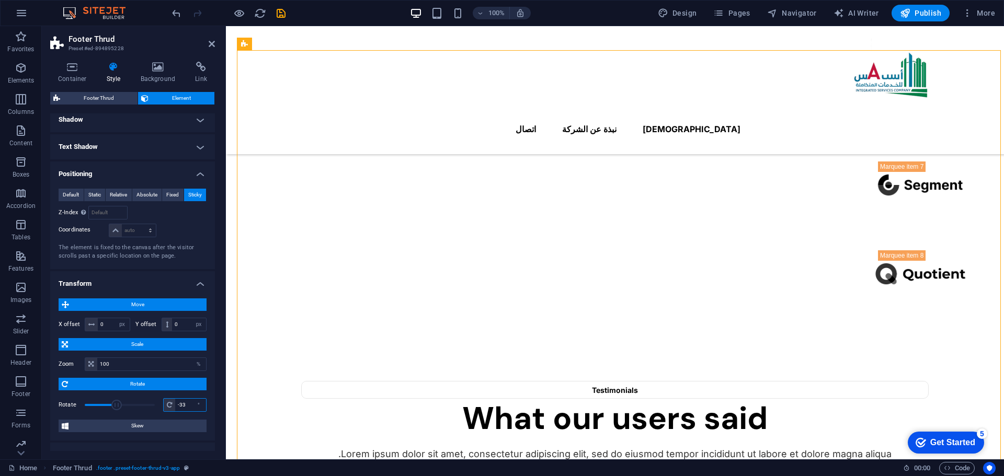
click at [178, 405] on input "-33" at bounding box center [190, 405] width 31 height 13
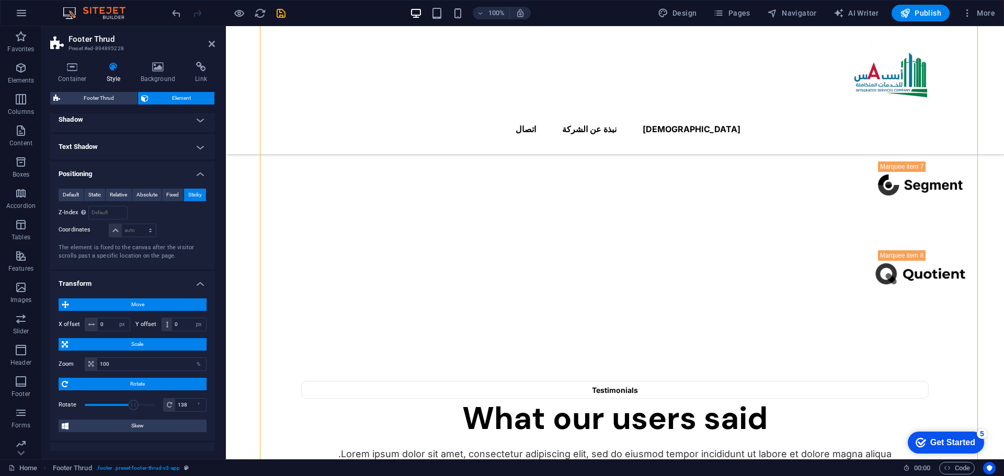
click at [132, 412] on span at bounding box center [120, 405] width 70 height 16
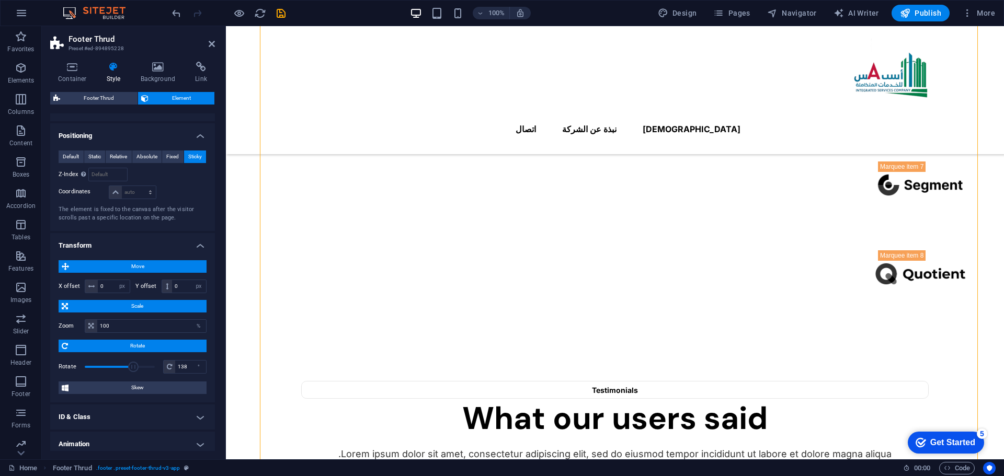
scroll to position [219, 0]
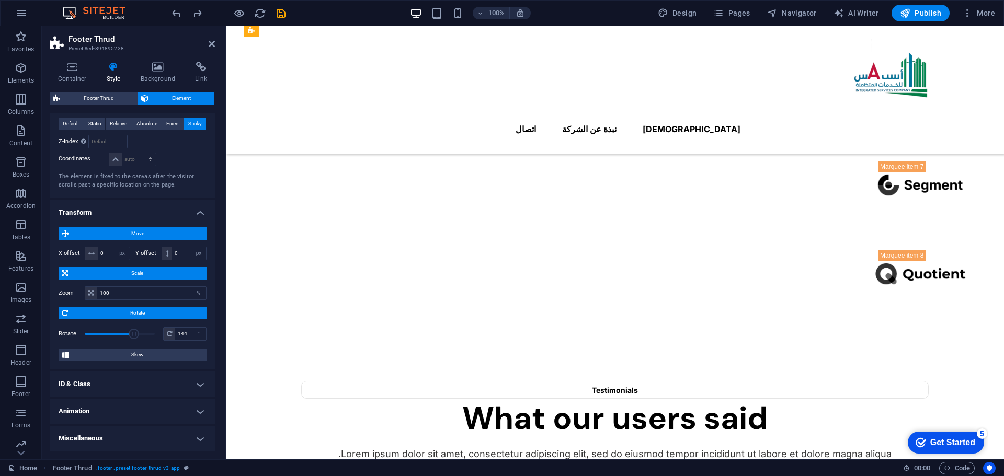
type input "0"
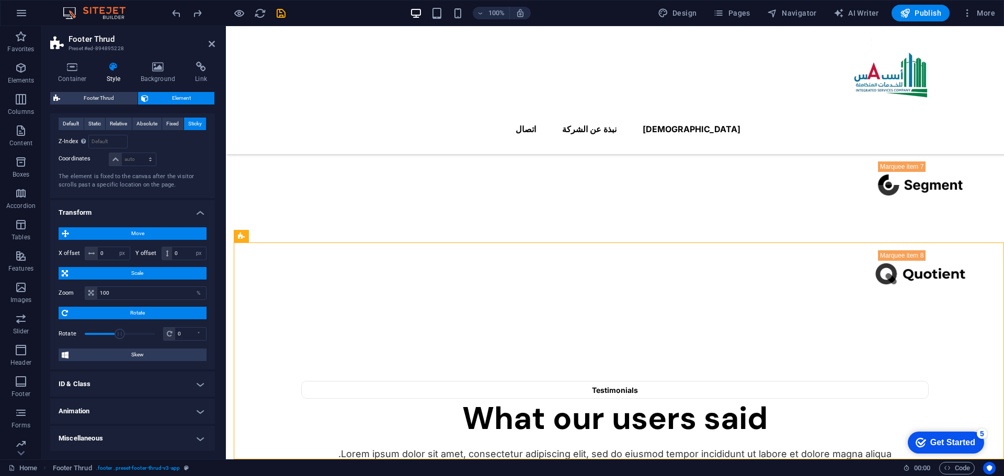
click at [135, 384] on h4 "ID & Class" at bounding box center [132, 384] width 165 height 25
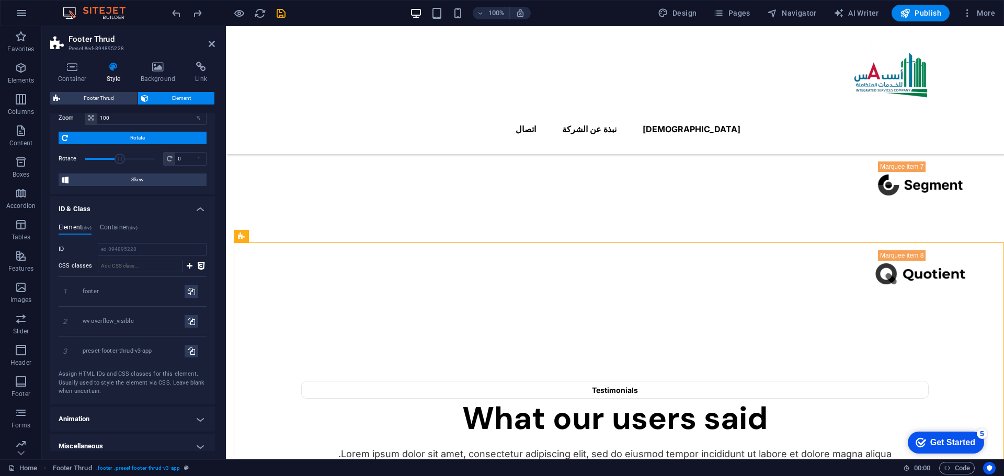
scroll to position [402, 0]
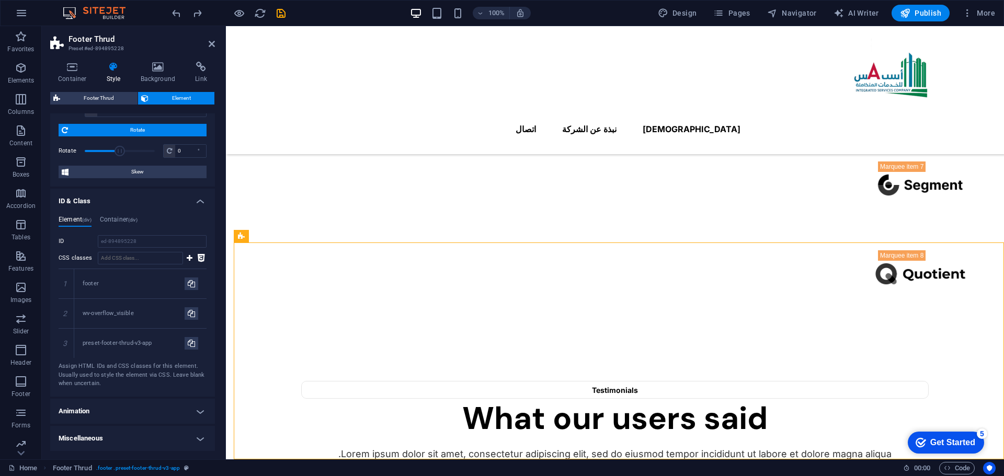
click at [125, 408] on h4 "Animation" at bounding box center [132, 411] width 165 height 25
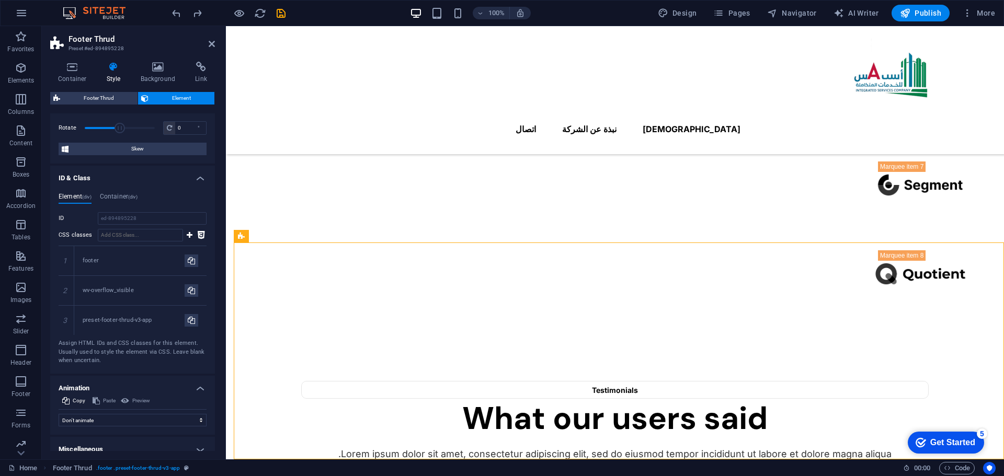
scroll to position [436, 0]
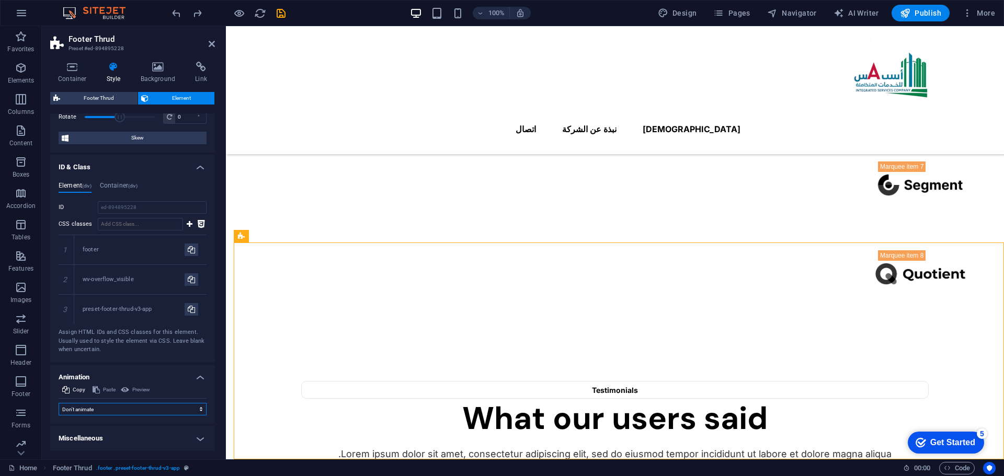
click at [142, 405] on select "Don't animate Show / Hide Slide up/down Zoom in/out Slide left to right Slide r…" at bounding box center [133, 409] width 148 height 13
select select "fade"
click at [59, 416] on select "Don't animate Show / Hide Slide up/down Zoom in/out Slide left to right Slide r…" at bounding box center [133, 409] width 148 height 13
select select "scroll"
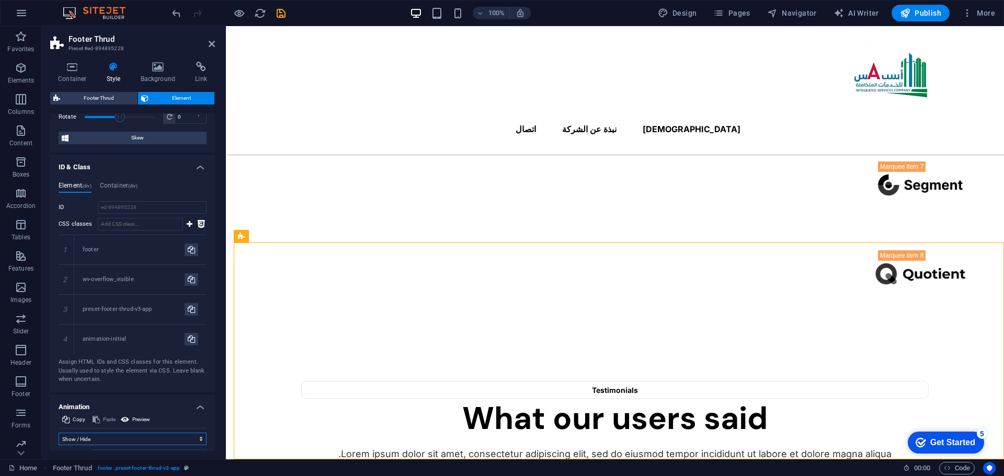
click at [122, 435] on select "Don't animate Show / Hide Slide up/down Zoom in/out Slide left to right Slide r…" at bounding box center [133, 439] width 148 height 13
click at [59, 433] on select "Don't animate Show / Hide Slide up/down Zoom in/out Slide left to right Slide r…" at bounding box center [133, 439] width 148 height 13
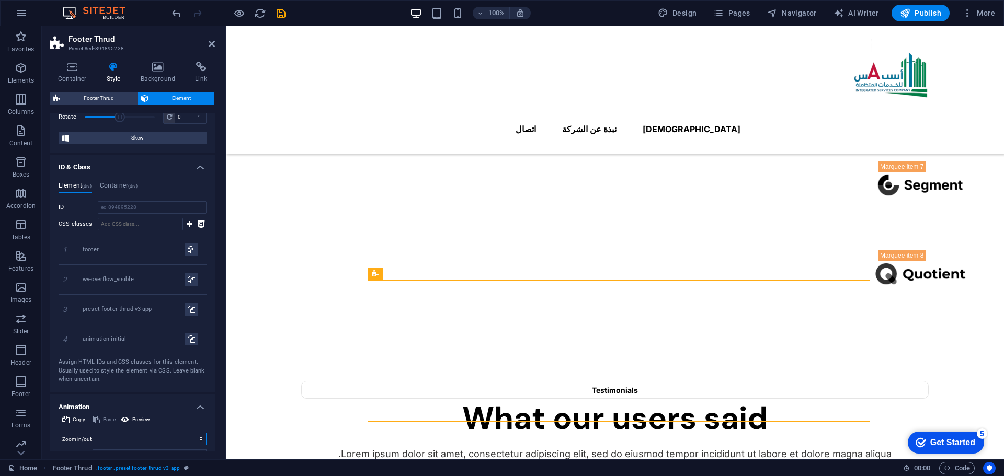
click at [139, 444] on select "Don't animate Show / Hide Slide up/down Zoom in/out Slide left to right Slide r…" at bounding box center [133, 439] width 148 height 13
click at [59, 433] on select "Don't animate Show / Hide Slide up/down Zoom in/out Slide left to right Slide r…" at bounding box center [133, 439] width 148 height 13
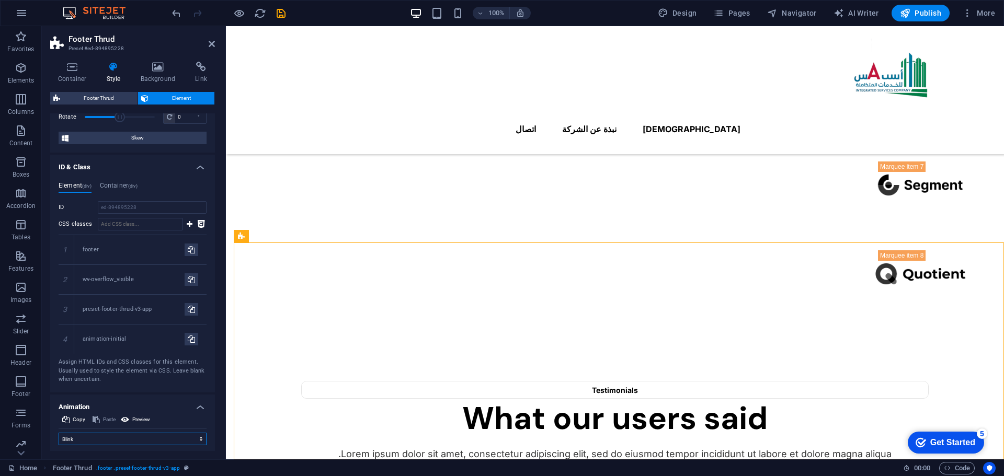
click at [156, 443] on select "Don't animate Show / Hide Slide up/down Zoom in/out Slide left to right Slide r…" at bounding box center [133, 439] width 148 height 13
click at [59, 433] on select "Don't animate Show / Hide Slide up/down Zoom in/out Slide left to right Slide r…" at bounding box center [133, 439] width 148 height 13
click at [148, 443] on select "Don't animate Show / Hide Slide up/down Zoom in/out Slide left to right Slide r…" at bounding box center [133, 439] width 148 height 13
select select "move-top-to-bottom"
click at [59, 433] on select "Don't animate Show / Hide Slide up/down Zoom in/out Slide left to right Slide r…" at bounding box center [133, 439] width 148 height 13
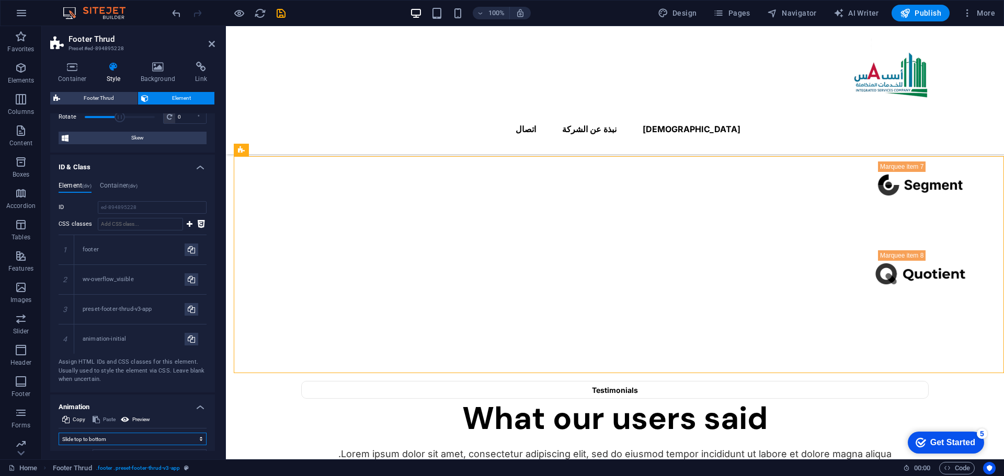
click at [137, 438] on select "Don't animate Show / Hide Slide up/down Zoom in/out Slide left to right Slide r…" at bounding box center [133, 439] width 148 height 13
click at [222, 254] on div "Container Style Background Link Size Height Default px rem % vh vw Min. height …" at bounding box center [132, 256] width 181 height 406
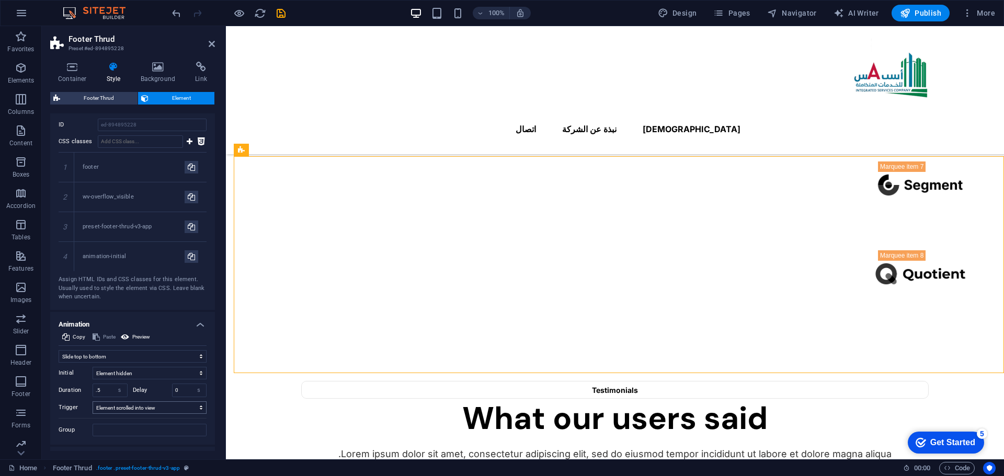
scroll to position [540, 0]
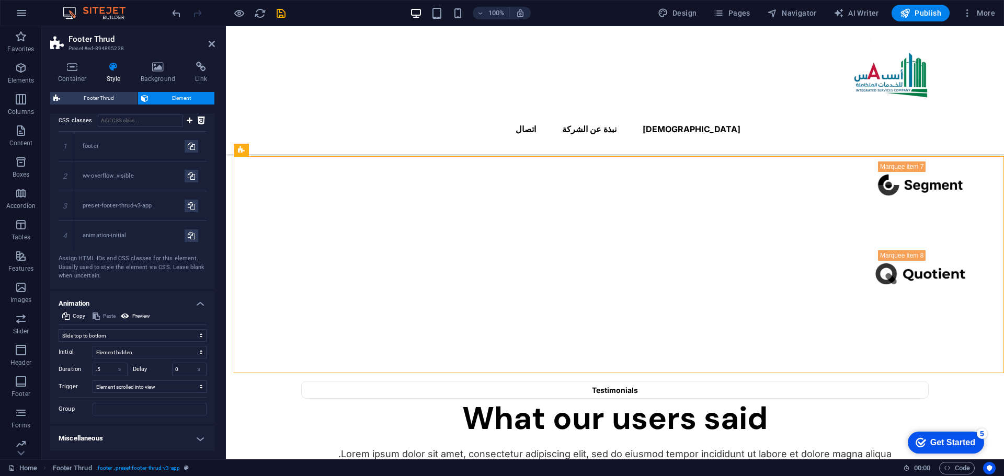
click at [142, 442] on h4 "Miscellaneous" at bounding box center [132, 438] width 165 height 25
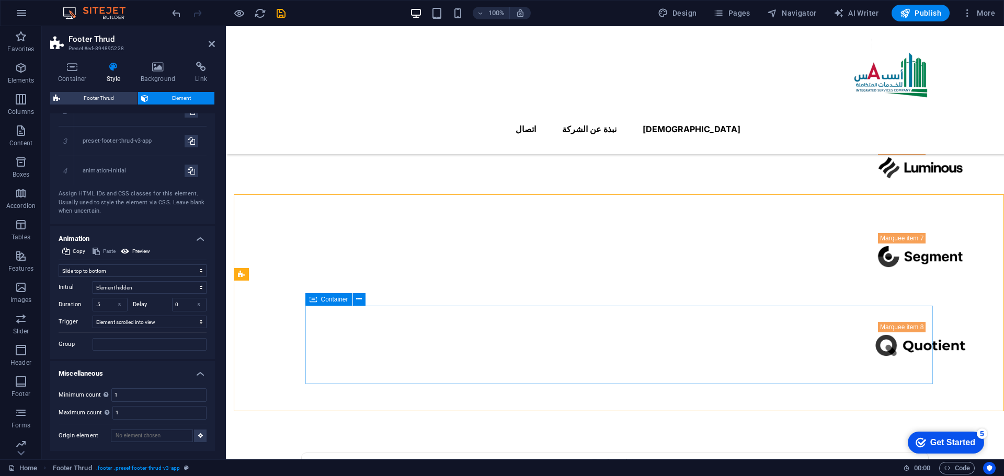
scroll to position [1182, 0]
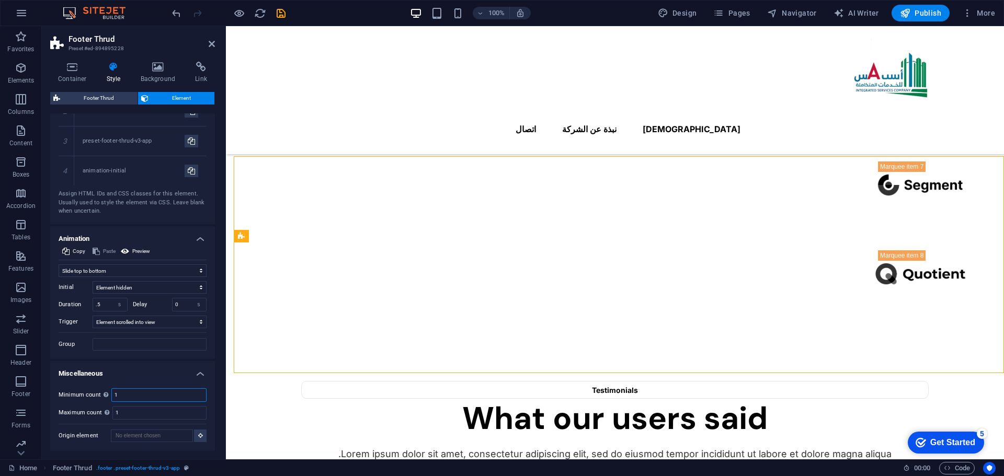
click at [169, 397] on input "1" at bounding box center [159, 395] width 94 height 13
type input "0"
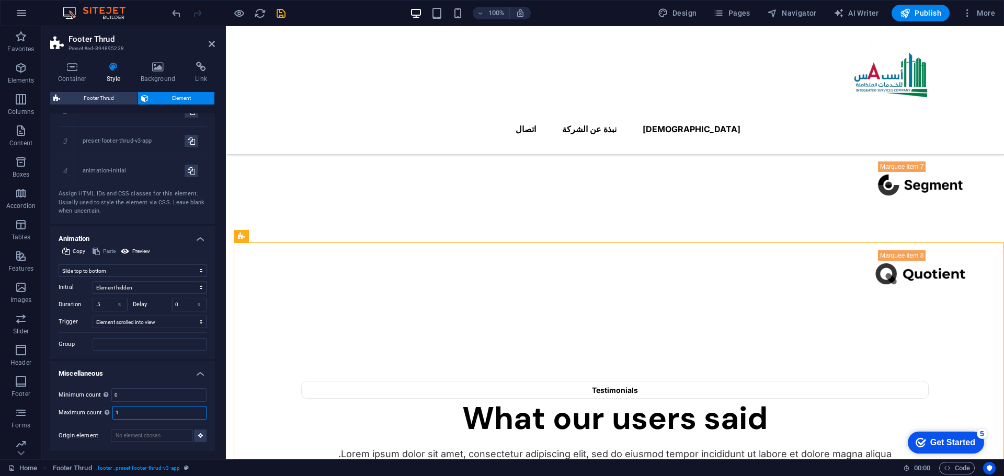
click at [136, 415] on input "1" at bounding box center [159, 413] width 93 height 13
click at [137, 414] on input "100" at bounding box center [159, 413] width 93 height 13
type input "1"
click at [181, 399] on input "0" at bounding box center [159, 395] width 94 height 13
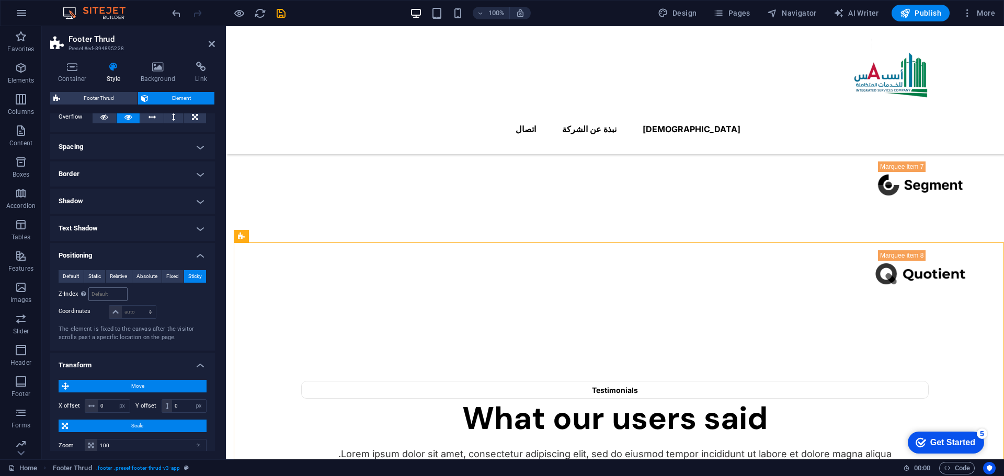
scroll to position [0, 0]
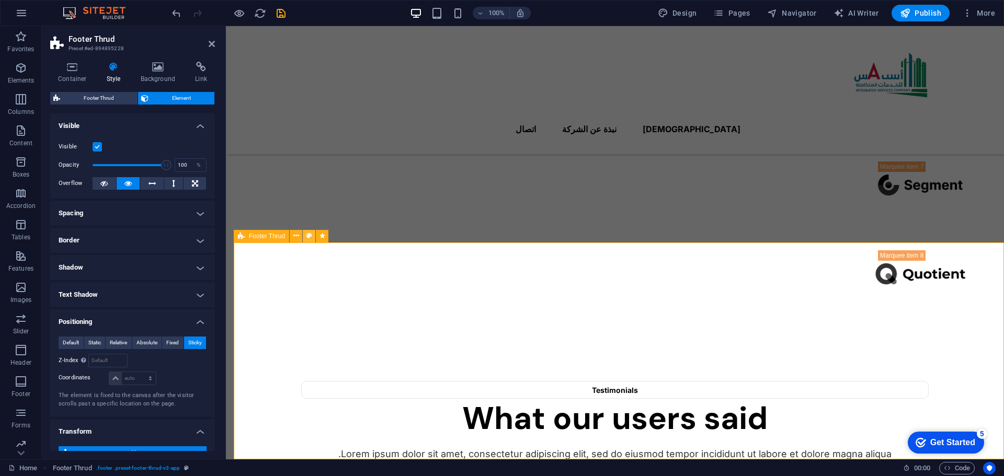
click at [303, 235] on button at bounding box center [309, 236] width 13 height 13
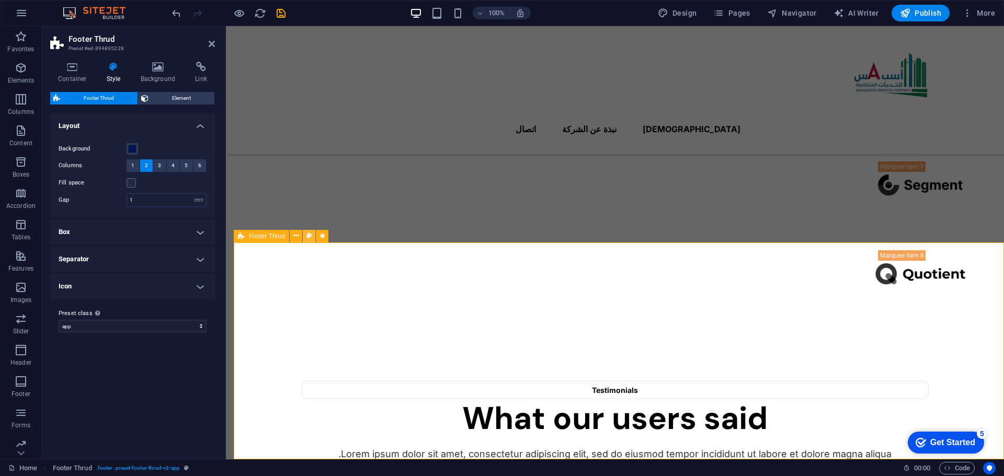
click at [307, 240] on icon at bounding box center [309, 236] width 6 height 11
click at [326, 236] on button at bounding box center [322, 236] width 13 height 13
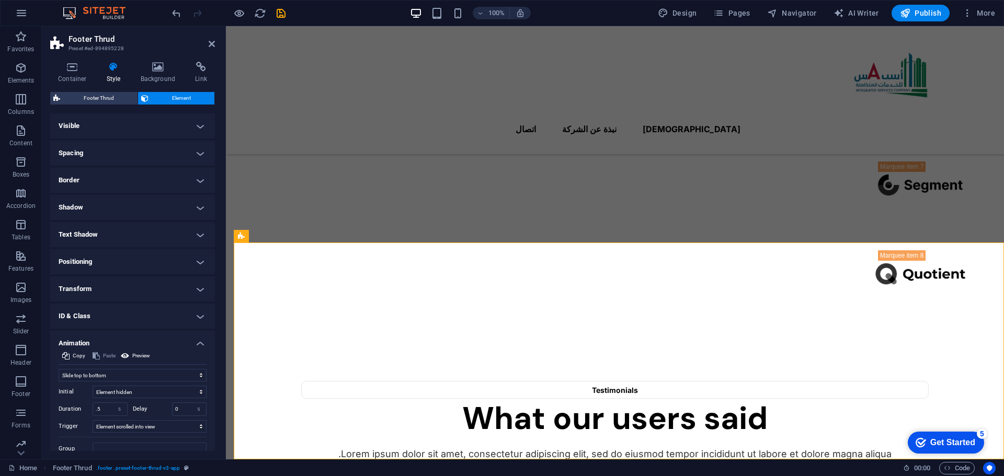
click at [67, 84] on div "Container Style Background Link Size Height Default px rem % vh vw Min. height …" at bounding box center [132, 256] width 165 height 389
click at [69, 75] on h4 "Container" at bounding box center [74, 73] width 49 height 22
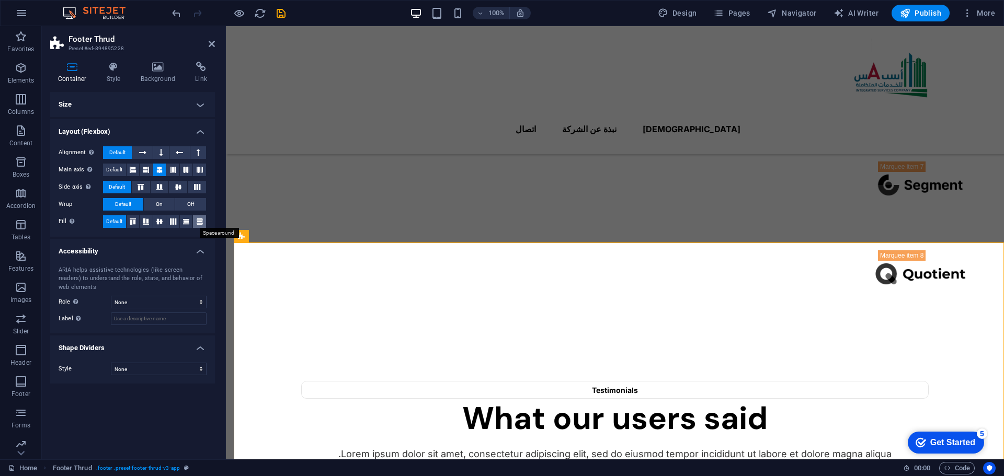
click at [196, 223] on icon at bounding box center [199, 222] width 13 height 6
click at [120, 221] on span "Default" at bounding box center [114, 221] width 16 height 13
click at [145, 306] on select "None Alert Article Banner Comment Complementary Dialog Footer Header Marquee Pr…" at bounding box center [159, 302] width 96 height 13
click at [111, 296] on select "None Alert Article Banner Comment Complementary Dialog Footer Header Marquee Pr…" at bounding box center [159, 302] width 96 height 13
click at [144, 306] on select "None Alert Article Banner Comment Complementary Dialog Footer Header Marquee Pr…" at bounding box center [159, 302] width 96 height 13
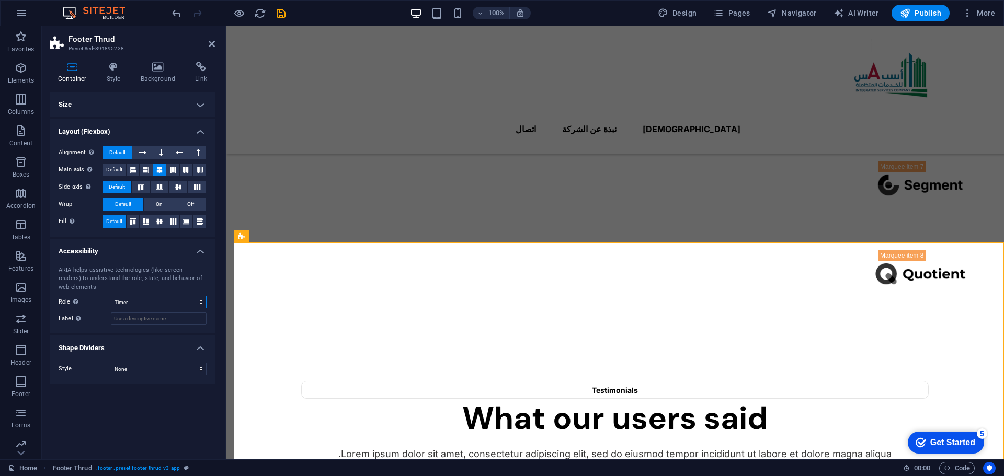
select select "banner"
click at [111, 296] on select "None Alert Article Banner Comment Complementary Dialog Footer Header Marquee Pr…" at bounding box center [159, 302] width 96 height 13
click at [134, 373] on select "None Triangle Square Diagonal Polygon 1 Polygon 2 Zigzag Multiple Zigzags Waves…" at bounding box center [159, 369] width 96 height 13
click at [111, 363] on select "None Triangle Square Diagonal Polygon 1 Polygon 2 Zigzag Multiple Zigzags Waves…" at bounding box center [159, 369] width 96 height 13
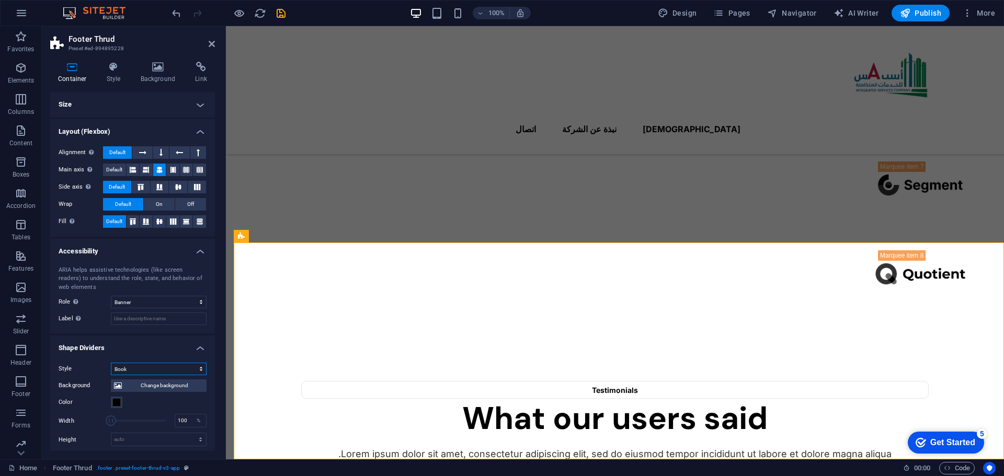
click at [146, 370] on select "None Triangle Square Diagonal Polygon 1 Polygon 2 Zigzag Multiple Zigzags Waves…" at bounding box center [159, 369] width 96 height 13
click at [111, 363] on select "None Triangle Square Diagonal Polygon 1 Polygon 2 Zigzag Multiple Zigzags Waves…" at bounding box center [159, 369] width 96 height 13
click at [165, 367] on select "None Triangle Square Diagonal Polygon 1 Polygon 2 Zigzag Multiple Zigzags Waves…" at bounding box center [159, 369] width 96 height 13
select select "square"
click at [111, 363] on select "None Triangle Square Diagonal Polygon 1 Polygon 2 Zigzag Multiple Zigzags Waves…" at bounding box center [159, 369] width 96 height 13
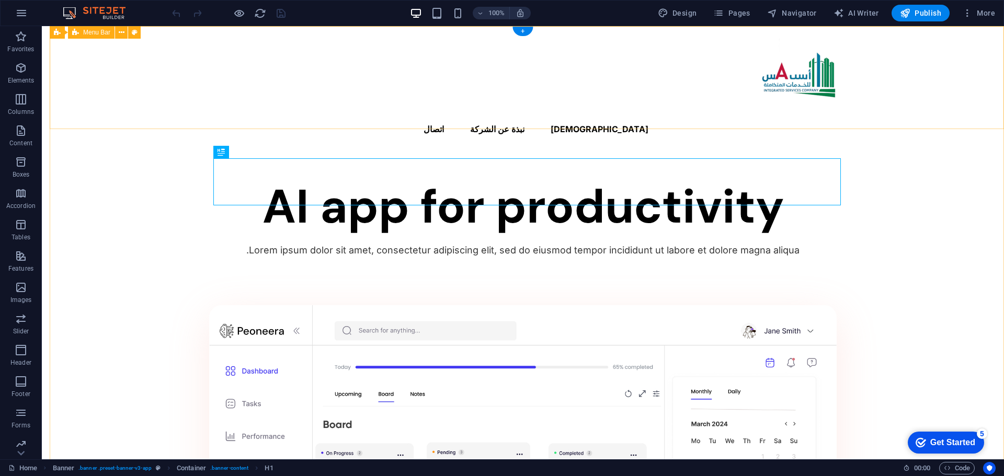
click at [949, 78] on div "الرئسية نبذة عن الشركة اتصال" at bounding box center [523, 90] width 962 height 128
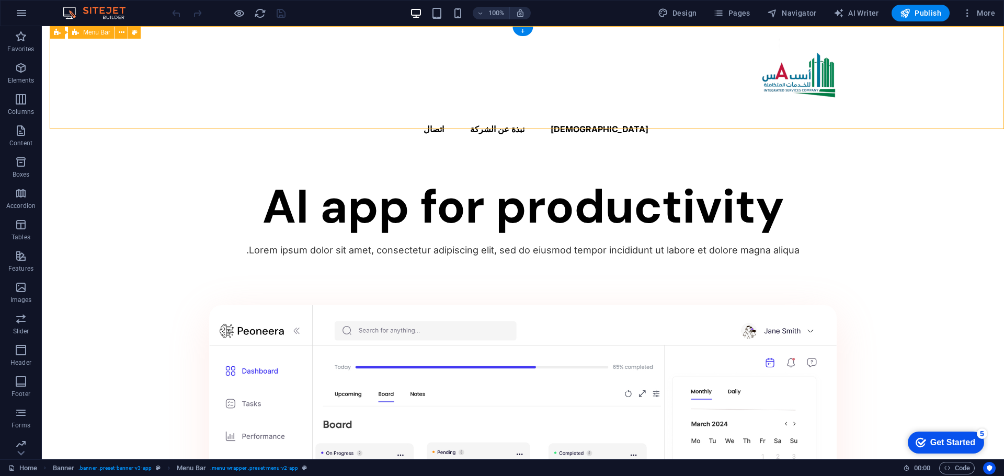
click at [945, 78] on div "الرئسية نبذة عن الشركة اتصال" at bounding box center [523, 90] width 962 height 128
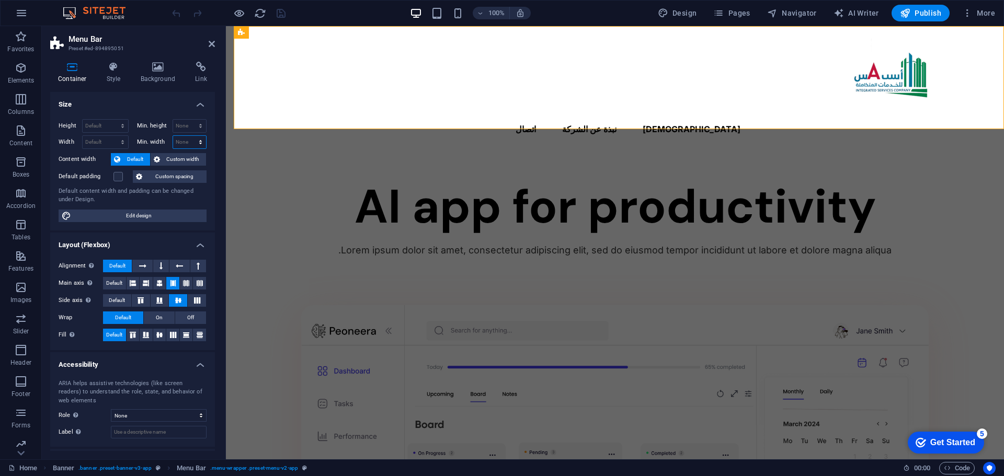
click at [199, 147] on select "None px rem % vh vw" at bounding box center [189, 142] width 33 height 13
click at [173, 136] on select "None px rem % vh vw" at bounding box center [189, 142] width 33 height 13
click at [189, 144] on select "None px rem % vh vw" at bounding box center [189, 142] width 33 height 13
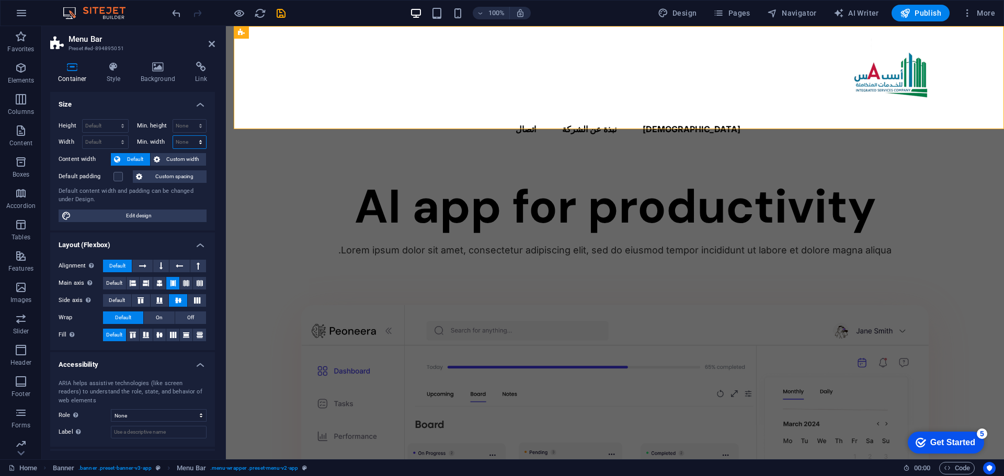
select select "px"
click at [189, 136] on select "None px rem % vh vw" at bounding box center [189, 142] width 33 height 13
type input "1"
click at [104, 140] on select "Default px rem % em vh vw" at bounding box center [105, 142] width 45 height 13
click at [158, 108] on h4 "Size" at bounding box center [132, 101] width 165 height 19
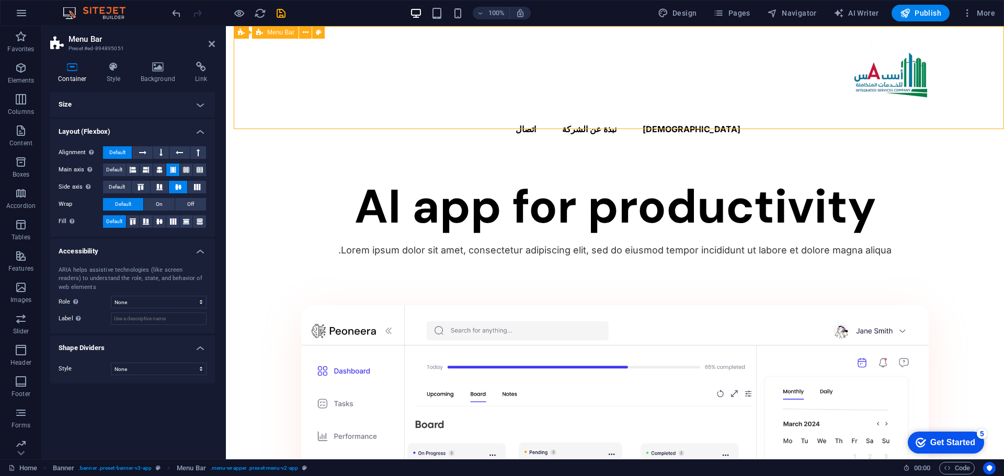
click at [586, 44] on div "الرئسية نبذة عن الشركة اتصال" at bounding box center [615, 90] width 778 height 128
click at [198, 78] on h4 "Link" at bounding box center [201, 73] width 28 height 22
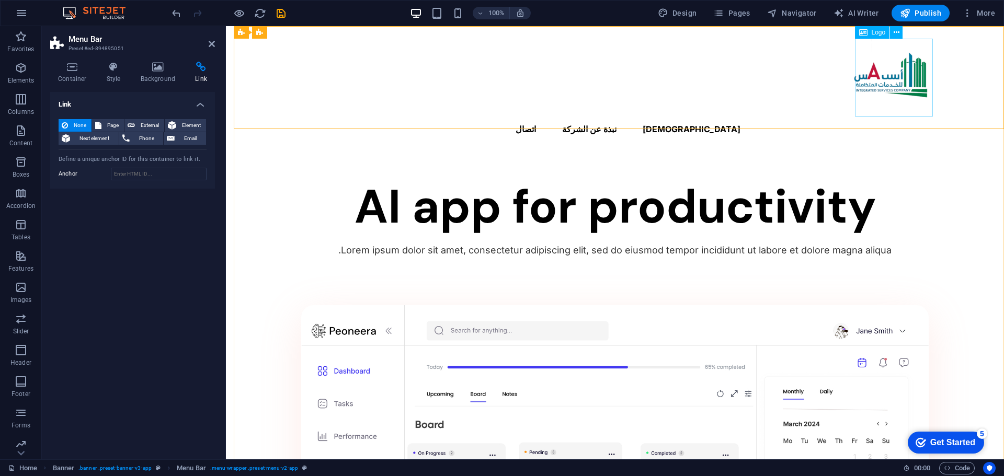
click at [891, 86] on div at bounding box center [614, 78] width 627 height 78
click at [893, 79] on div at bounding box center [614, 78] width 627 height 78
select select "px"
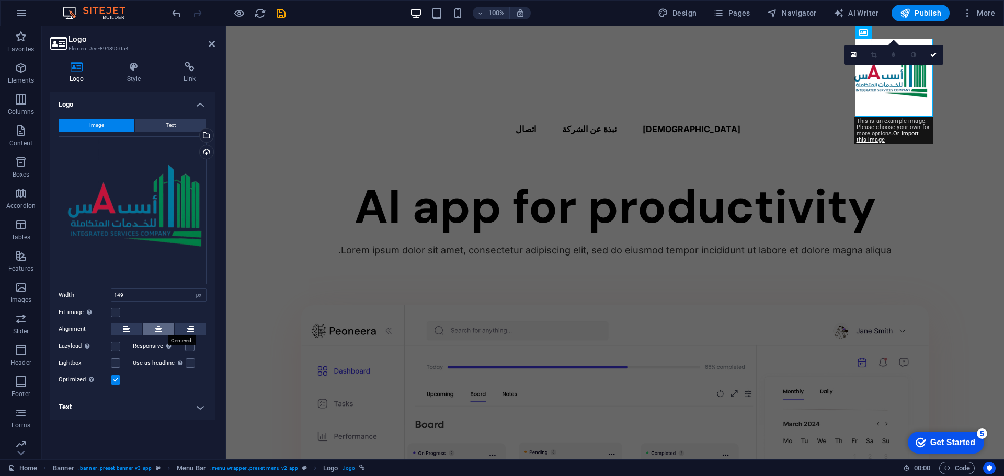
click at [162, 335] on button at bounding box center [158, 329] width 31 height 13
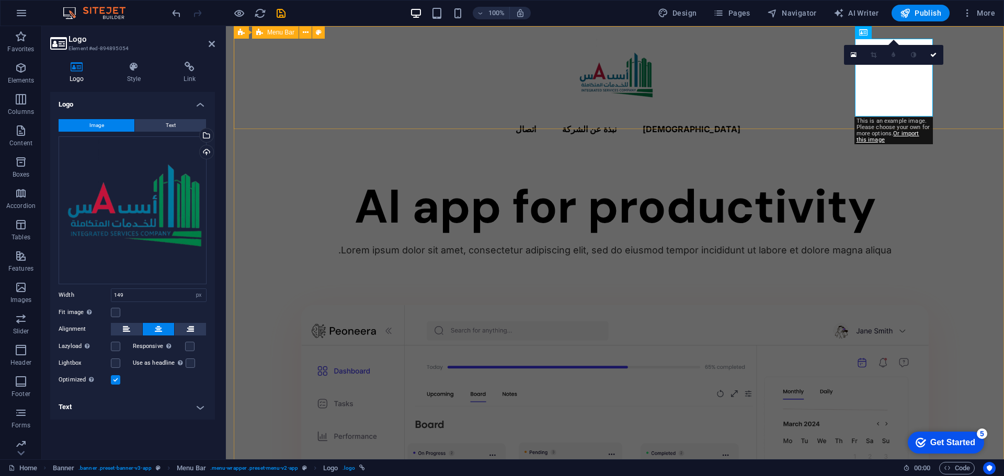
click at [988, 56] on div "الرئسية نبذة عن الشركة اتصال" at bounding box center [615, 90] width 778 height 128
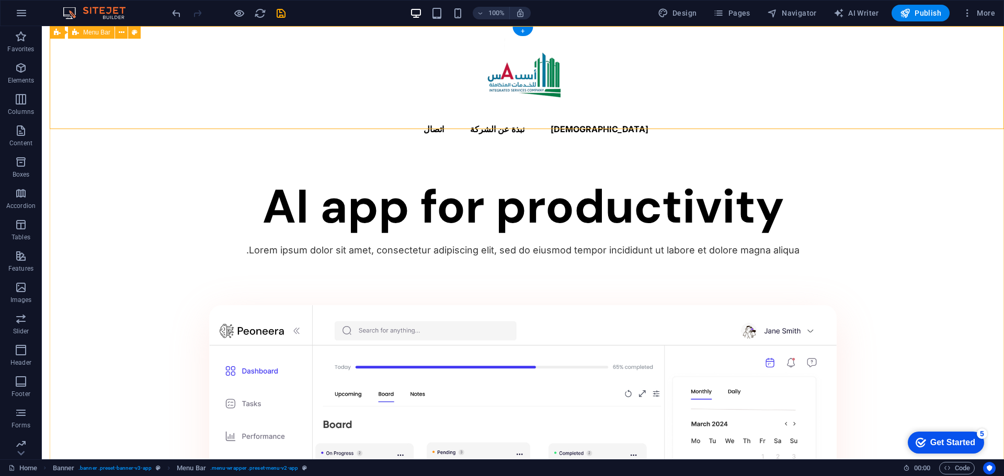
click at [926, 80] on div "الرئسية نبذة عن الشركة اتصال" at bounding box center [523, 90] width 962 height 128
click at [965, 12] on icon "button" at bounding box center [967, 13] width 10 height 10
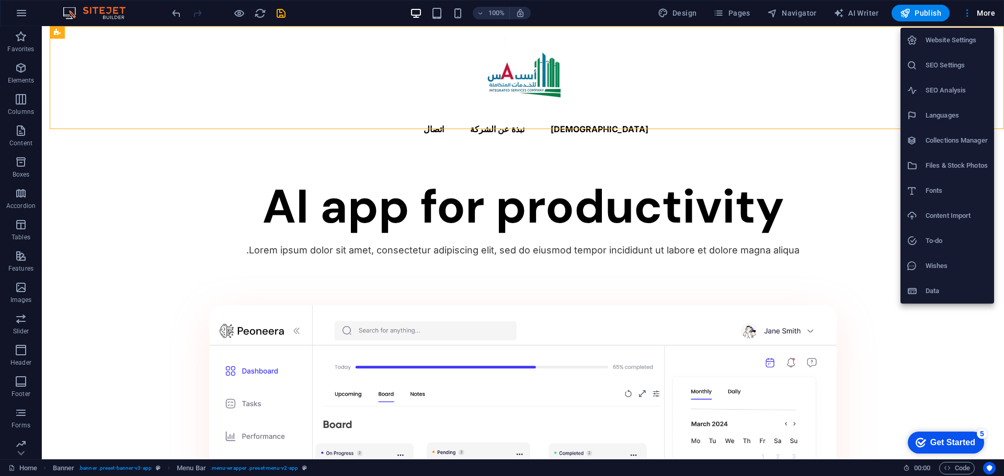
click at [974, 43] on h6 "Website Settings" at bounding box center [956, 40] width 62 height 13
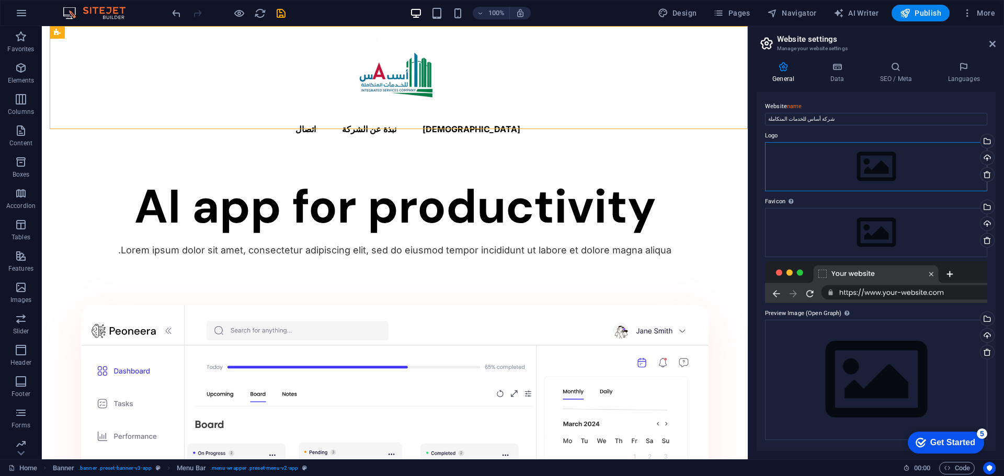
click at [879, 171] on div "Drag files here, click to choose files or select files from Files or our free s…" at bounding box center [876, 166] width 222 height 49
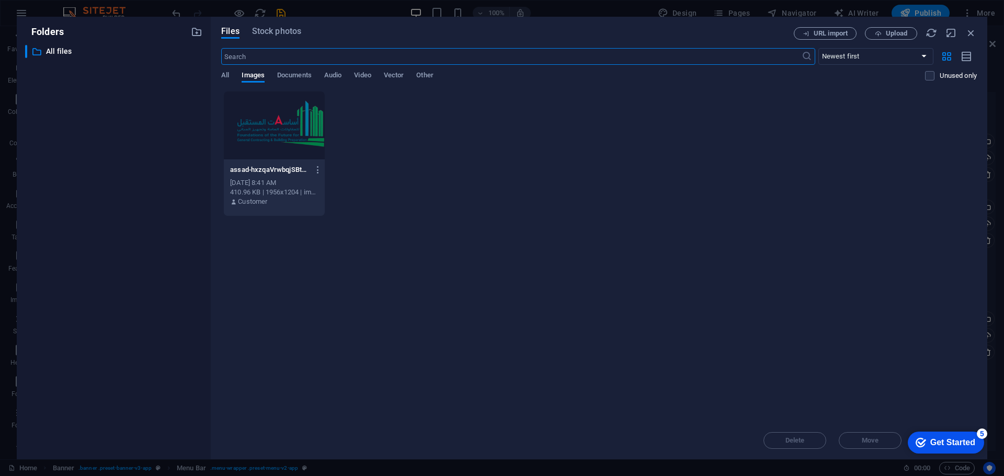
click at [879, 171] on div "assad-hxzqaVrwbqjSBtEgxWTJHQ.png assad-hxzqaVrwbqjSBtEgxWTJHQ.png [DATE] 8:41 A…" at bounding box center [598, 153] width 755 height 125
click at [278, 134] on div at bounding box center [274, 125] width 101 height 68
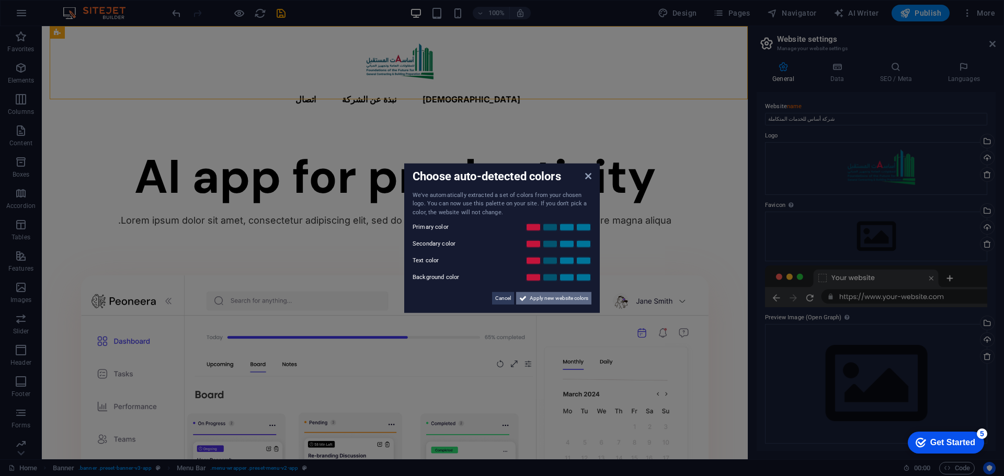
click at [540, 302] on span "Apply new website colors" at bounding box center [559, 298] width 59 height 13
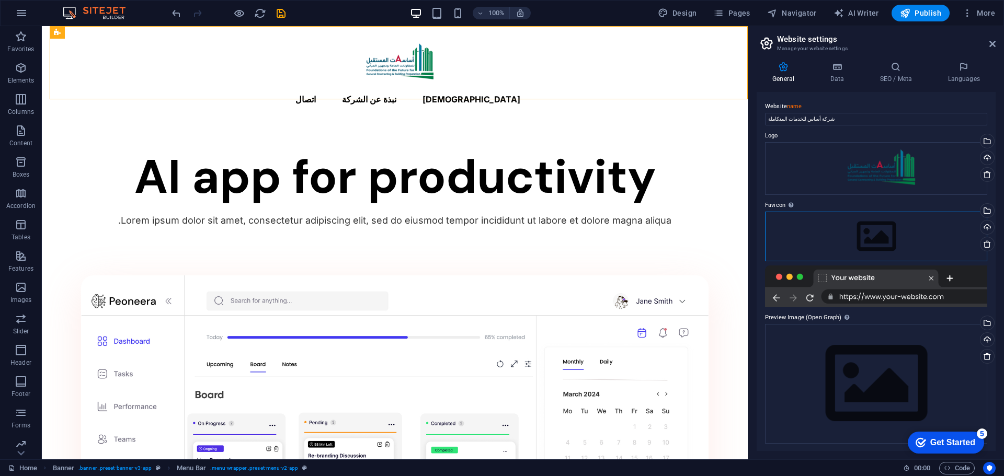
click at [892, 244] on div "Drag files here, click to choose files or select files from Files or our free s…" at bounding box center [876, 236] width 222 height 49
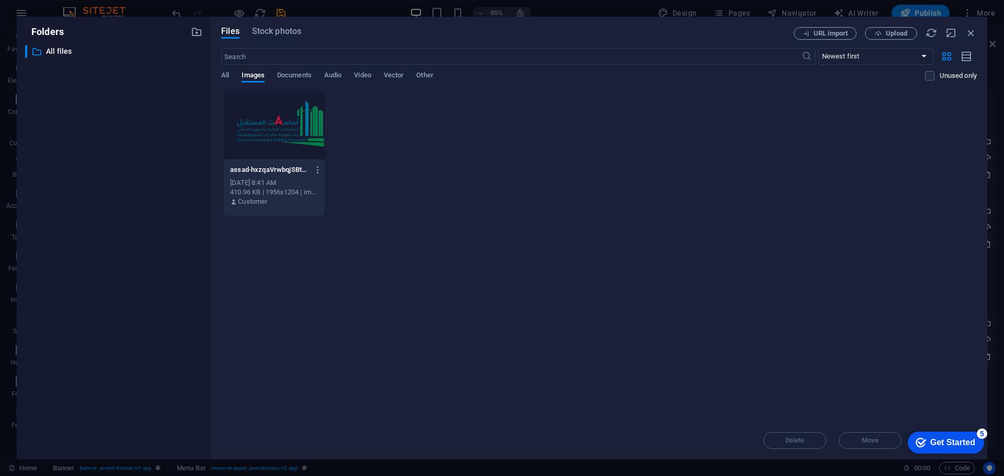
click at [892, 244] on div "Drop files here to upload them instantly assad-hxzqaVrwbqjSBtEgxWTJHQ.png assad…" at bounding box center [598, 256] width 755 height 331
click at [294, 122] on div at bounding box center [274, 125] width 101 height 68
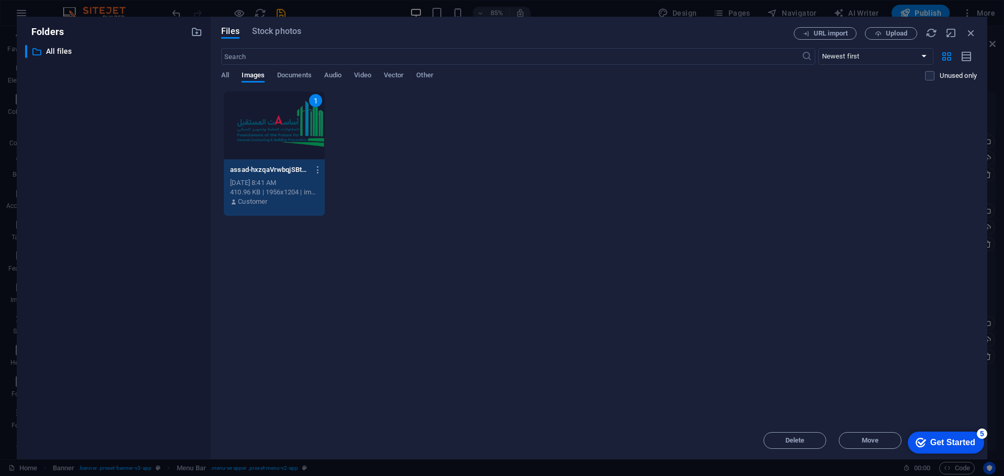
click at [294, 121] on div "1" at bounding box center [274, 125] width 101 height 68
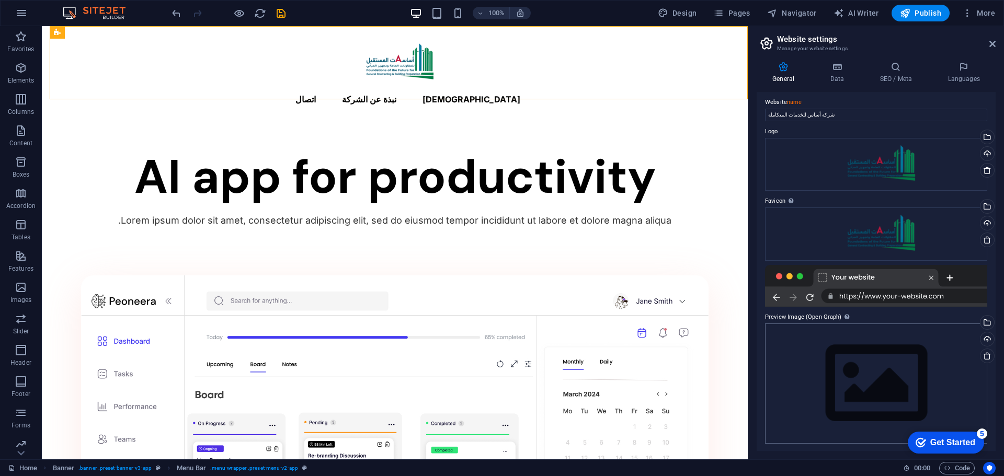
scroll to position [5, 0]
click at [851, 366] on div "Drag files here, click to choose files or select files from Files or our free s…" at bounding box center [876, 383] width 222 height 120
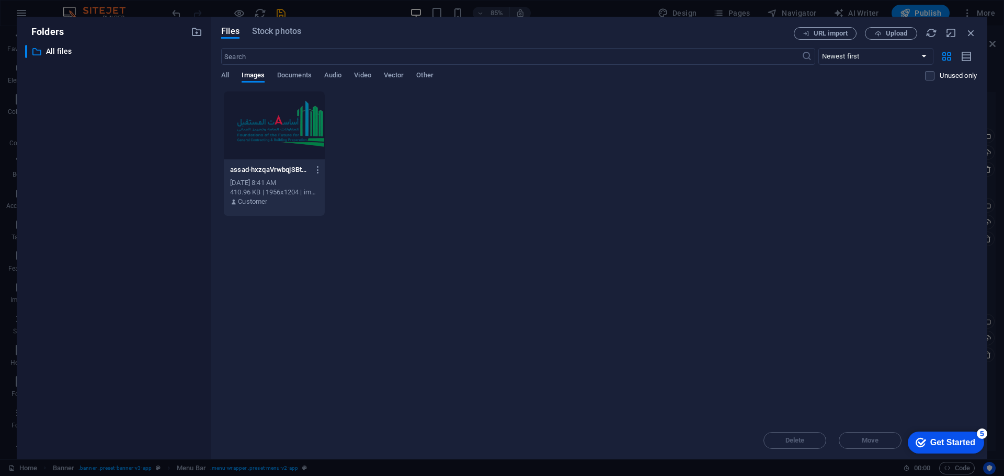
click at [851, 366] on div "Drop files here to upload them instantly assad-hxzqaVrwbqjSBtEgxWTJHQ.png assad…" at bounding box center [598, 256] width 755 height 331
click at [267, 138] on div at bounding box center [274, 125] width 101 height 68
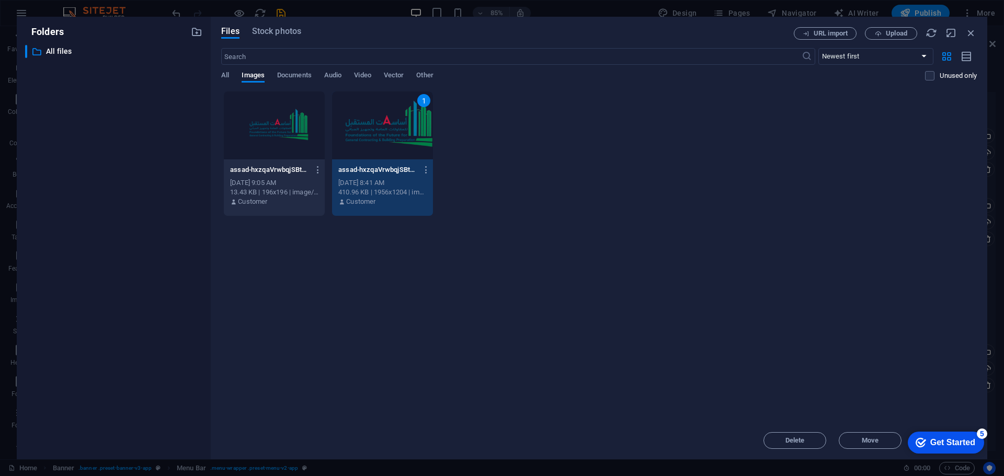
click at [267, 138] on div "assad-hxzqaVrwbqjSBtEgxWTJHQ-z8LqfT9PCVOy1H7t_OW07Q.png assad-hxzqaVrwbqjSBtEgx…" at bounding box center [598, 153] width 755 height 125
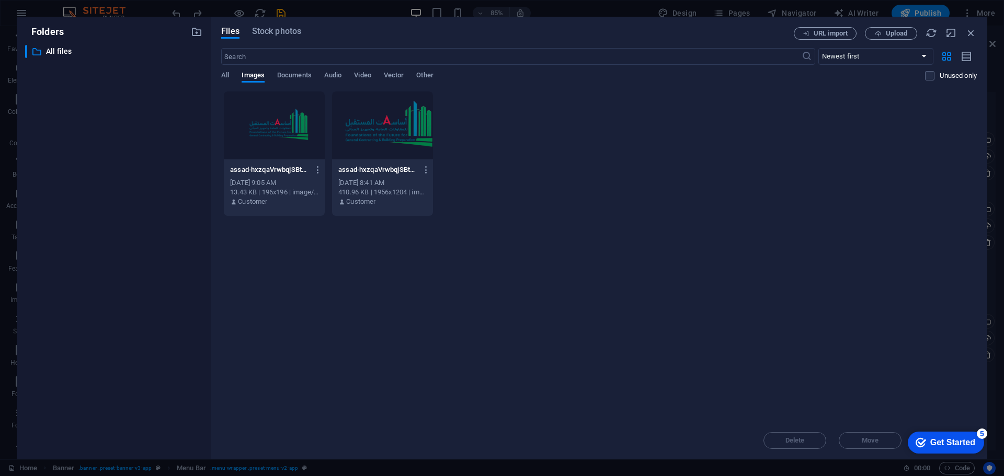
scroll to position [2, 0]
click at [353, 136] on div at bounding box center [382, 125] width 101 height 68
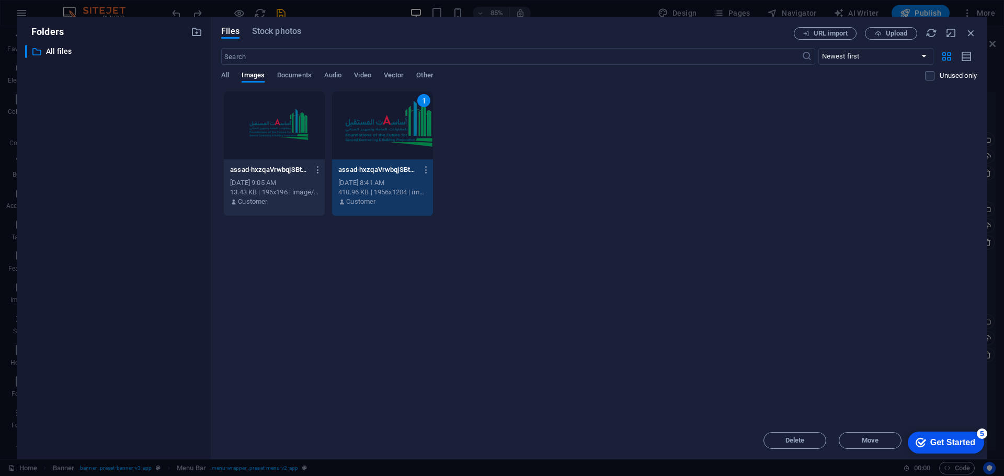
click at [252, 133] on div at bounding box center [274, 125] width 101 height 68
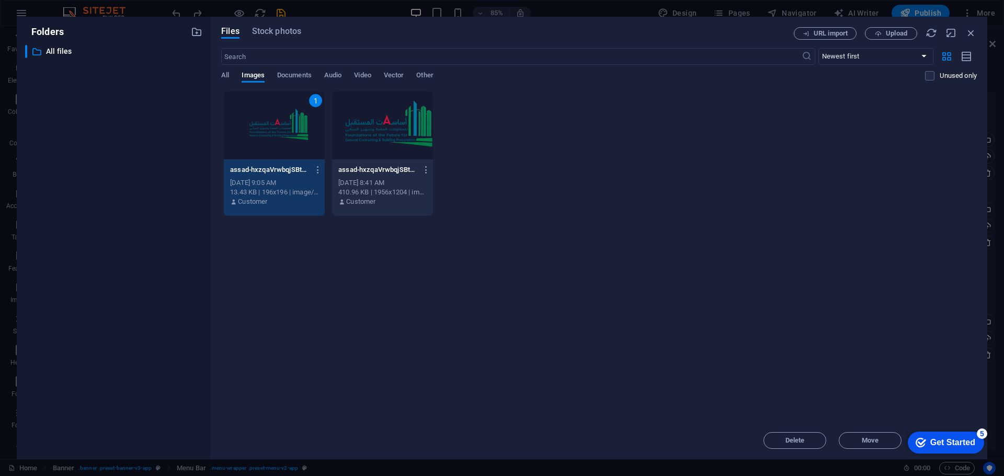
click at [252, 133] on div "1" at bounding box center [274, 125] width 101 height 68
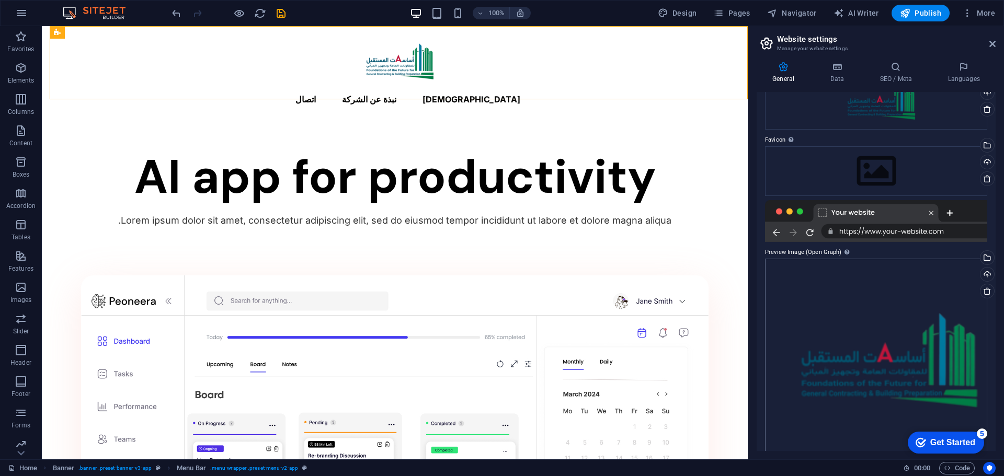
scroll to position [90, 0]
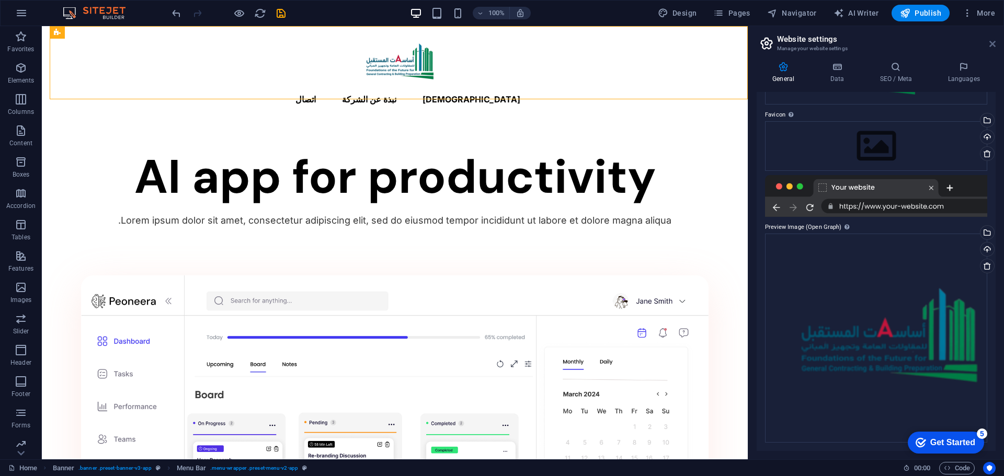
click at [993, 42] on icon at bounding box center [992, 44] width 6 height 8
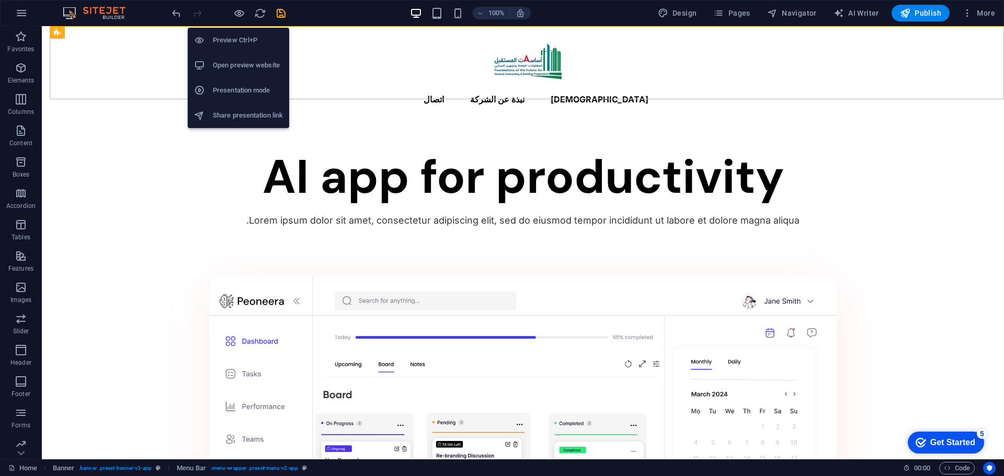
click at [236, 39] on h6 "Preview Ctrl+P" at bounding box center [248, 40] width 70 height 13
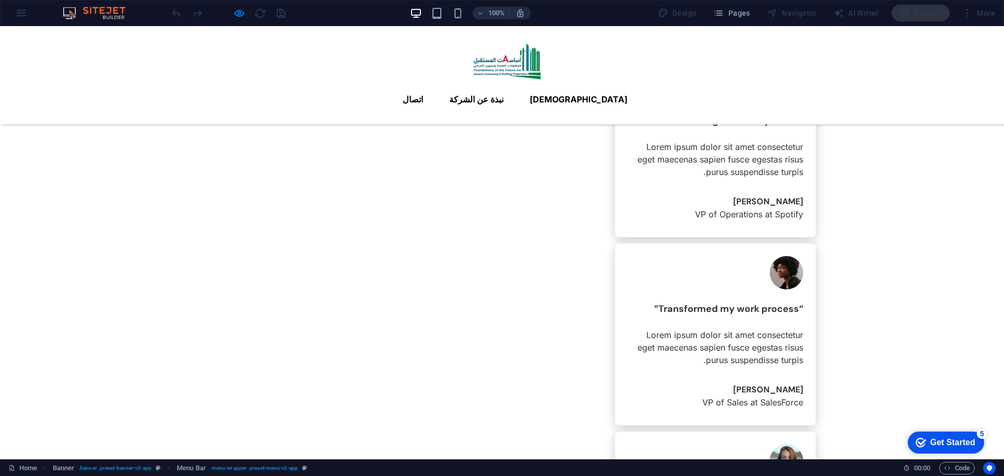
scroll to position [956, 0]
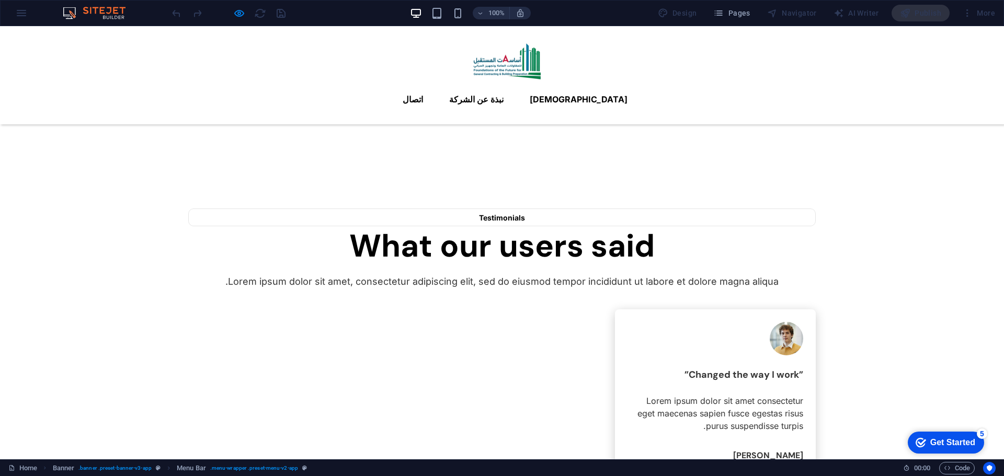
scroll to position [381, 0]
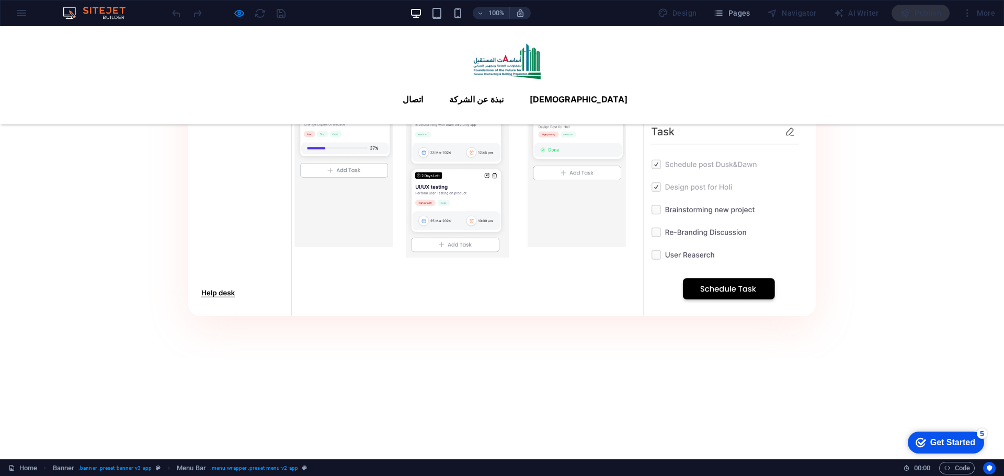
click at [541, 62] on img at bounding box center [502, 63] width 78 height 48
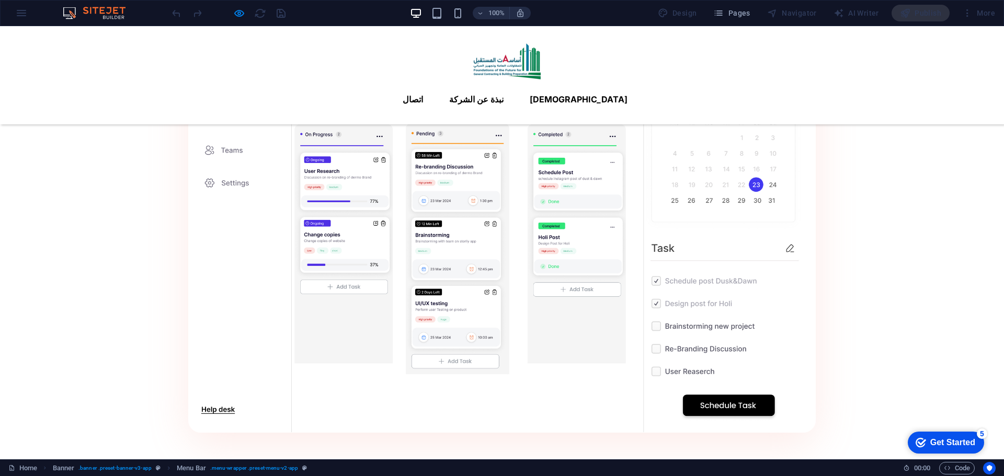
scroll to position [171, 0]
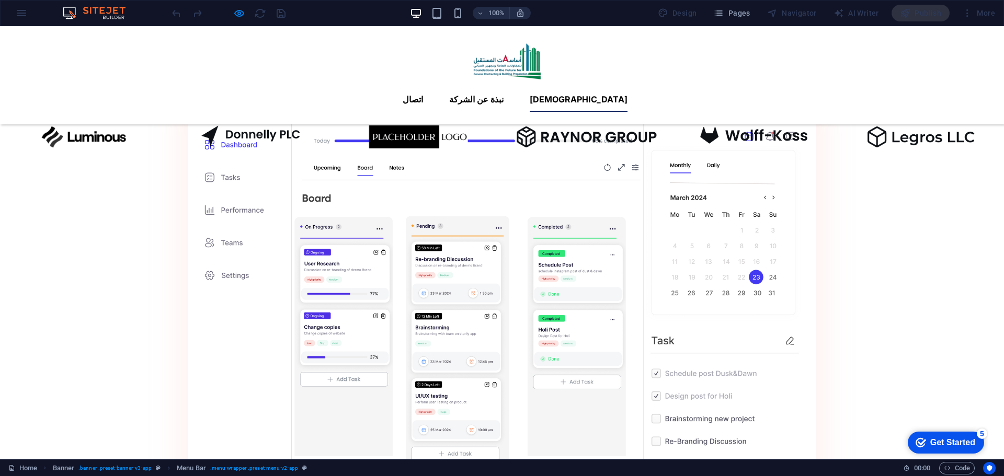
click at [540, 87] on link "[DEMOGRAPHIC_DATA]" at bounding box center [579, 99] width 98 height 25
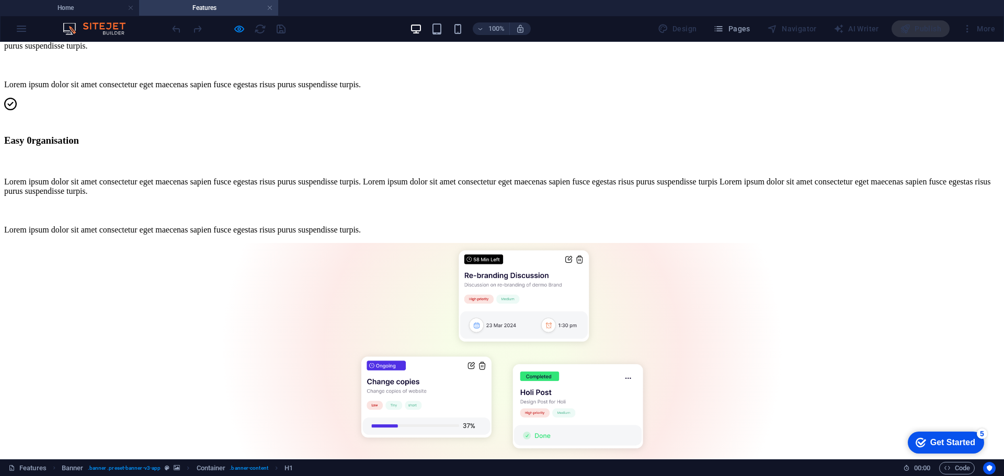
scroll to position [1725, 0]
